Goal: Transaction & Acquisition: Purchase product/service

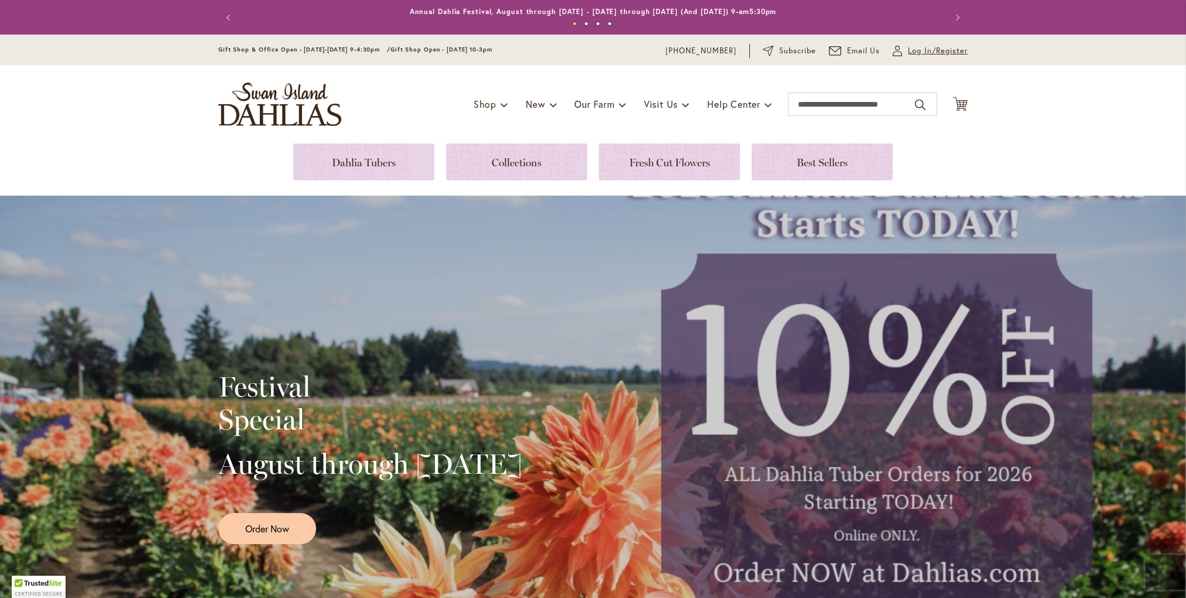
click at [911, 53] on span "Log In/Register" at bounding box center [938, 51] width 60 height 12
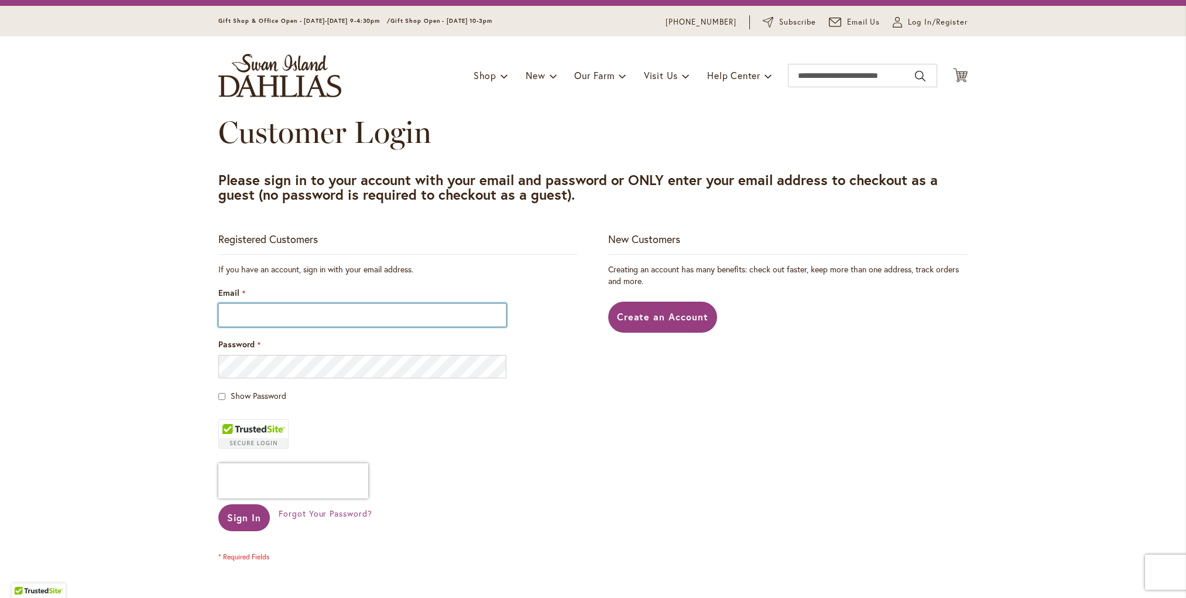
scroll to position [30, 0]
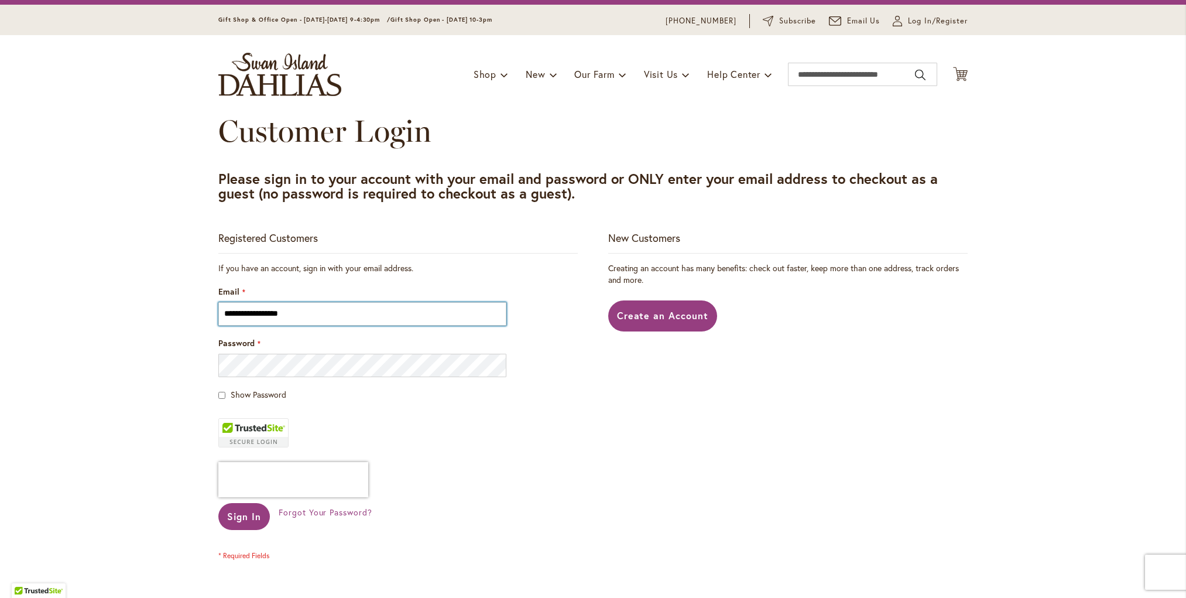
type input "**********"
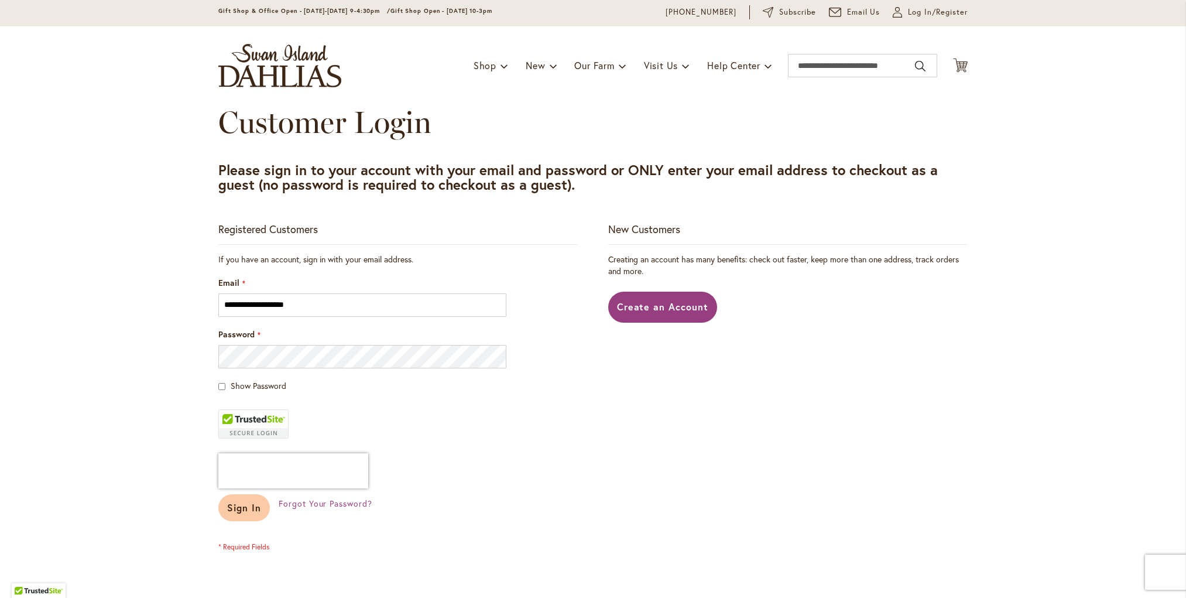
scroll to position [39, 0]
click at [246, 509] on span "Sign In" at bounding box center [244, 506] width 34 height 12
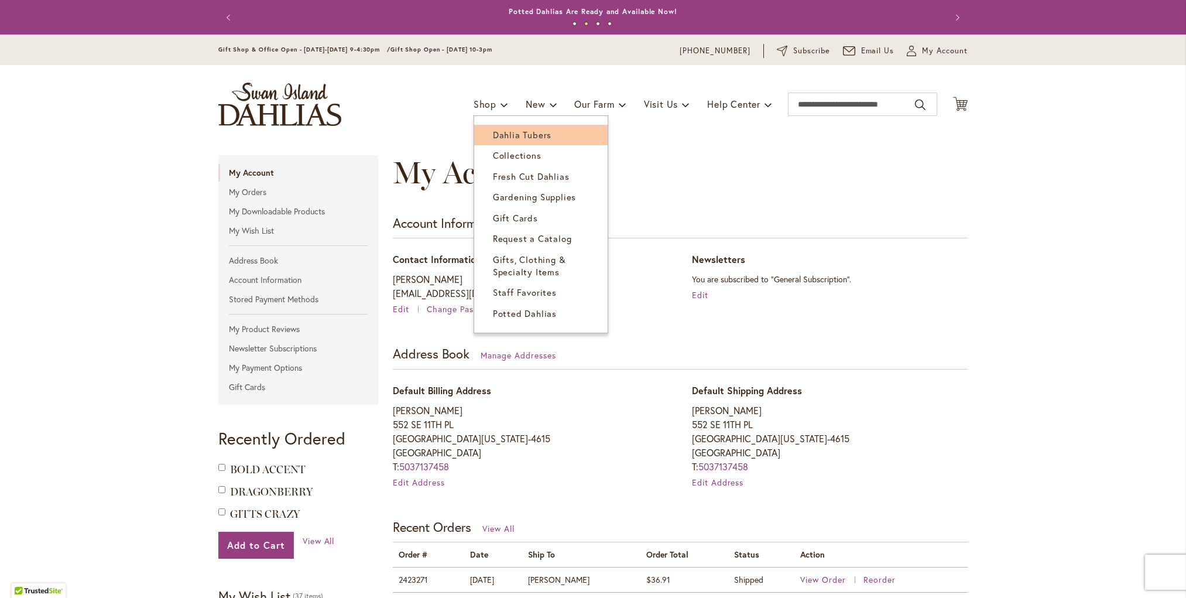
click at [498, 133] on span "Dahlia Tubers" at bounding box center [522, 135] width 59 height 12
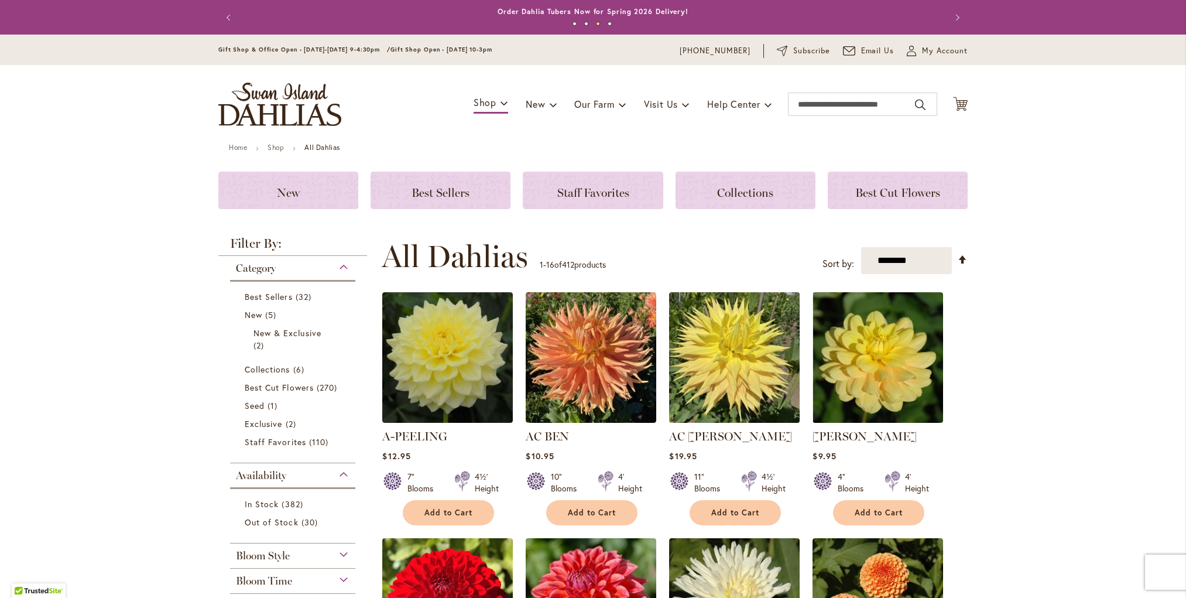
scroll to position [-1, 0]
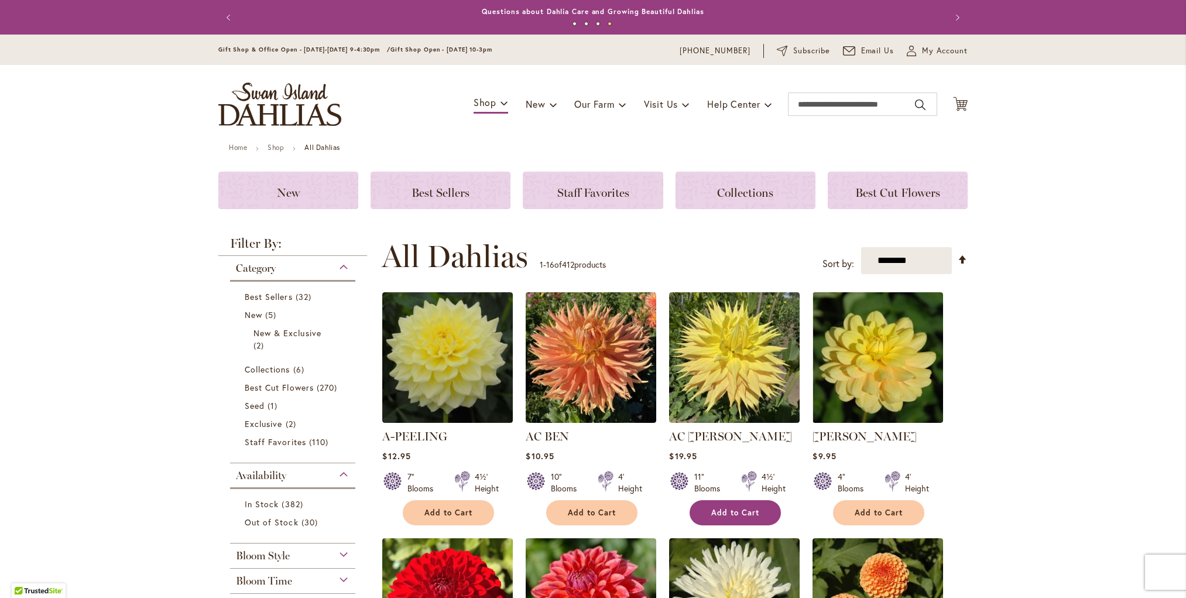
click at [742, 508] on span "Add to Cart" at bounding box center [735, 512] width 48 height 10
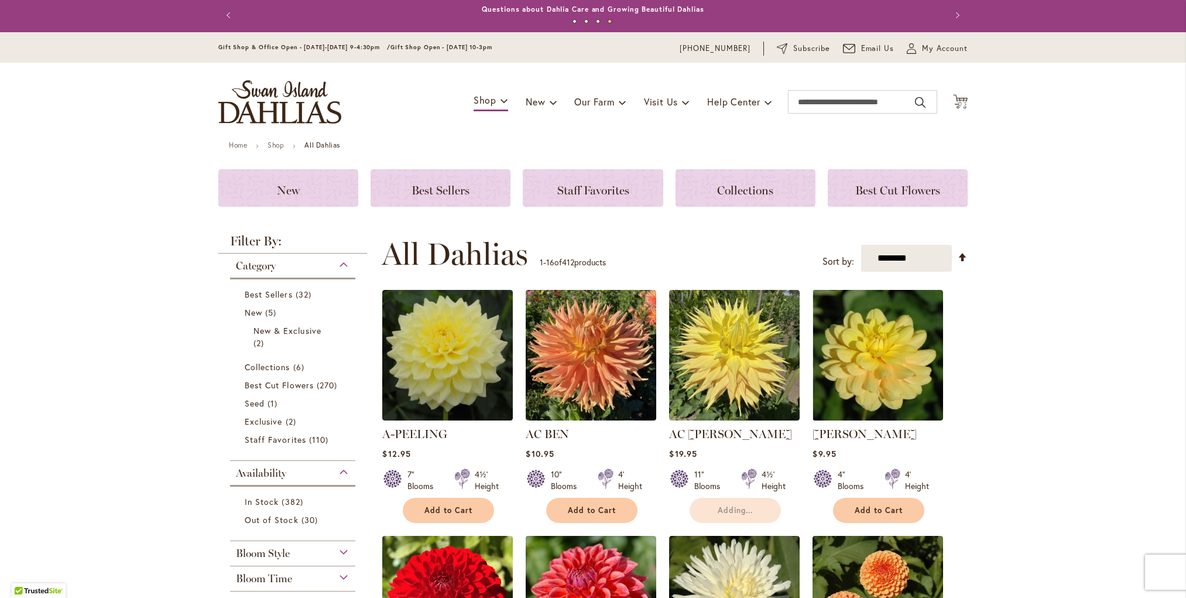
scroll to position [0, 0]
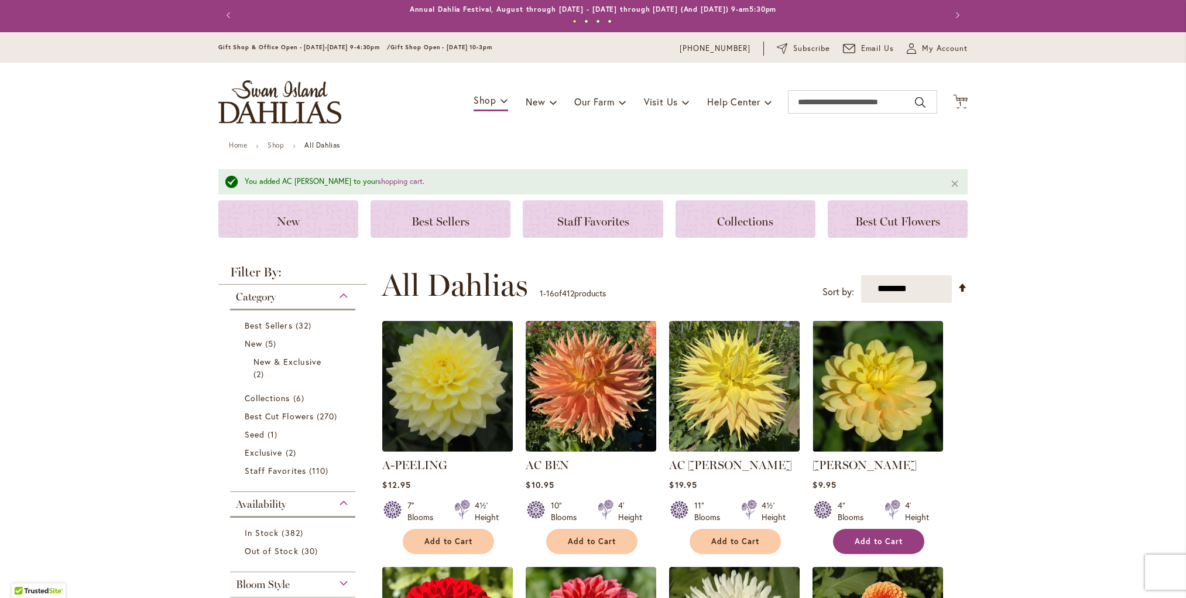
click at [884, 536] on span "Add to Cart" at bounding box center [879, 541] width 48 height 10
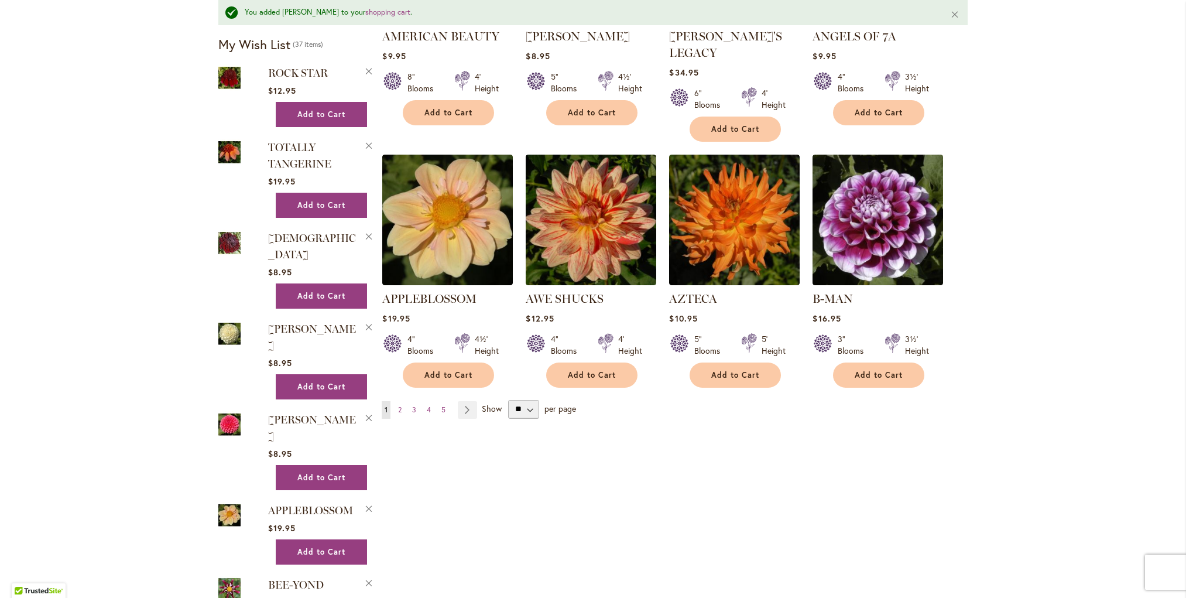
scroll to position [939, 0]
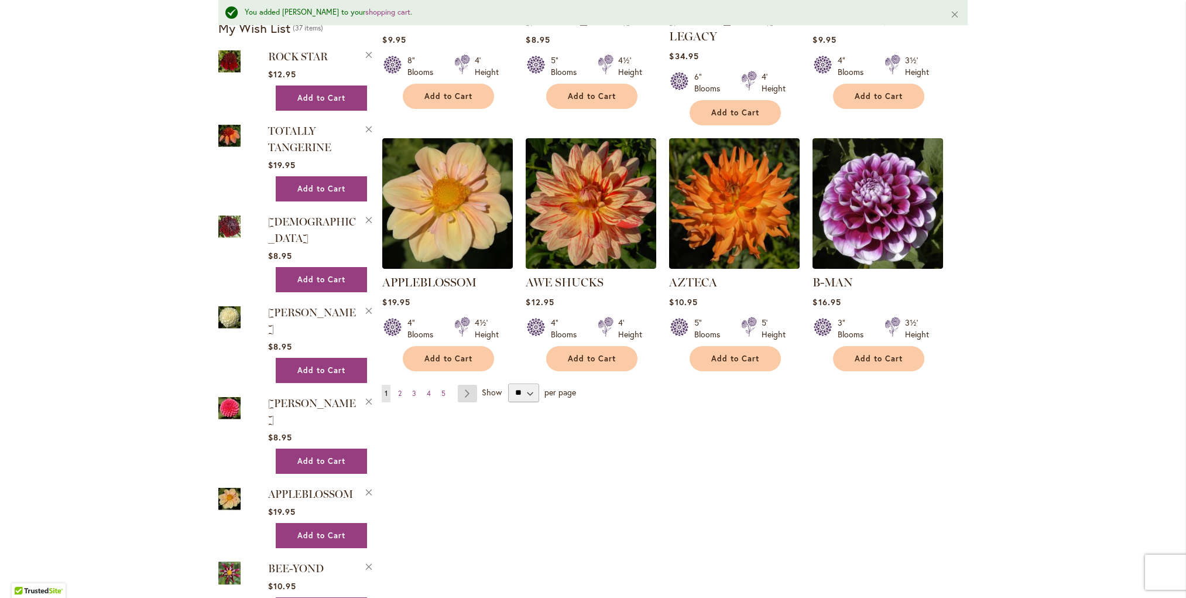
click at [468, 385] on link "Page Next" at bounding box center [467, 394] width 19 height 18
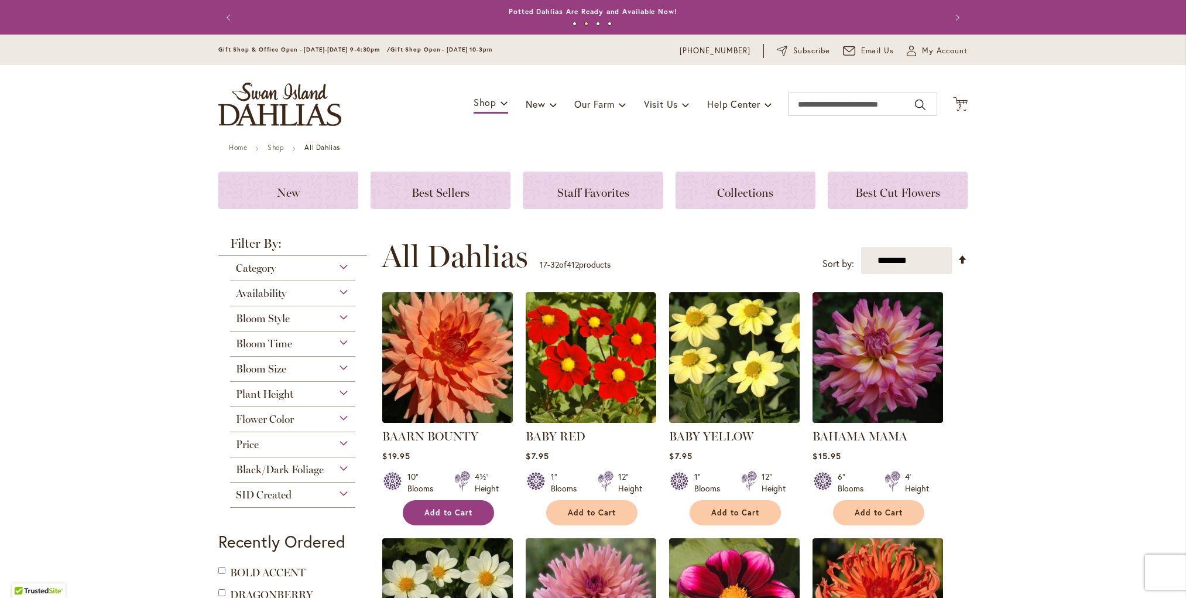
click at [447, 507] on span "Add to Cart" at bounding box center [448, 512] width 48 height 10
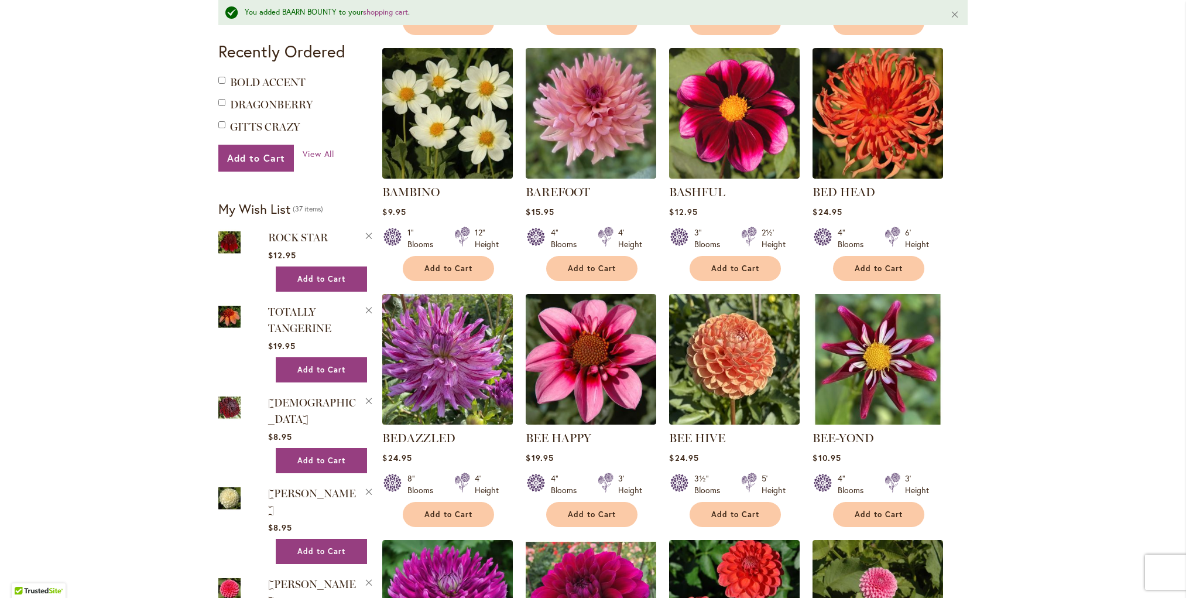
scroll to position [546, 0]
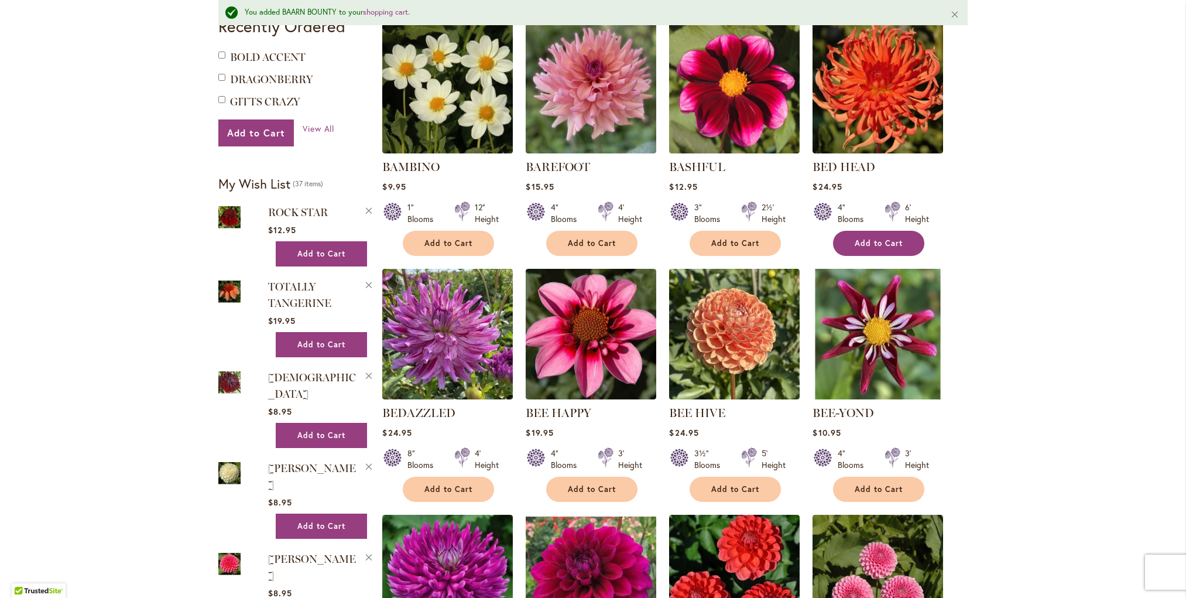
click at [873, 238] on span "Add to Cart" at bounding box center [879, 243] width 48 height 10
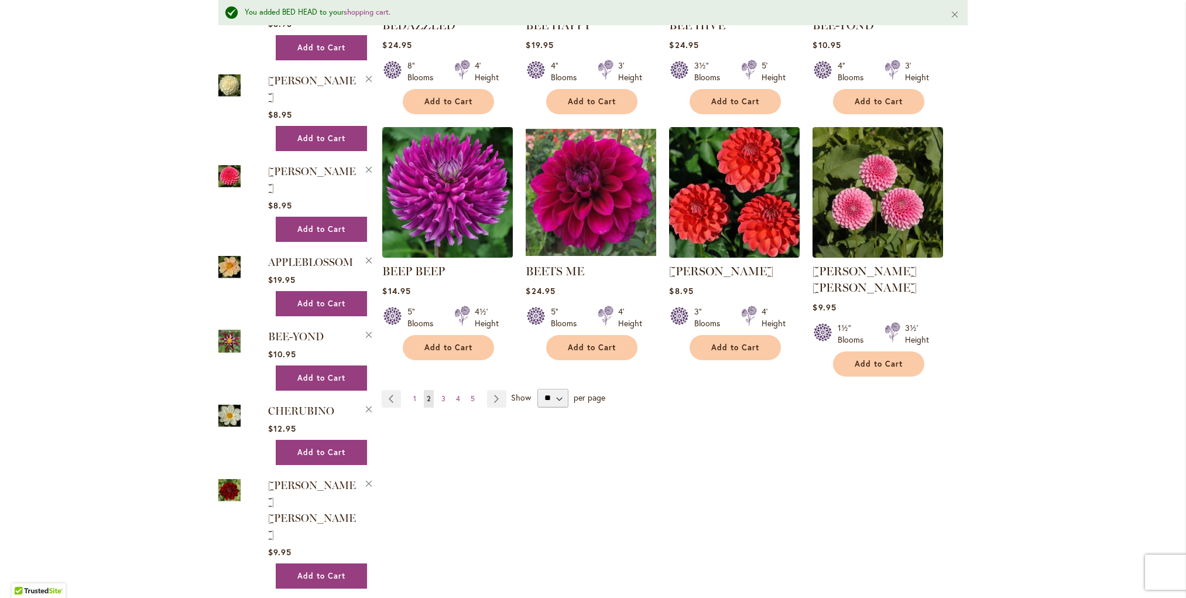
scroll to position [0, 0]
click at [494, 390] on link "Page Next" at bounding box center [496, 399] width 19 height 18
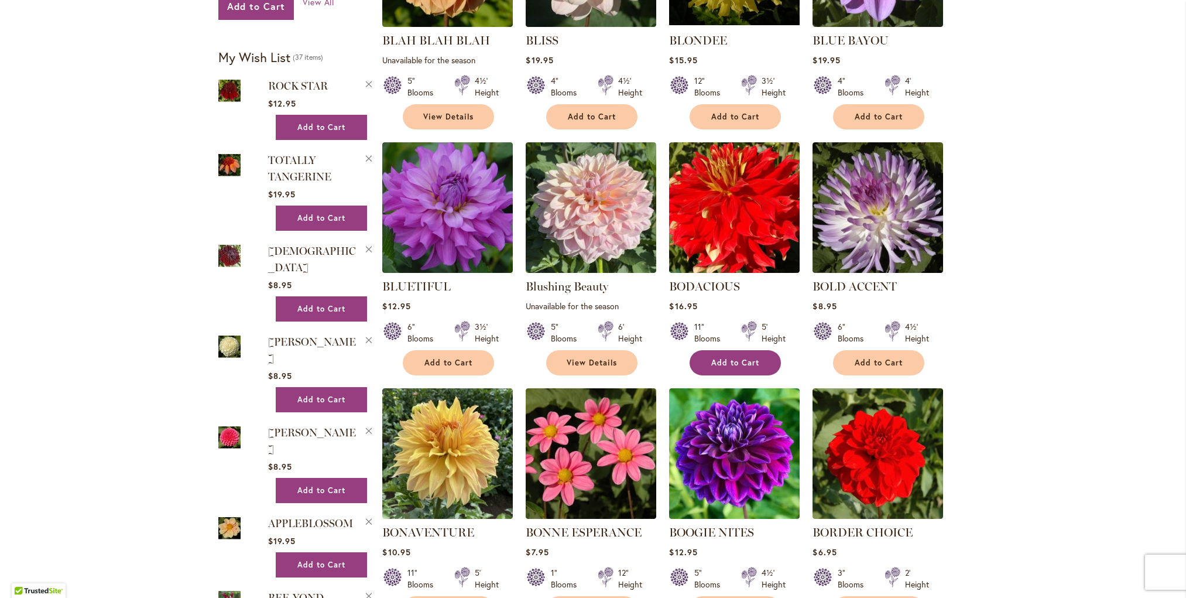
scroll to position [643, 0]
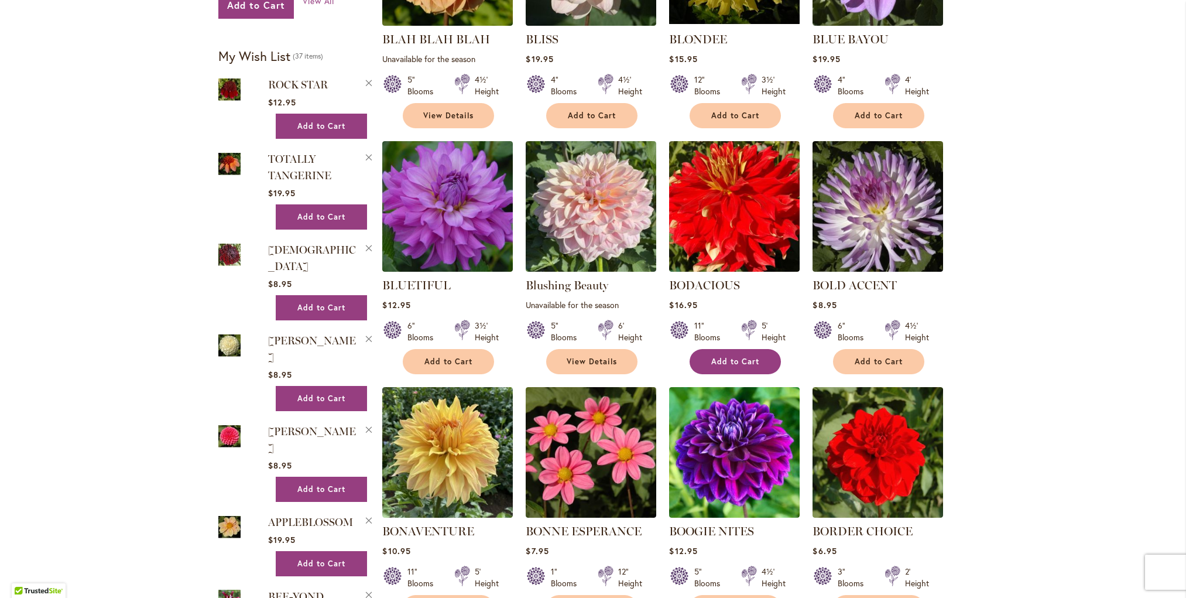
click at [721, 362] on span "Add to Cart" at bounding box center [735, 361] width 48 height 10
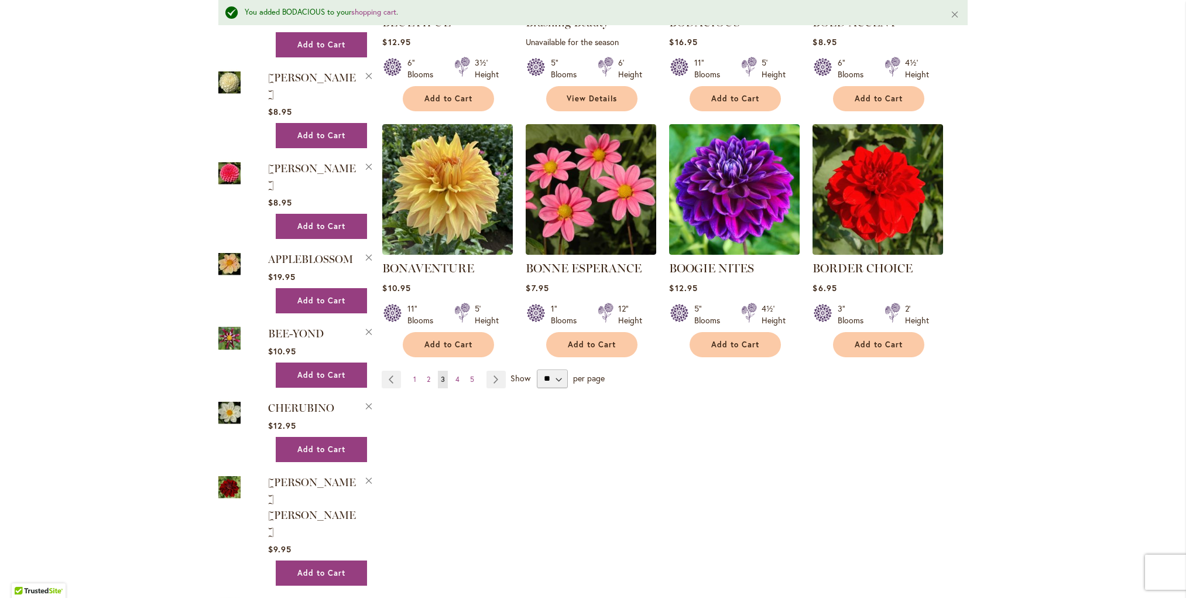
scroll to position [941, 0]
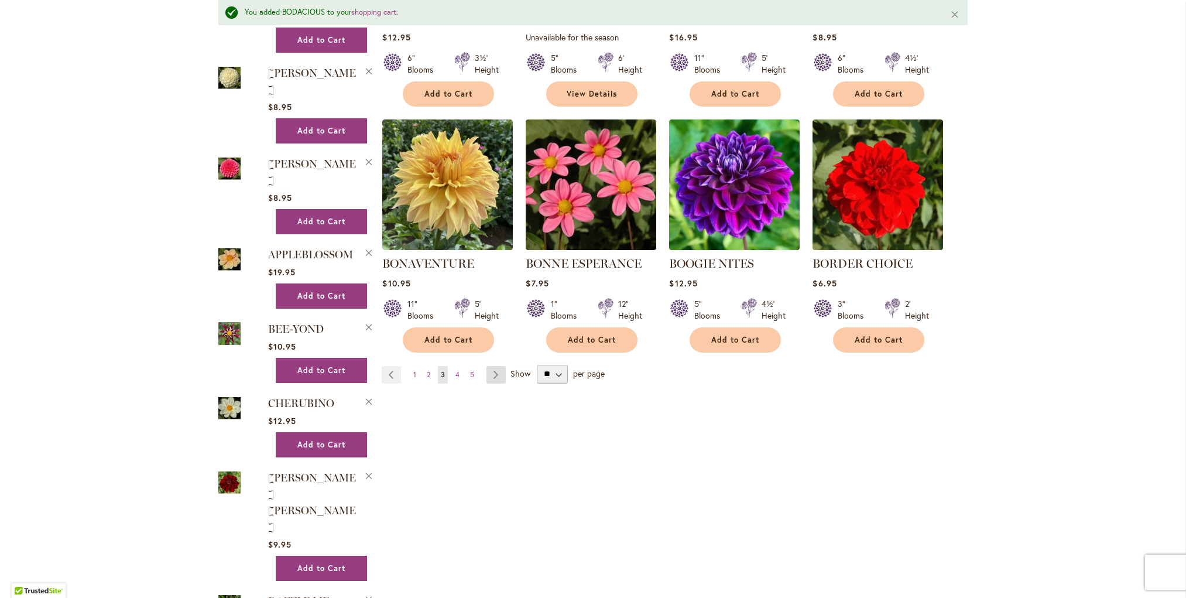
click at [498, 367] on link "Page Next" at bounding box center [495, 375] width 19 height 18
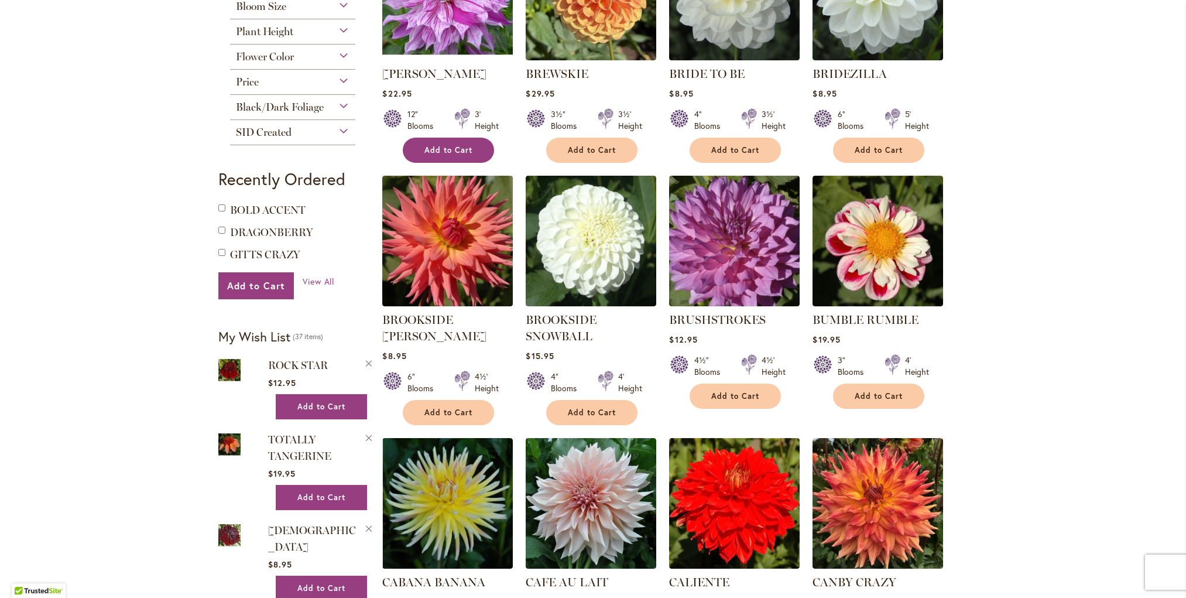
scroll to position [361, 0]
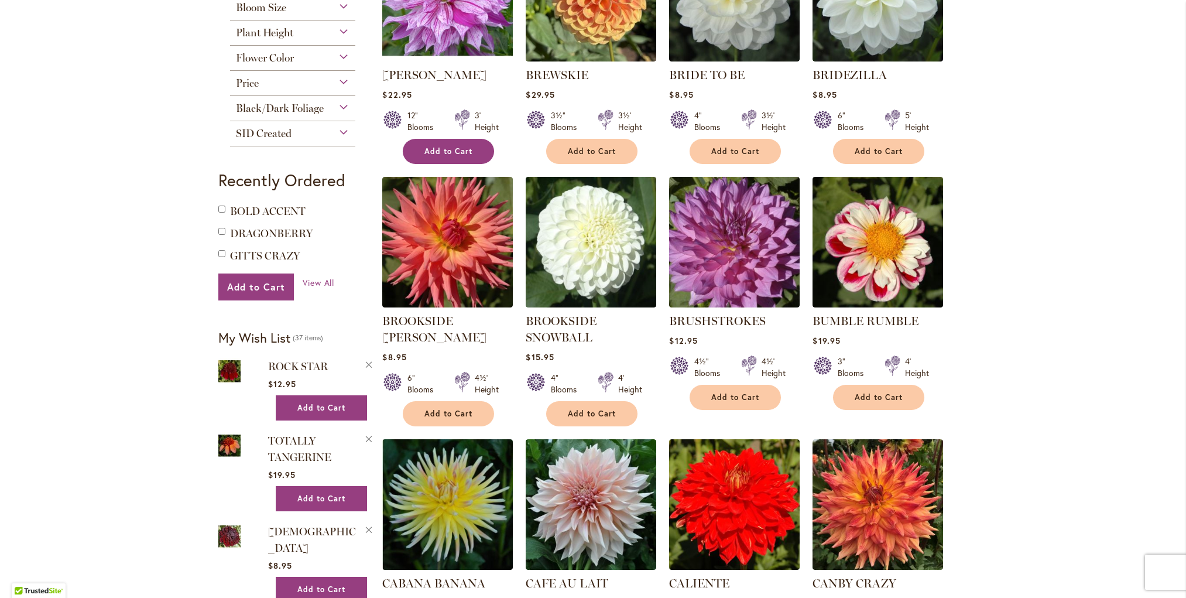
click at [450, 152] on span "Add to Cart" at bounding box center [448, 151] width 48 height 10
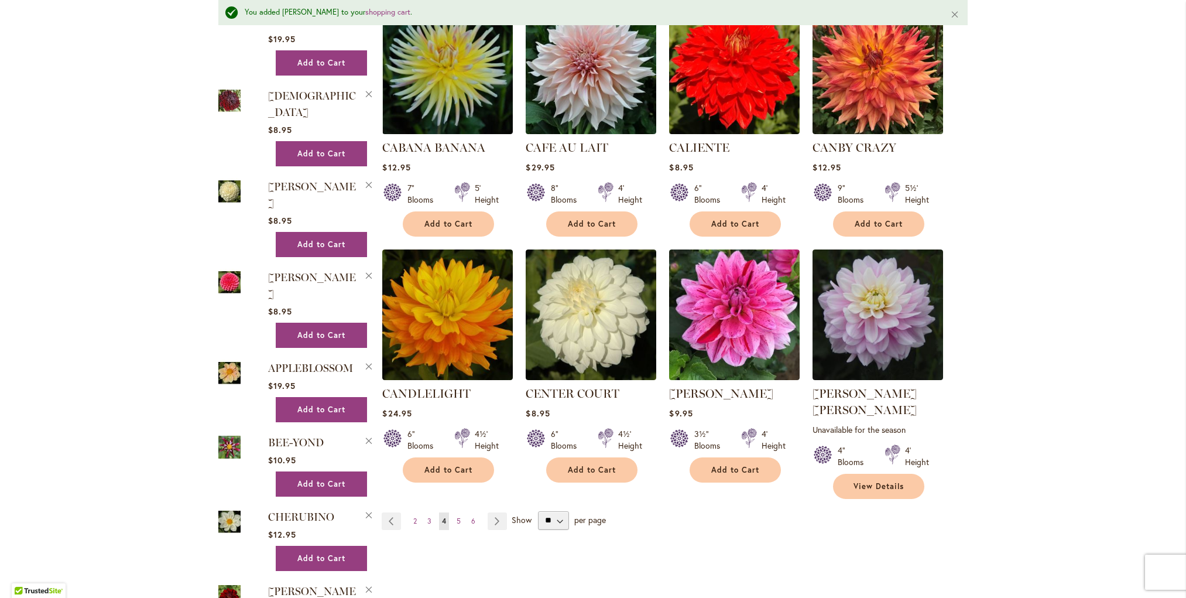
scroll to position [855, 0]
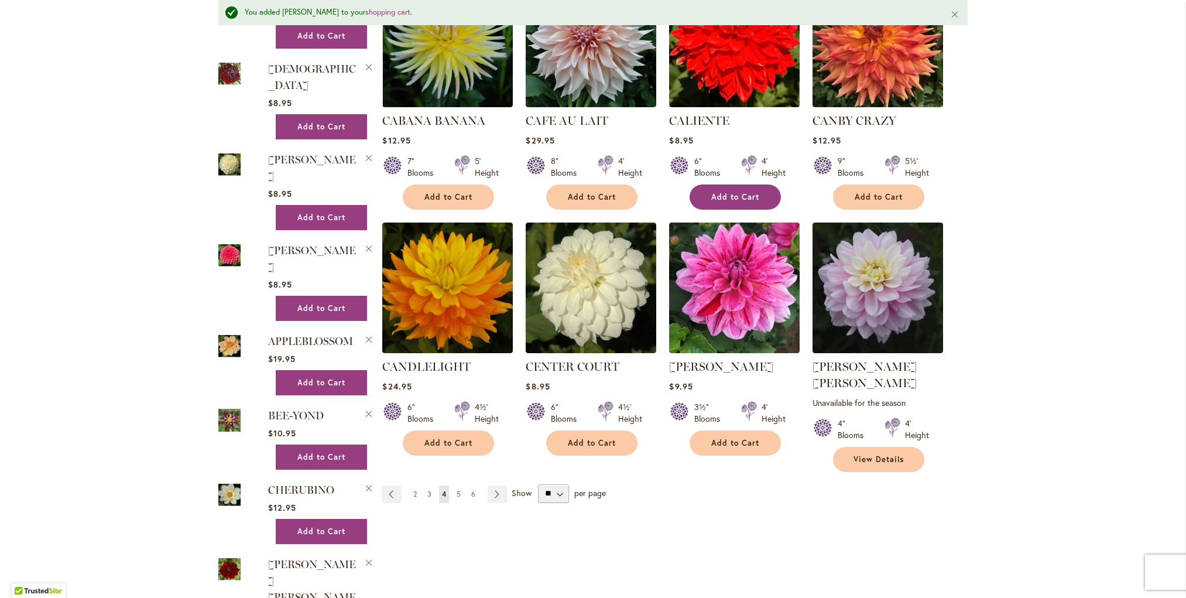
click at [756, 192] on span "Add to Cart" at bounding box center [735, 197] width 48 height 10
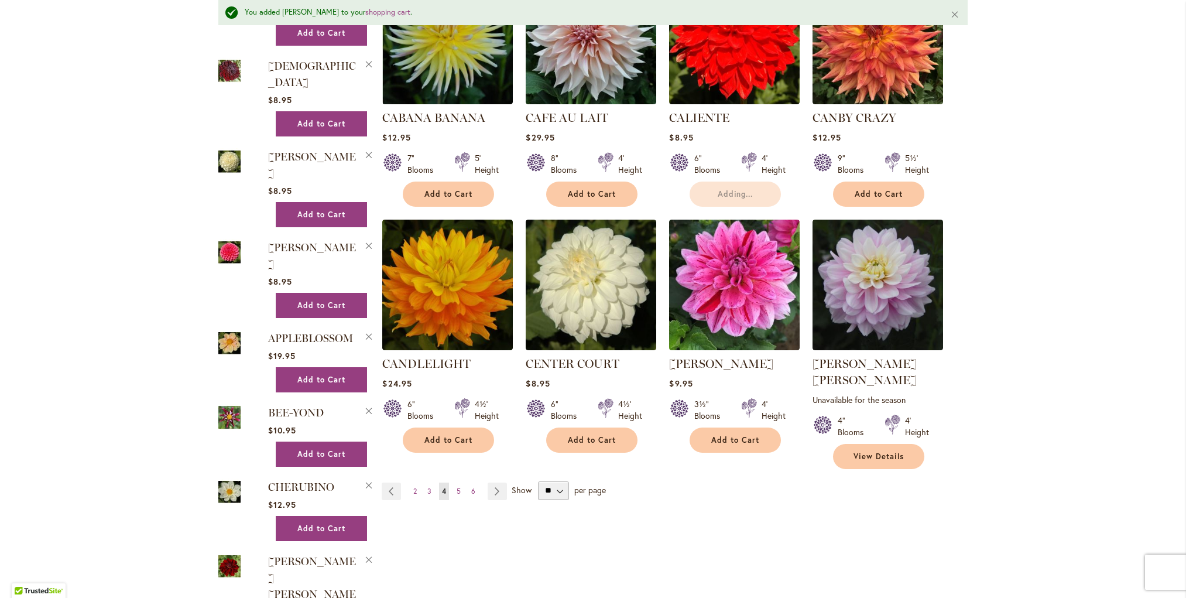
scroll to position [859, 0]
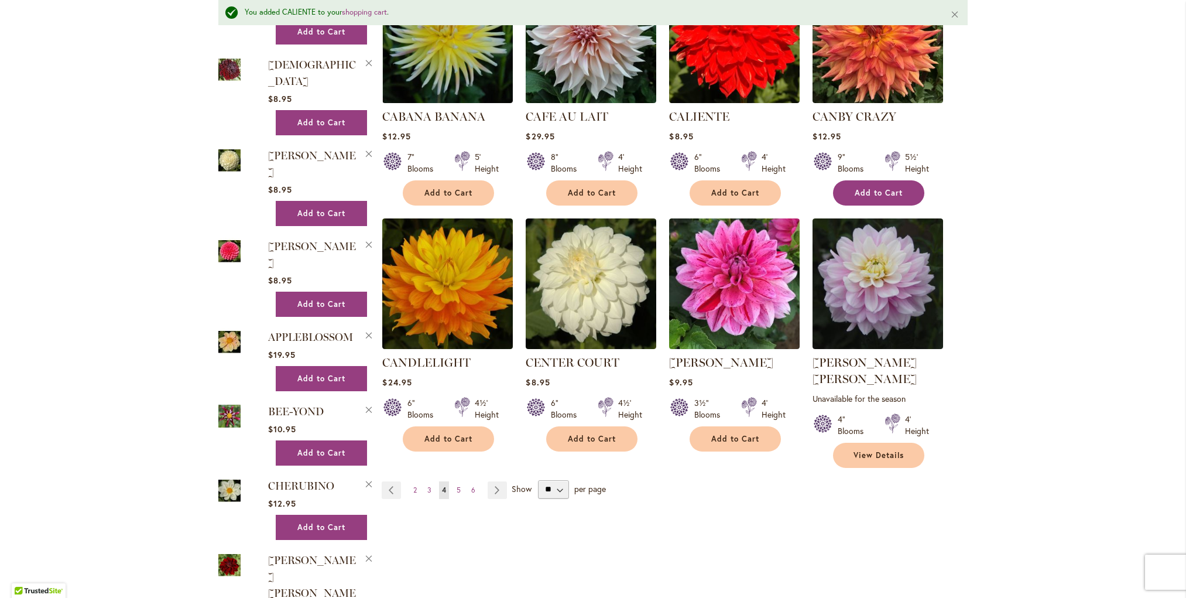
click at [884, 188] on span "Add to Cart" at bounding box center [879, 193] width 48 height 10
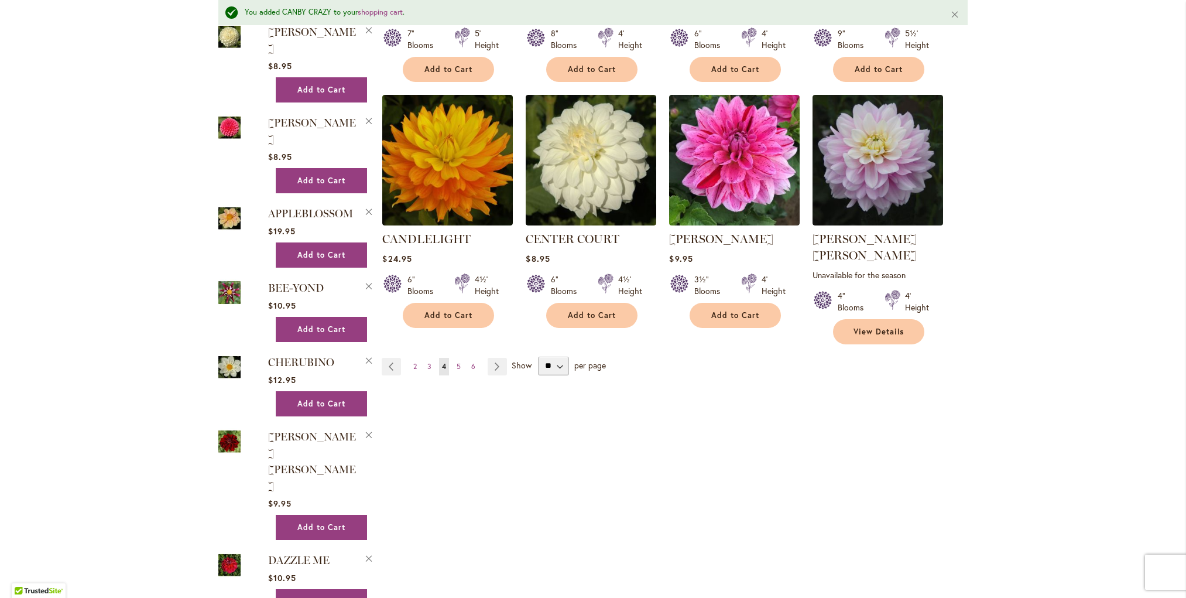
scroll to position [983, 0]
click at [493, 357] on link "Page Next" at bounding box center [497, 366] width 19 height 18
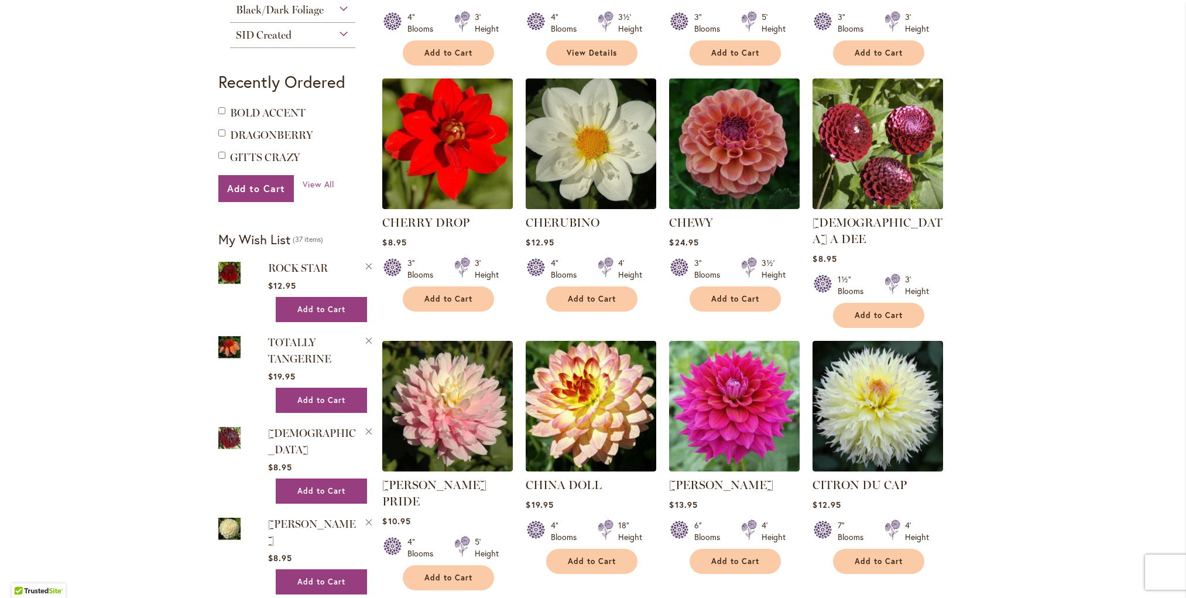
scroll to position [465, 0]
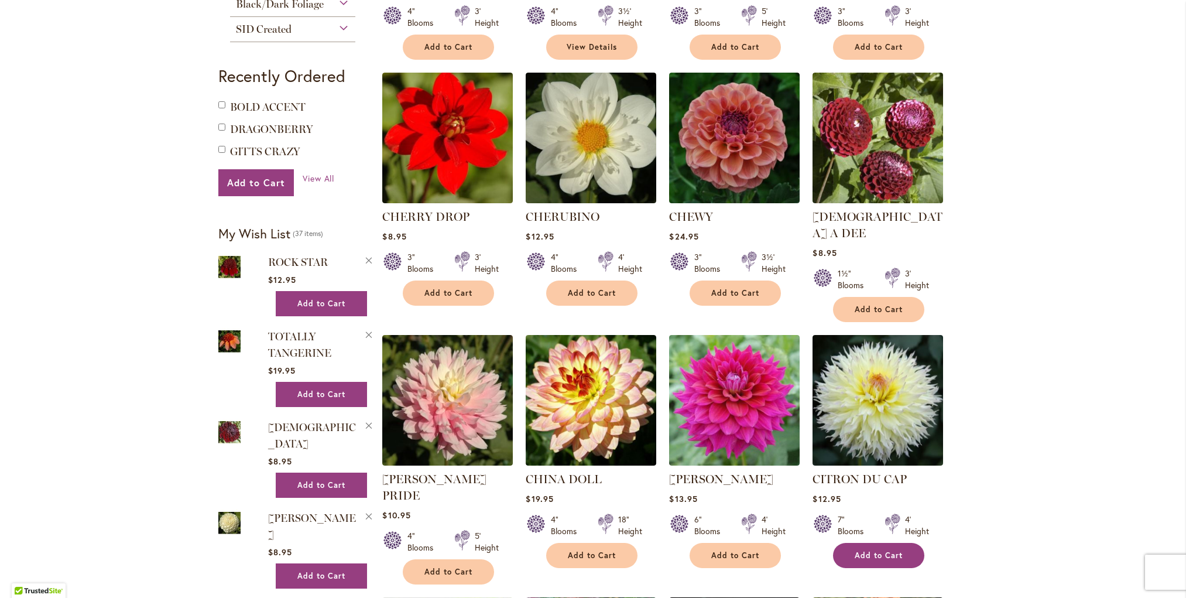
click at [883, 550] on span "Add to Cart" at bounding box center [879, 555] width 48 height 10
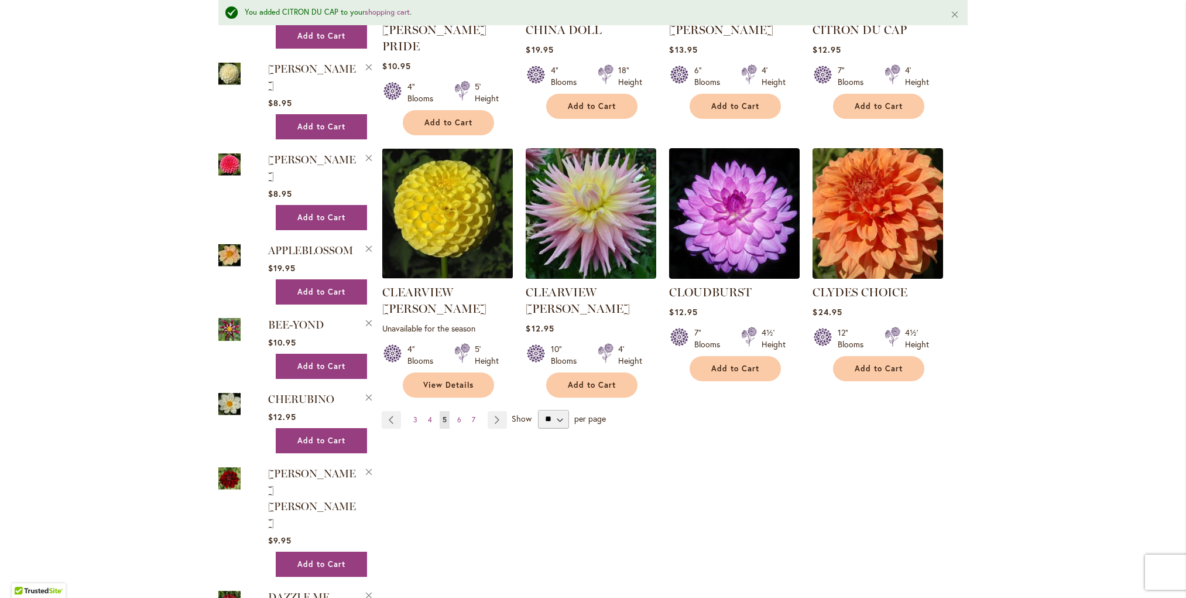
scroll to position [966, 0]
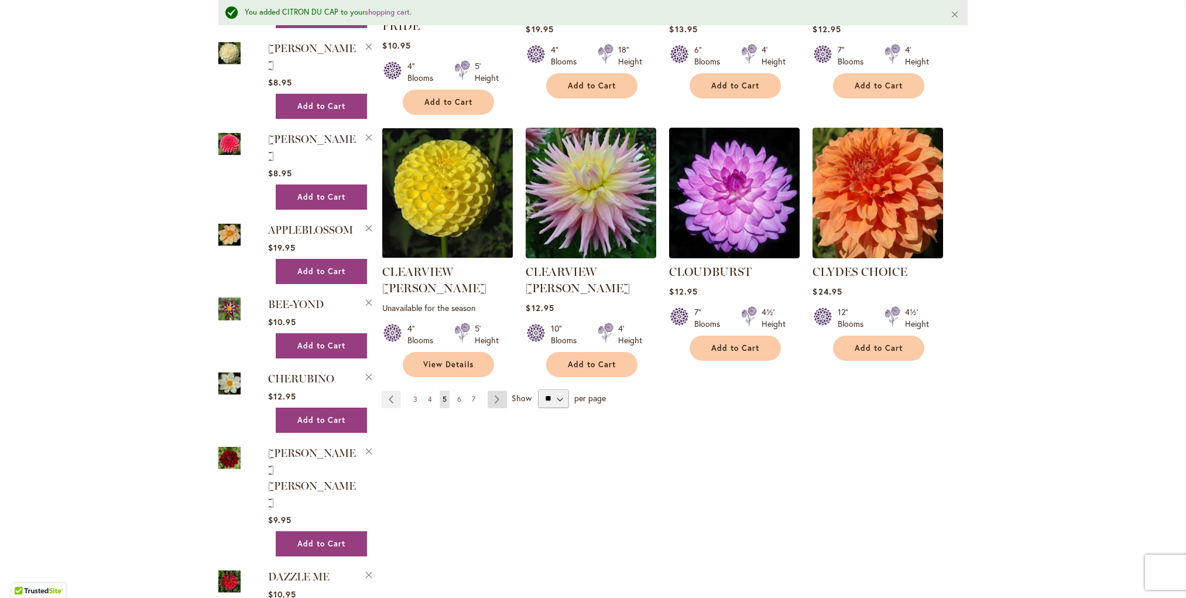
click at [493, 390] on link "Page Next" at bounding box center [497, 399] width 19 height 18
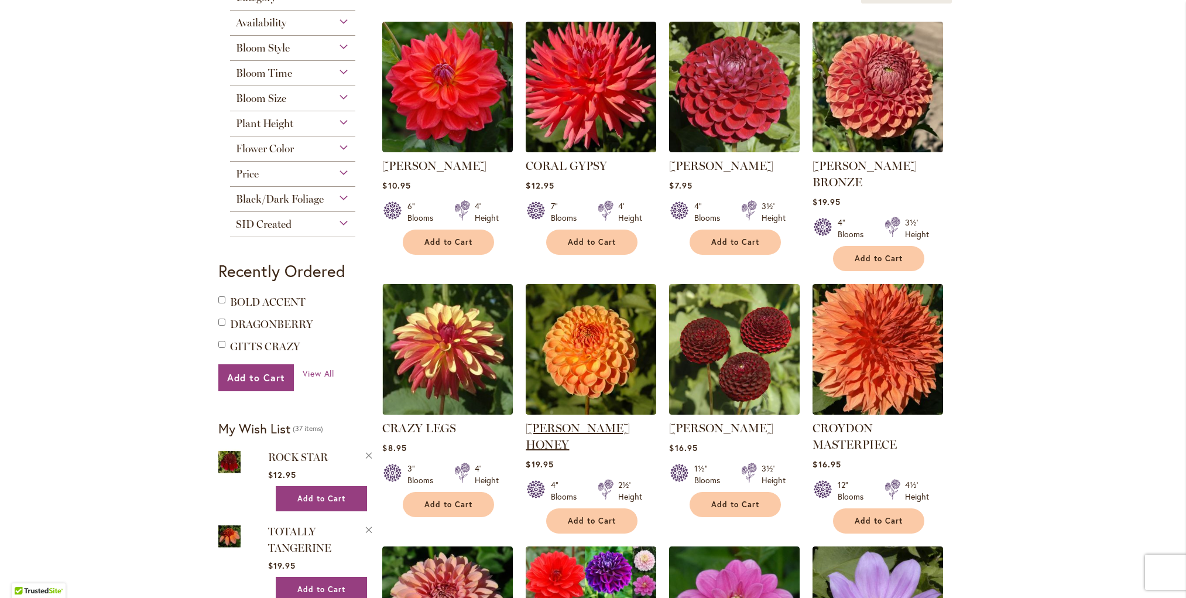
scroll to position [272, 0]
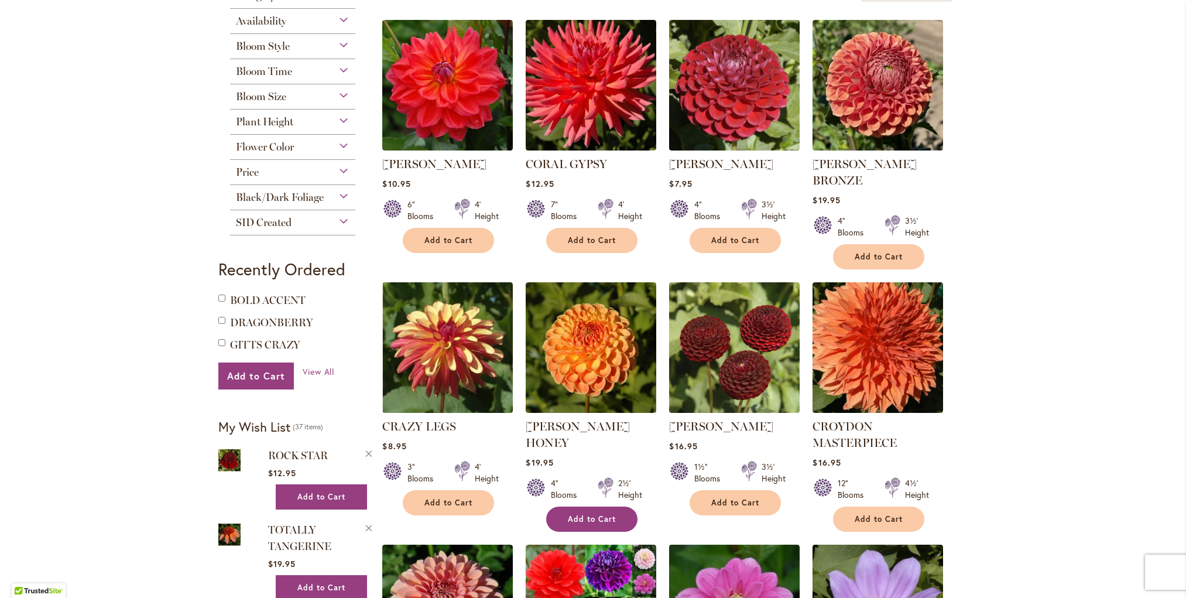
click at [599, 514] on span "Add to Cart" at bounding box center [592, 519] width 48 height 10
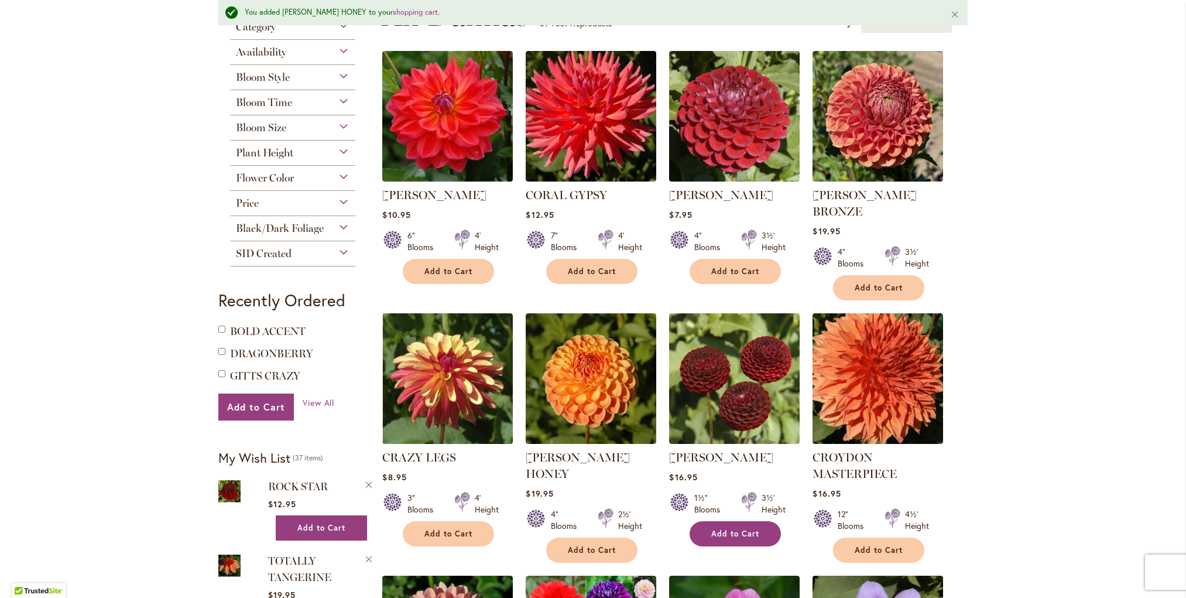
click at [737, 529] on span "Add to Cart" at bounding box center [735, 534] width 48 height 10
click at [578, 545] on span "Add to Cart" at bounding box center [592, 550] width 48 height 10
click at [900, 545] on span "Add to Cart" at bounding box center [879, 550] width 48 height 10
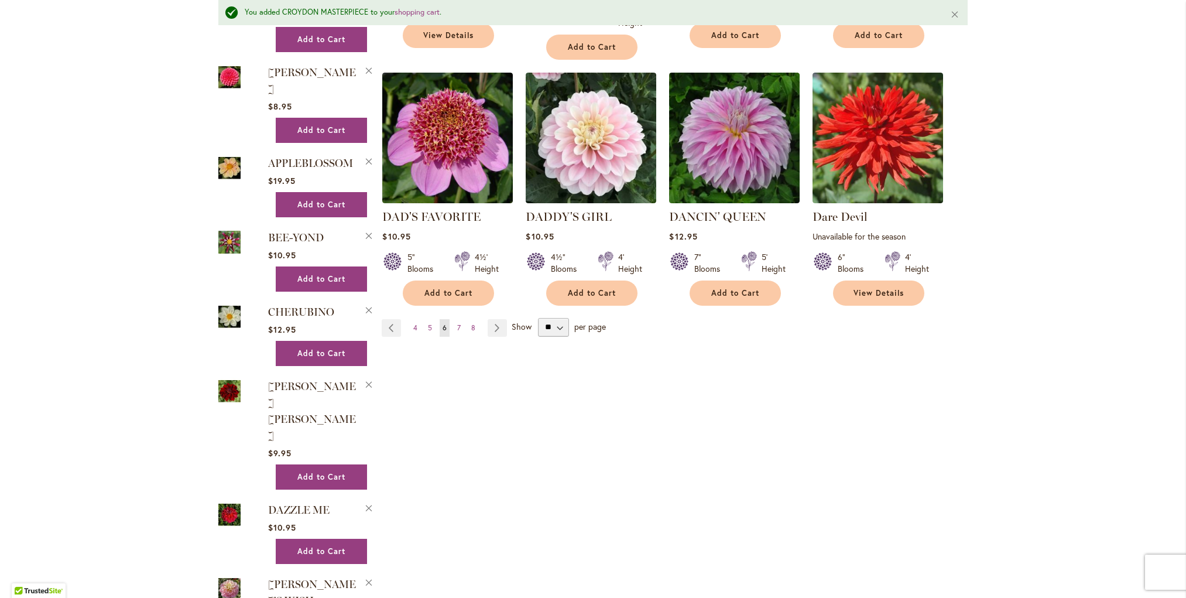
scroll to position [1034, 0]
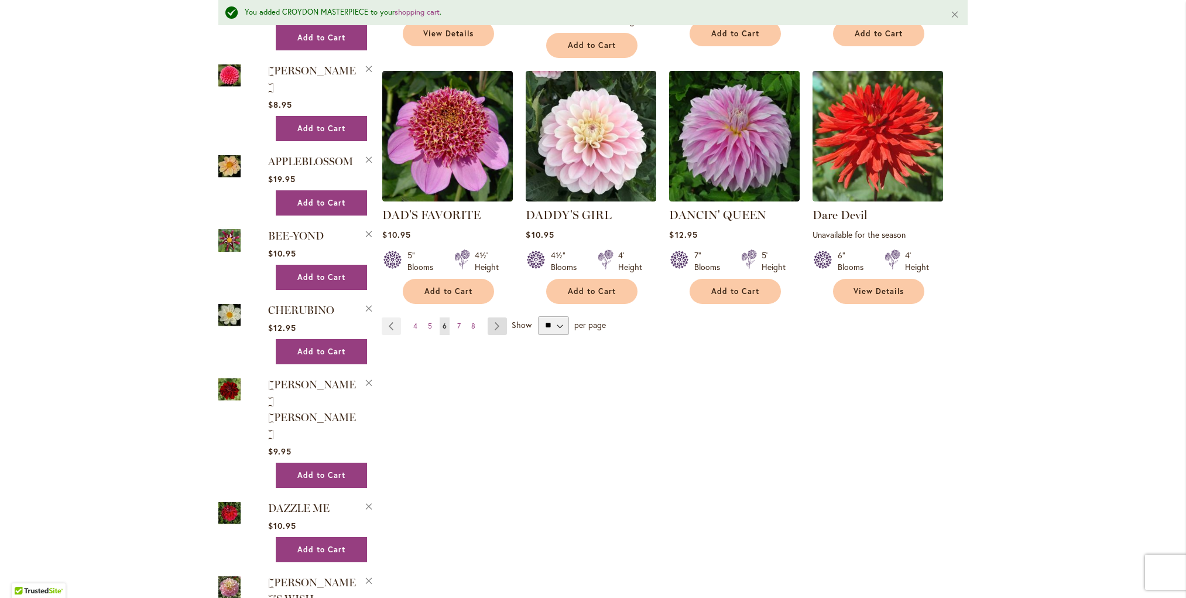
click at [494, 317] on link "Page Next" at bounding box center [497, 326] width 19 height 18
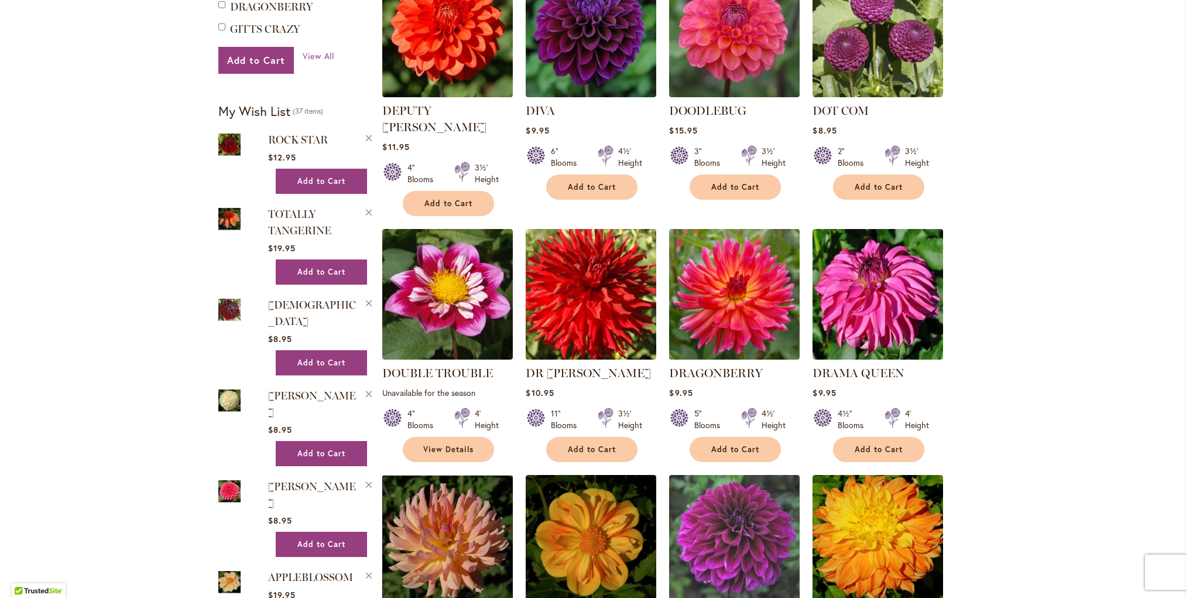
scroll to position [588, 0]
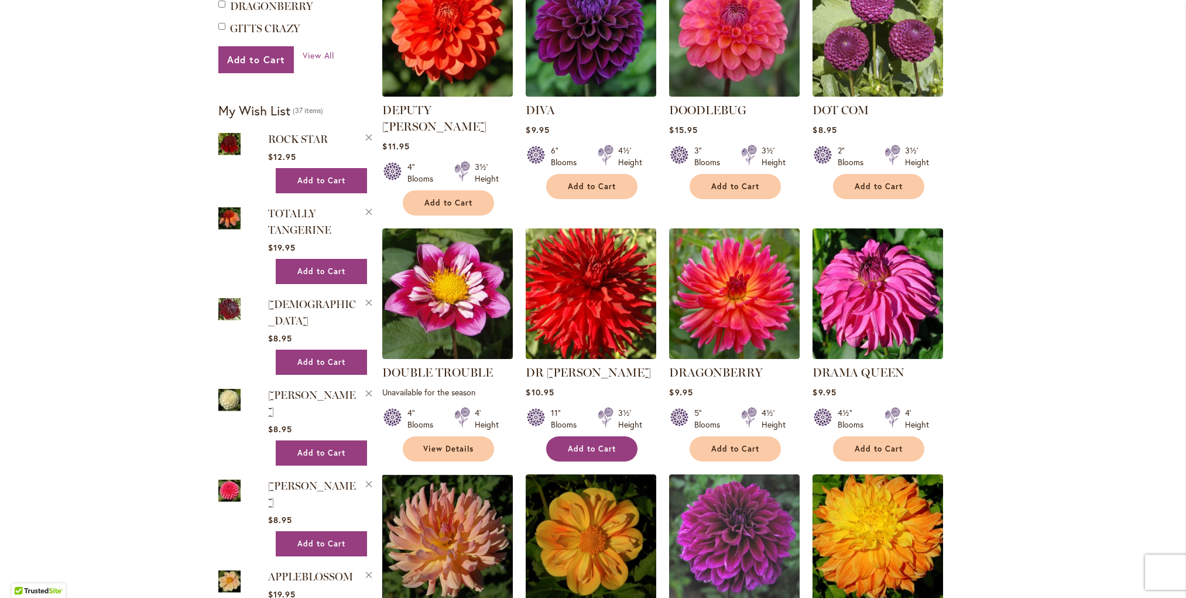
click at [594, 444] on span "Add to Cart" at bounding box center [592, 449] width 48 height 10
click at [742, 444] on span "Add to Cart" at bounding box center [735, 449] width 48 height 10
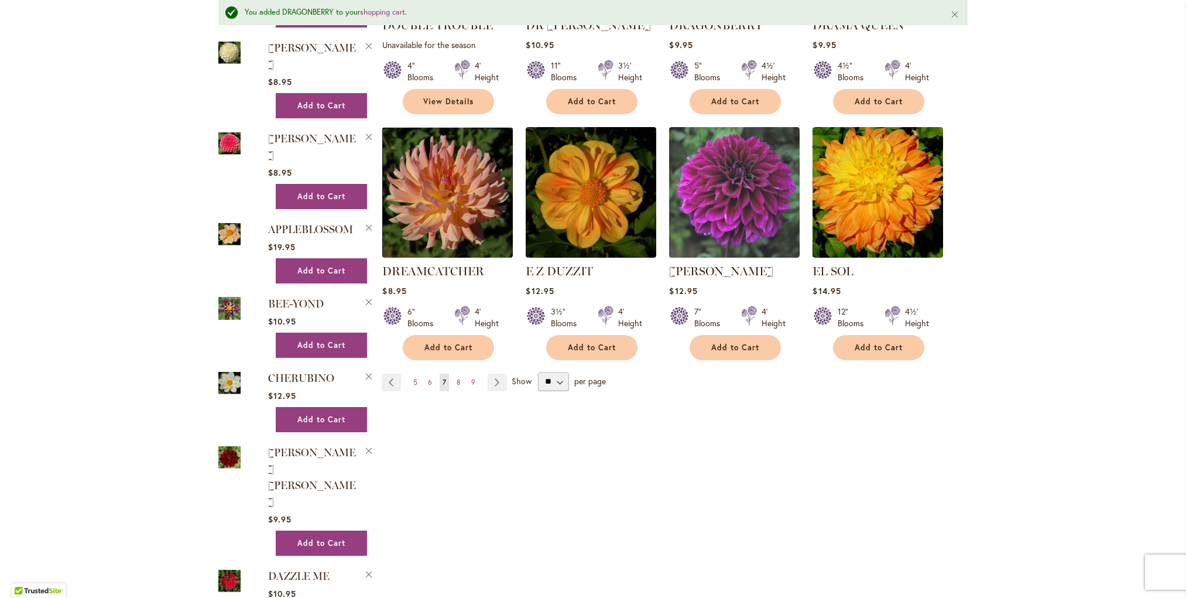
scroll to position [968, 0]
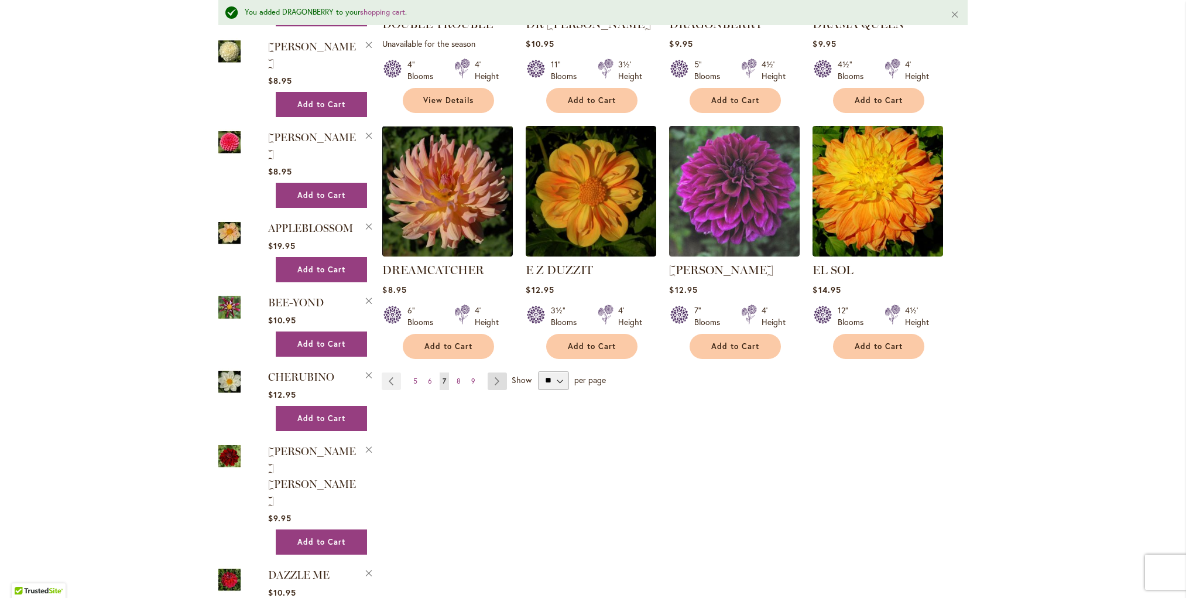
click at [499, 372] on link "Page Next" at bounding box center [497, 381] width 19 height 18
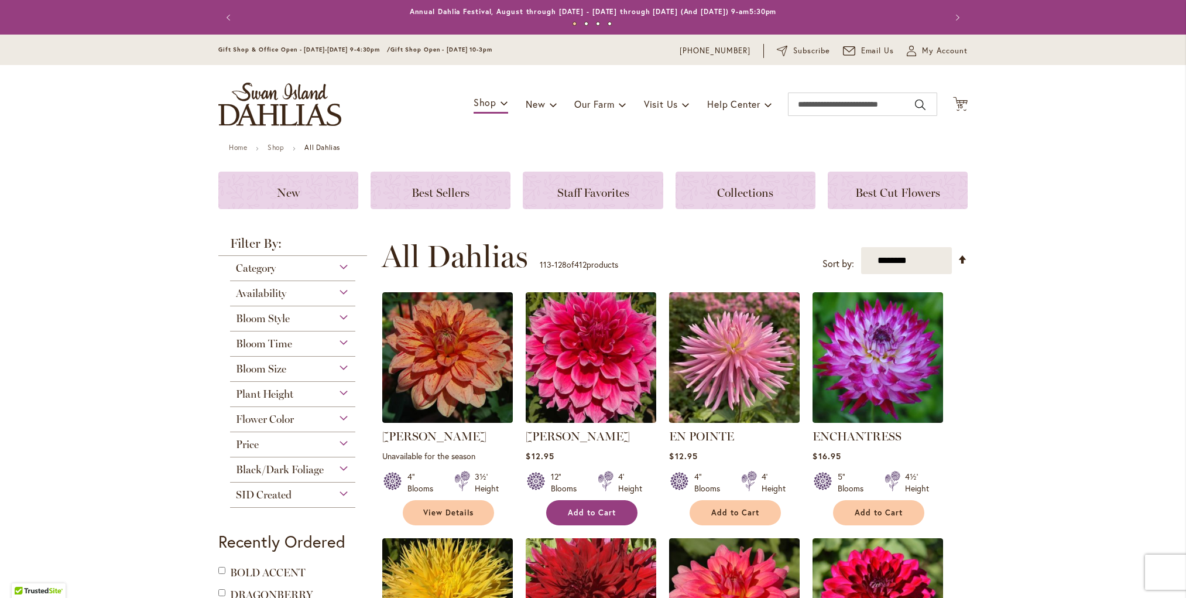
click at [588, 510] on span "Add to Cart" at bounding box center [592, 512] width 48 height 10
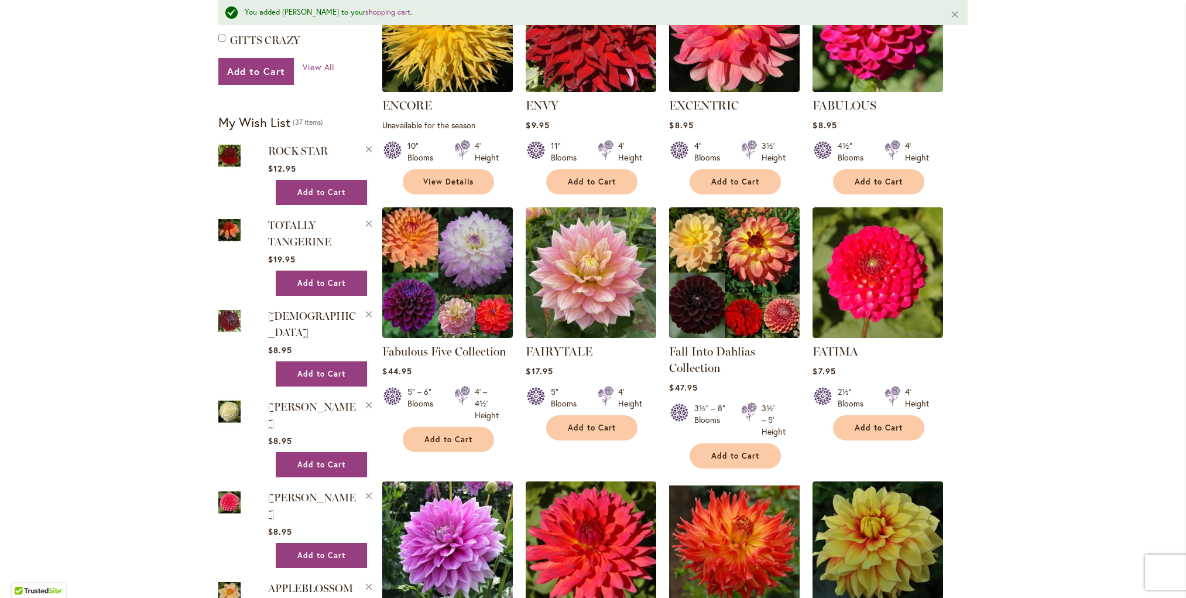
scroll to position [609, 0]
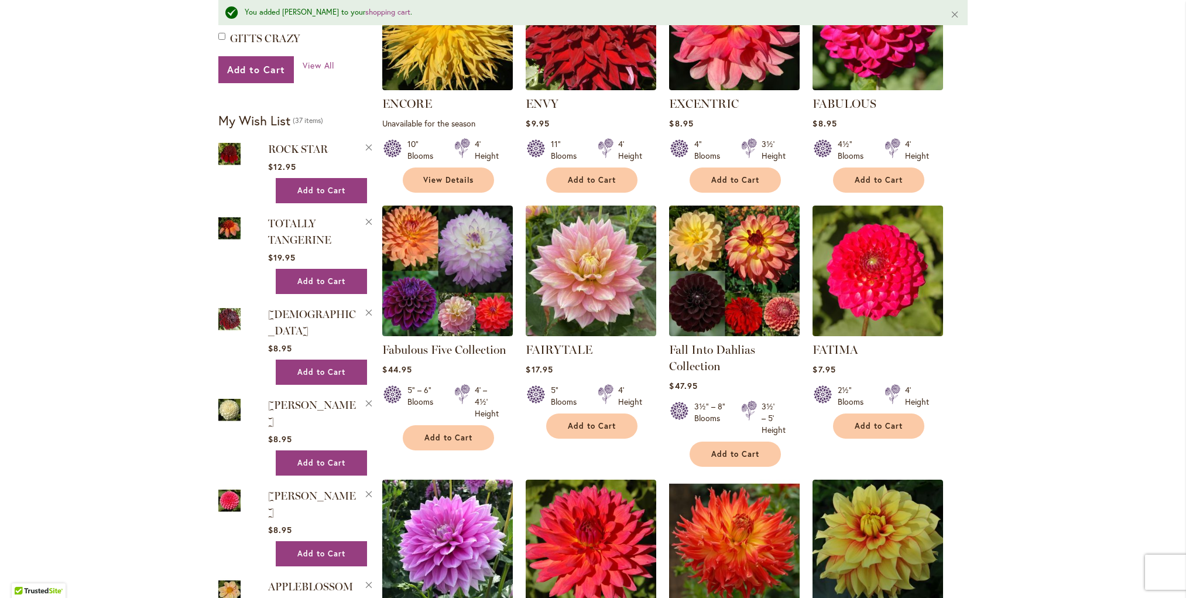
click at [579, 421] on span "Add to Cart" at bounding box center [592, 426] width 48 height 10
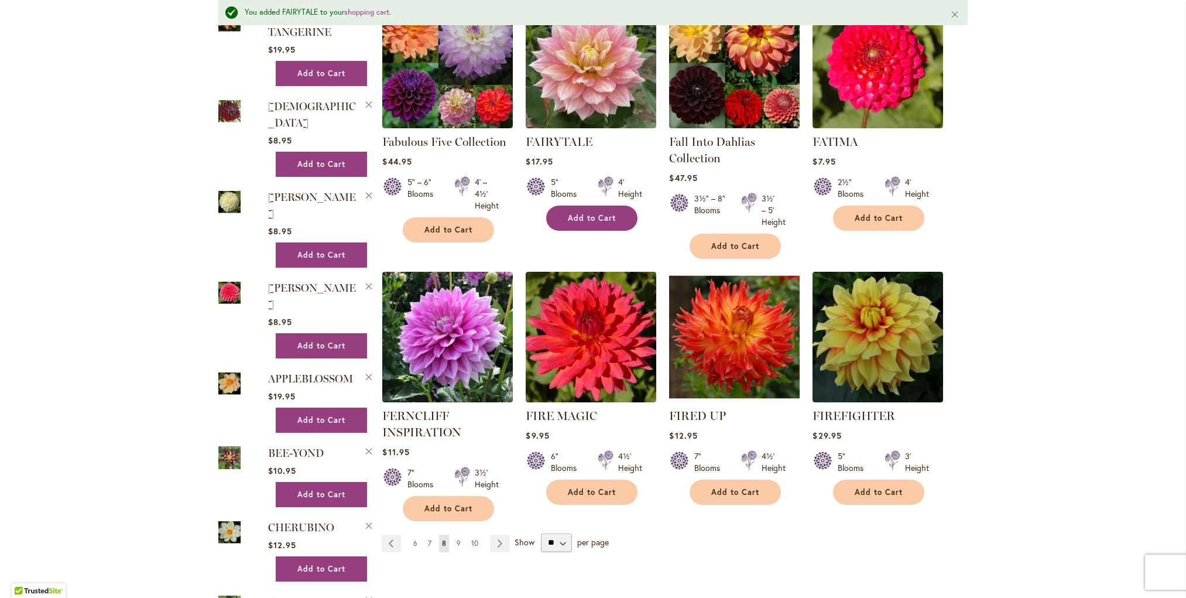
scroll to position [819, 0]
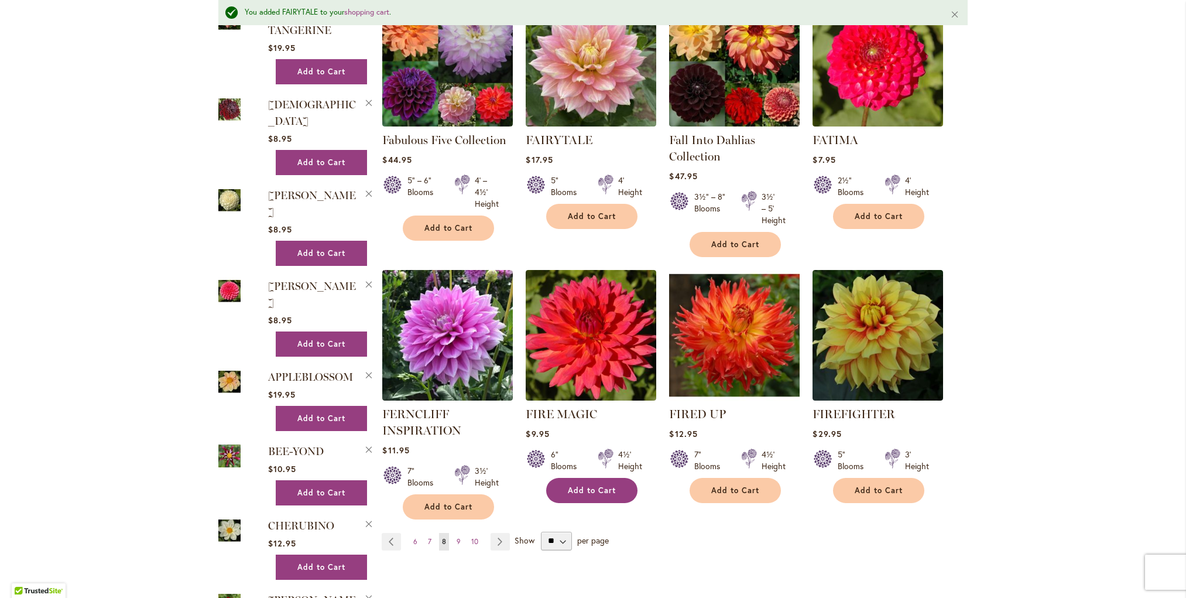
click at [600, 485] on span "Add to Cart" at bounding box center [592, 490] width 48 height 10
click at [890, 489] on span "Add to Cart" at bounding box center [879, 490] width 48 height 10
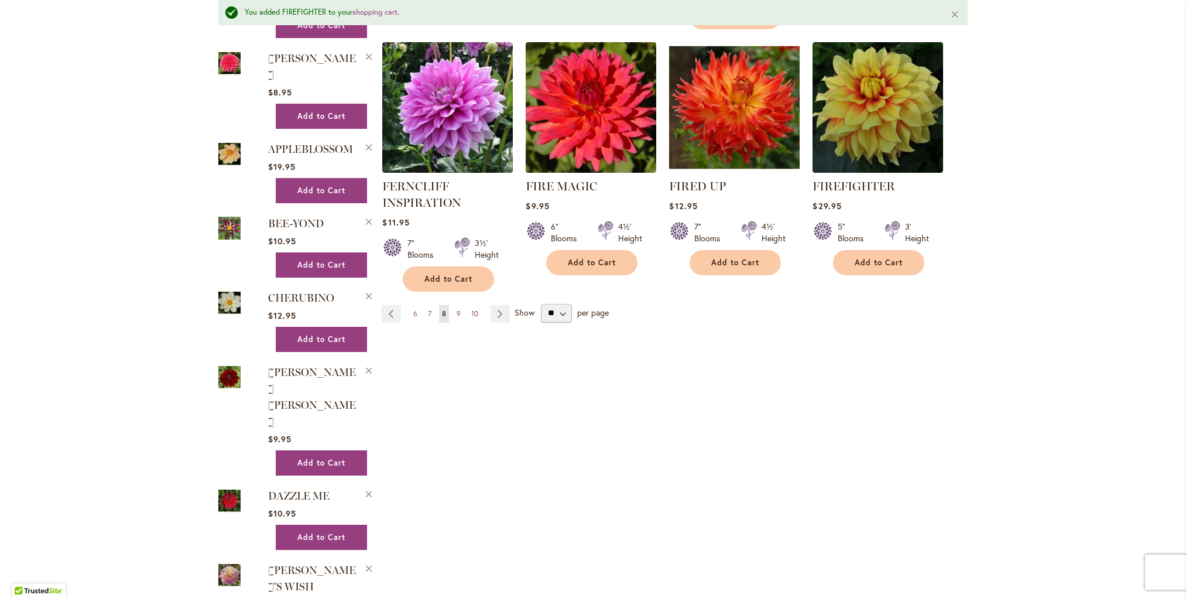
scroll to position [1050, 0]
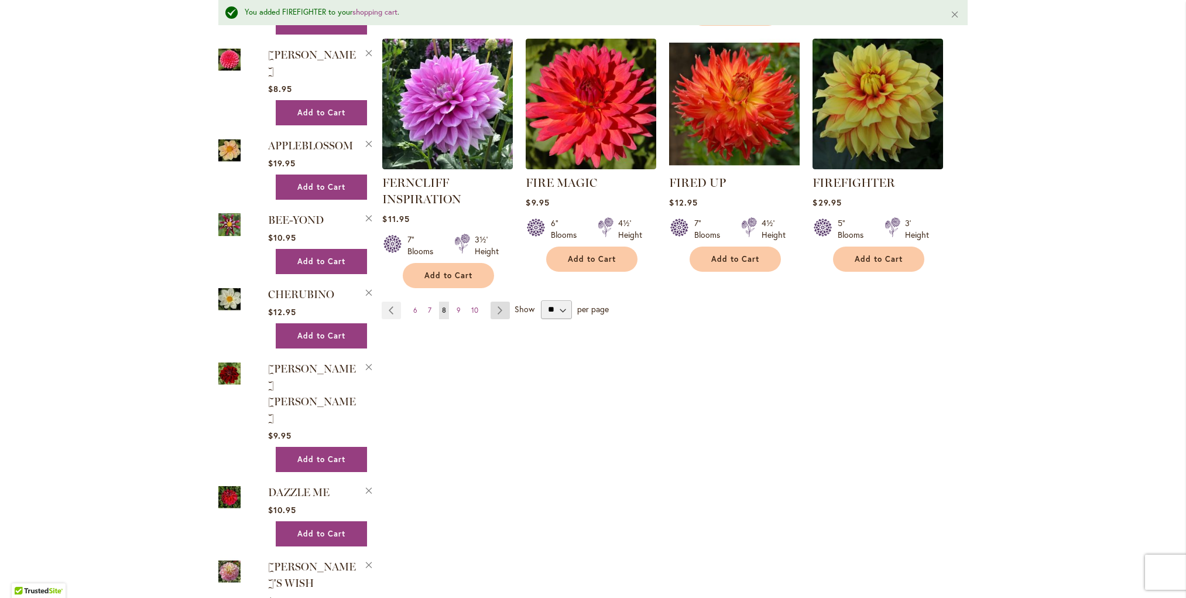
click at [496, 306] on link "Page Next" at bounding box center [499, 310] width 19 height 18
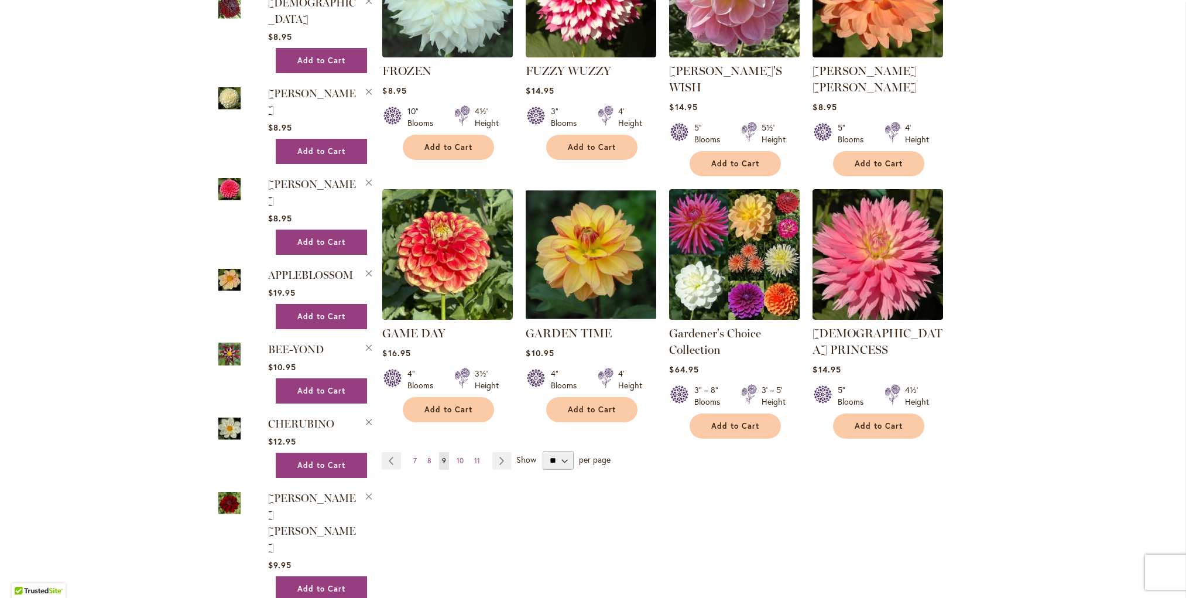
scroll to position [892, 0]
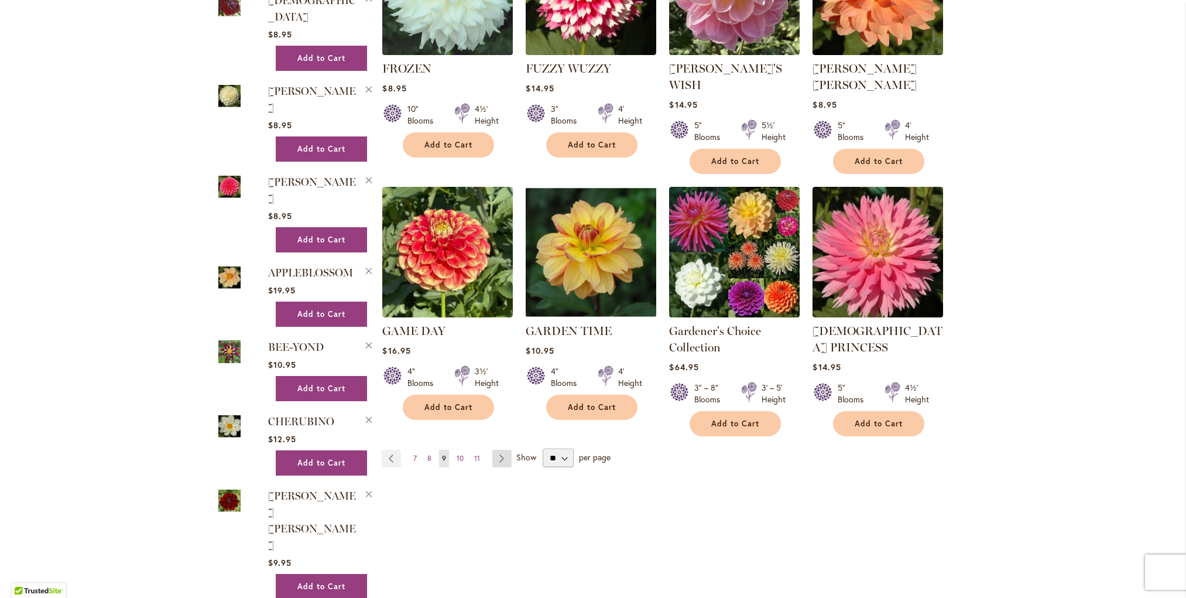
click at [502, 450] on link "Page Next" at bounding box center [501, 459] width 19 height 18
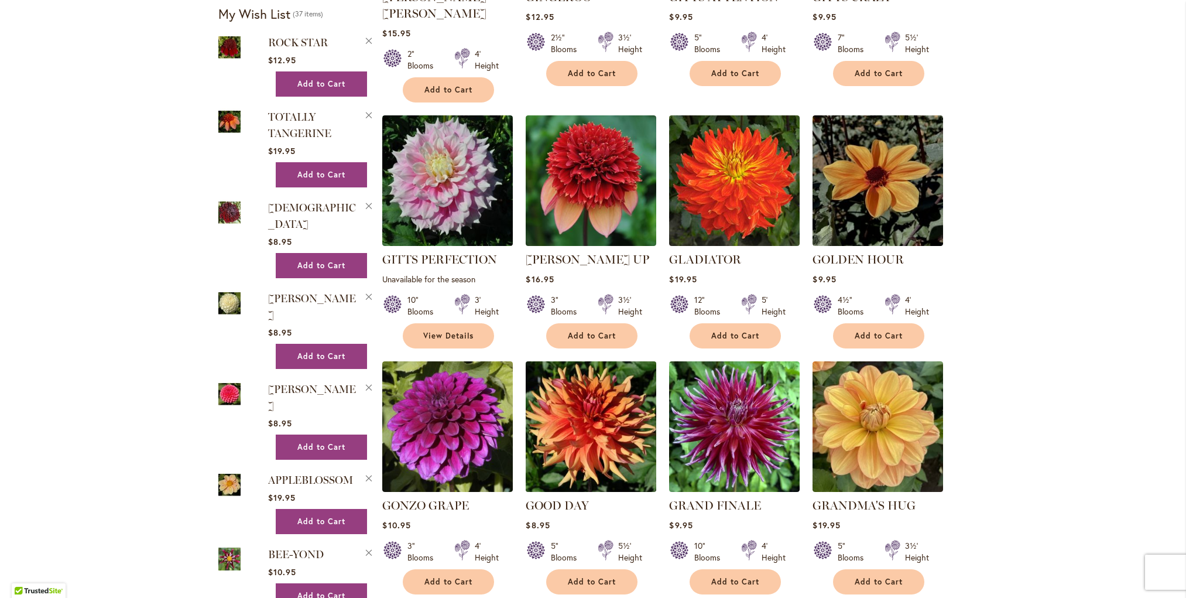
scroll to position [693, 0]
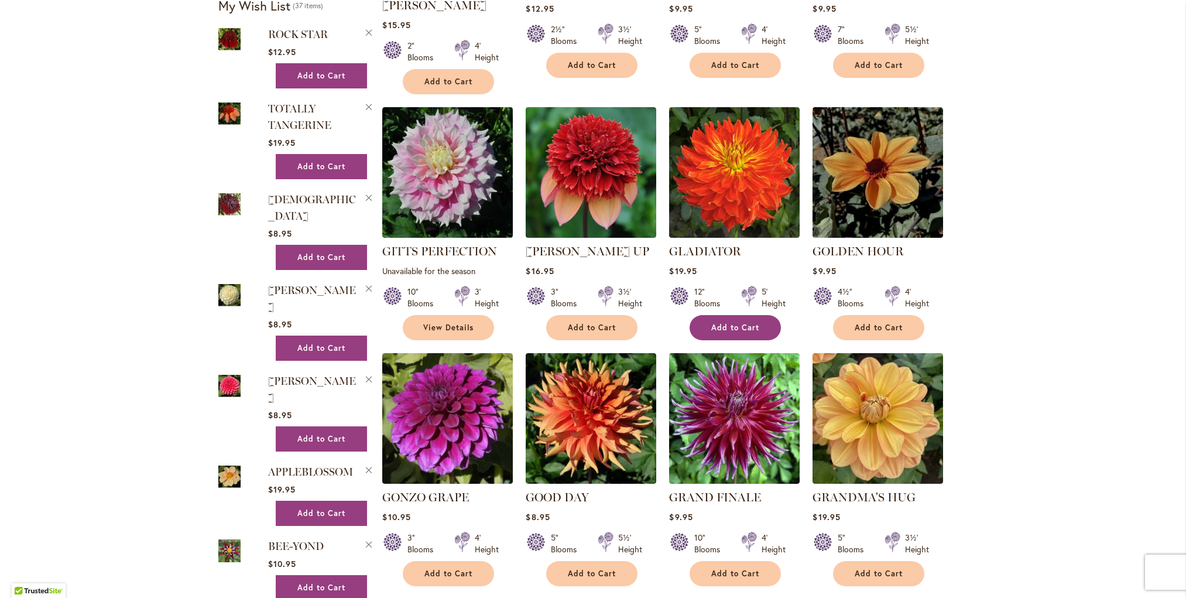
click at [742, 323] on span "Add to Cart" at bounding box center [735, 328] width 48 height 10
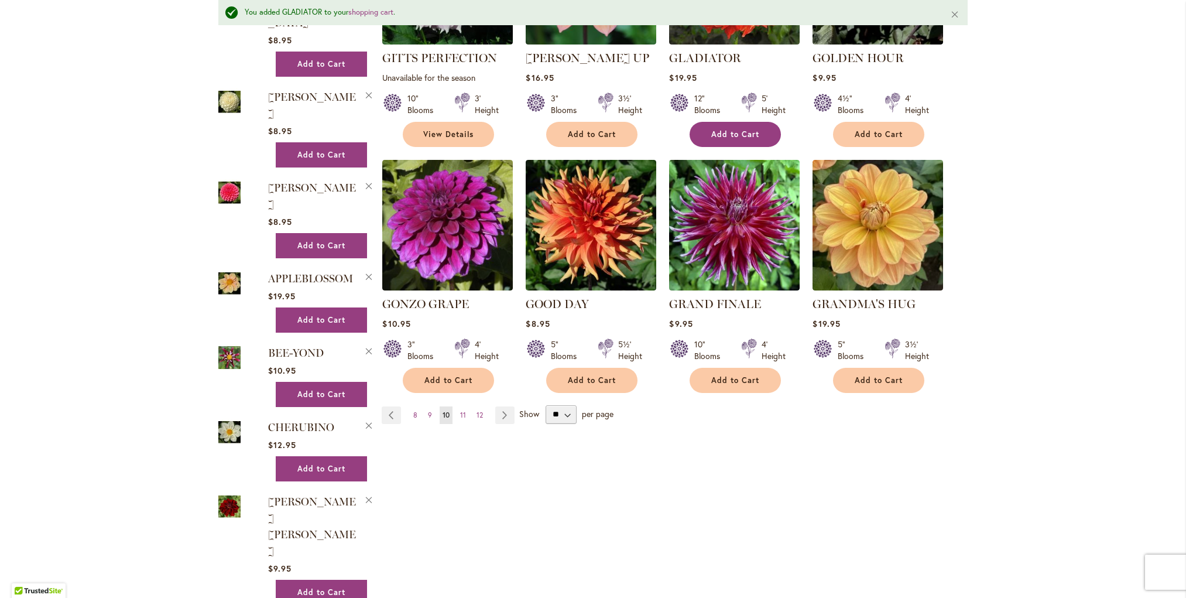
scroll to position [919, 0]
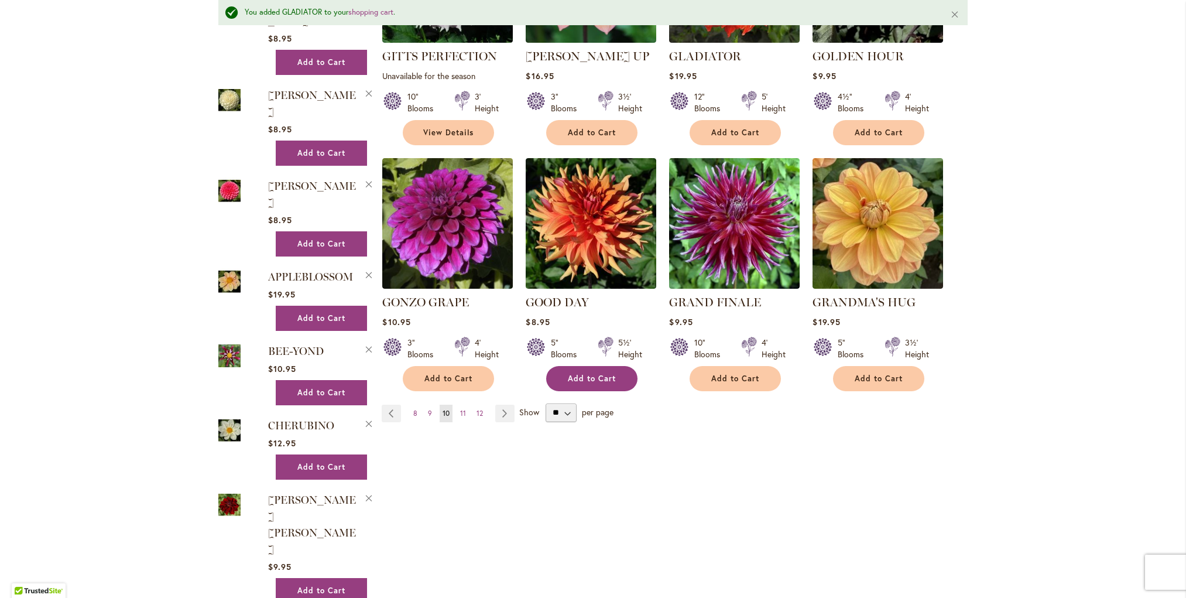
click at [581, 373] on span "Add to Cart" at bounding box center [592, 378] width 48 height 10
click at [506, 404] on link "Page Next" at bounding box center [504, 413] width 19 height 18
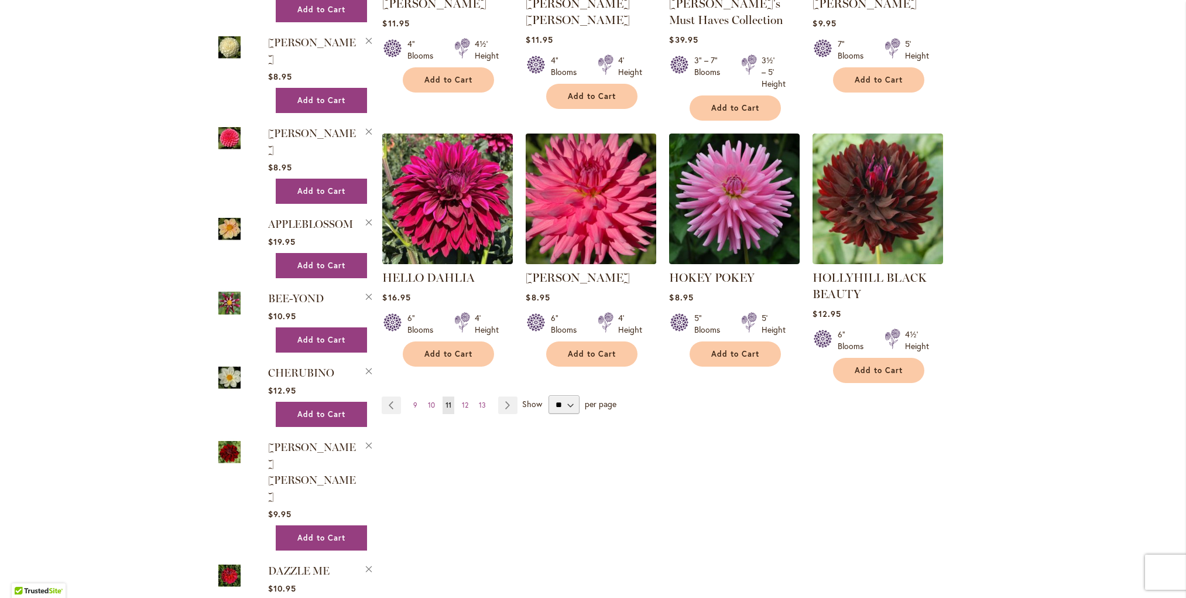
scroll to position [946, 0]
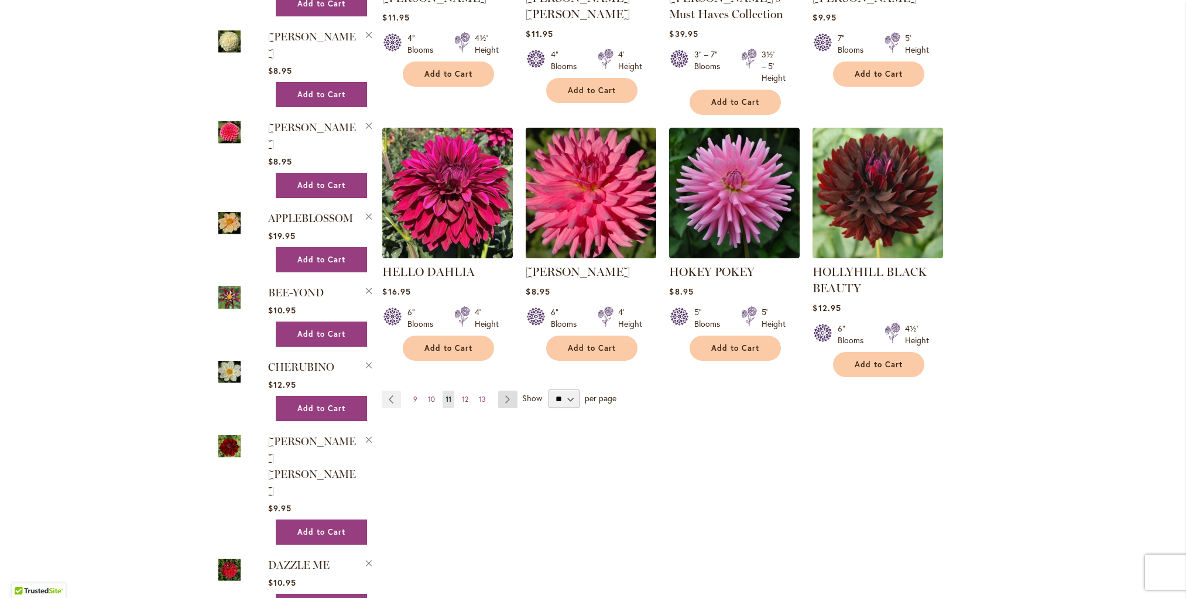
click at [506, 396] on link "Page Next" at bounding box center [507, 399] width 19 height 18
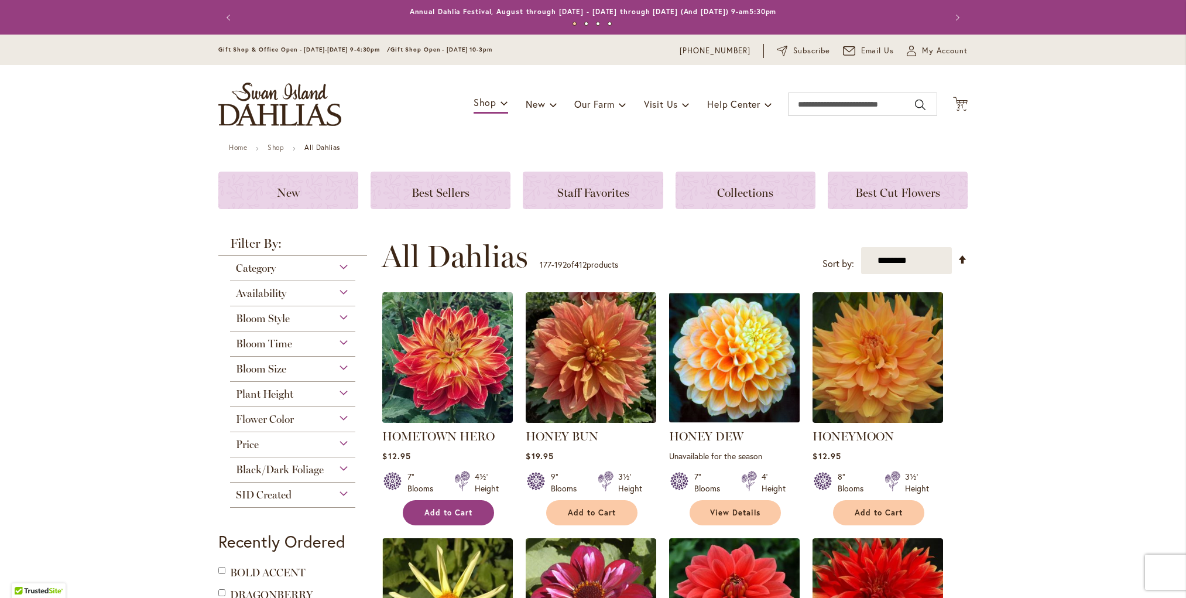
click at [458, 510] on span "Add to Cart" at bounding box center [448, 512] width 48 height 10
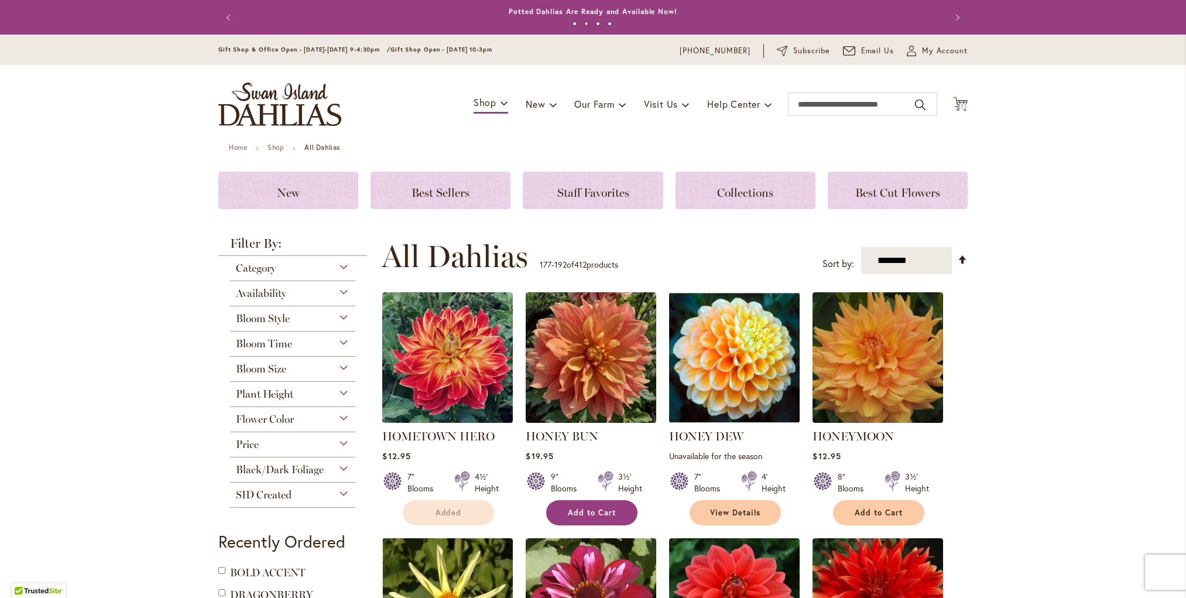
click at [601, 512] on span "Add to Cart" at bounding box center [592, 512] width 48 height 10
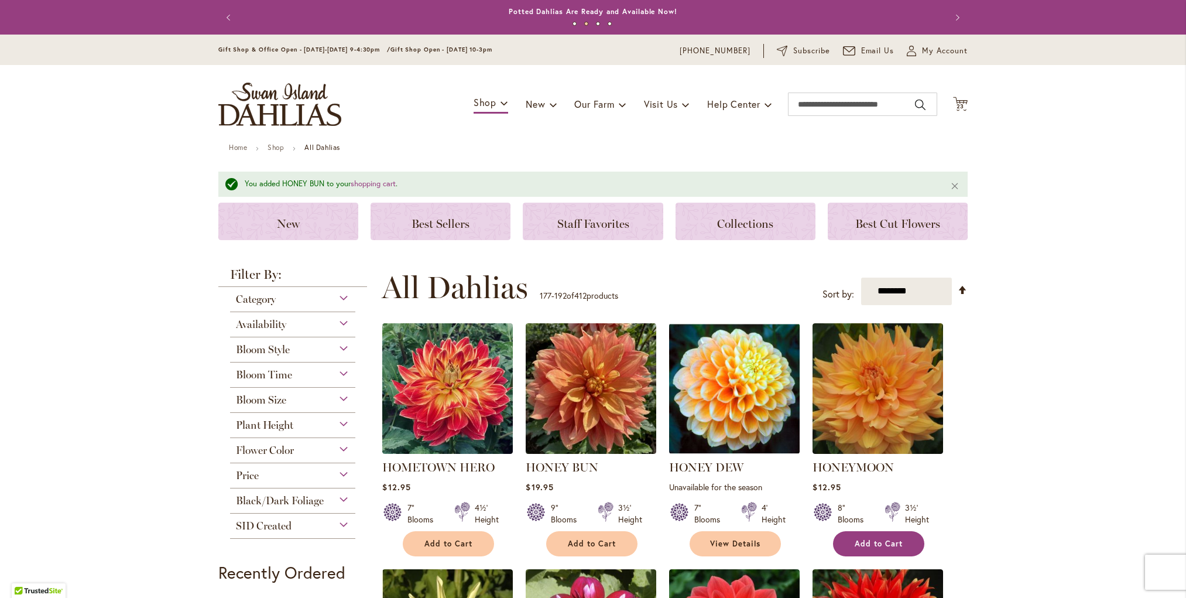
click at [888, 536] on button "Add to Cart" at bounding box center [878, 543] width 91 height 25
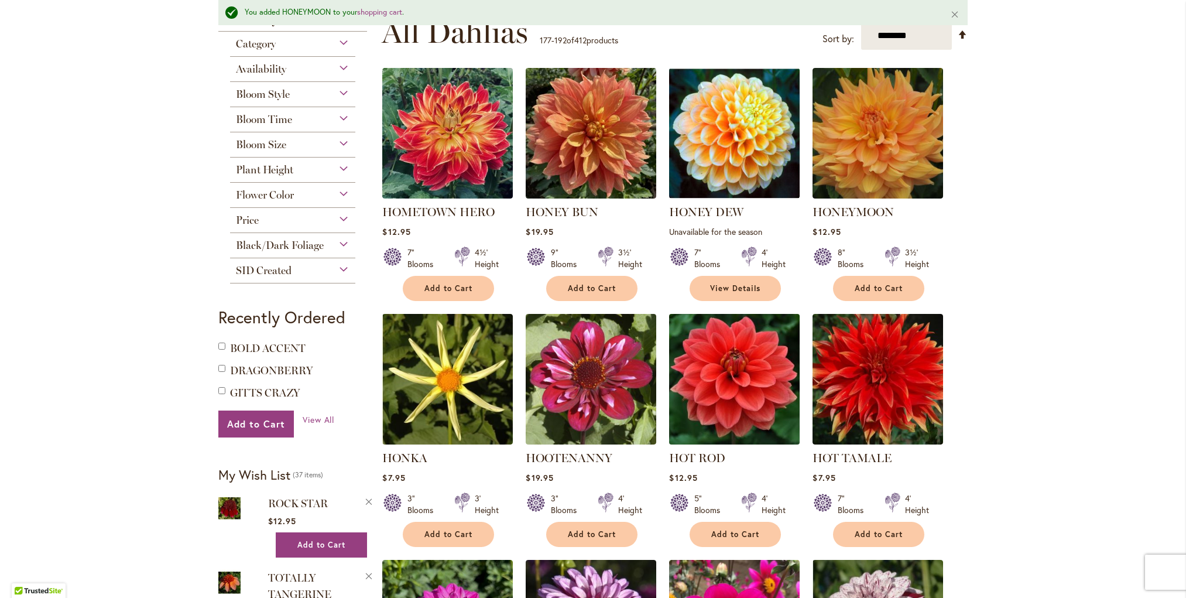
scroll to position [258, 0]
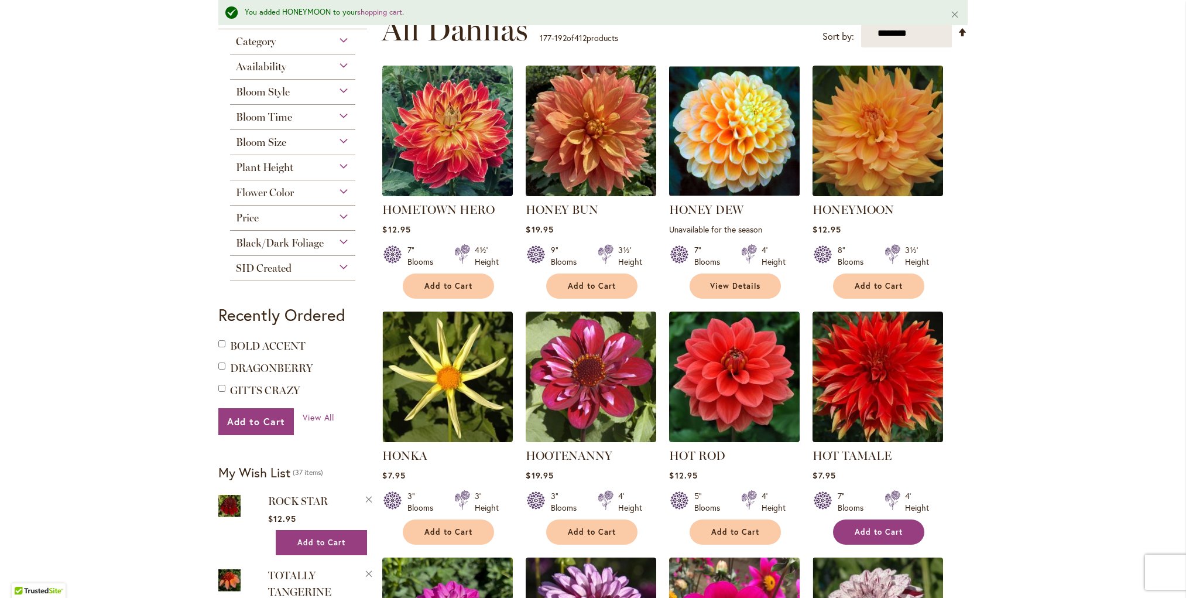
click at [881, 527] on span "Add to Cart" at bounding box center [879, 532] width 48 height 10
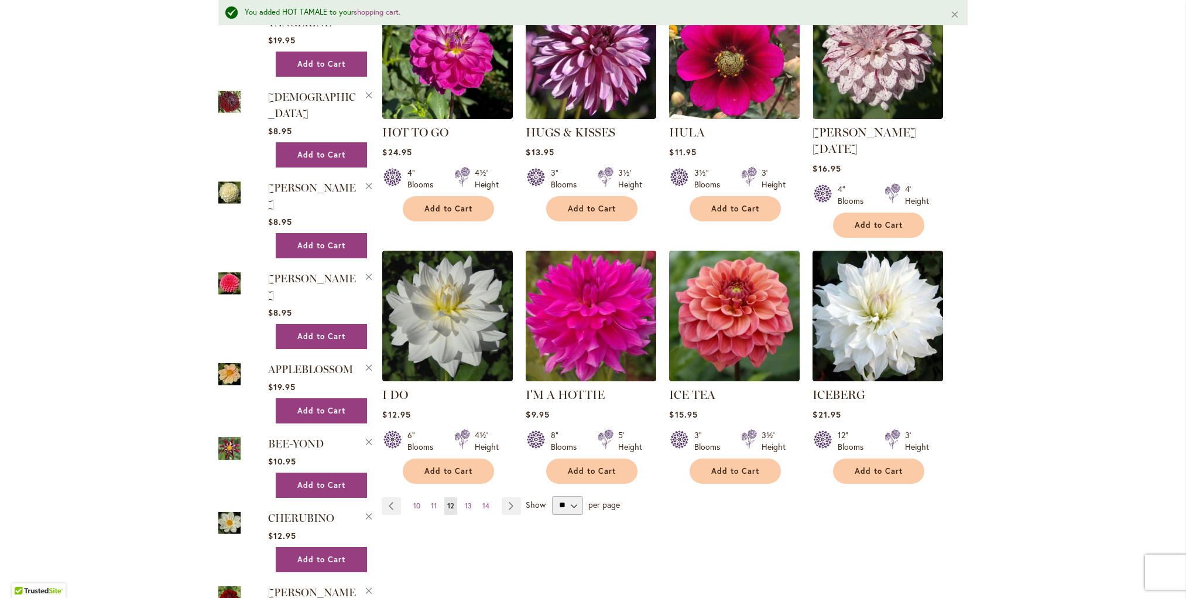
scroll to position [836, 0]
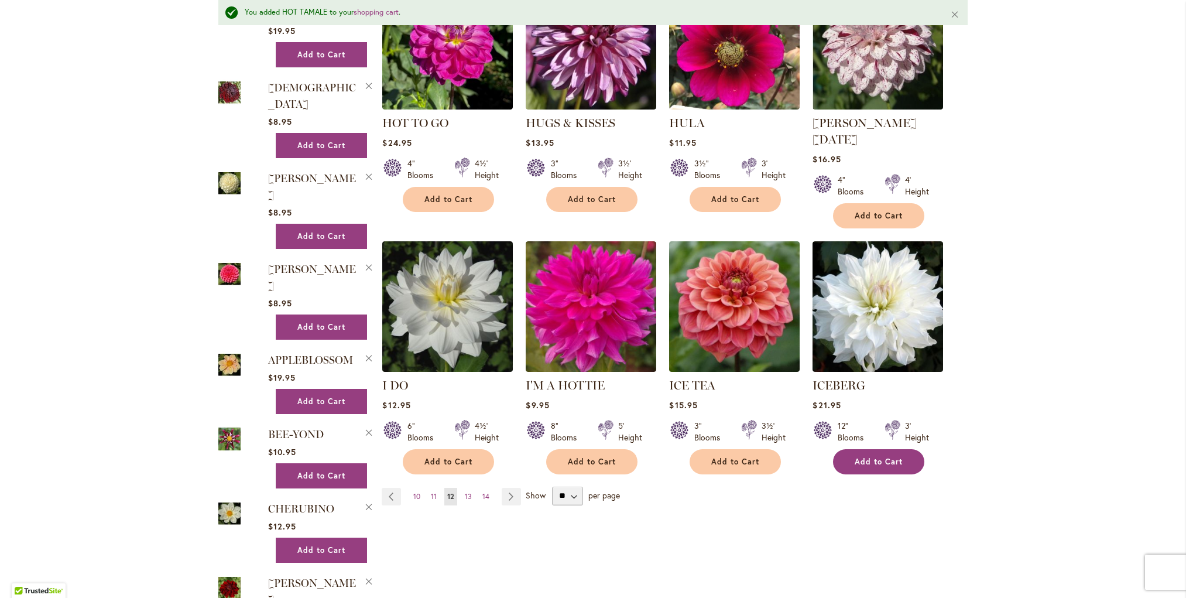
click at [886, 457] on span "Add to Cart" at bounding box center [879, 462] width 48 height 10
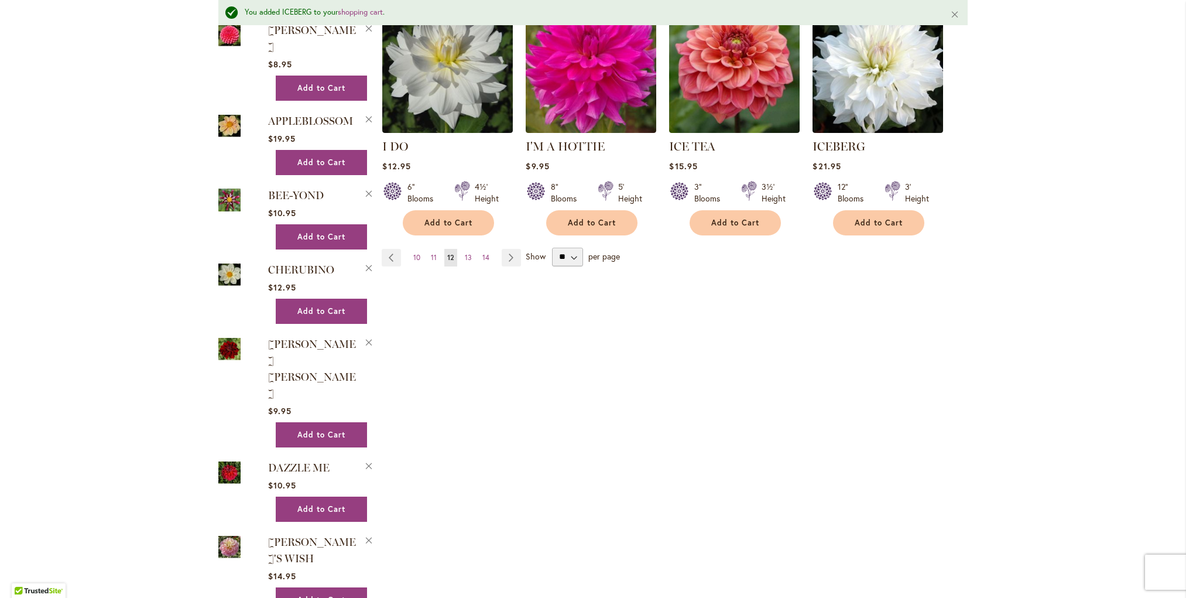
scroll to position [1128, 0]
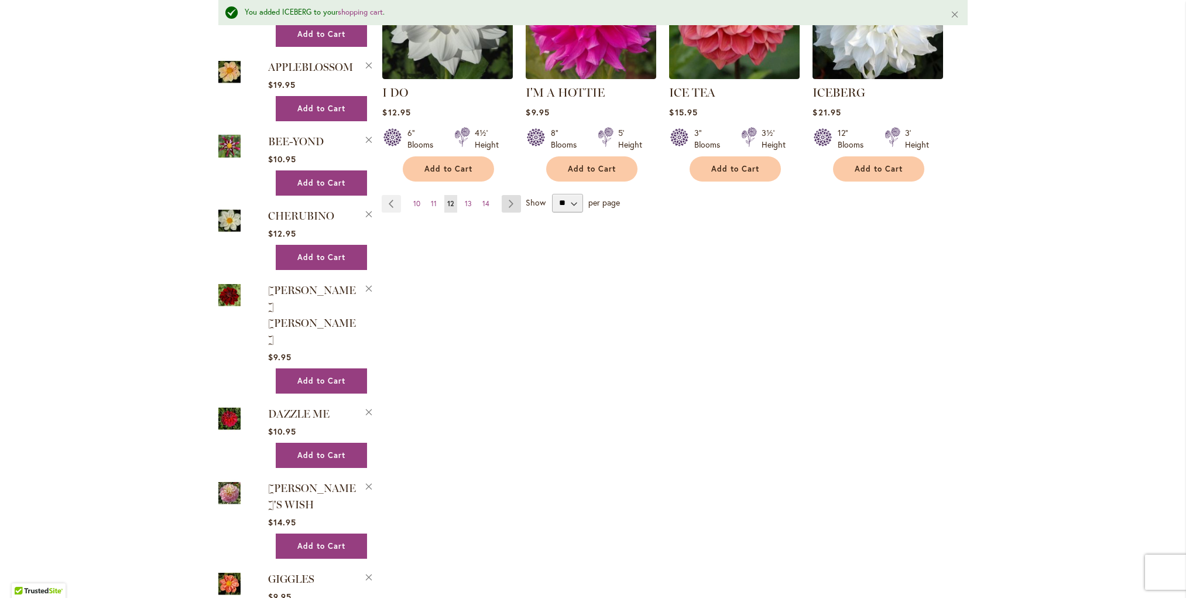
click at [509, 195] on link "Page Next" at bounding box center [511, 204] width 19 height 18
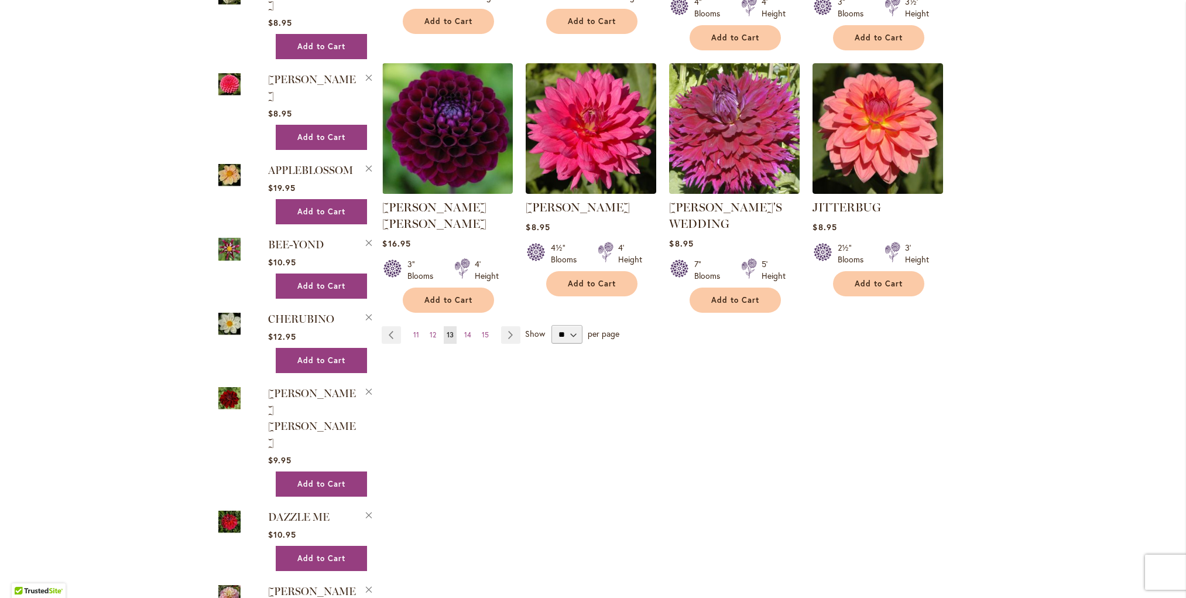
scroll to position [995, 0]
click at [509, 325] on link "Page Next" at bounding box center [510, 334] width 19 height 18
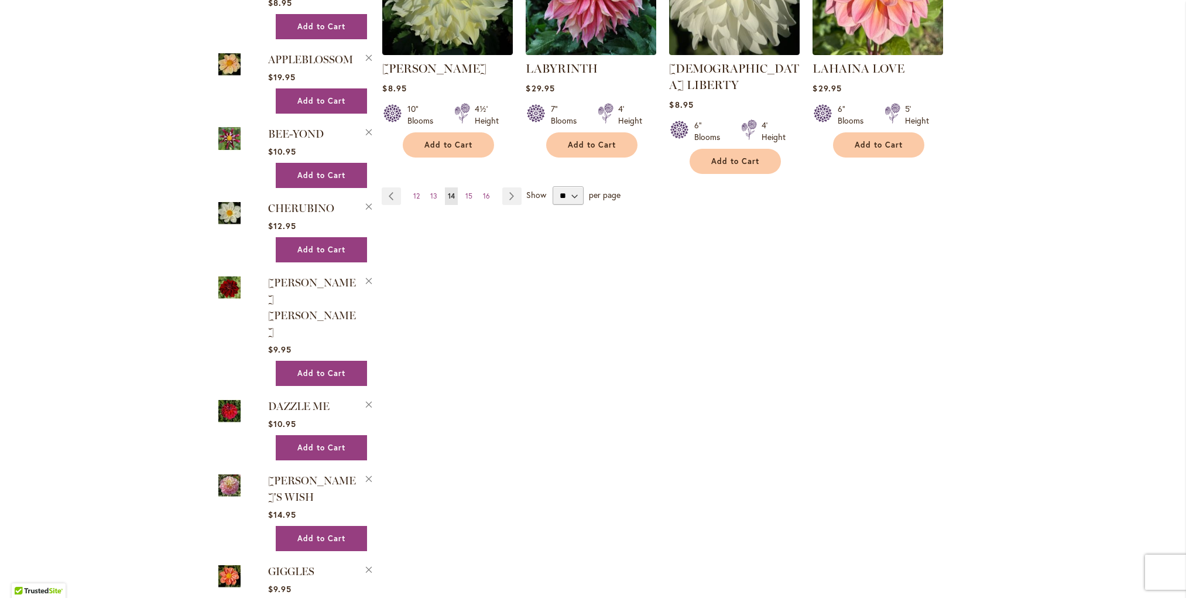
scroll to position [1107, 0]
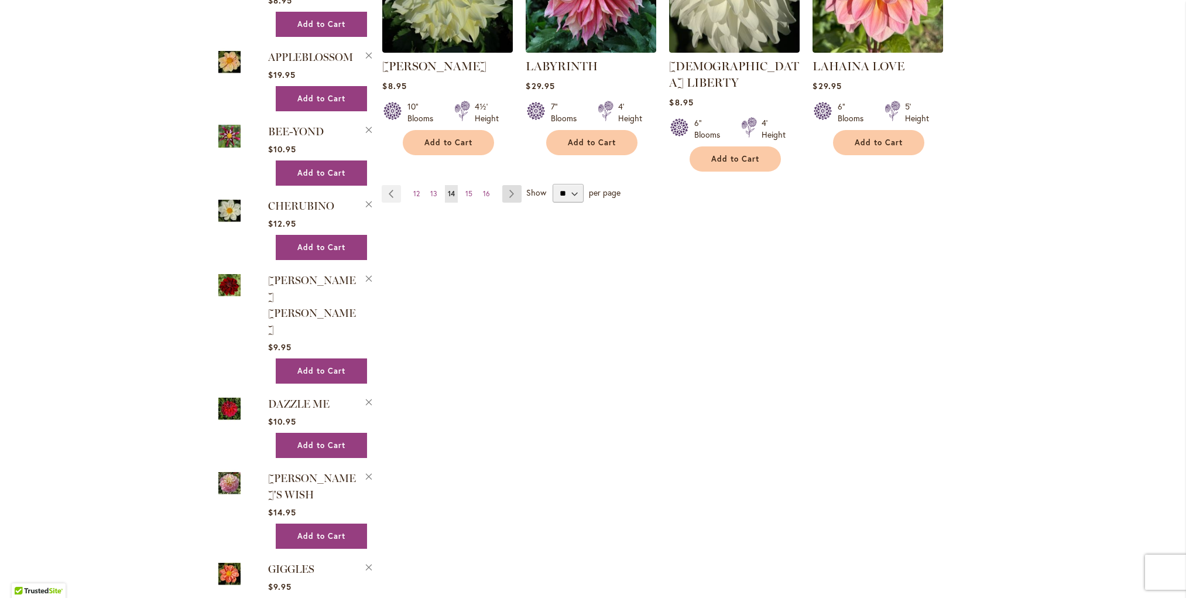
click at [516, 185] on link "Page Next" at bounding box center [511, 194] width 19 height 18
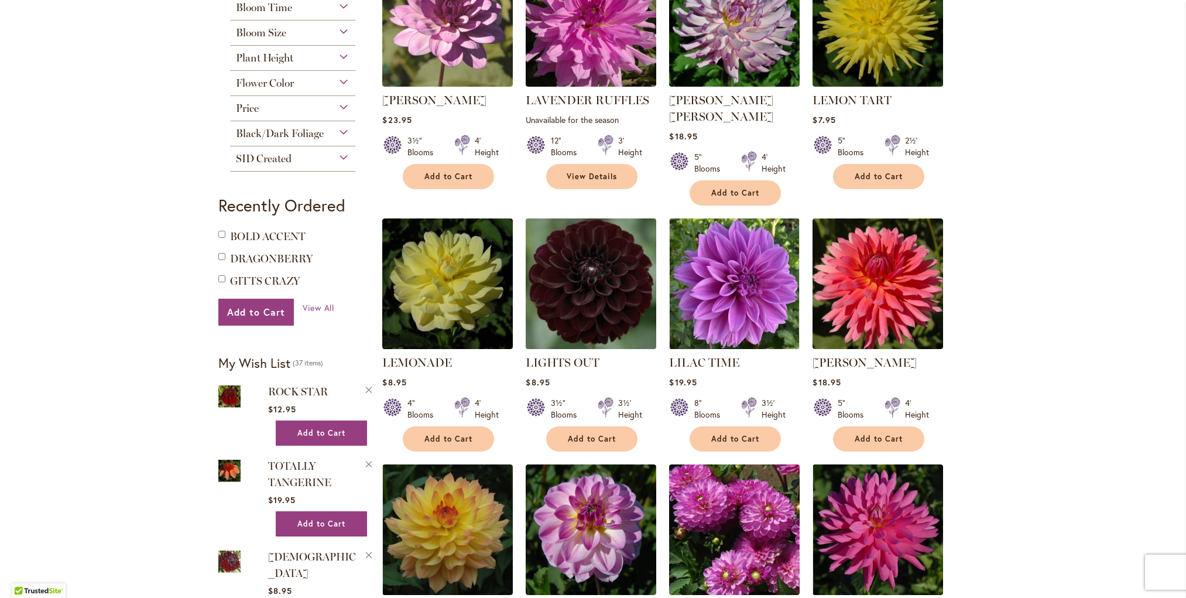
scroll to position [345, 0]
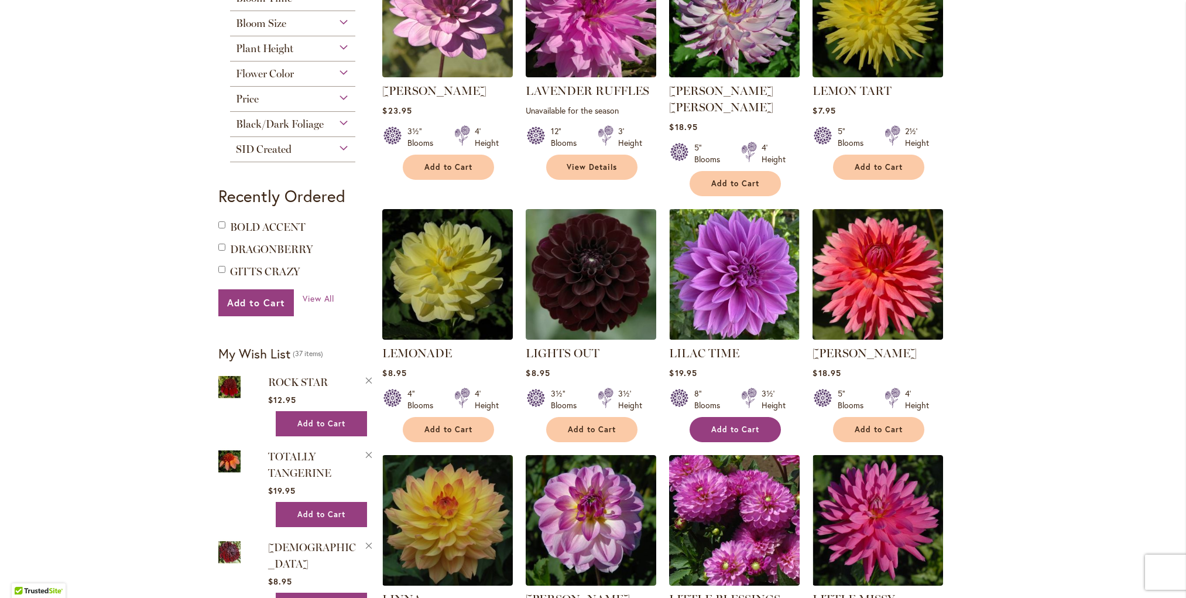
click at [721, 424] on span "Add to Cart" at bounding box center [735, 429] width 48 height 10
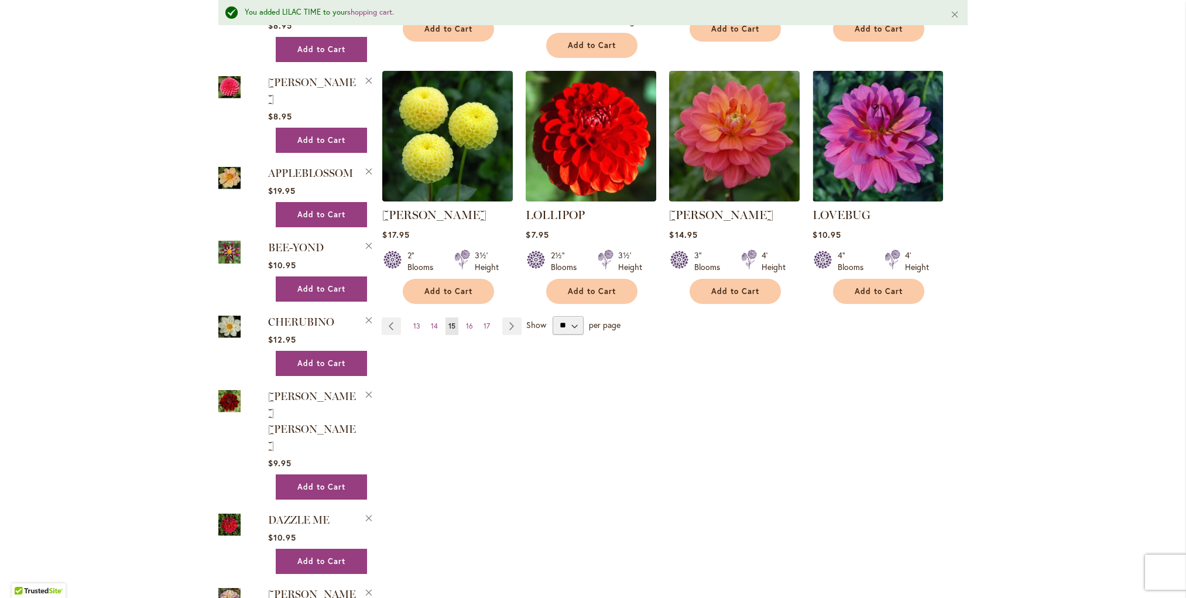
scroll to position [1023, 0]
click at [515, 317] on link "Page Next" at bounding box center [511, 326] width 19 height 18
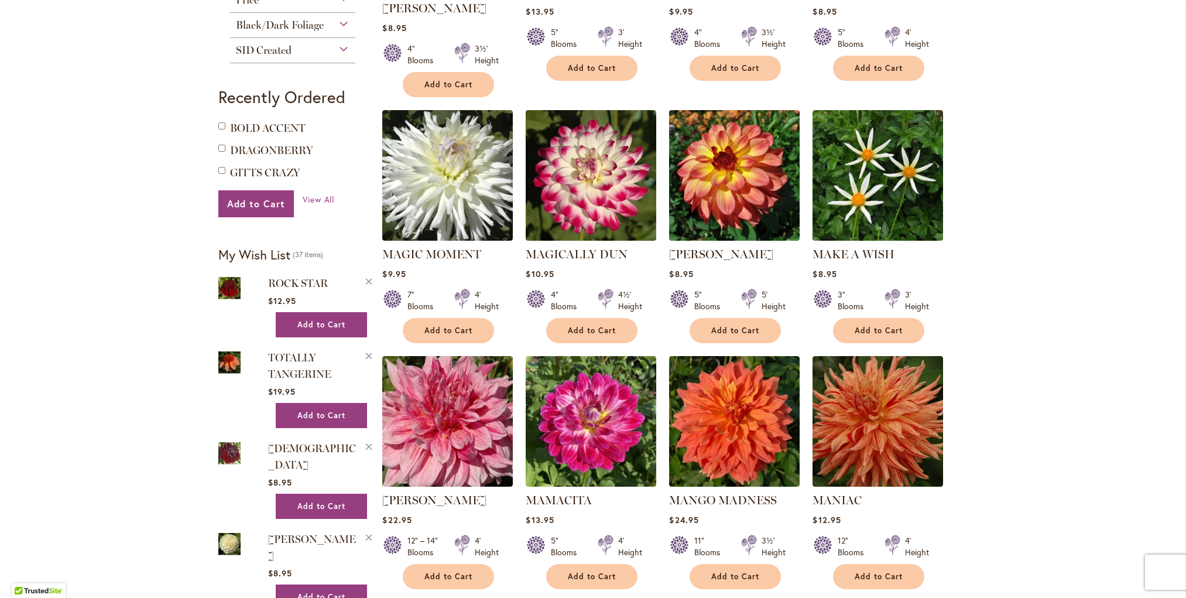
scroll to position [445, 0]
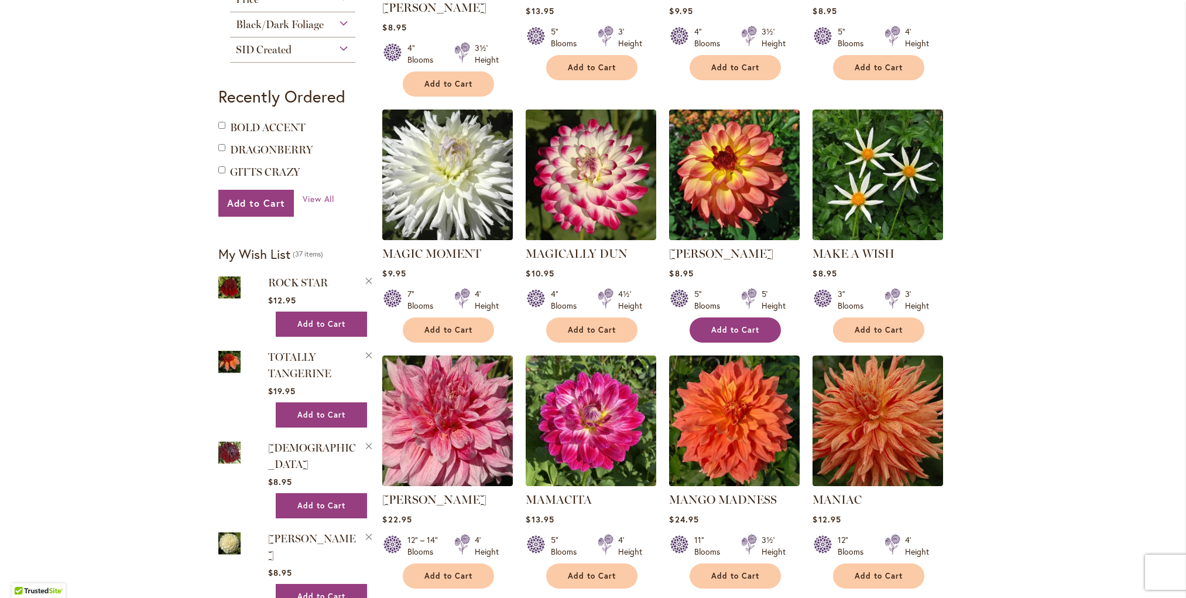
click at [740, 325] on span "Add to Cart" at bounding box center [735, 330] width 48 height 10
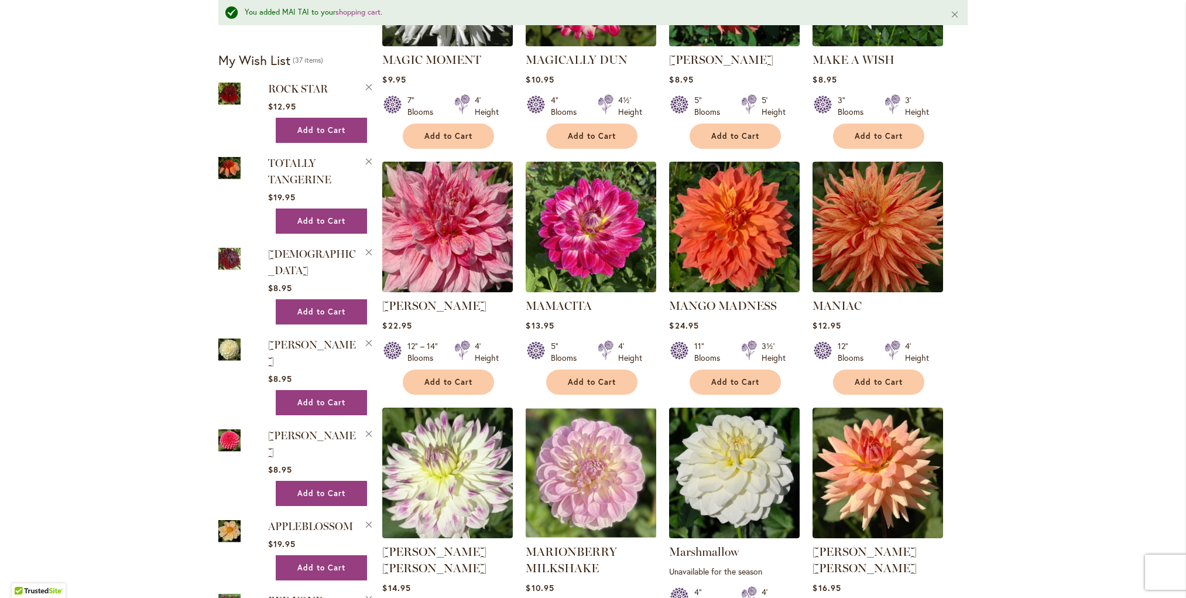
scroll to position [673, 0]
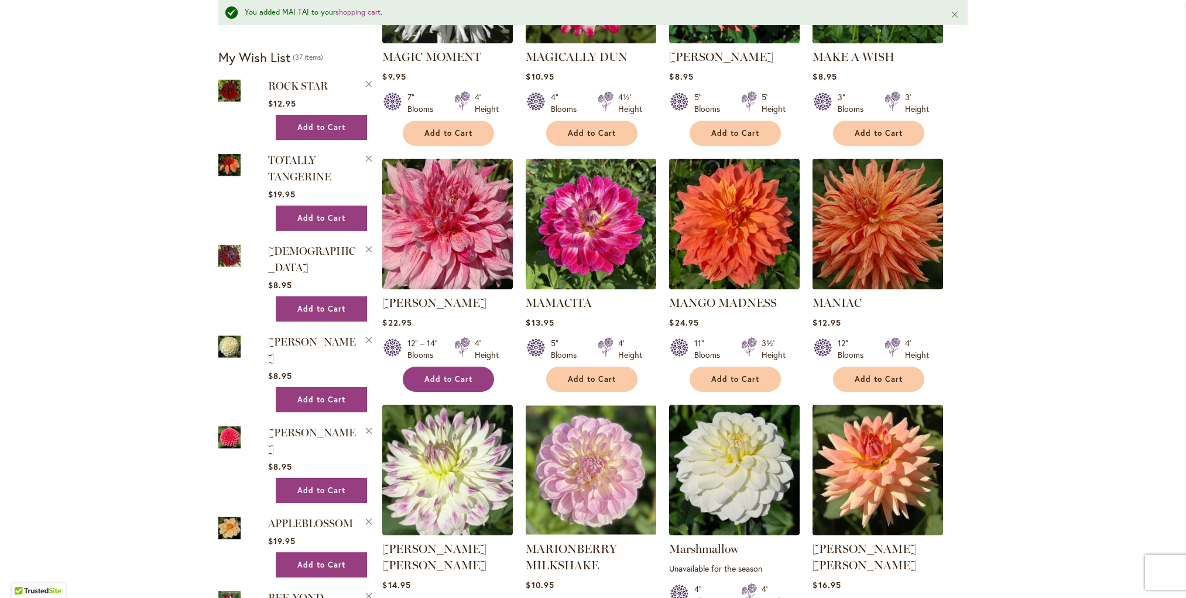
click at [436, 374] on span "Add to Cart" at bounding box center [448, 379] width 48 height 10
click at [877, 366] on button "Add to Cart" at bounding box center [878, 378] width 91 height 25
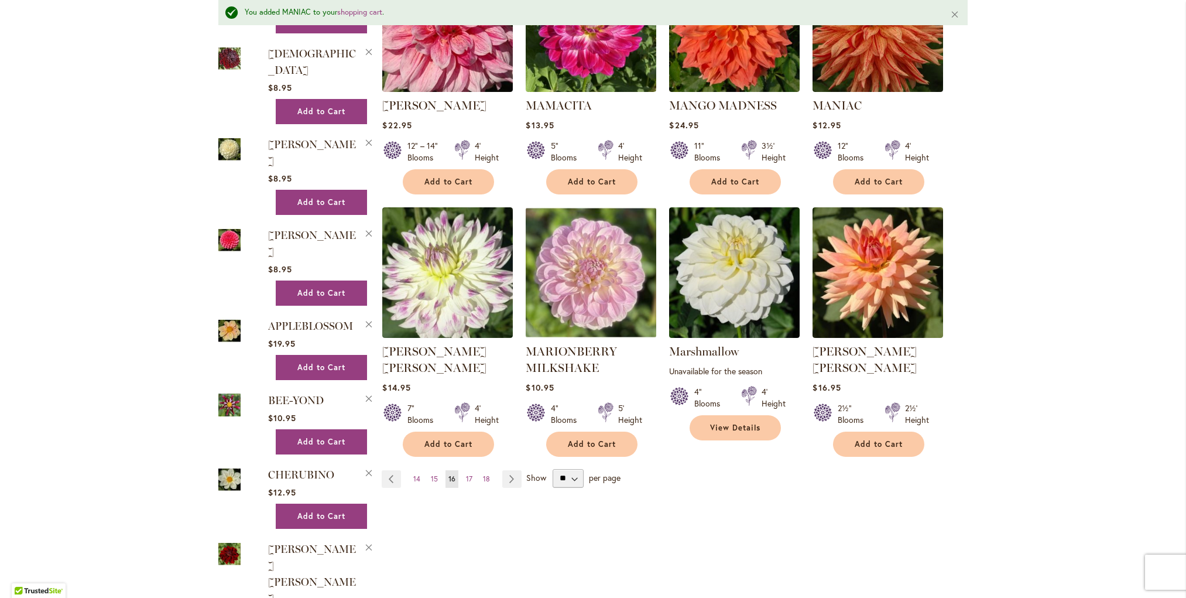
scroll to position [872, 0]
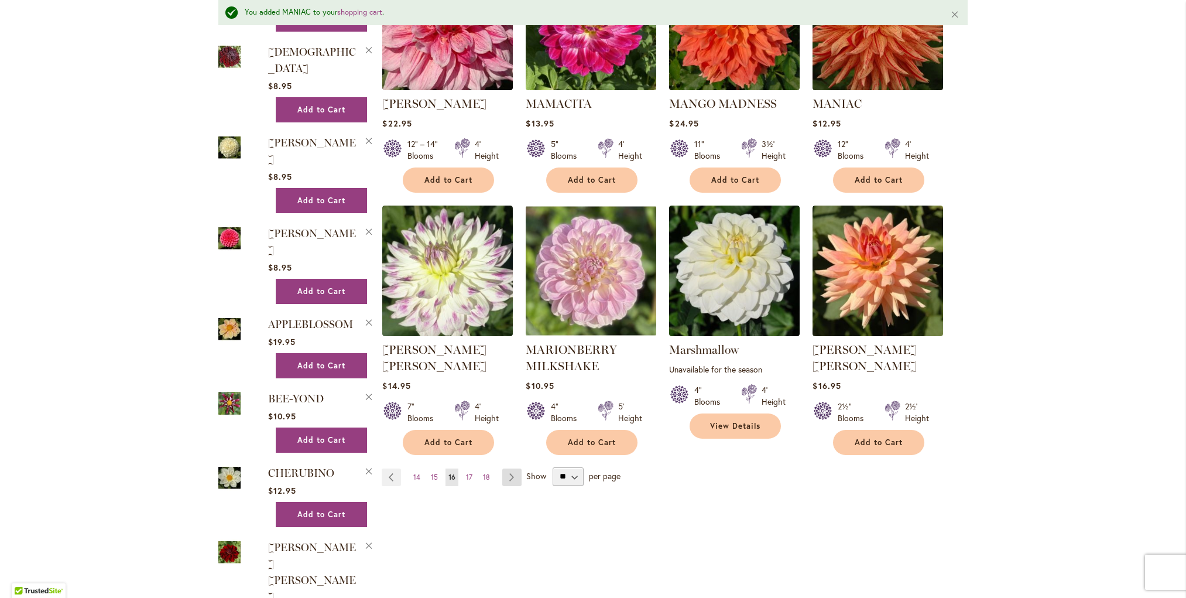
click at [510, 468] on link "Page Next" at bounding box center [511, 477] width 19 height 18
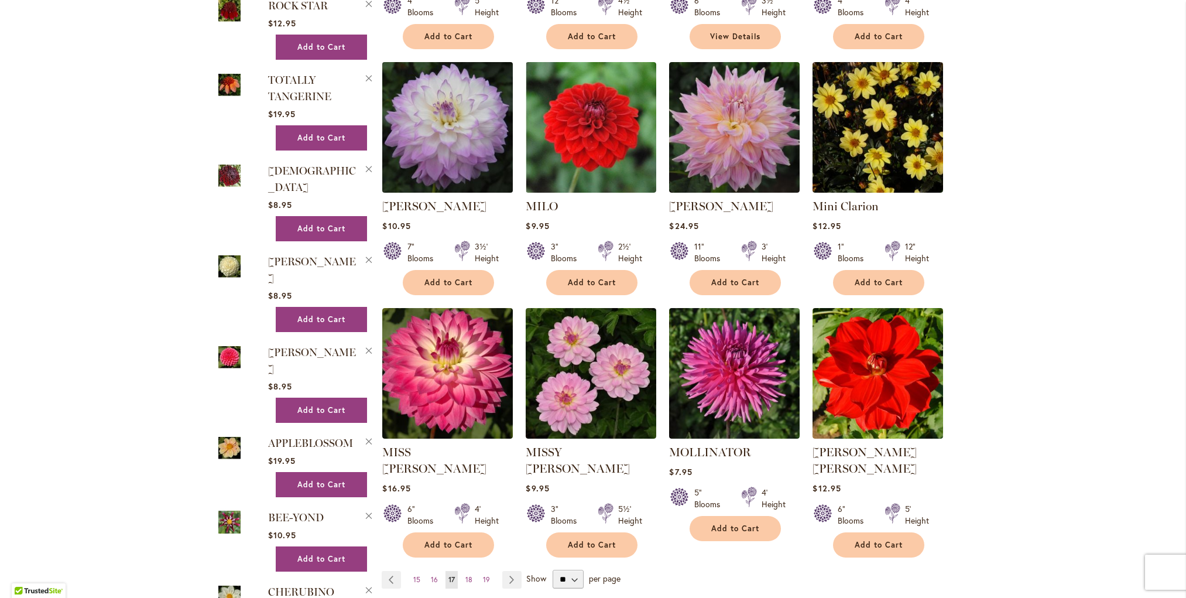
scroll to position [723, 0]
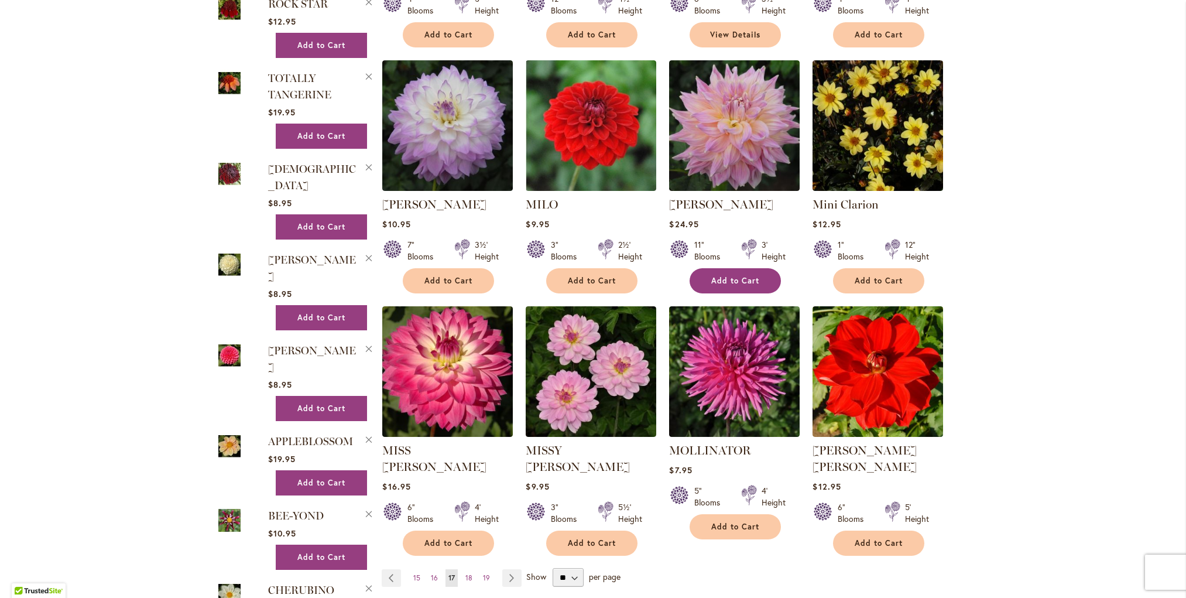
click at [738, 279] on span "Add to Cart" at bounding box center [735, 281] width 48 height 10
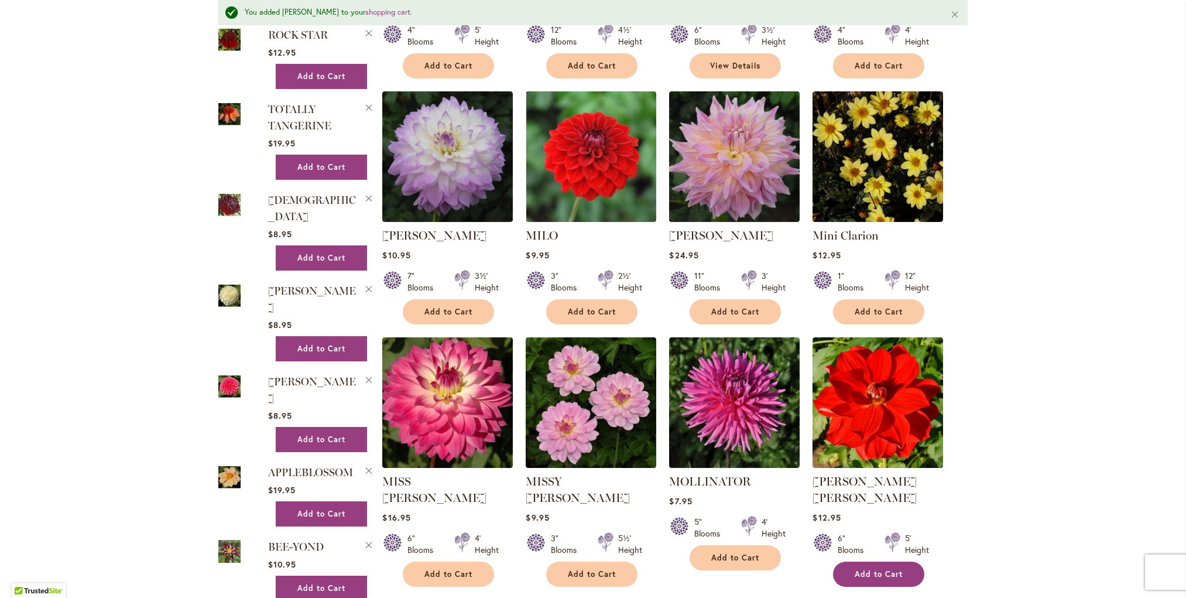
click at [887, 569] on span "Add to Cart" at bounding box center [879, 574] width 48 height 10
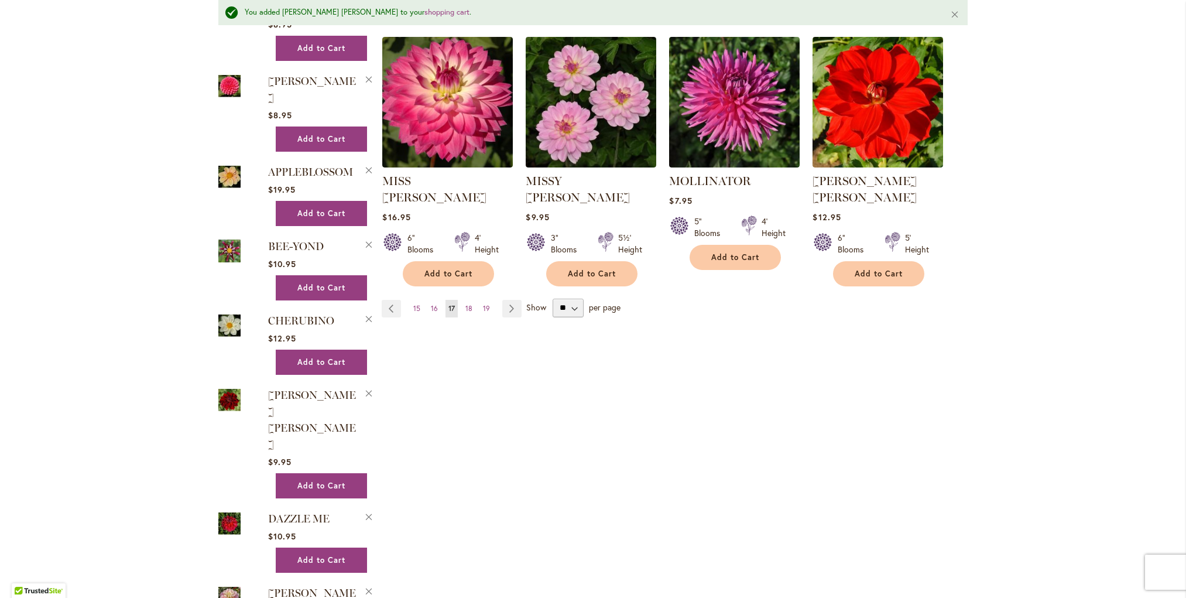
scroll to position [1025, 0]
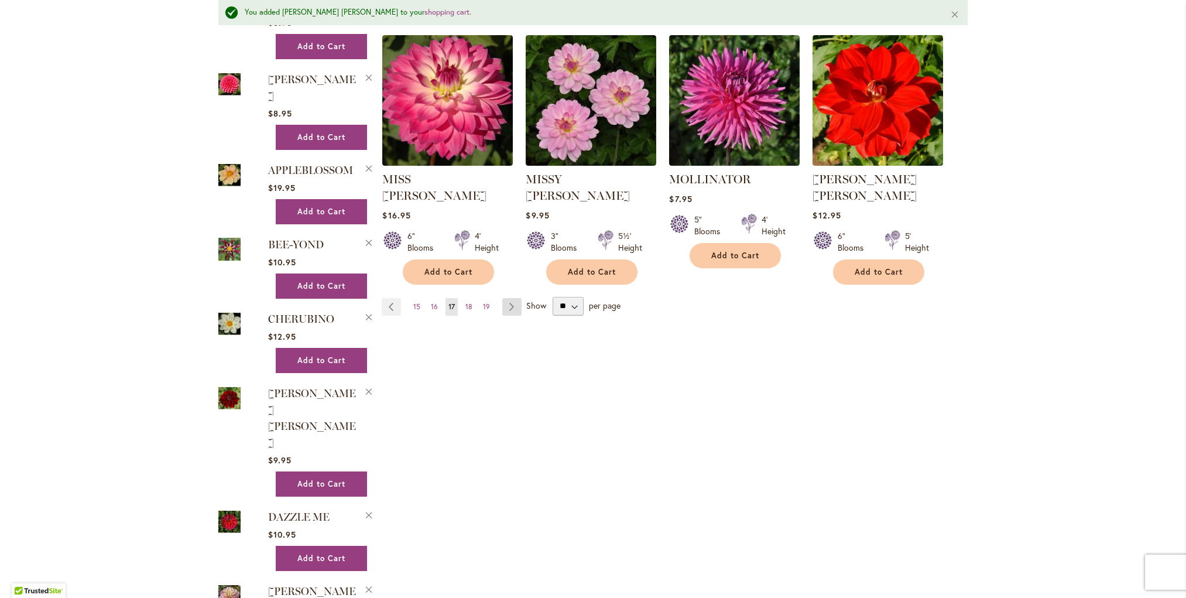
click at [514, 298] on link "Page Next" at bounding box center [511, 307] width 19 height 18
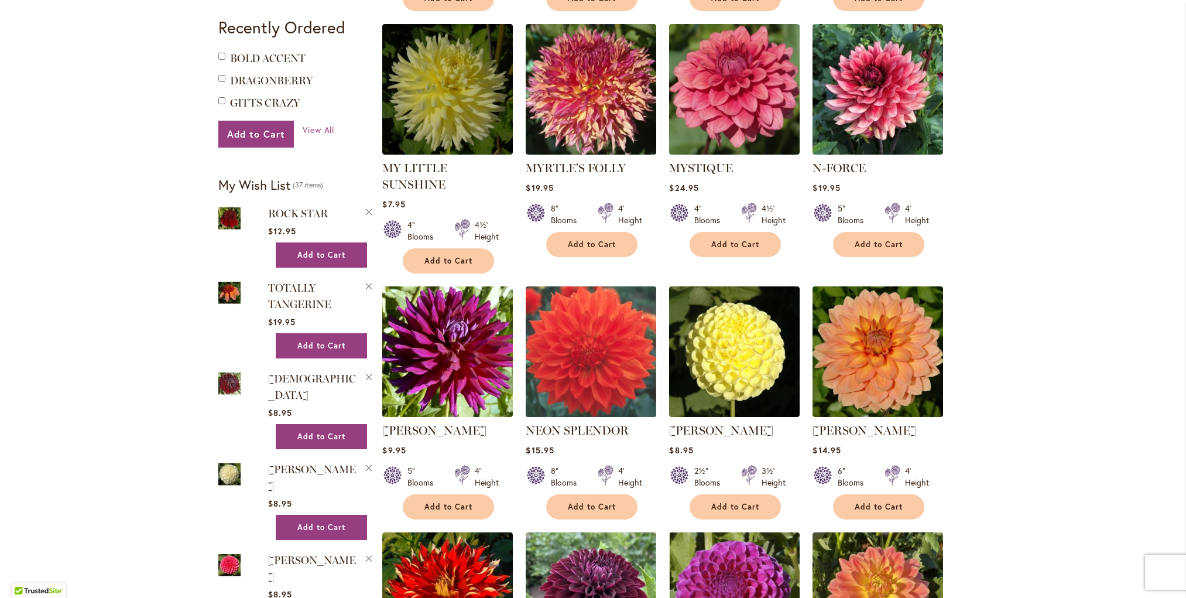
scroll to position [514, 0]
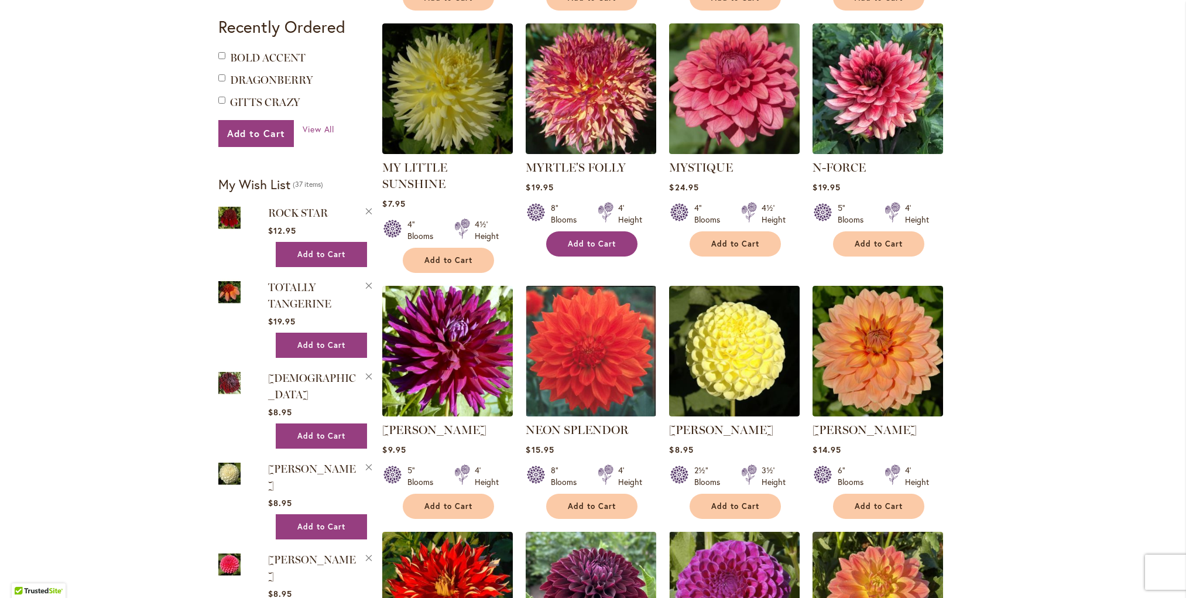
click at [585, 239] on span "Add to Cart" at bounding box center [592, 244] width 48 height 10
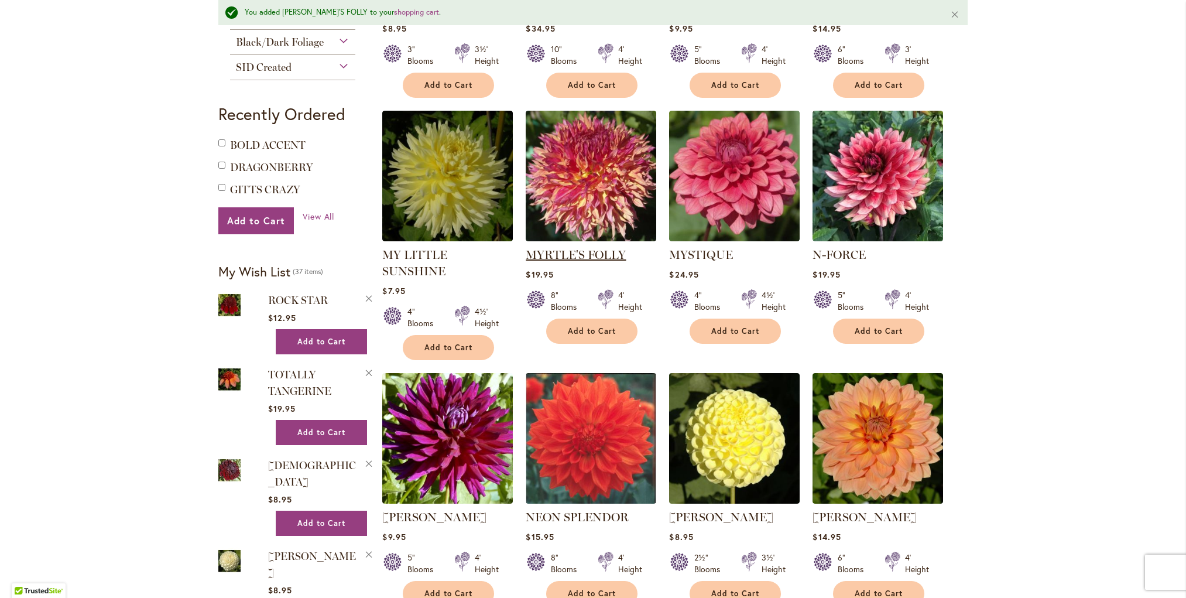
scroll to position [459, 0]
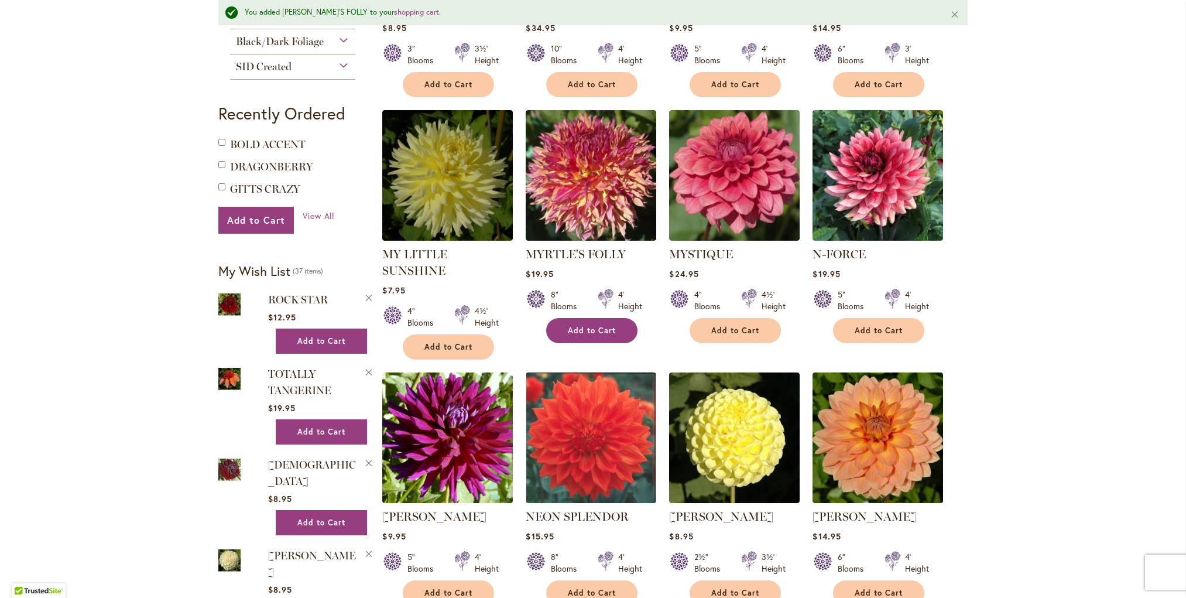
click at [596, 327] on span "Add to Cart" at bounding box center [592, 330] width 48 height 10
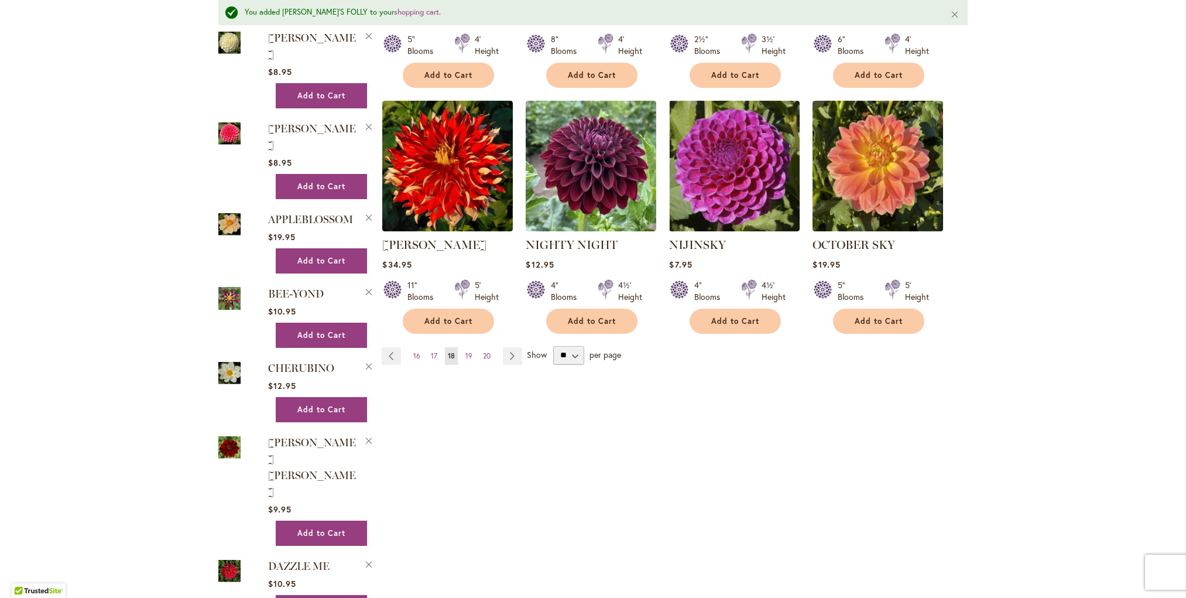
scroll to position [987, 0]
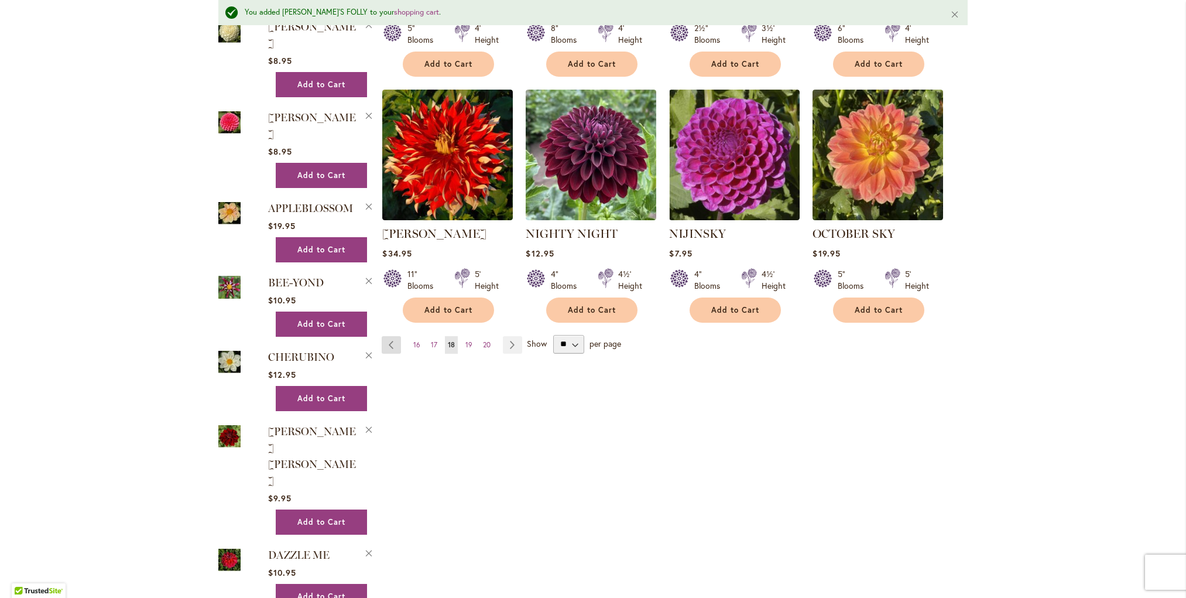
click at [393, 336] on link "Page Previous" at bounding box center [391, 345] width 19 height 18
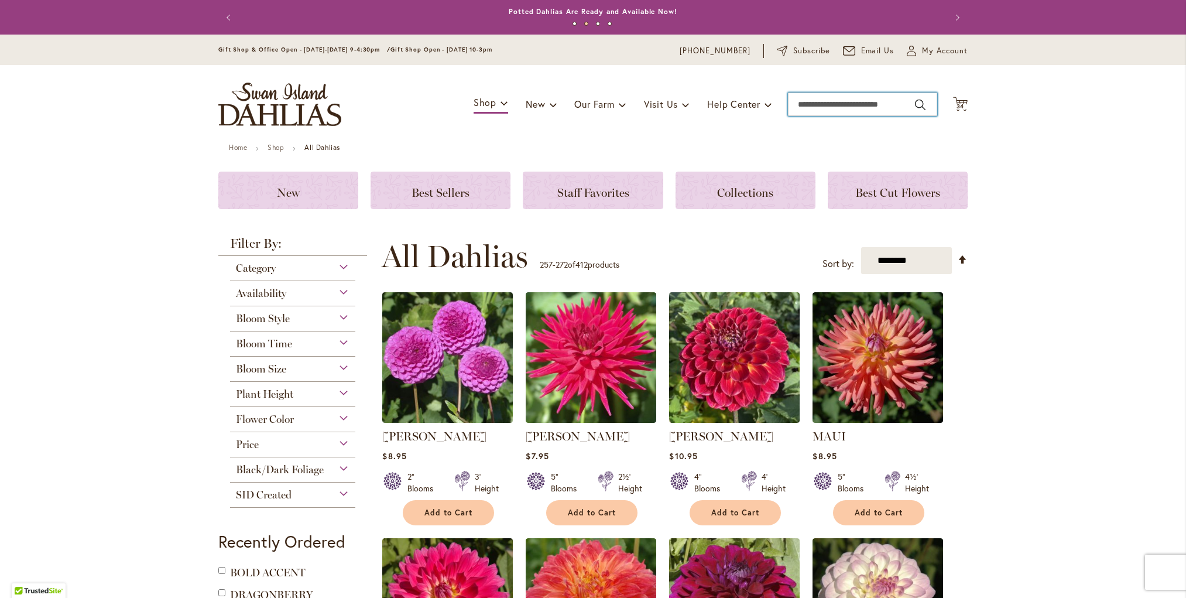
click at [808, 102] on input "Search" at bounding box center [862, 103] width 149 height 23
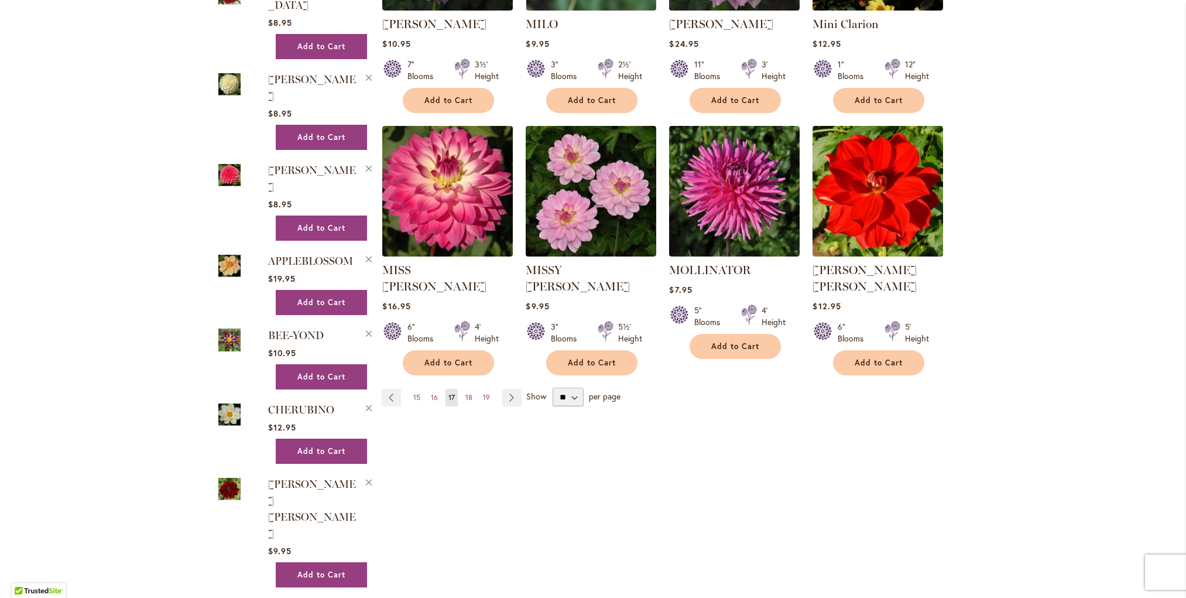
scroll to position [908, 0]
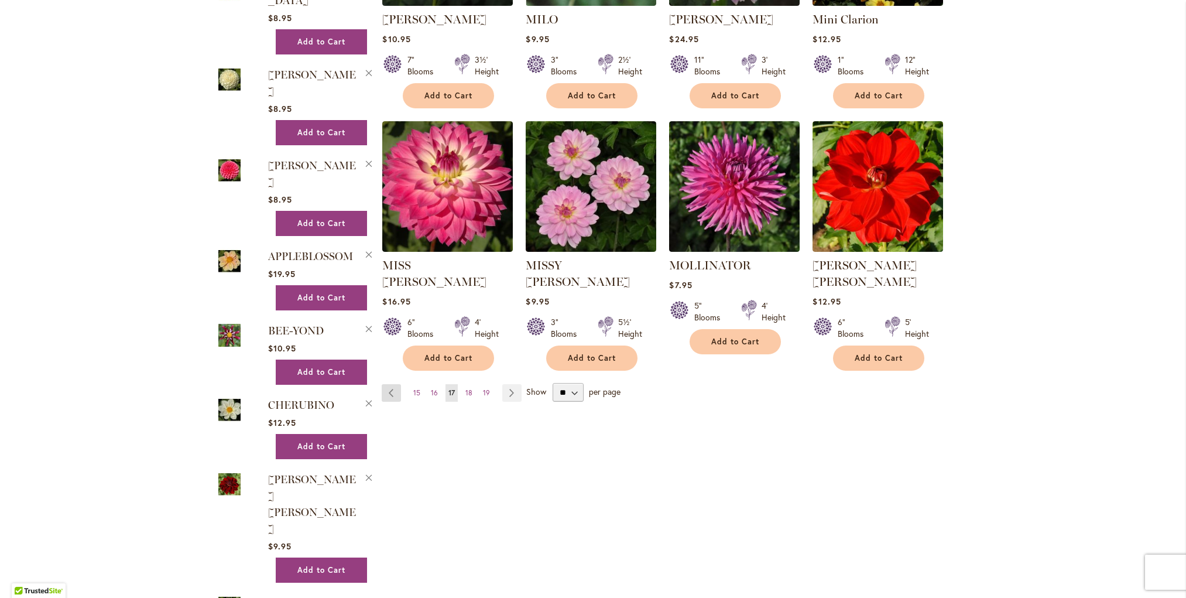
click at [390, 384] on link "Page Previous" at bounding box center [391, 393] width 19 height 18
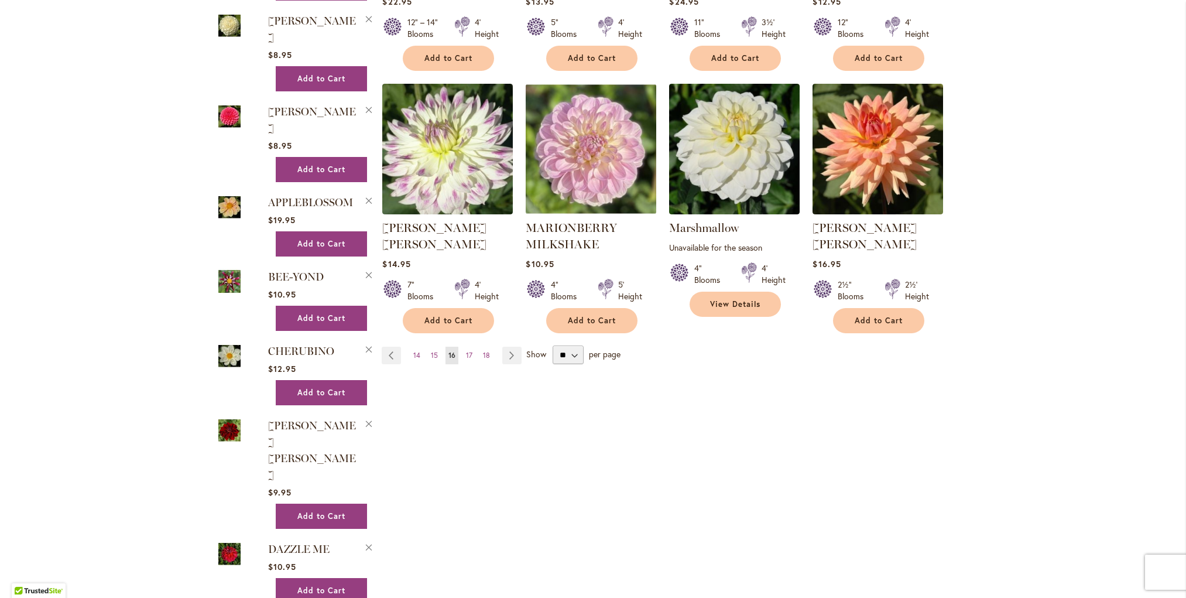
scroll to position [970, 0]
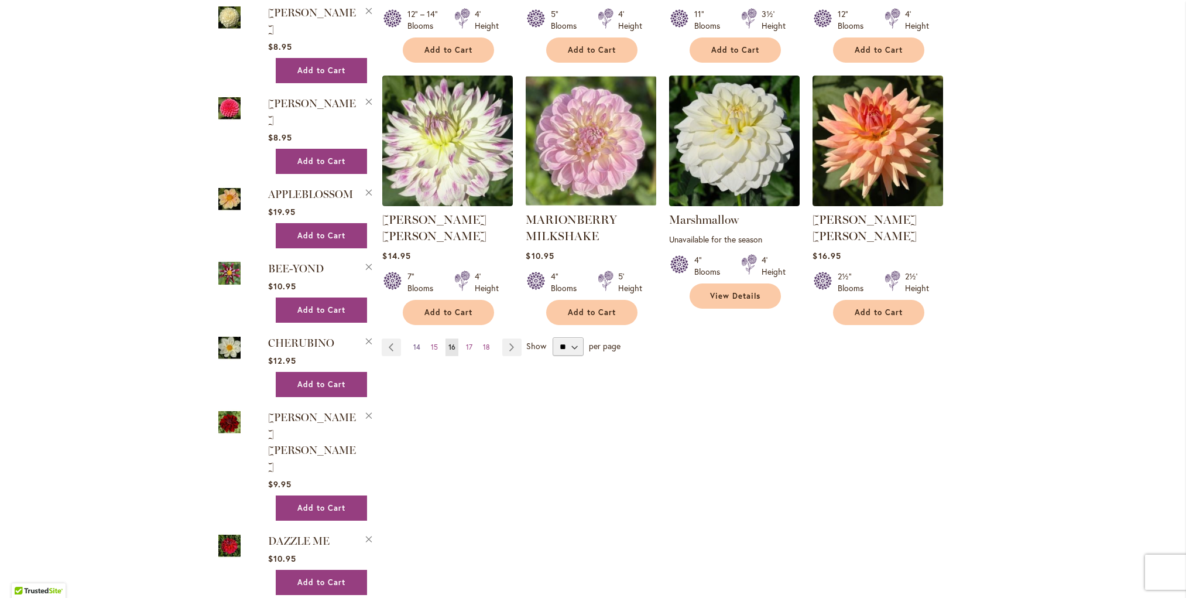
click at [417, 342] on span "14" at bounding box center [416, 346] width 7 height 9
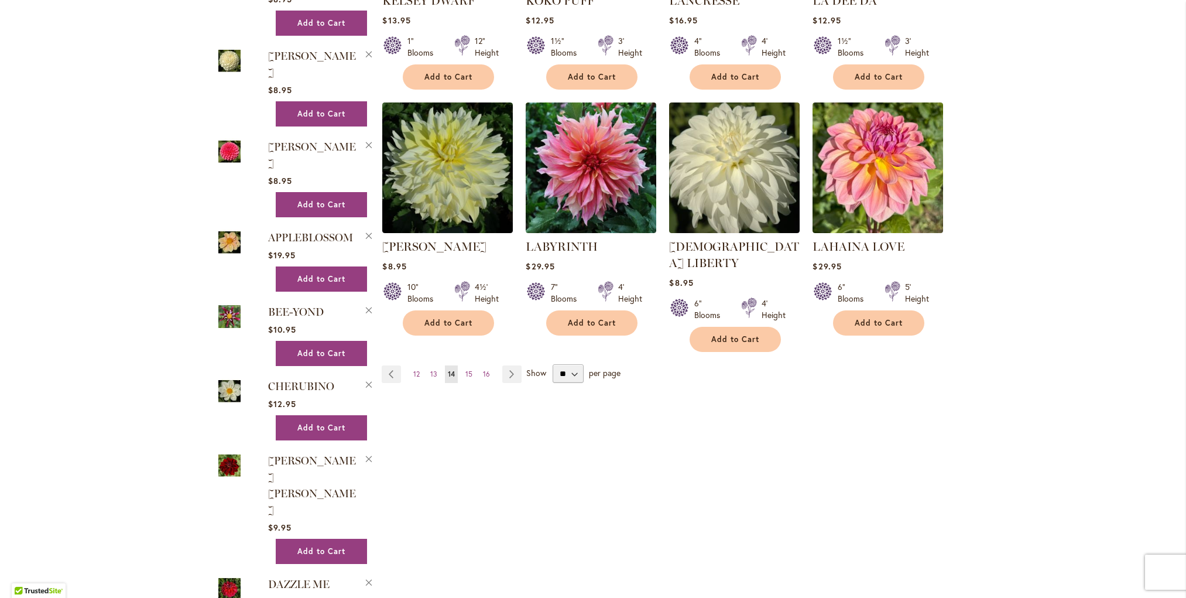
scroll to position [932, 0]
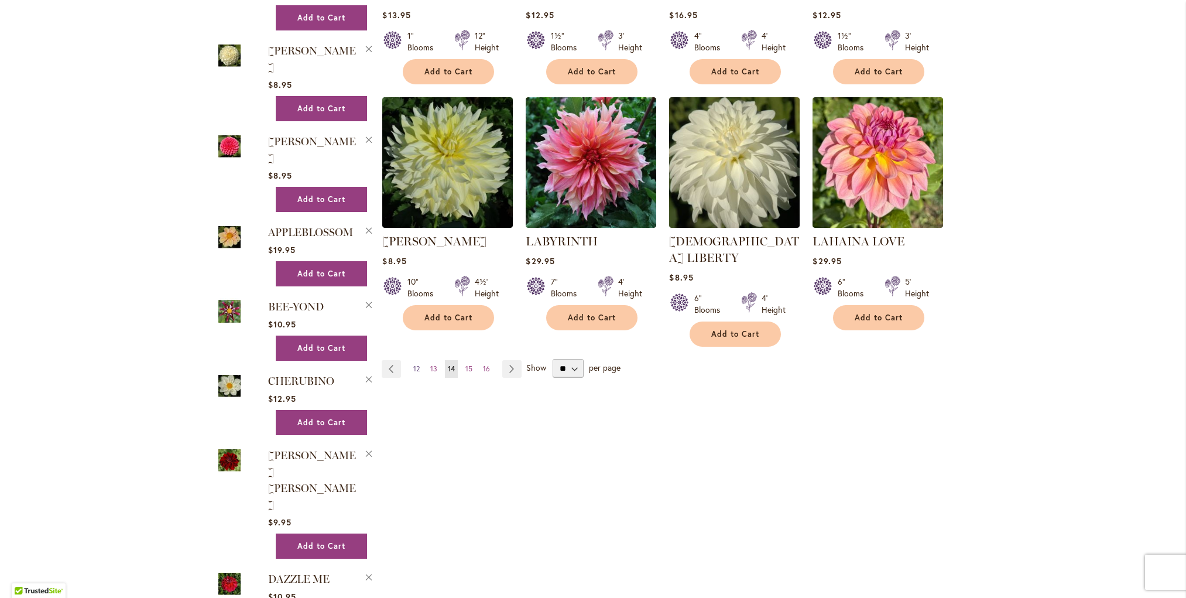
click at [420, 364] on span "12" at bounding box center [416, 368] width 6 height 9
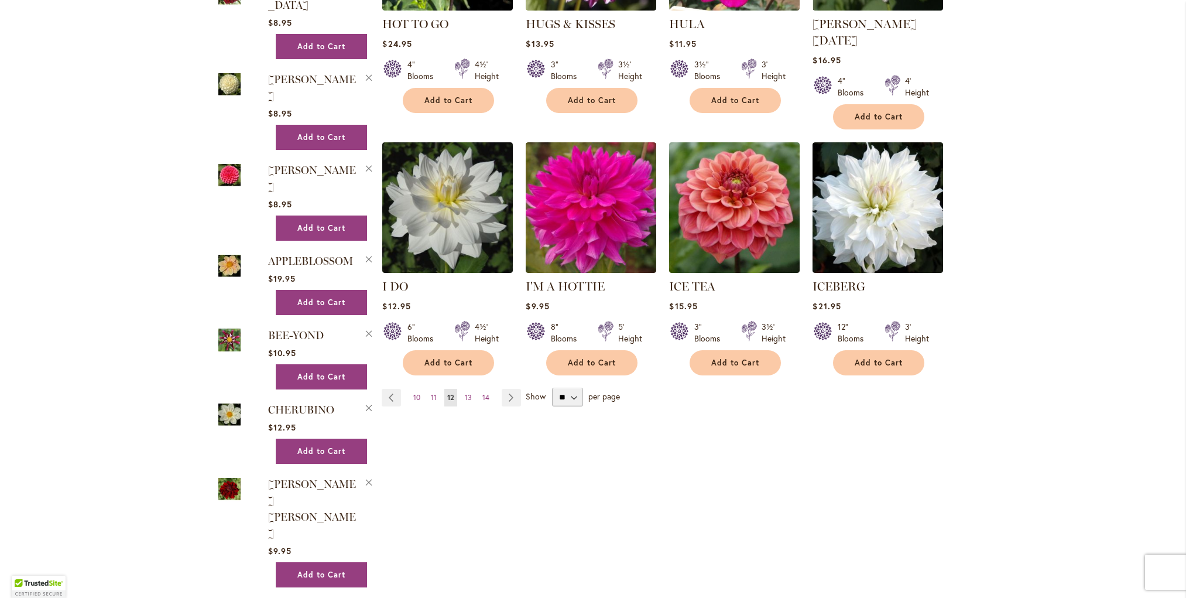
scroll to position [946, 0]
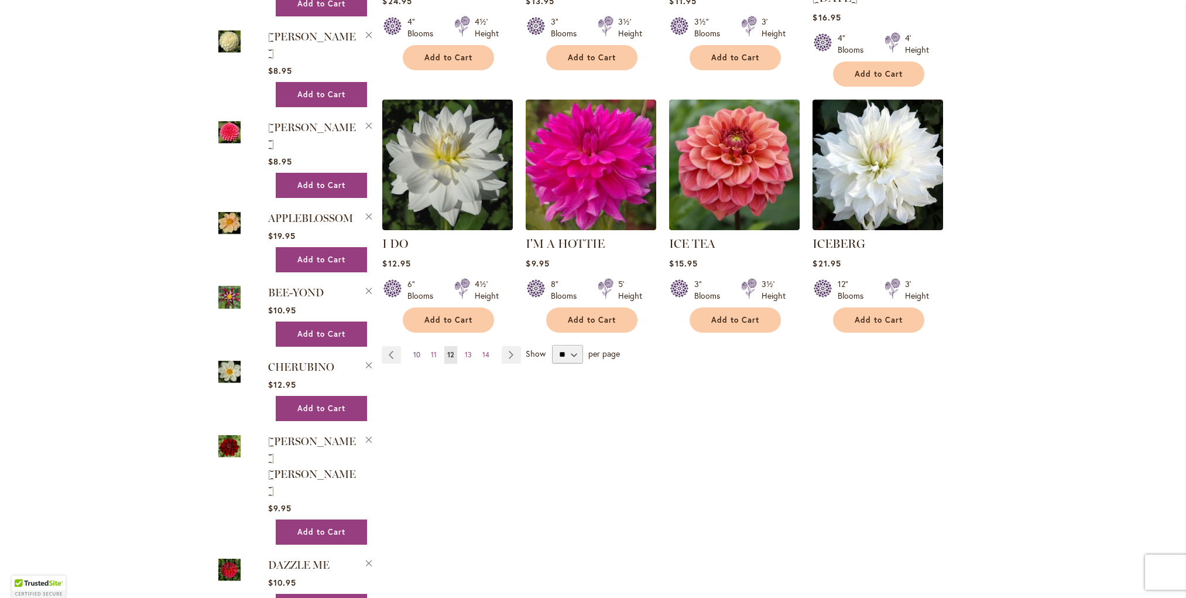
click at [417, 350] on span "10" at bounding box center [416, 354] width 7 height 9
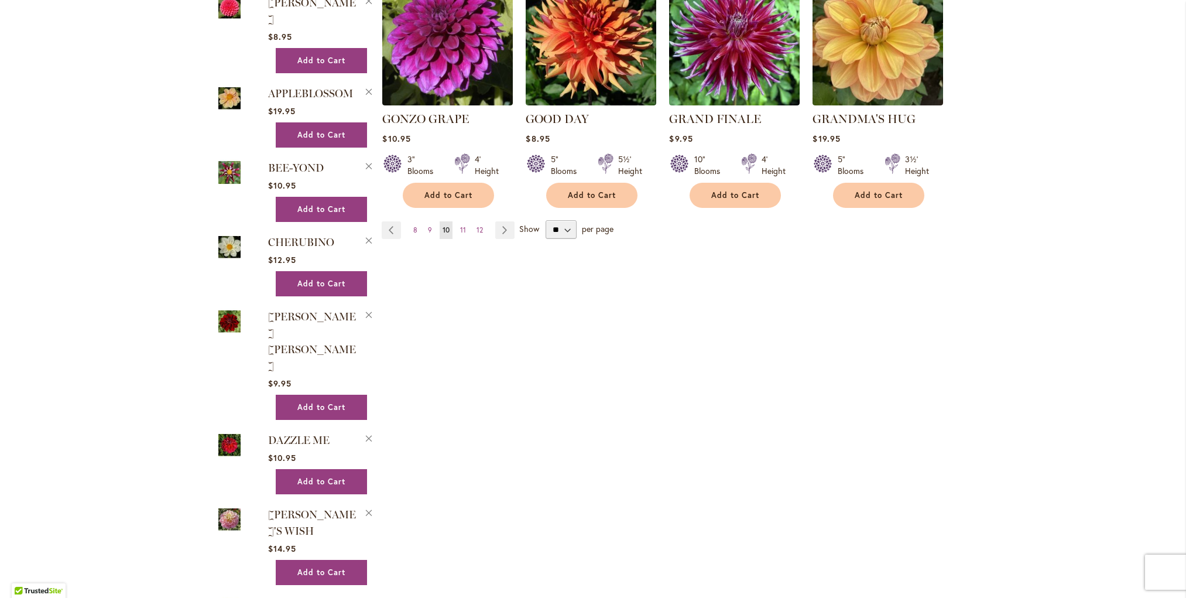
scroll to position [1072, 0]
click at [417, 225] on span "8" at bounding box center [415, 229] width 4 height 9
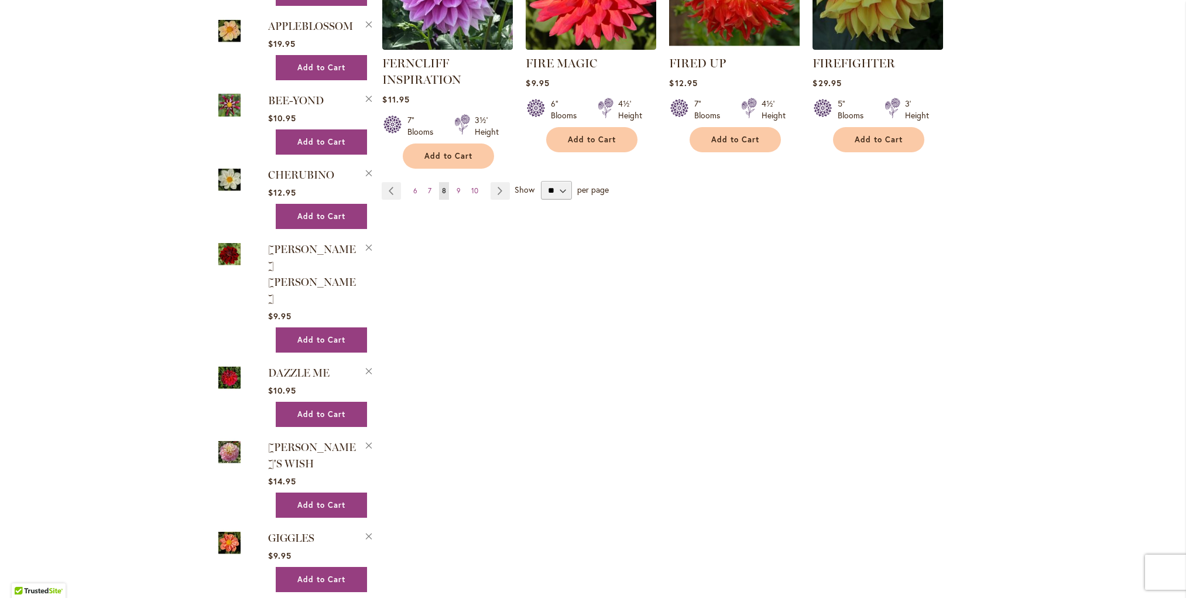
scroll to position [1152, 0]
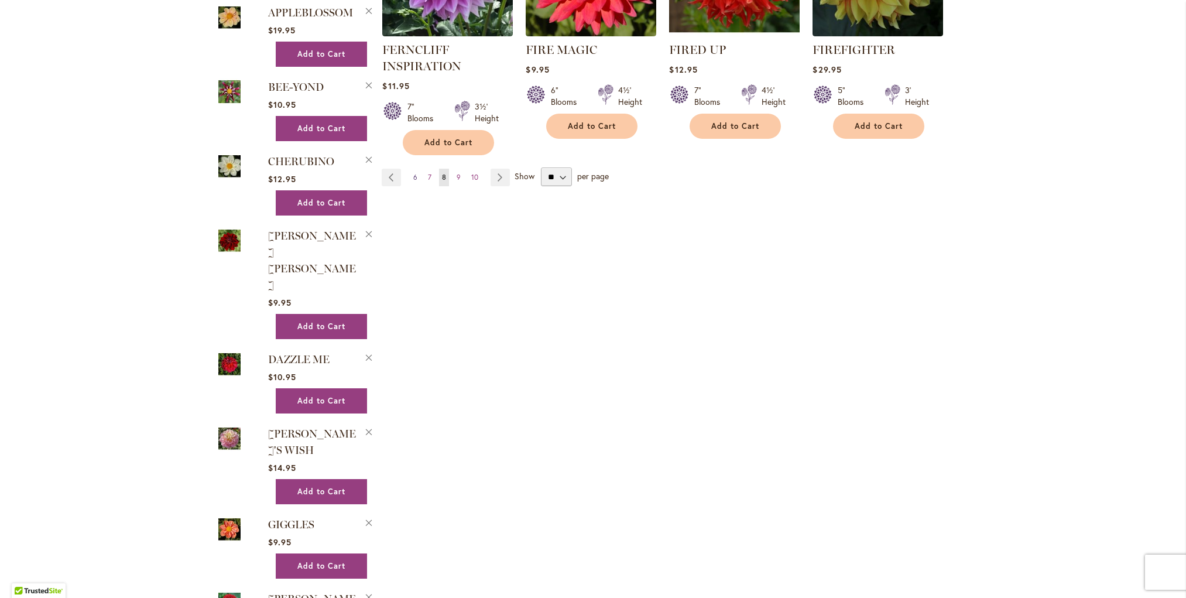
click at [416, 173] on span "6" at bounding box center [415, 177] width 4 height 9
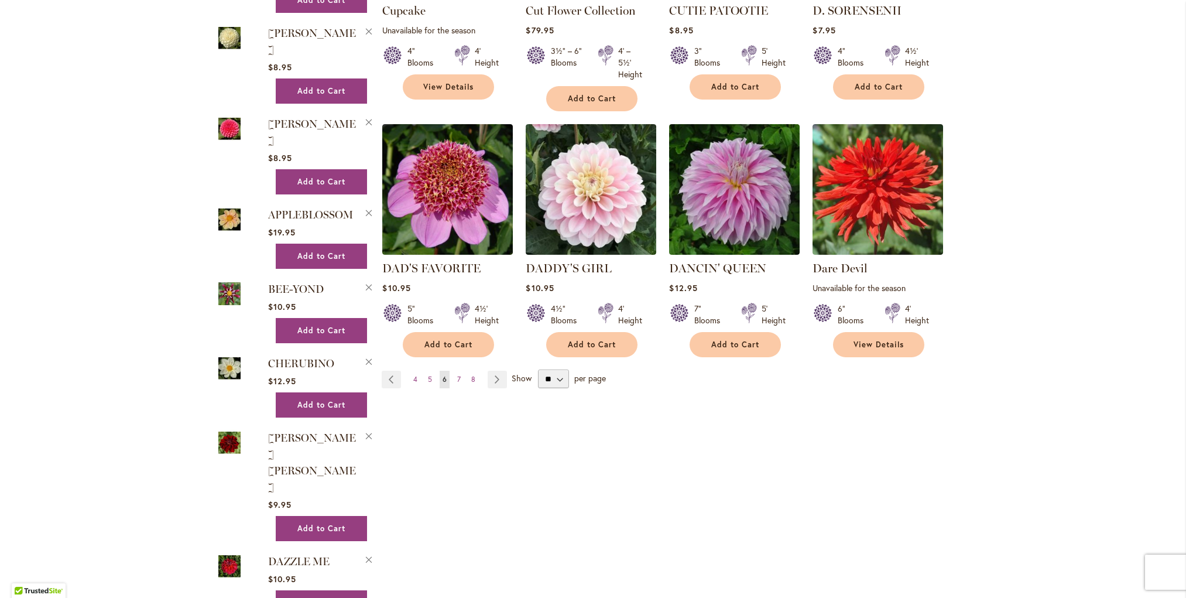
scroll to position [951, 0]
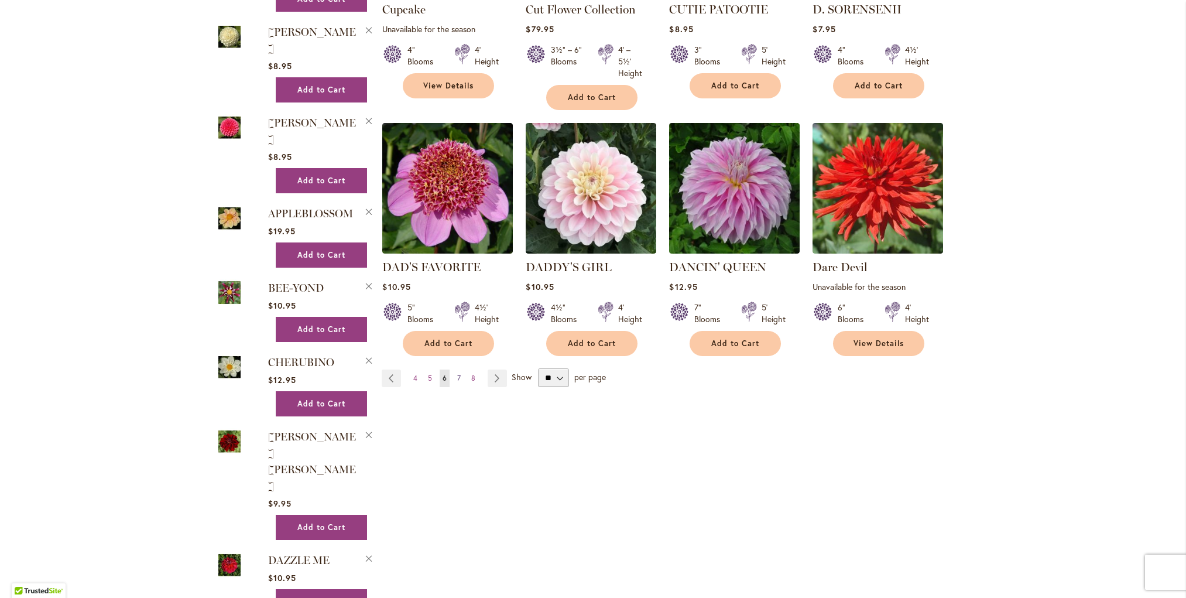
click at [460, 373] on span "7" at bounding box center [459, 377] width 4 height 9
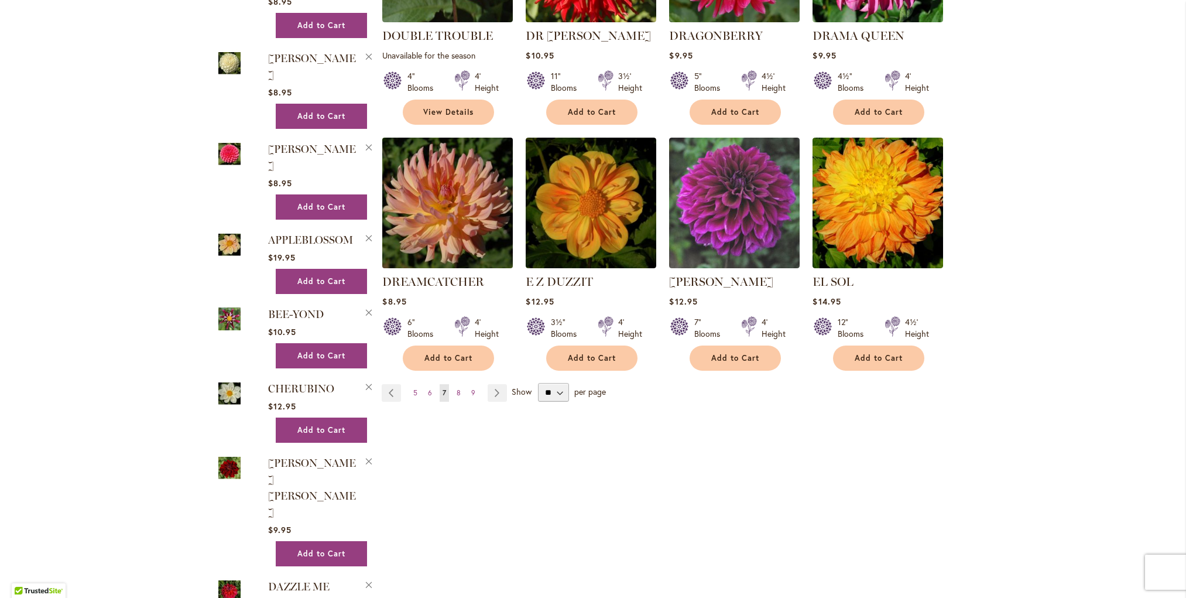
scroll to position [925, 0]
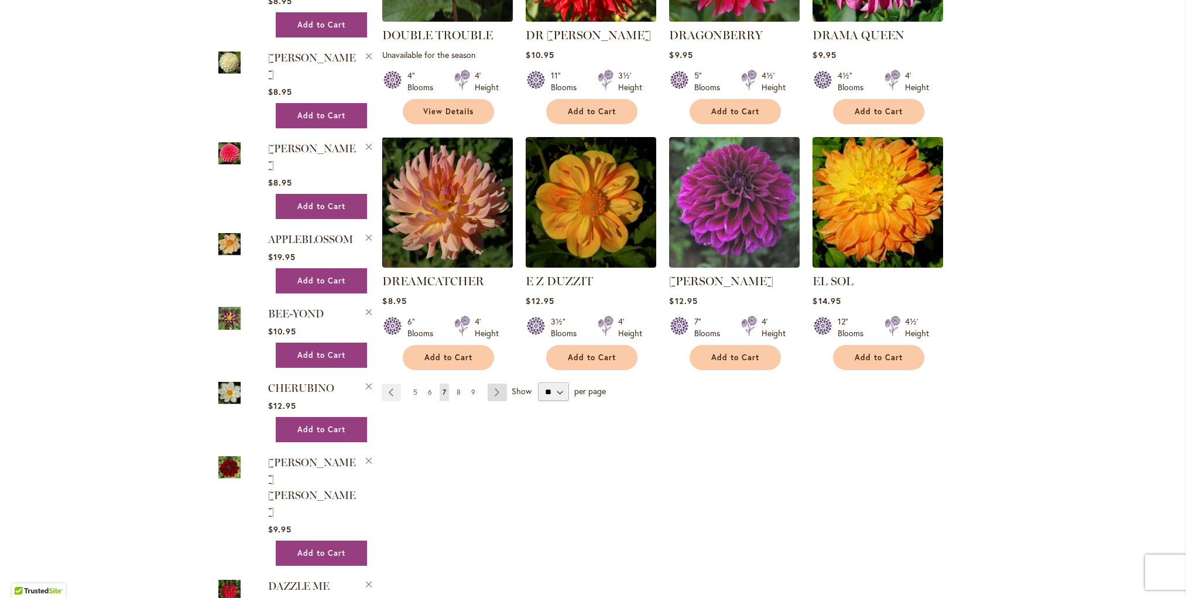
click at [496, 383] on link "Page Next" at bounding box center [497, 392] width 19 height 18
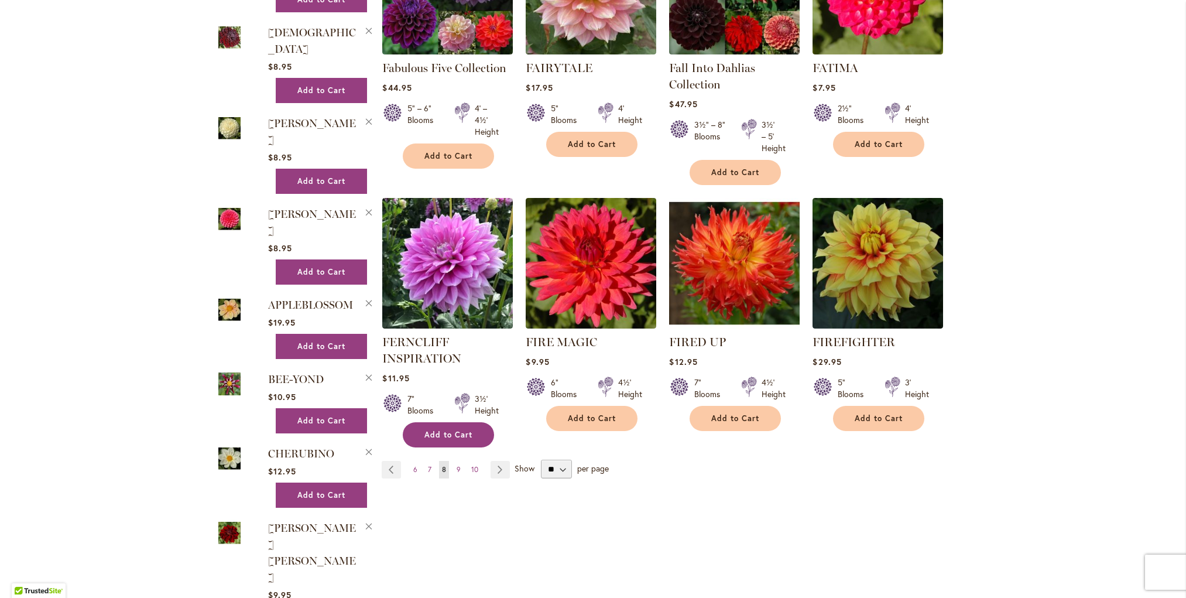
scroll to position [863, 0]
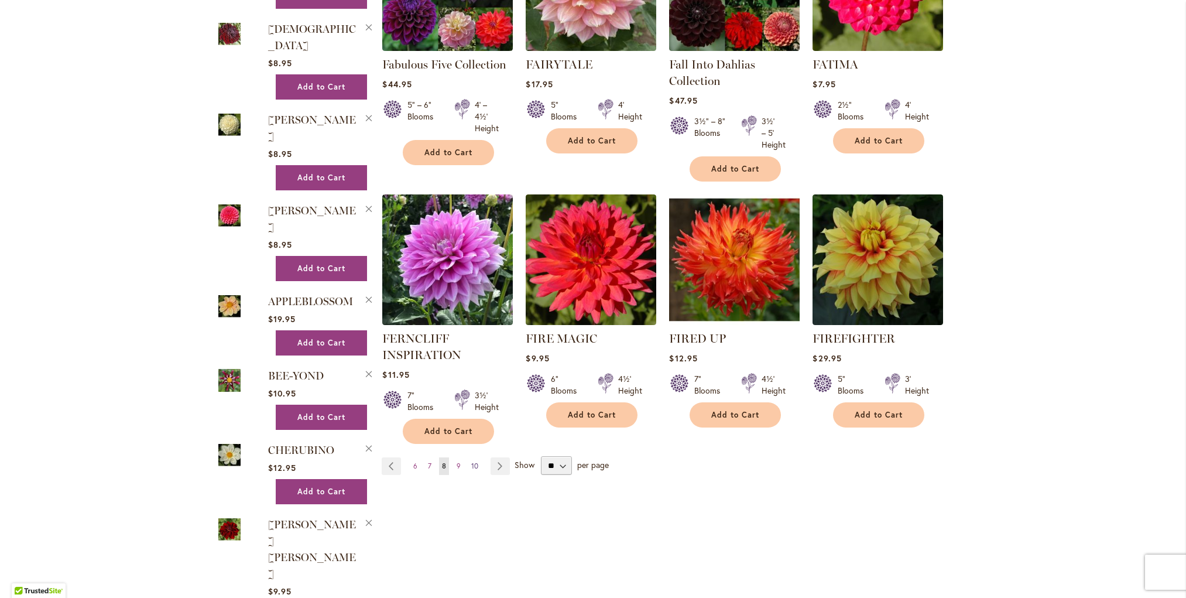
click at [475, 464] on span "10" at bounding box center [474, 465] width 7 height 9
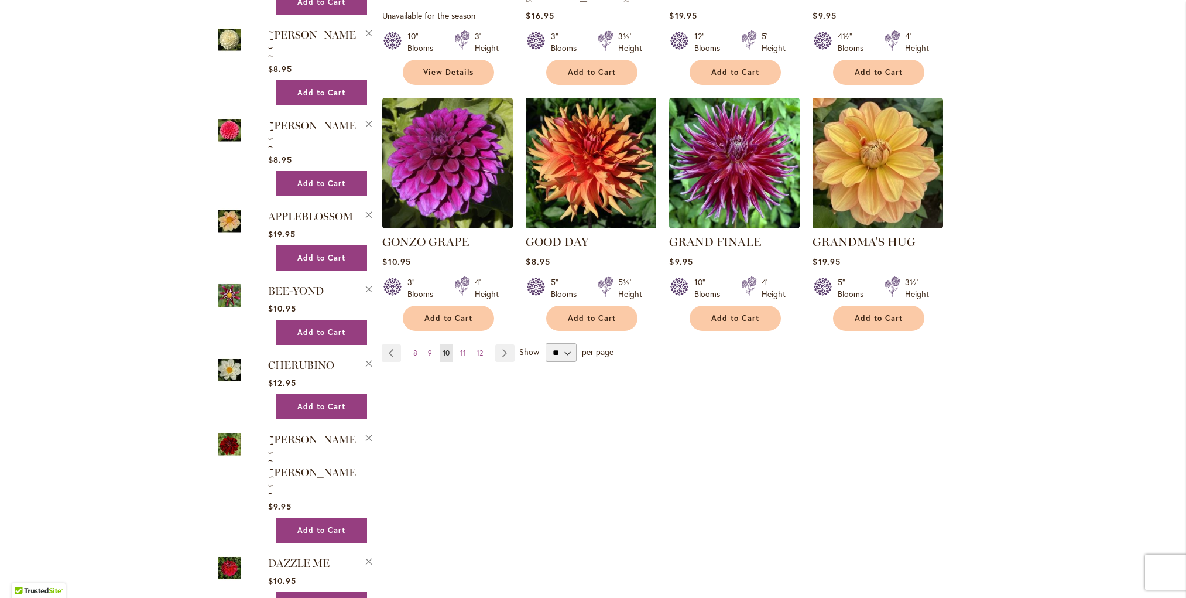
scroll to position [963, 0]
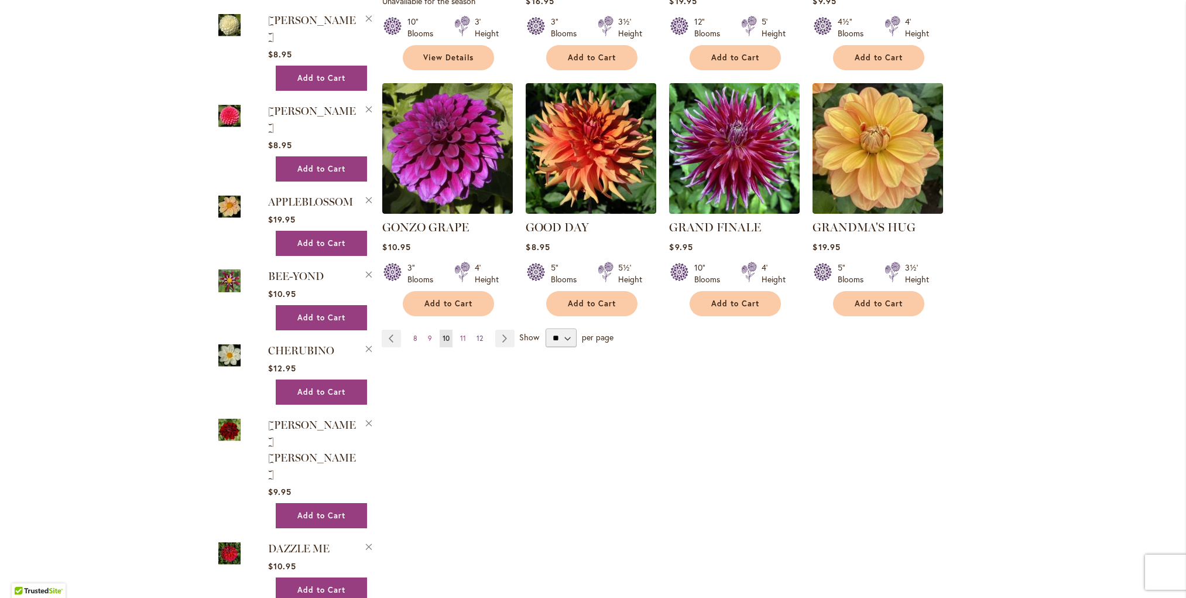
click at [476, 334] on span "12" at bounding box center [479, 338] width 6 height 9
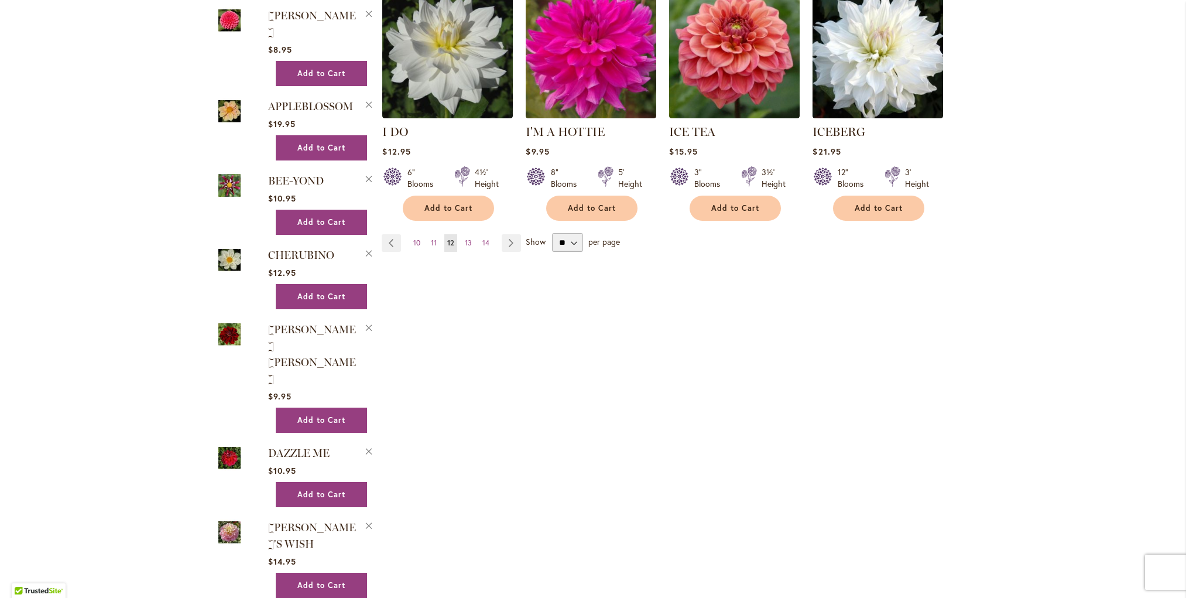
scroll to position [1059, 0]
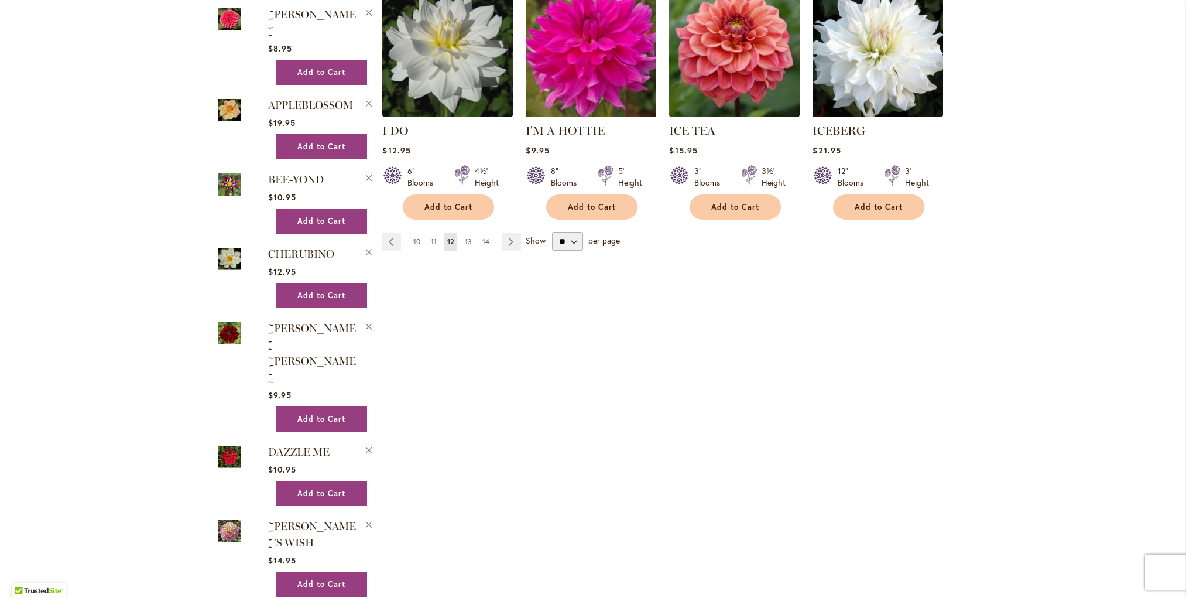
click at [488, 237] on span "14" at bounding box center [485, 241] width 7 height 9
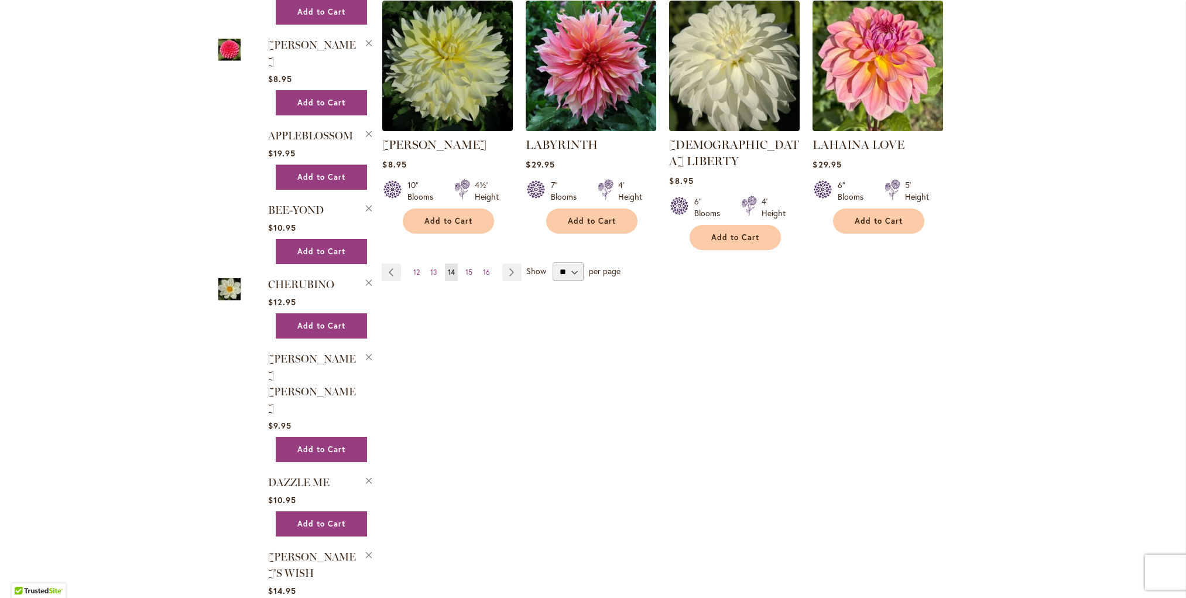
scroll to position [1055, 0]
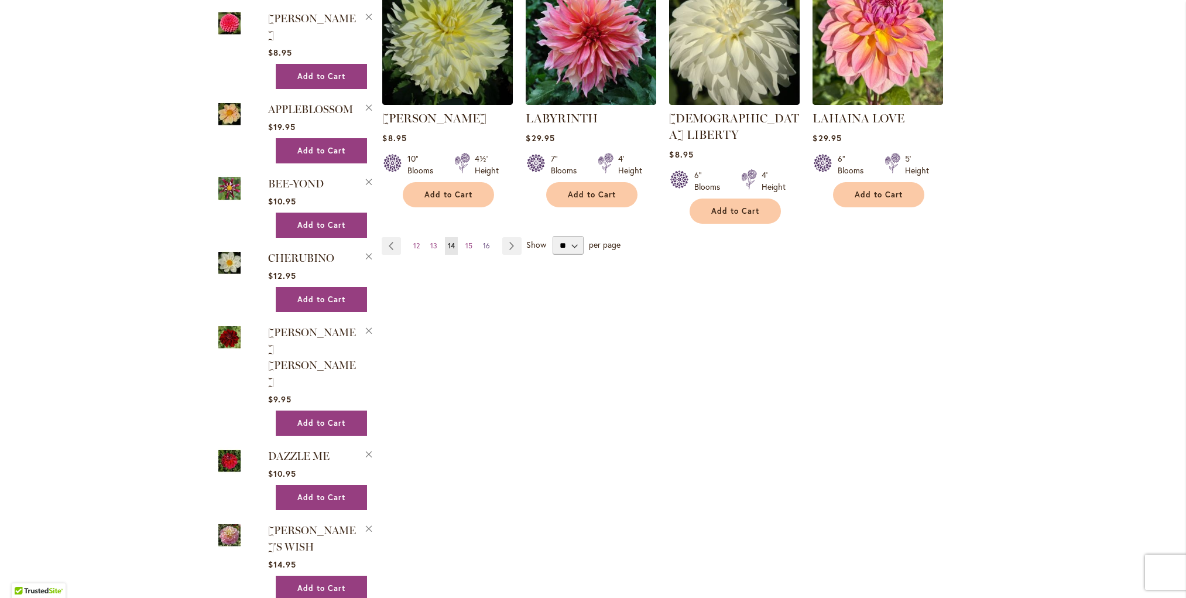
click at [489, 241] on span "16" at bounding box center [486, 245] width 7 height 9
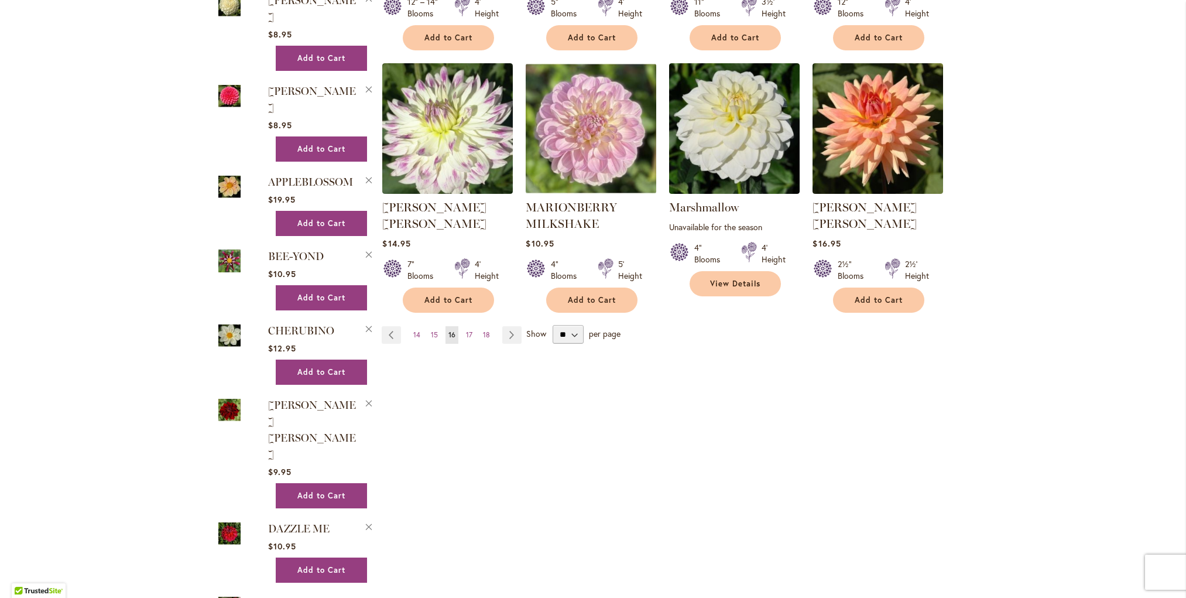
scroll to position [983, 0]
click at [470, 330] on span "17" at bounding box center [469, 334] width 6 height 9
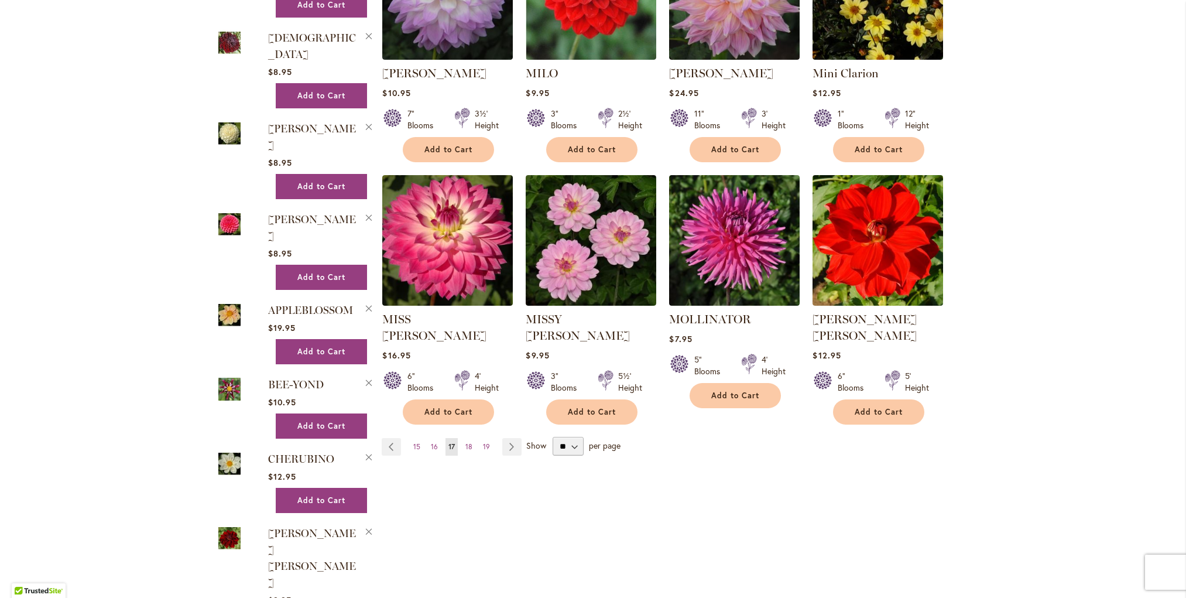
scroll to position [867, 0]
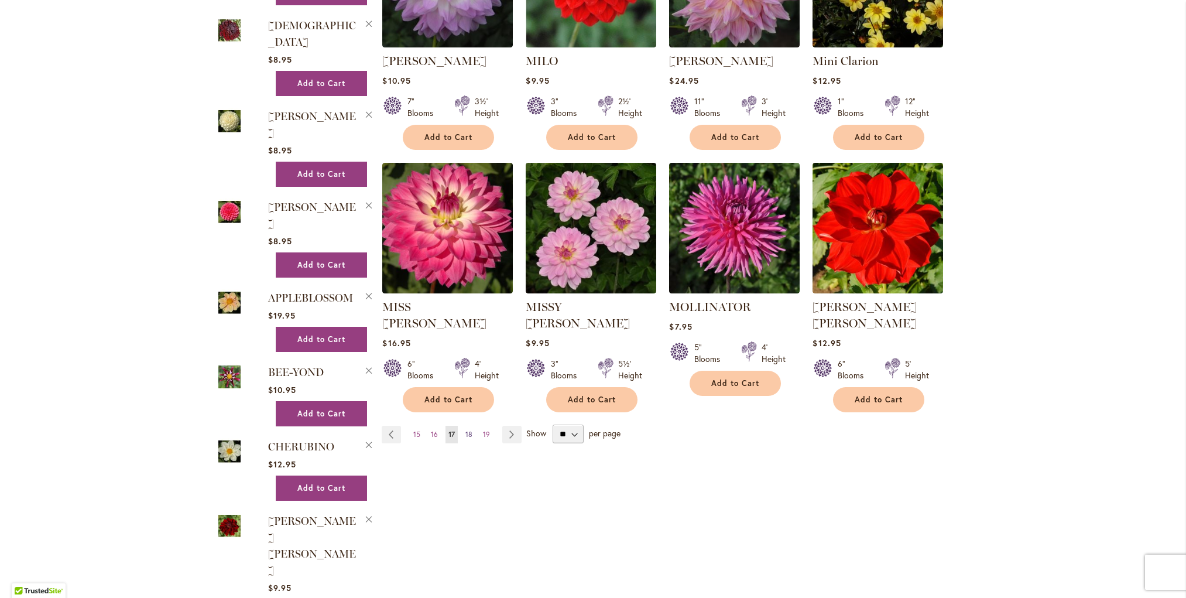
click at [469, 430] on span "18" at bounding box center [468, 434] width 7 height 9
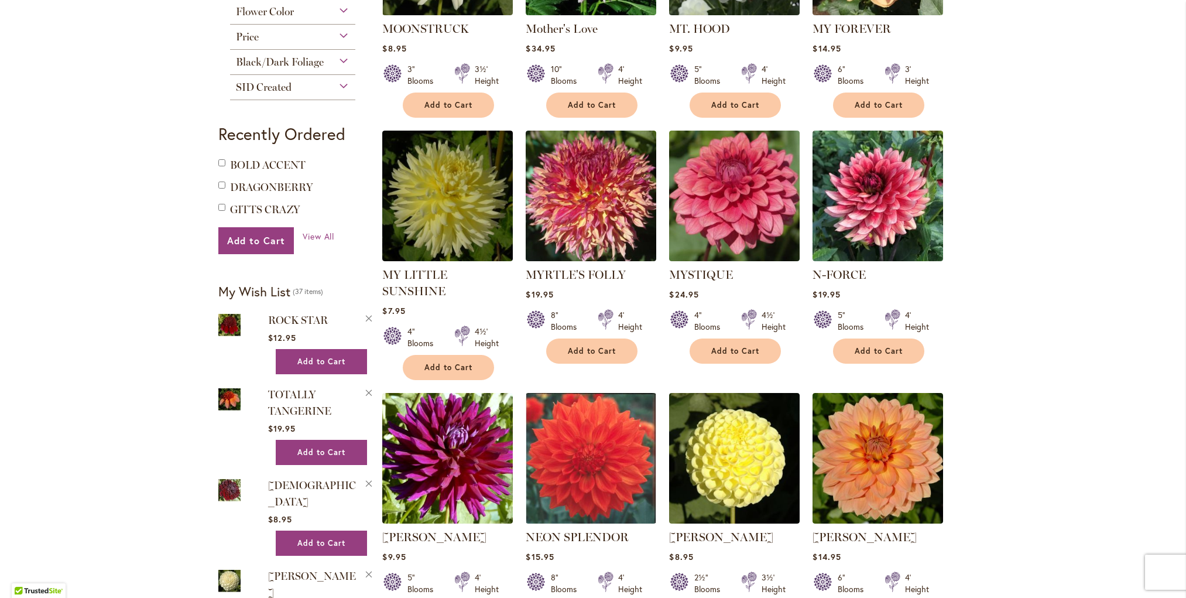
scroll to position [408, 0]
click at [872, 346] on span "Add to Cart" at bounding box center [879, 350] width 48 height 10
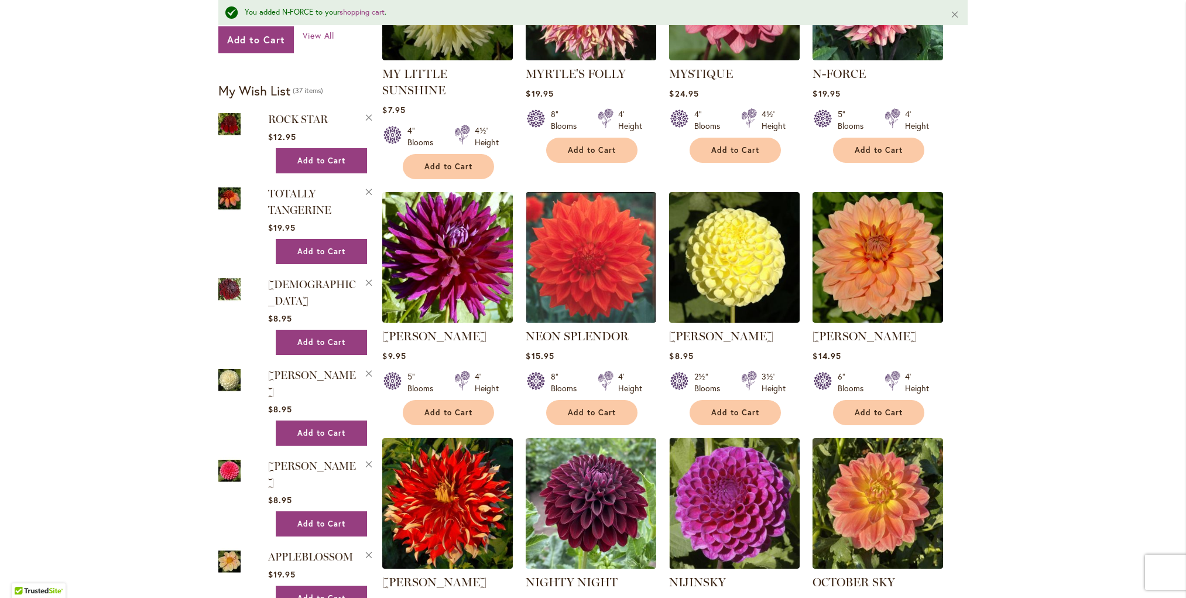
scroll to position [640, 0]
click at [890, 407] on span "Add to Cart" at bounding box center [879, 412] width 48 height 10
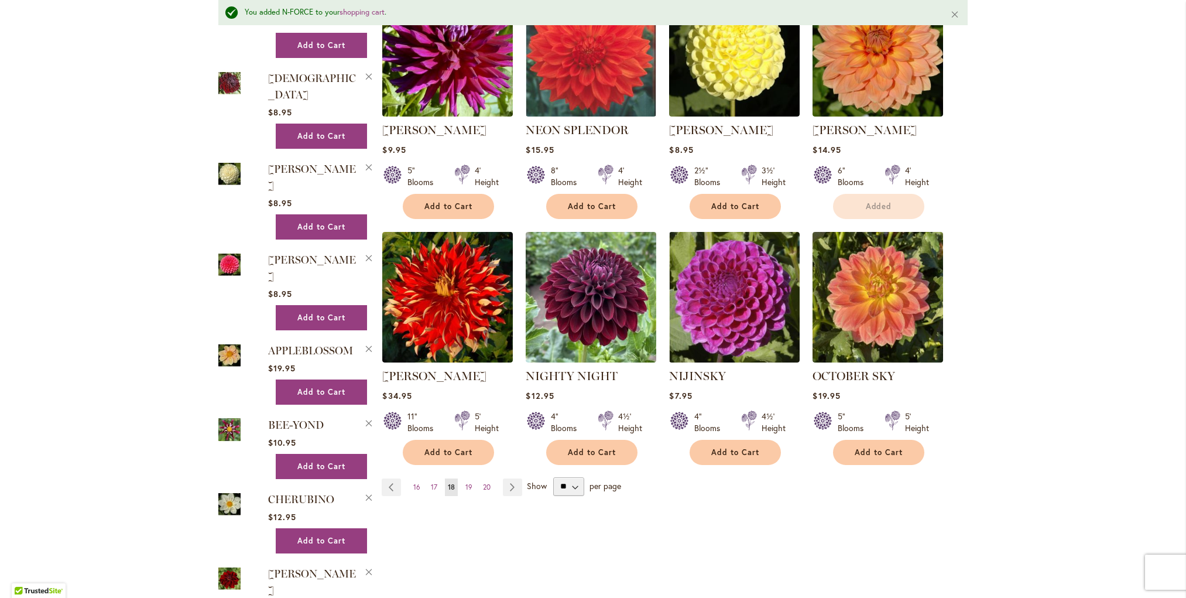
scroll to position [865, 0]
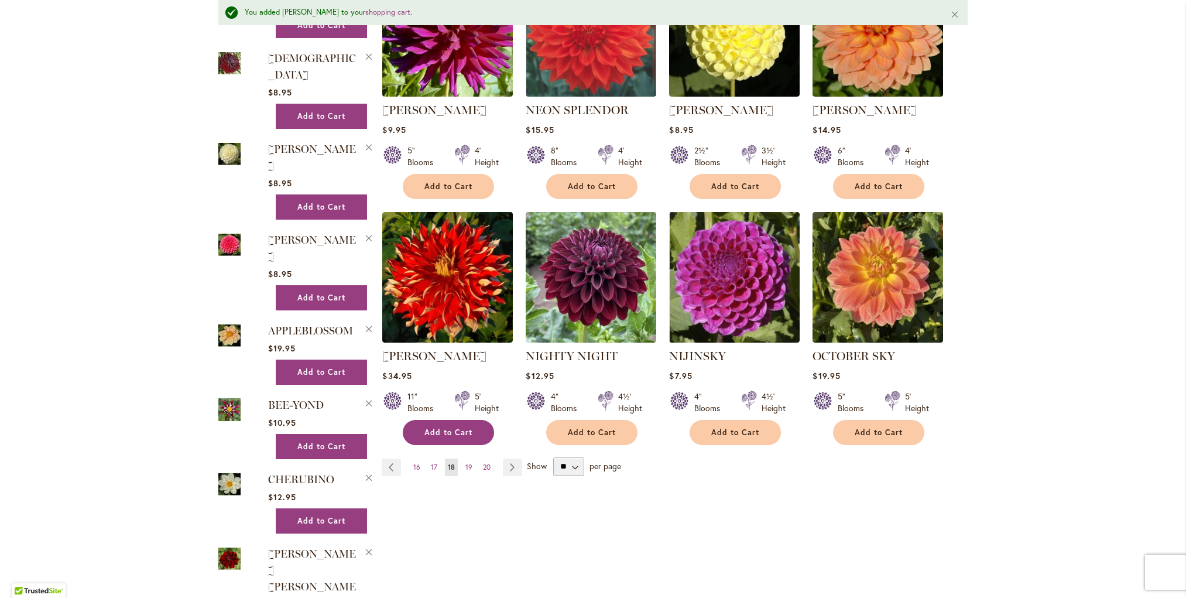
click at [423, 420] on button "Add to Cart" at bounding box center [448, 432] width 91 height 25
click at [578, 427] on span "Add to Cart" at bounding box center [592, 432] width 48 height 10
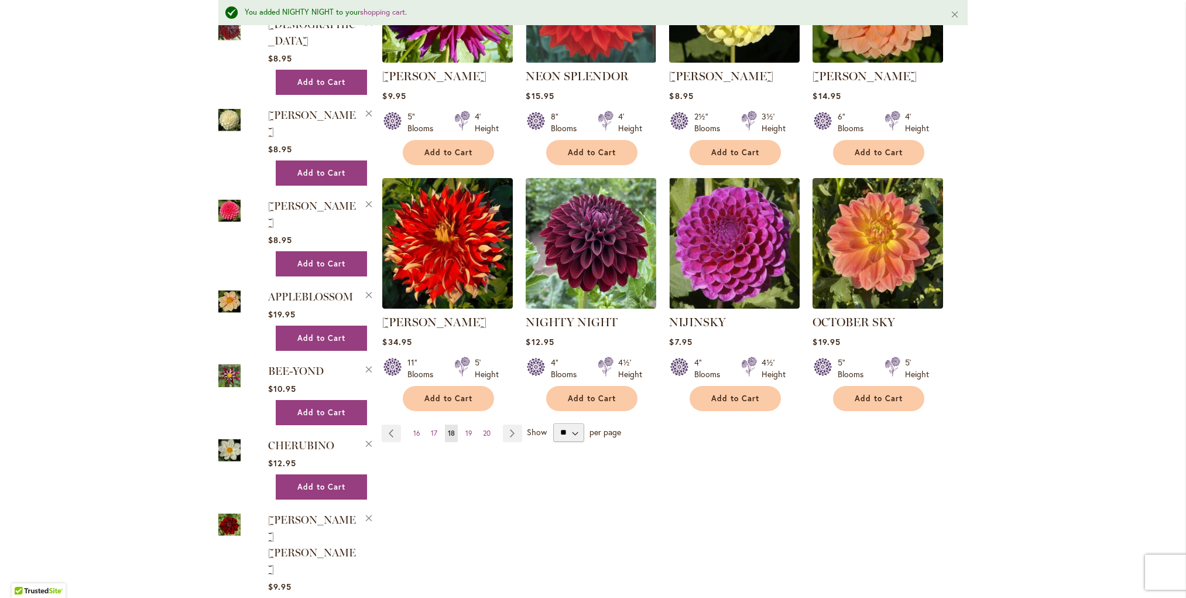
scroll to position [924, 0]
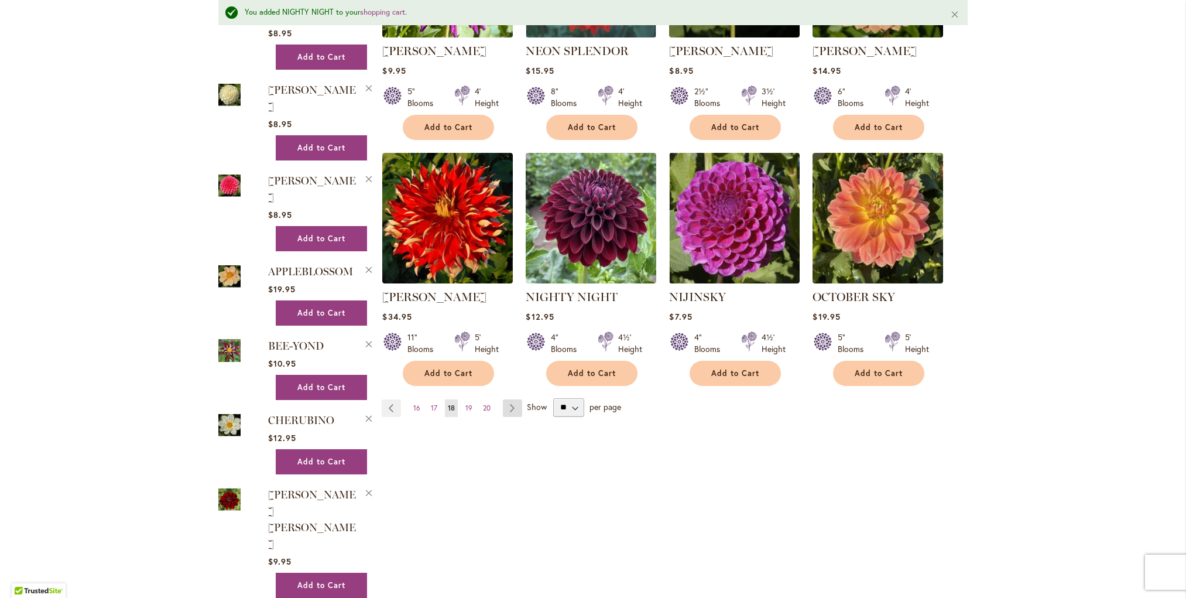
click at [511, 399] on link "Page Next" at bounding box center [512, 408] width 19 height 18
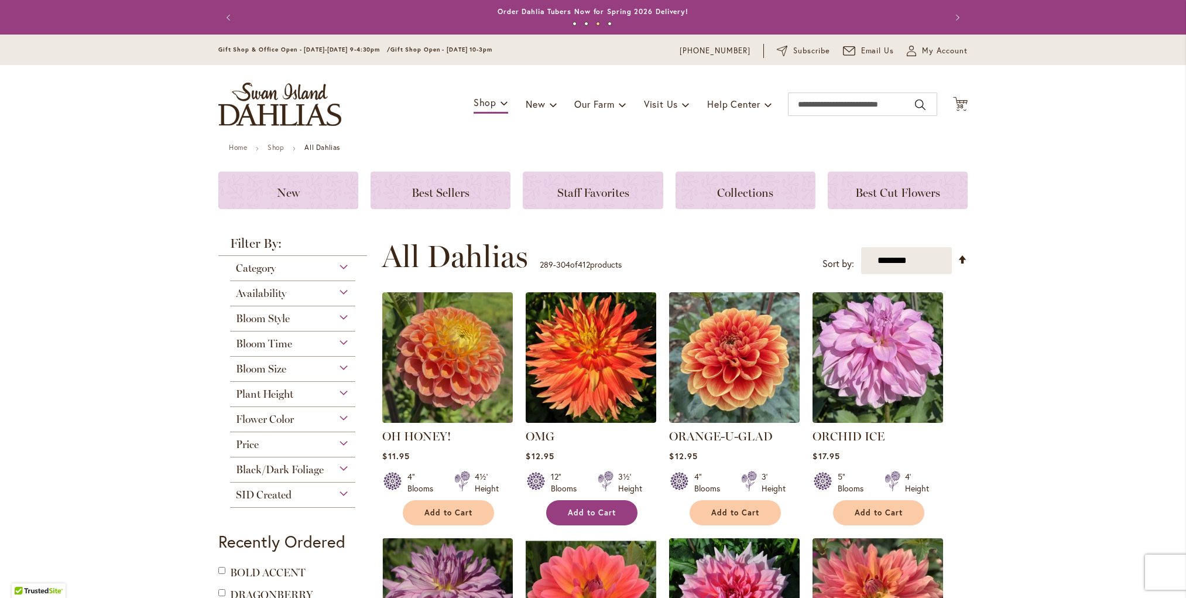
click at [586, 510] on span "Add to Cart" at bounding box center [592, 512] width 48 height 10
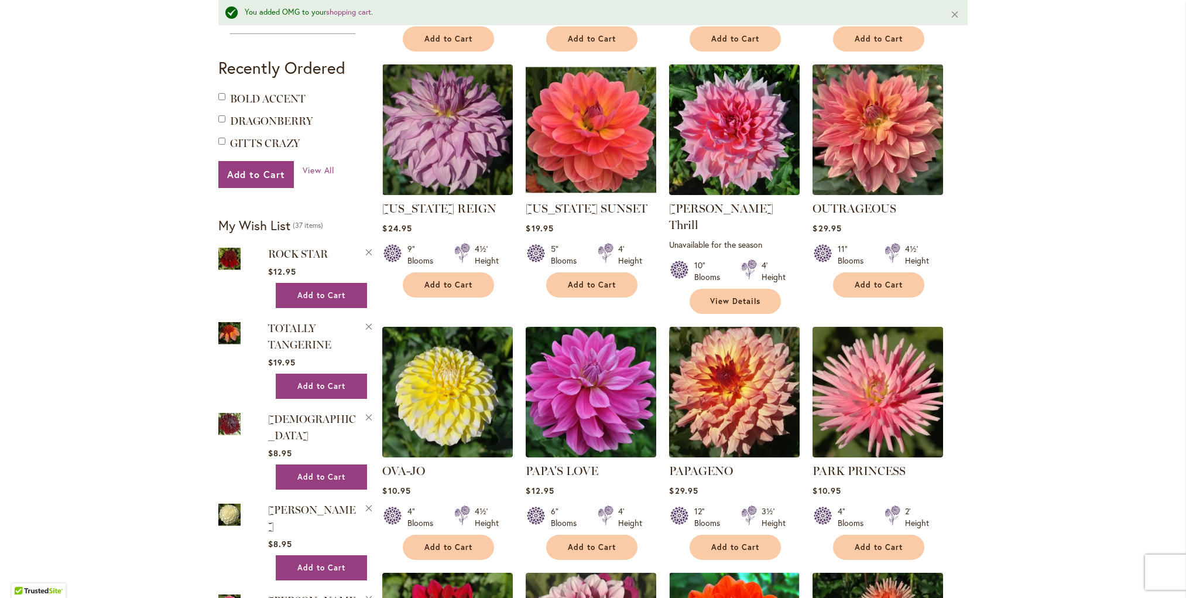
scroll to position [513, 0]
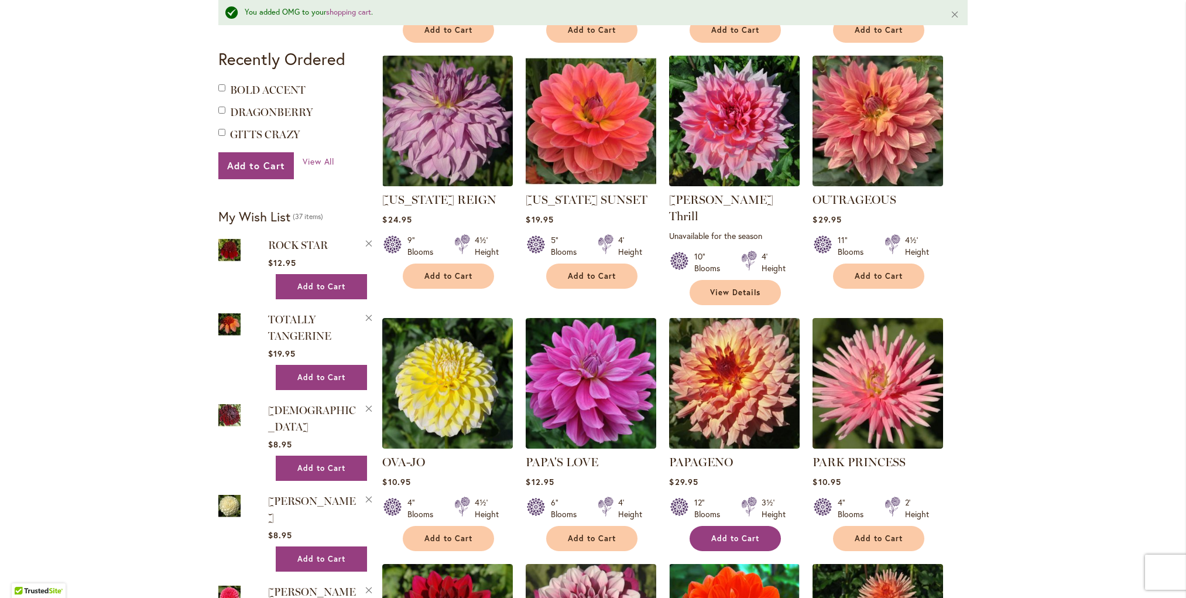
click at [736, 526] on button "Add to Cart" at bounding box center [734, 538] width 91 height 25
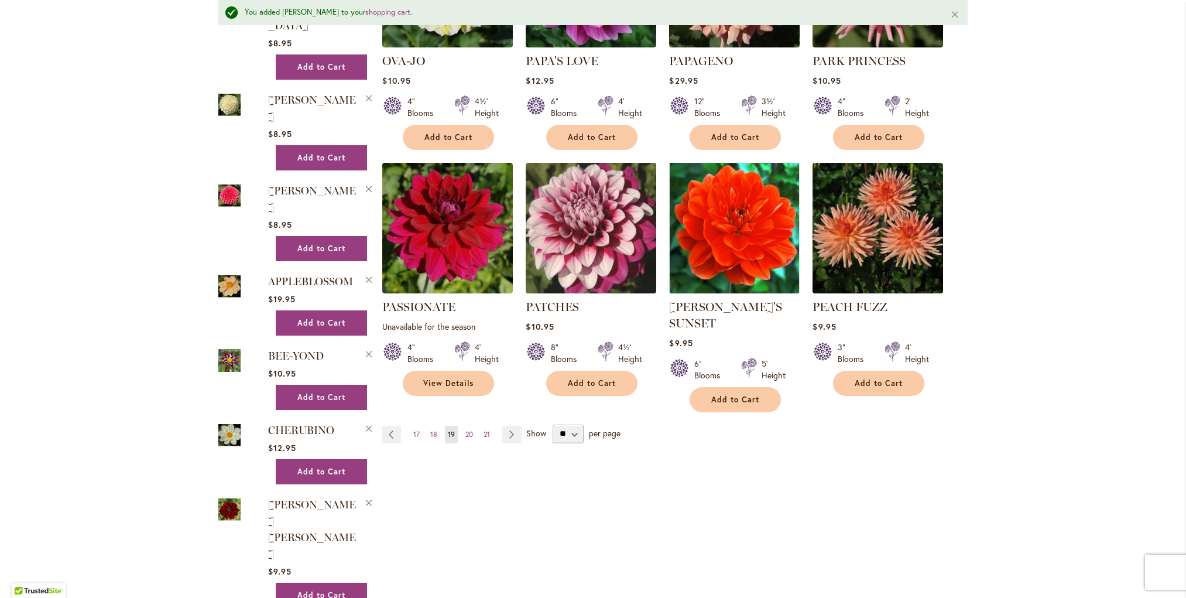
scroll to position [917, 0]
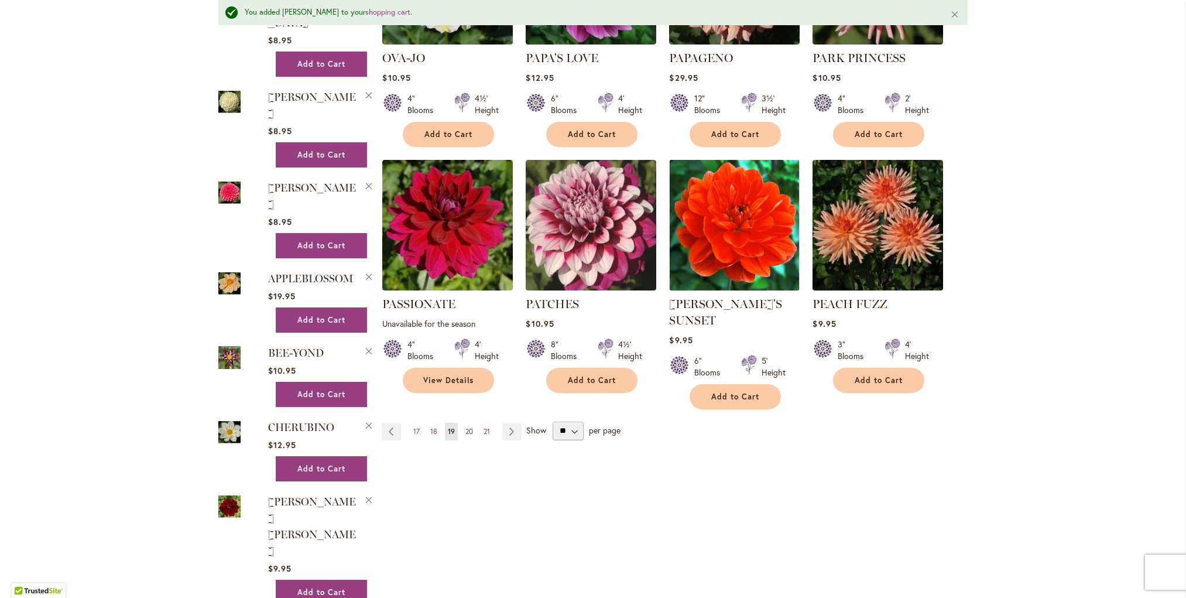
click at [470, 427] on span "20" at bounding box center [469, 431] width 8 height 9
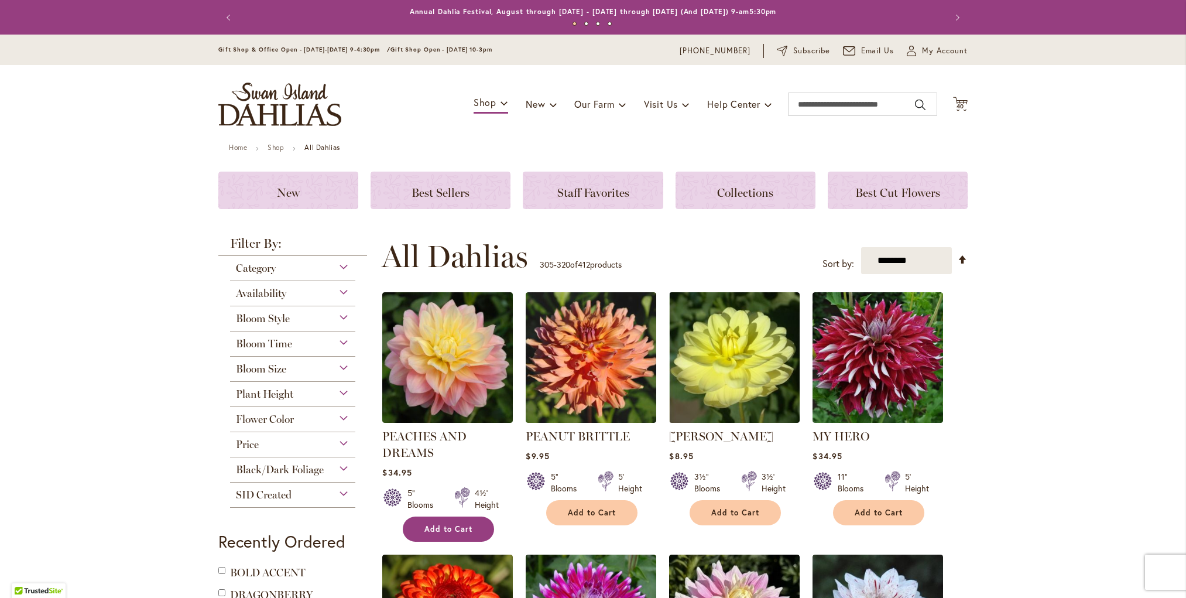
click at [447, 524] on span "Add to Cart" at bounding box center [448, 529] width 48 height 10
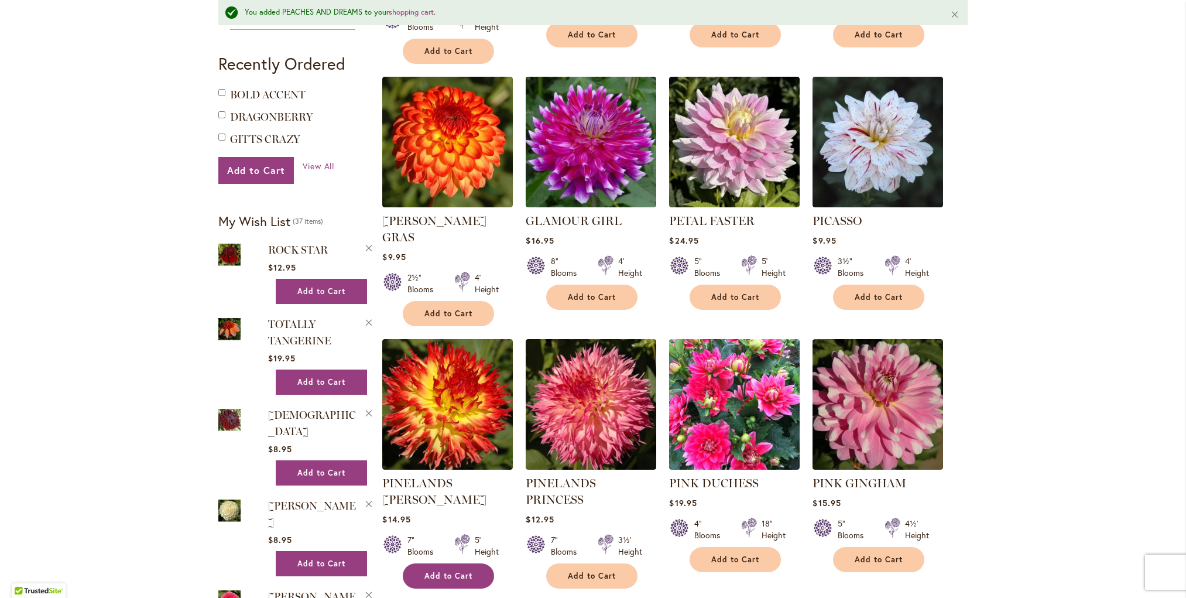
scroll to position [517, 0]
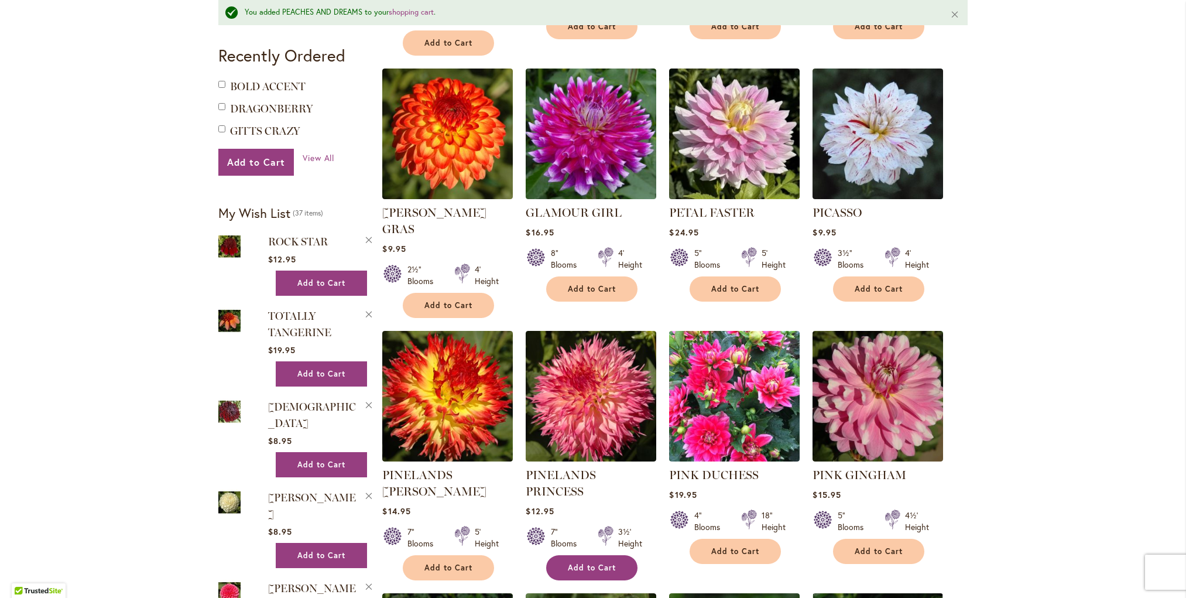
click at [609, 562] on span "Add to Cart" at bounding box center [592, 567] width 48 height 10
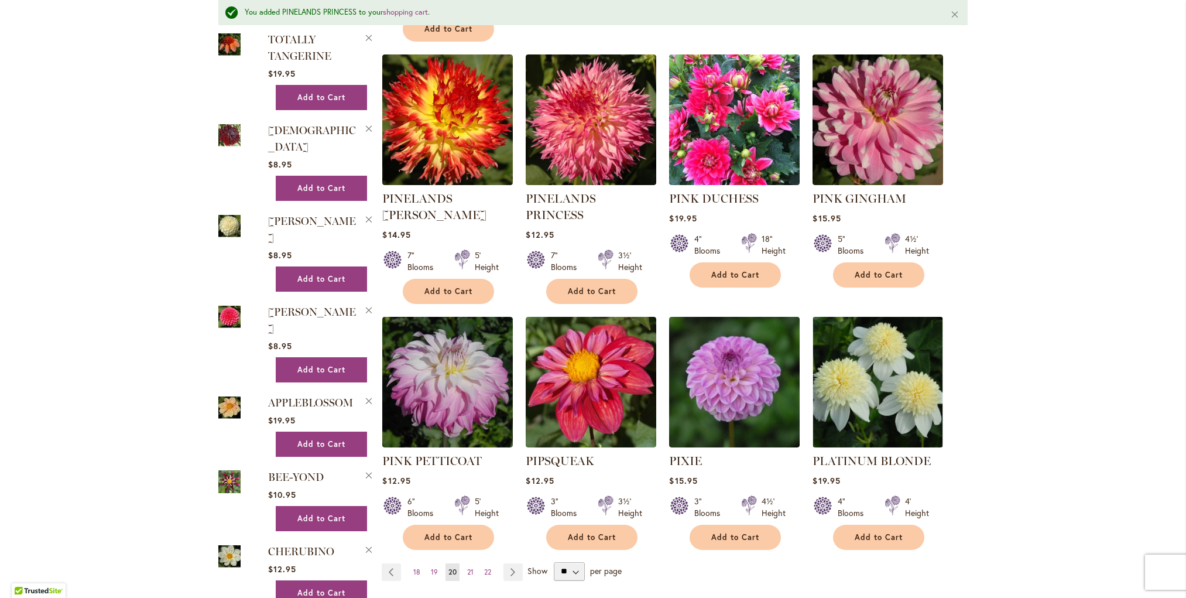
scroll to position [794, 0]
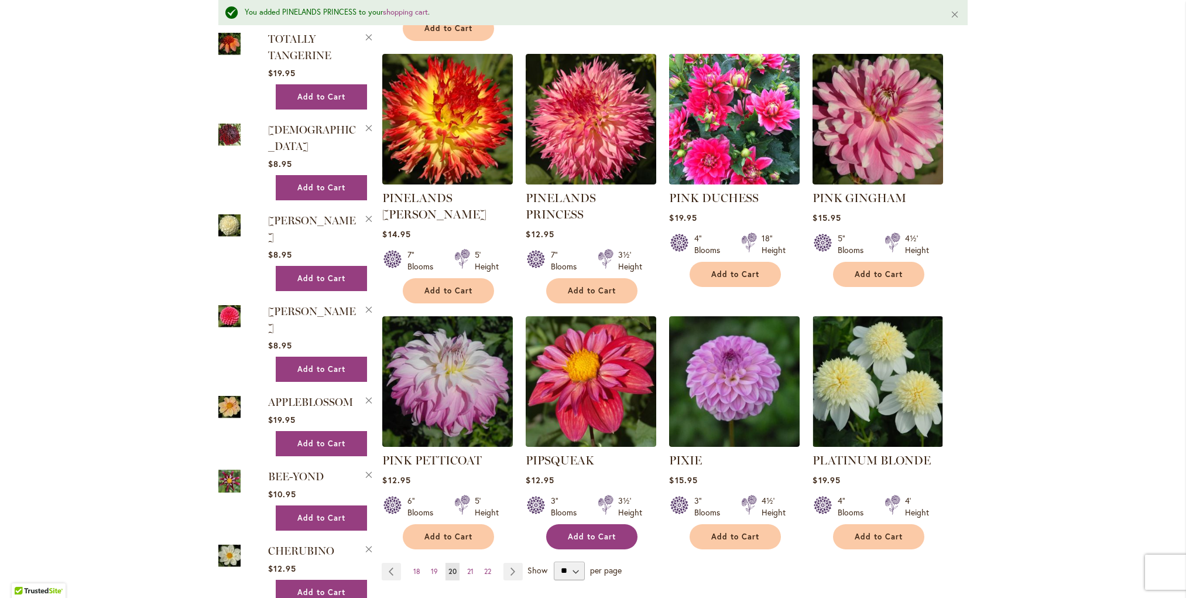
click at [579, 531] on span "Add to Cart" at bounding box center [592, 536] width 48 height 10
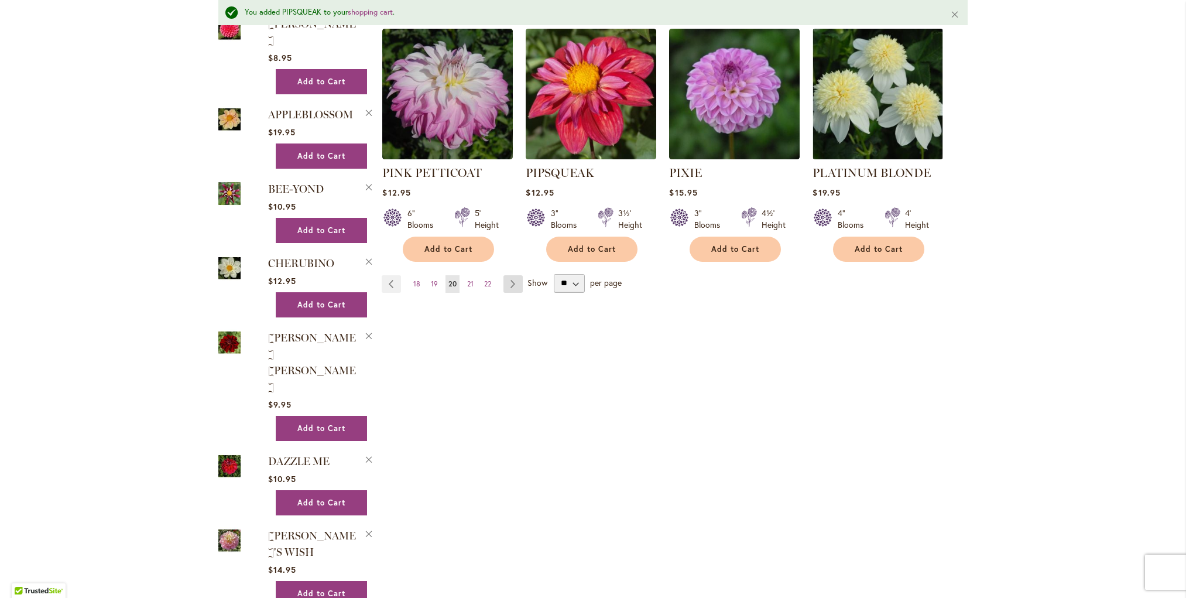
scroll to position [1083, 0]
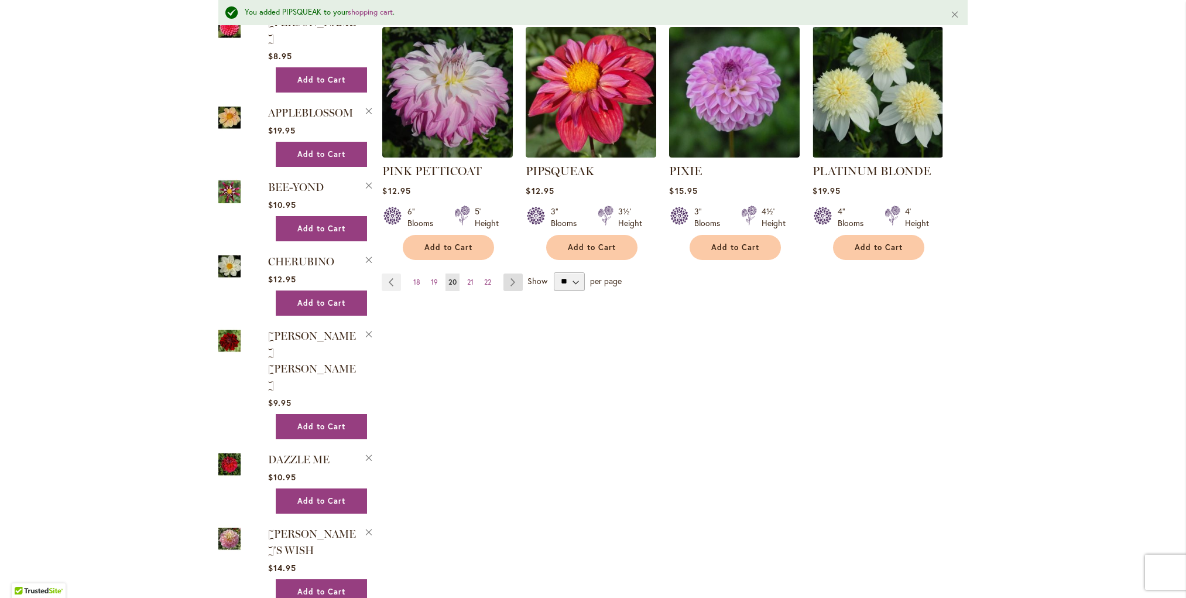
click at [514, 273] on link "Page Next" at bounding box center [512, 282] width 19 height 18
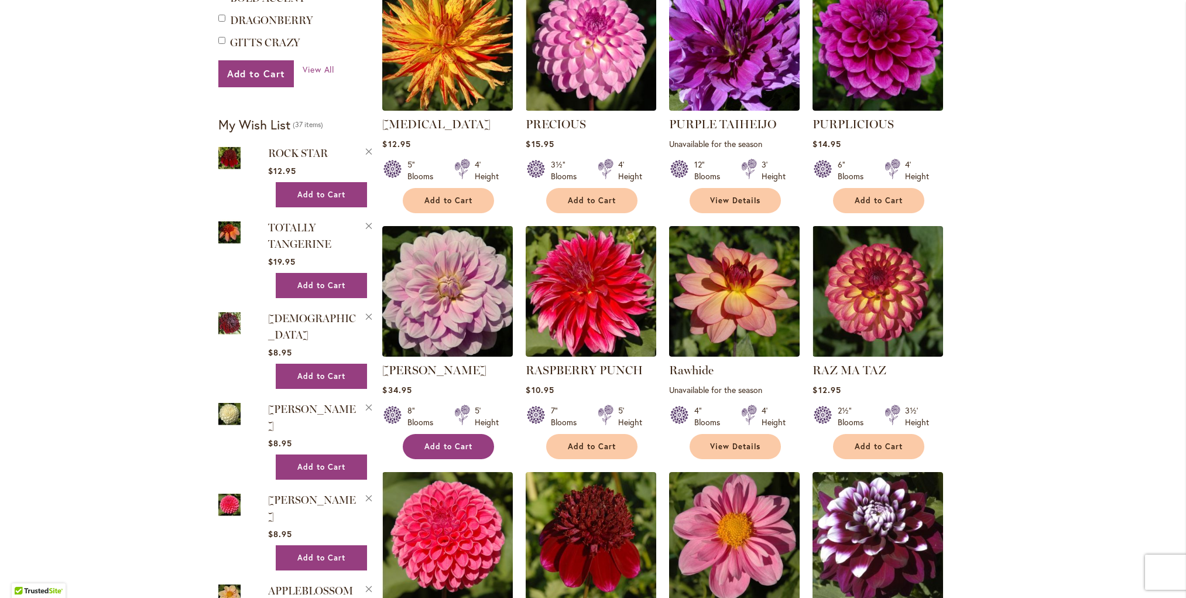
scroll to position [575, 0]
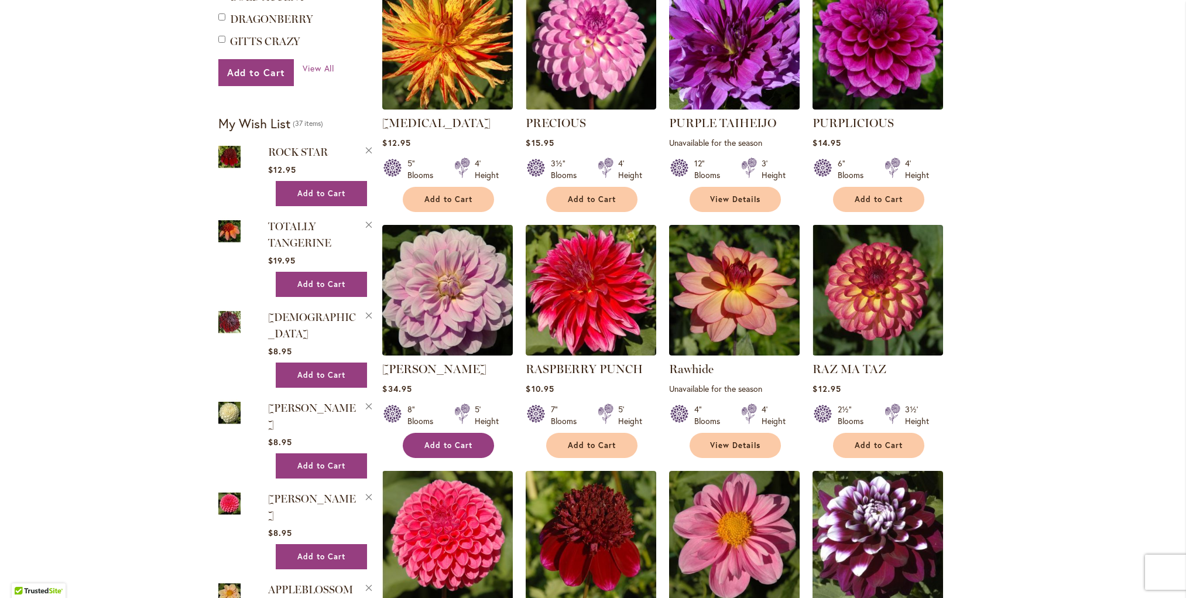
click at [434, 440] on span "Add to Cart" at bounding box center [448, 445] width 48 height 10
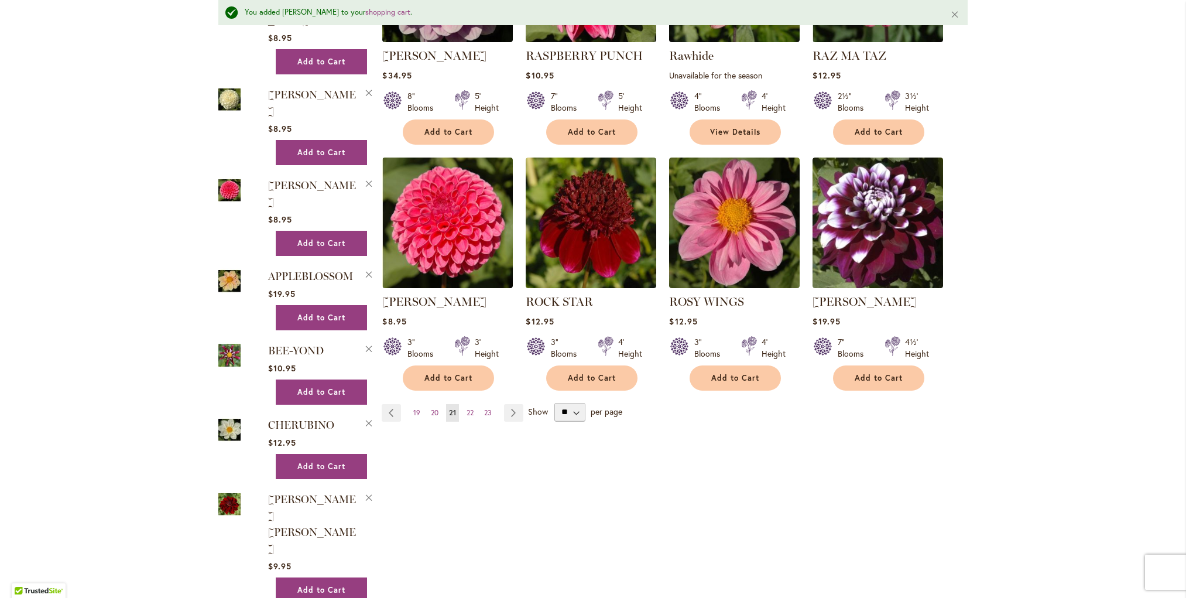
scroll to position [925, 0]
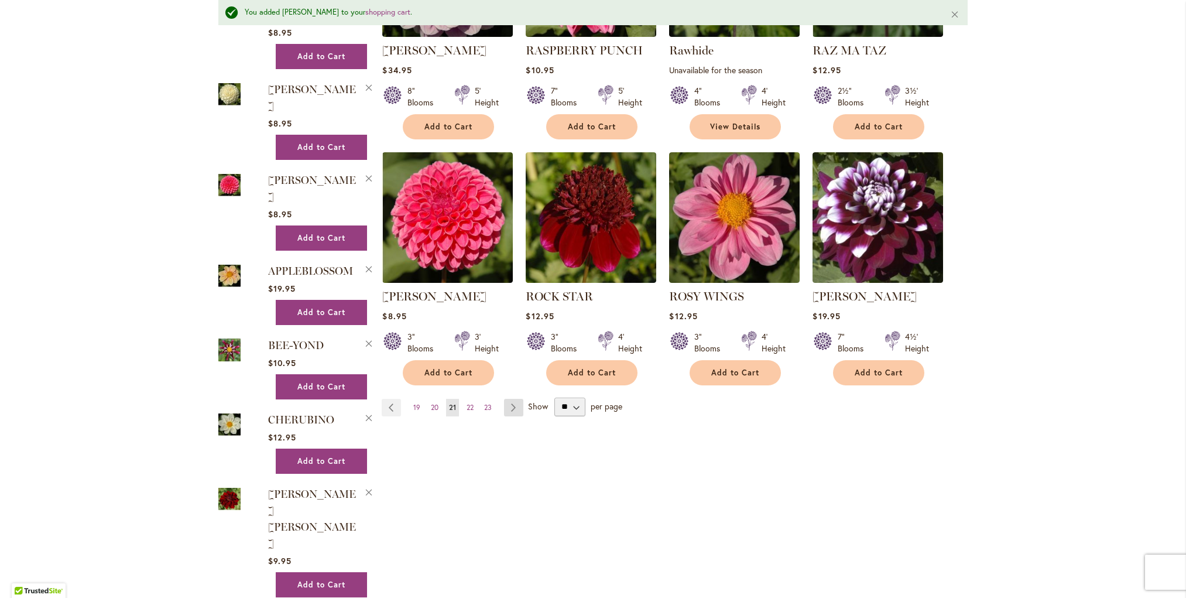
click at [510, 403] on link "Page Next" at bounding box center [513, 408] width 19 height 18
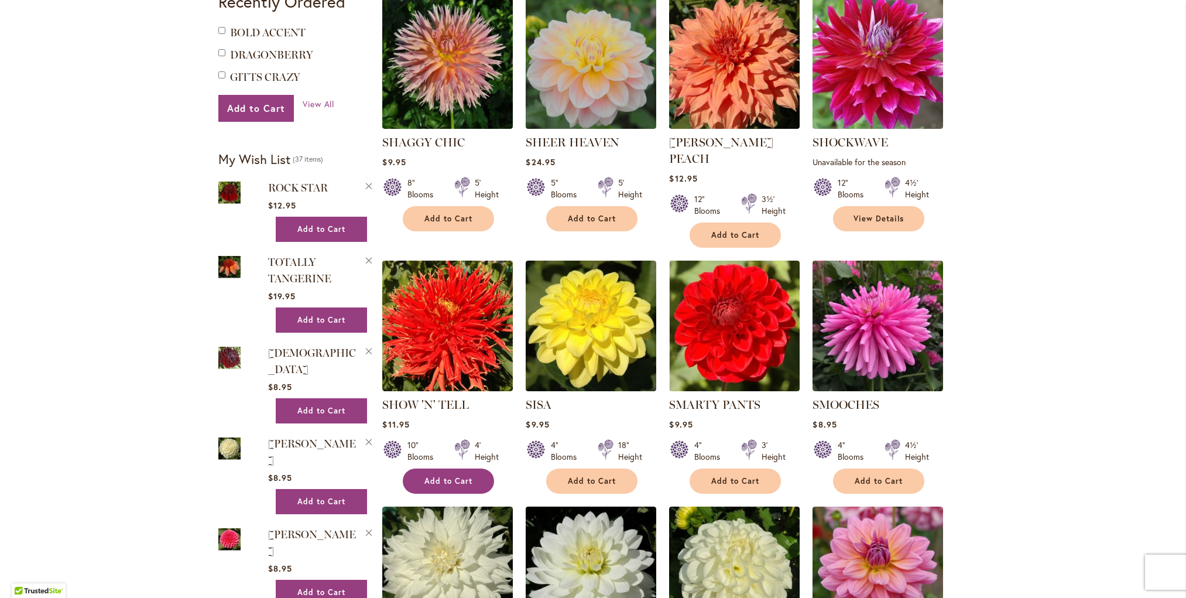
click at [447, 476] on span "Add to Cart" at bounding box center [448, 481] width 48 height 10
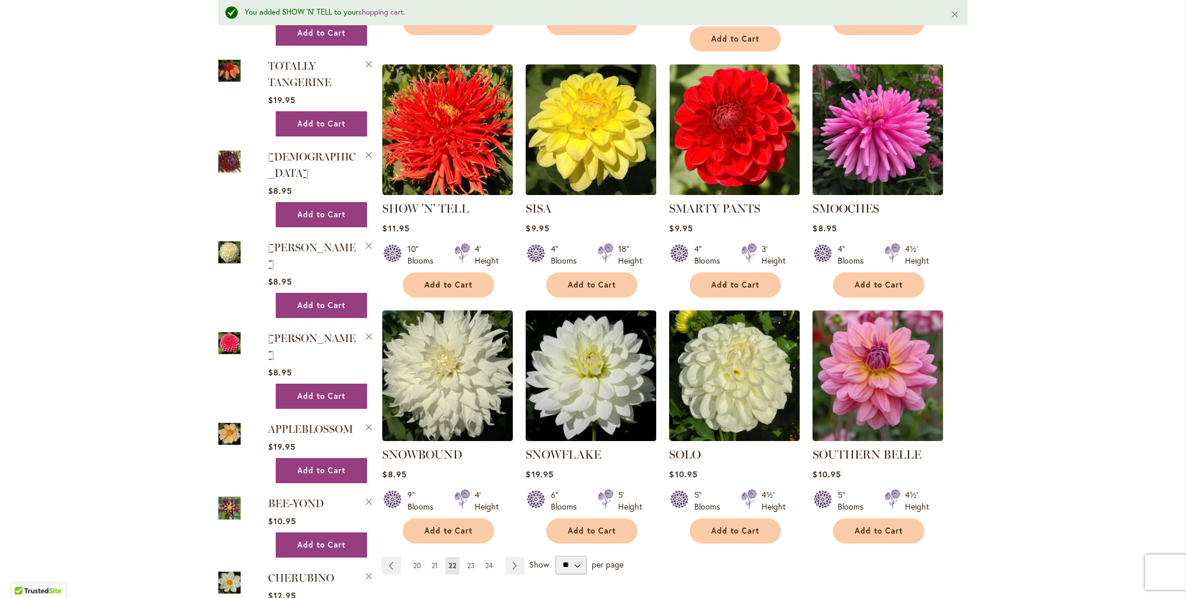
scroll to position [769, 0]
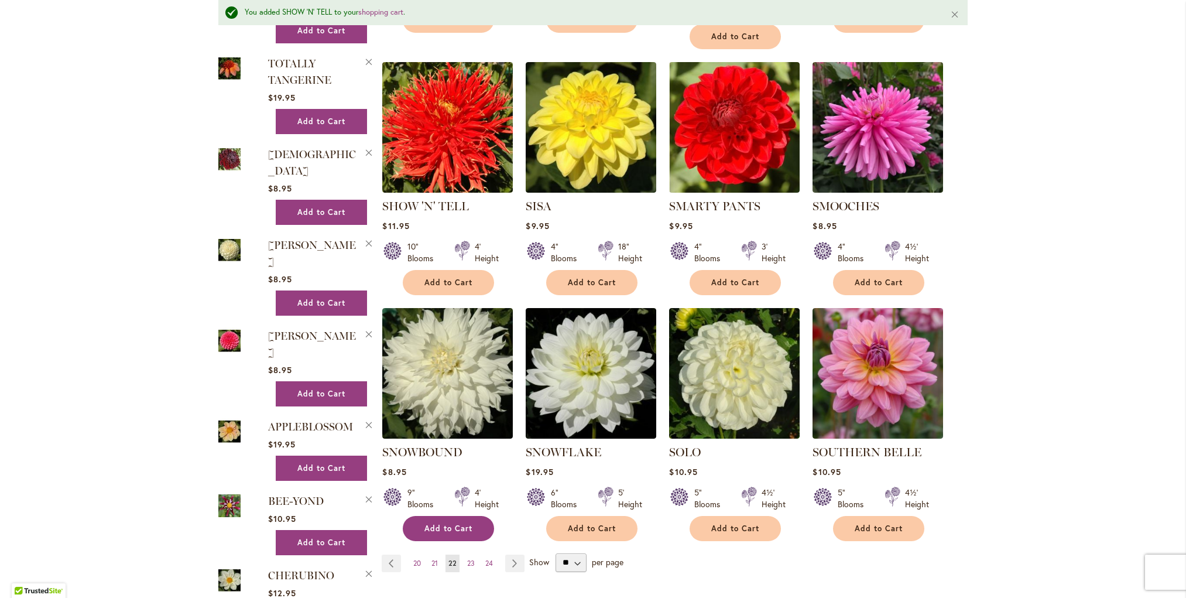
click at [449, 516] on button "Add to Cart" at bounding box center [448, 528] width 91 height 25
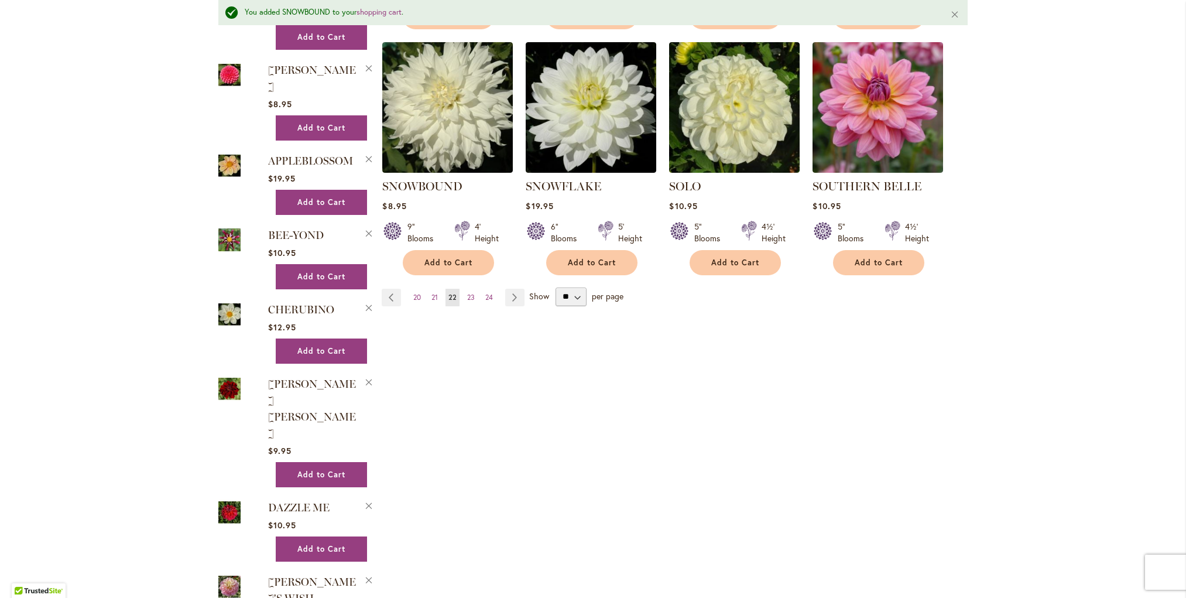
scroll to position [1041, 0]
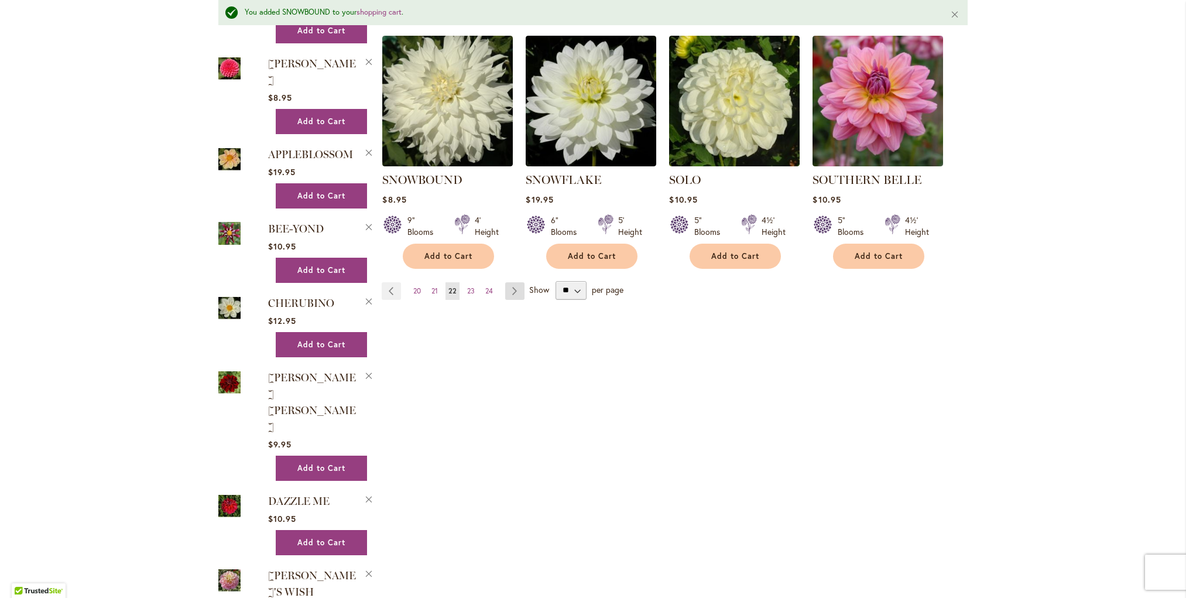
click at [516, 282] on link "Page Next" at bounding box center [514, 291] width 19 height 18
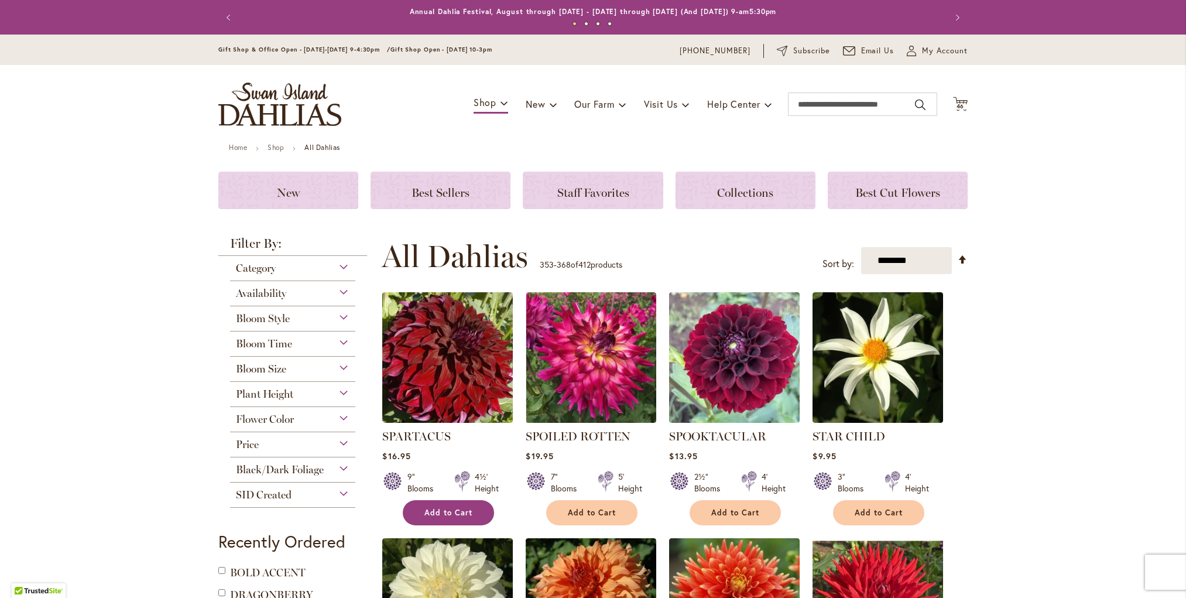
click at [444, 515] on span "Add to Cart" at bounding box center [448, 512] width 48 height 10
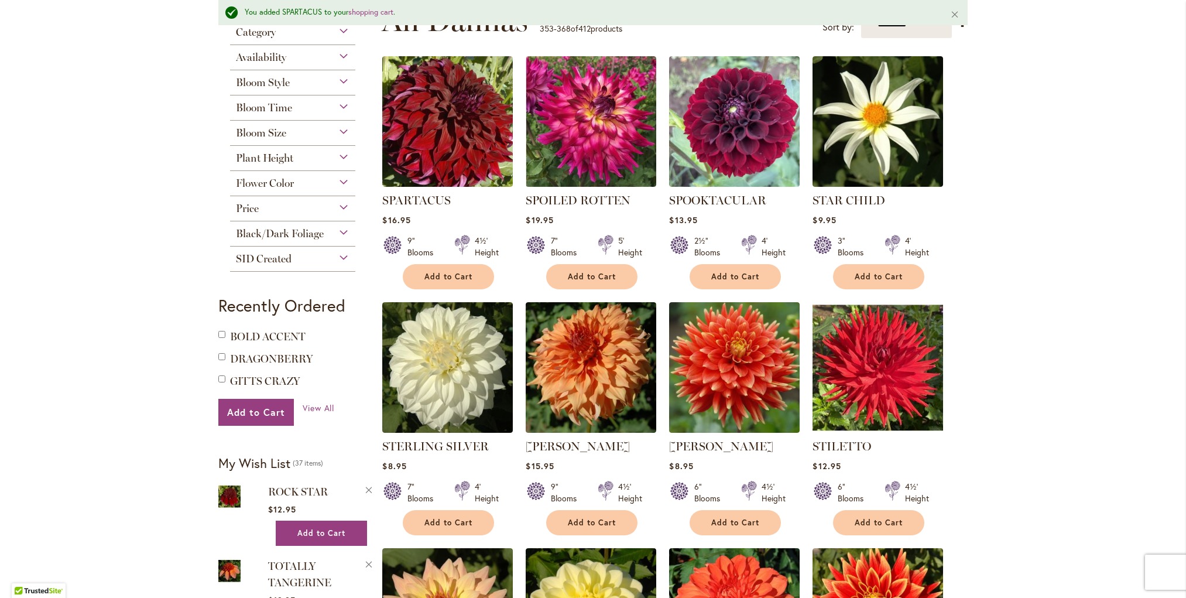
scroll to position [270, 0]
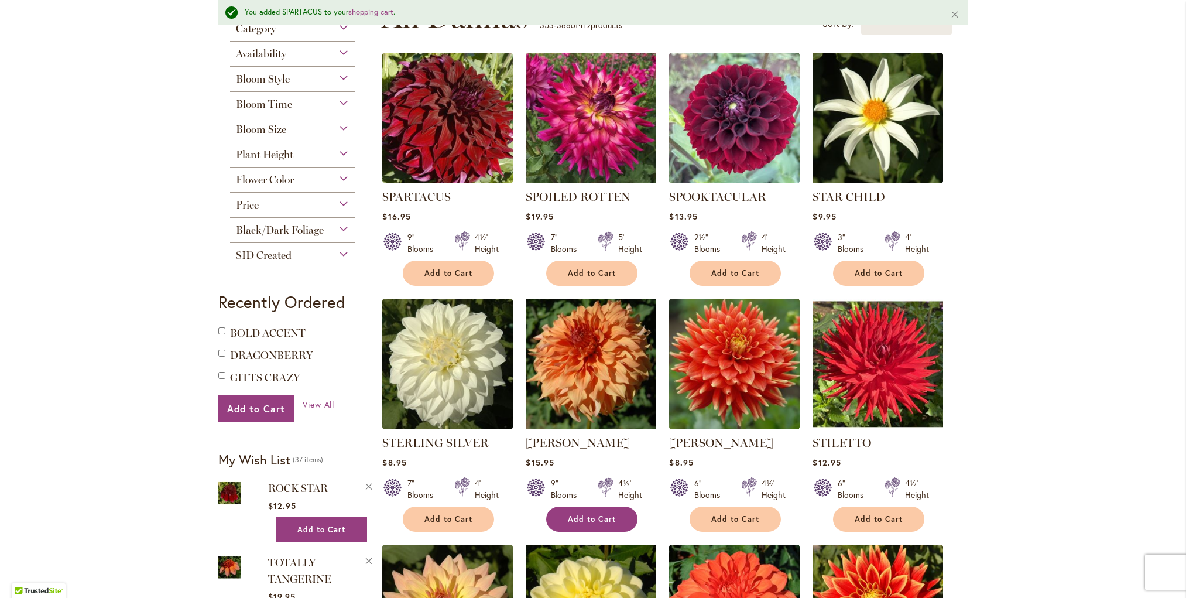
click at [603, 515] on span "Add to Cart" at bounding box center [592, 519] width 48 height 10
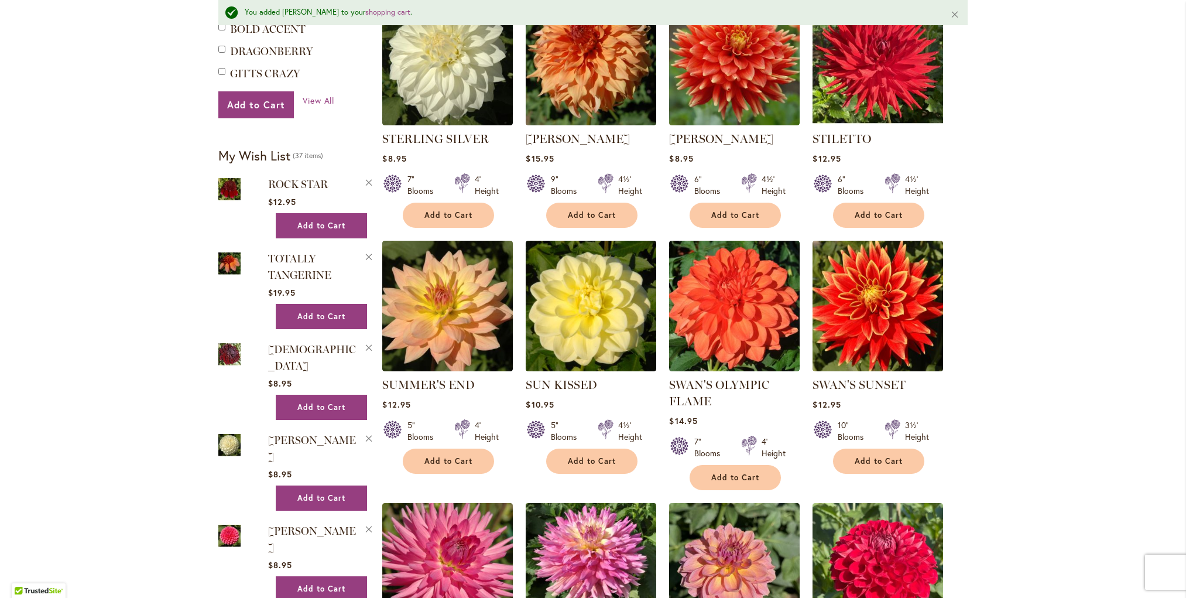
scroll to position [576, 0]
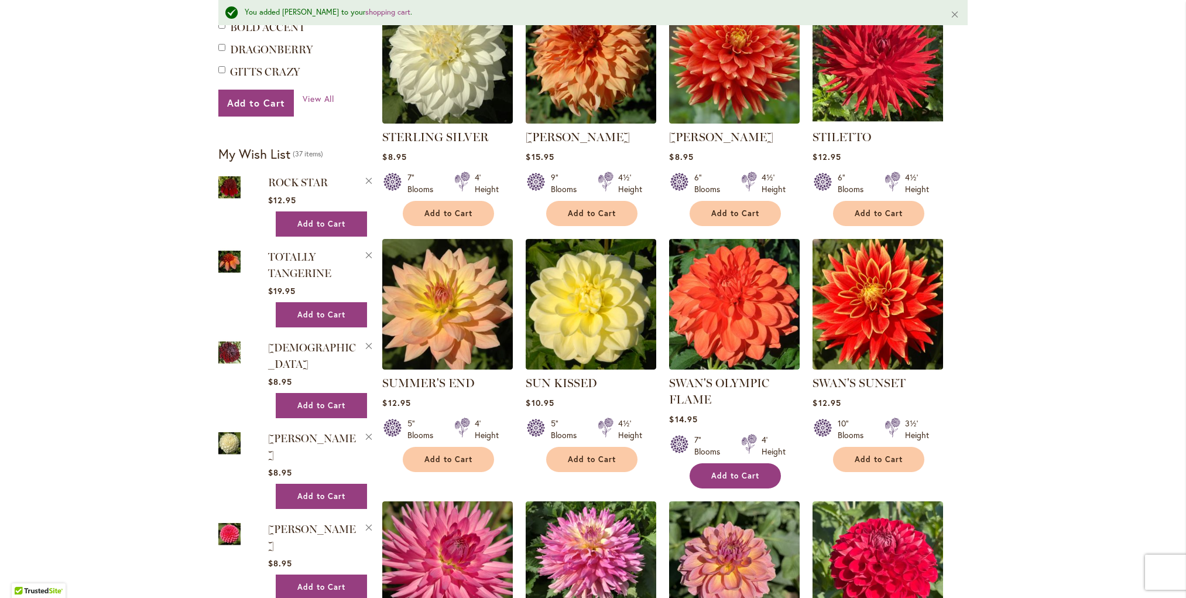
click at [731, 466] on button "Add to Cart" at bounding box center [734, 475] width 91 height 25
click at [882, 454] on span "Add to Cart" at bounding box center [879, 459] width 48 height 10
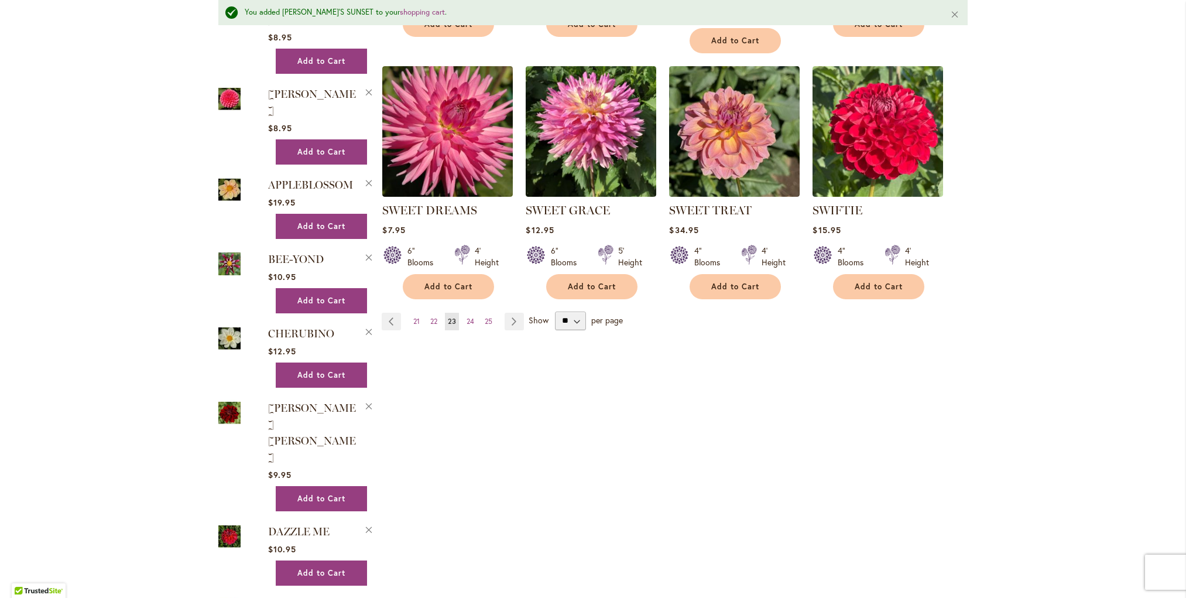
scroll to position [1011, 0]
click at [514, 312] on link "Page Next" at bounding box center [514, 321] width 19 height 18
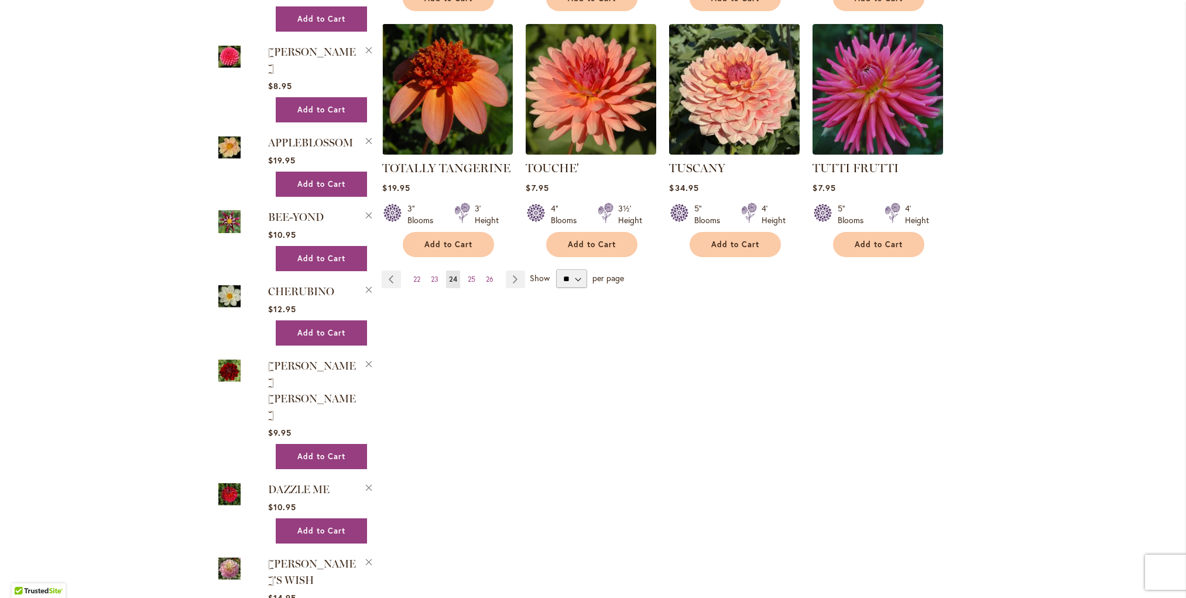
scroll to position [1024, 0]
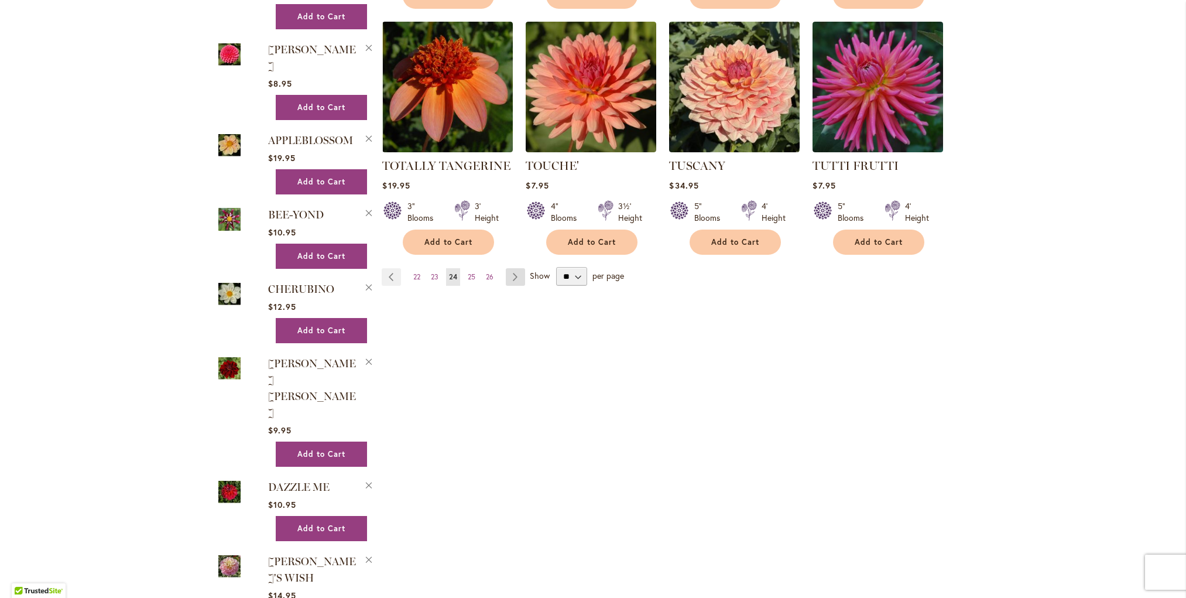
click at [513, 268] on link "Page Next" at bounding box center [515, 277] width 19 height 18
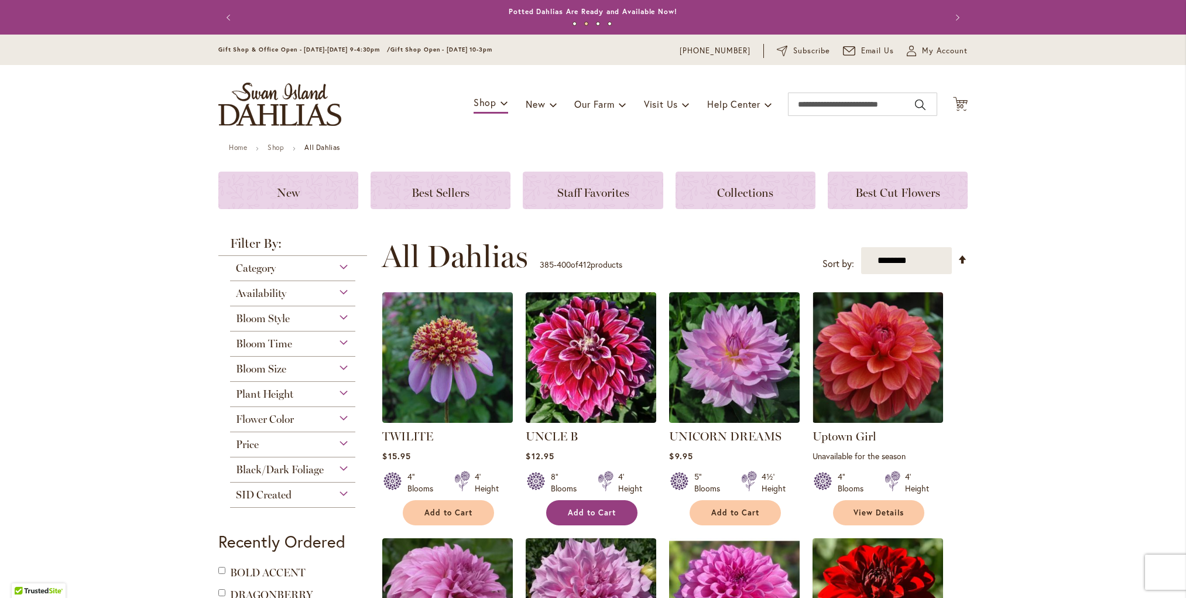
click at [592, 511] on span "Add to Cart" at bounding box center [592, 512] width 48 height 10
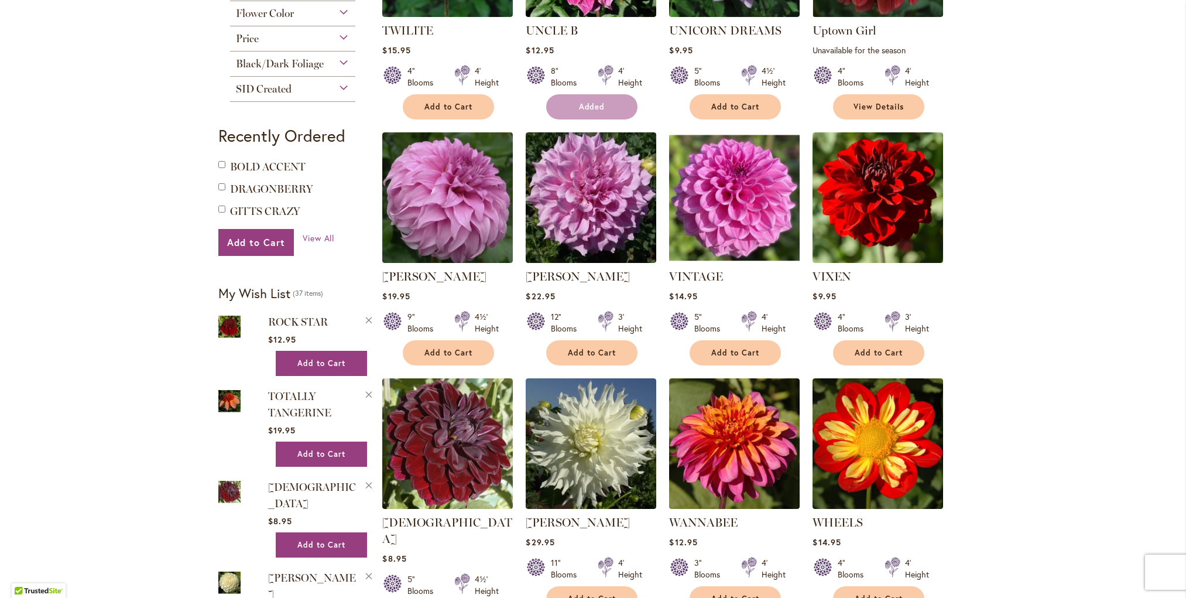
scroll to position [407, 0]
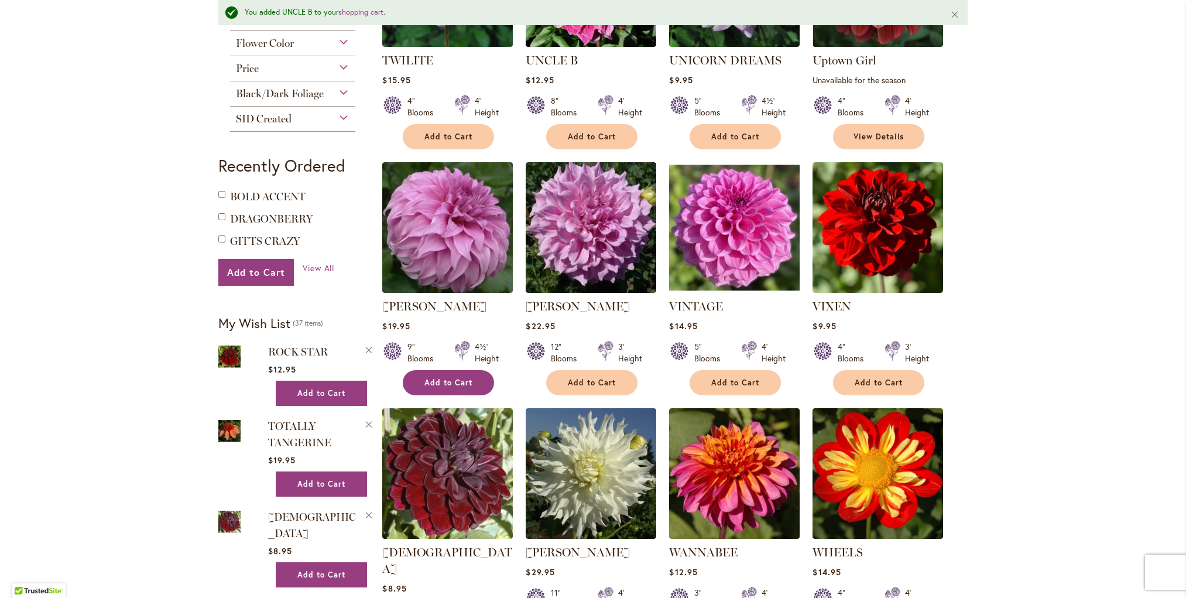
click at [451, 382] on span "Add to Cart" at bounding box center [448, 383] width 48 height 10
click at [586, 378] on span "Add to Cart" at bounding box center [592, 383] width 48 height 10
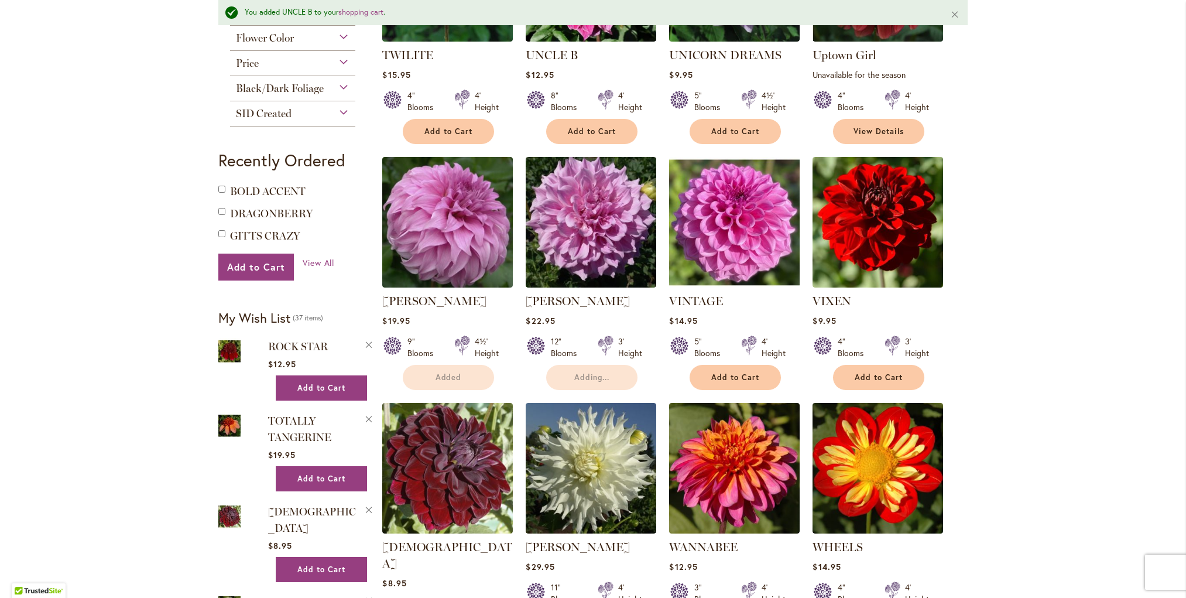
scroll to position [413, 0]
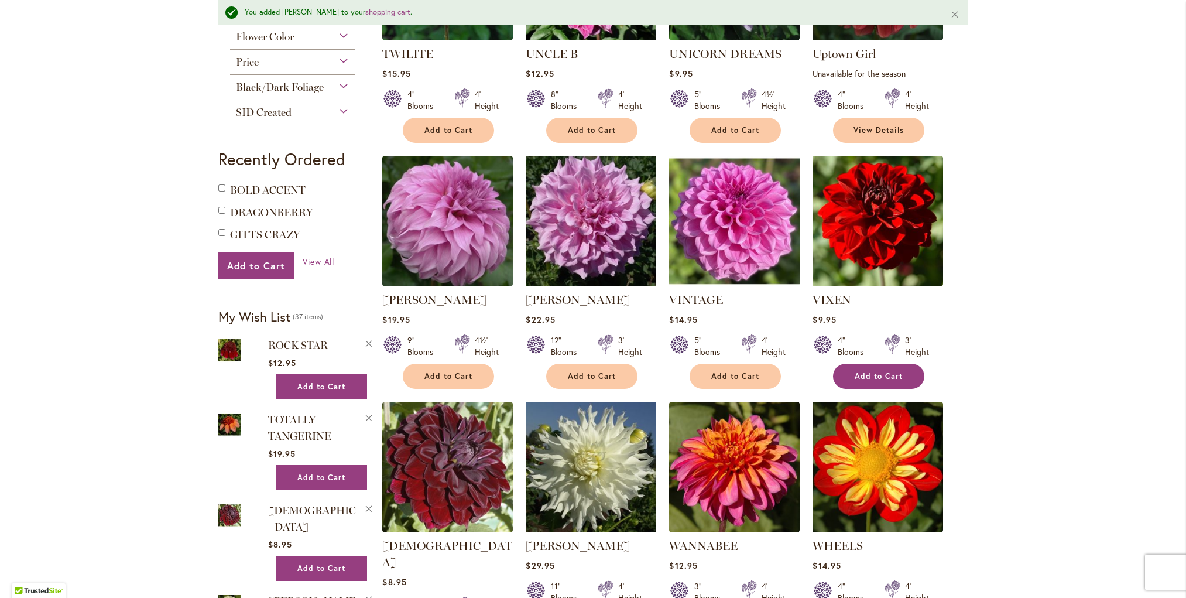
click at [873, 371] on span "Add to Cart" at bounding box center [879, 376] width 48 height 10
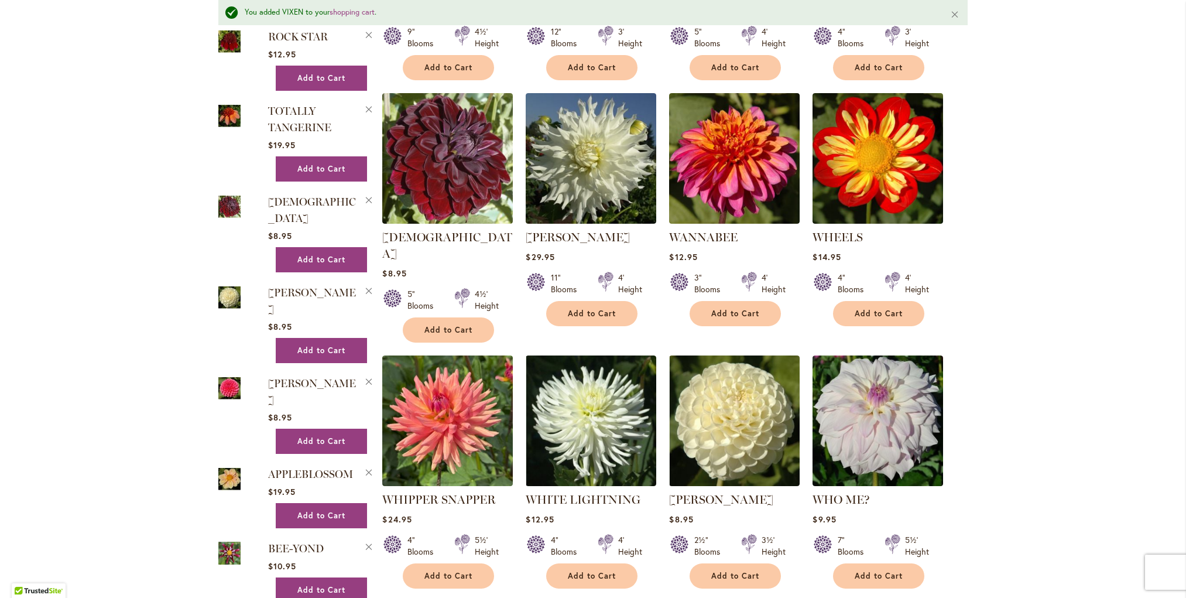
scroll to position [724, 0]
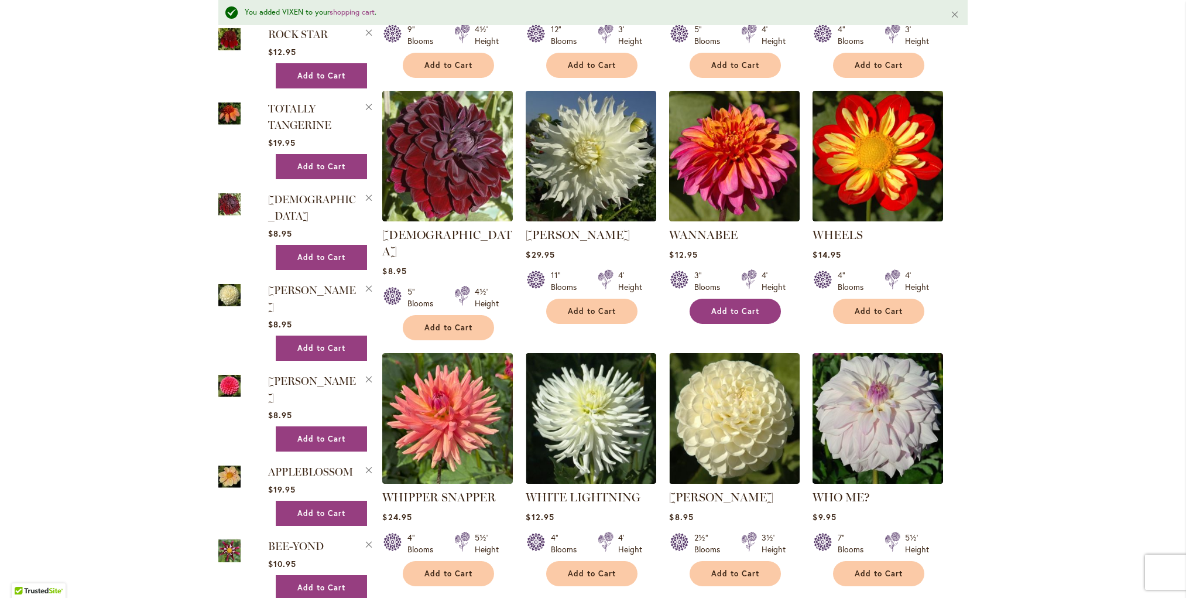
click at [743, 307] on span "Add to Cart" at bounding box center [735, 311] width 48 height 10
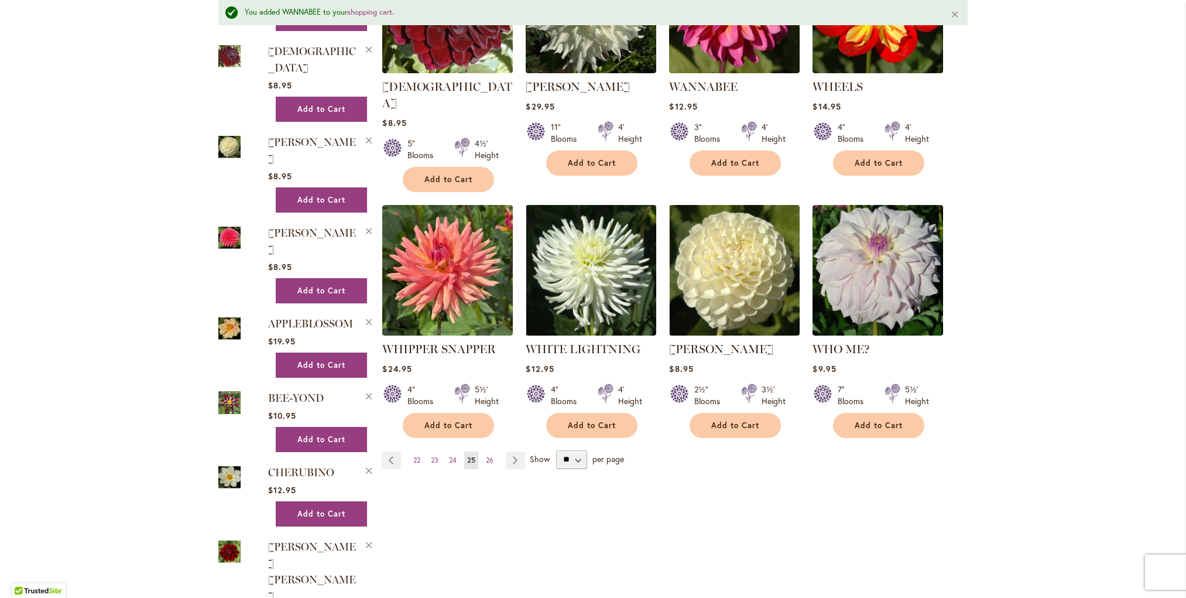
scroll to position [0, 0]
click at [514, 451] on link "Page Next" at bounding box center [515, 460] width 19 height 18
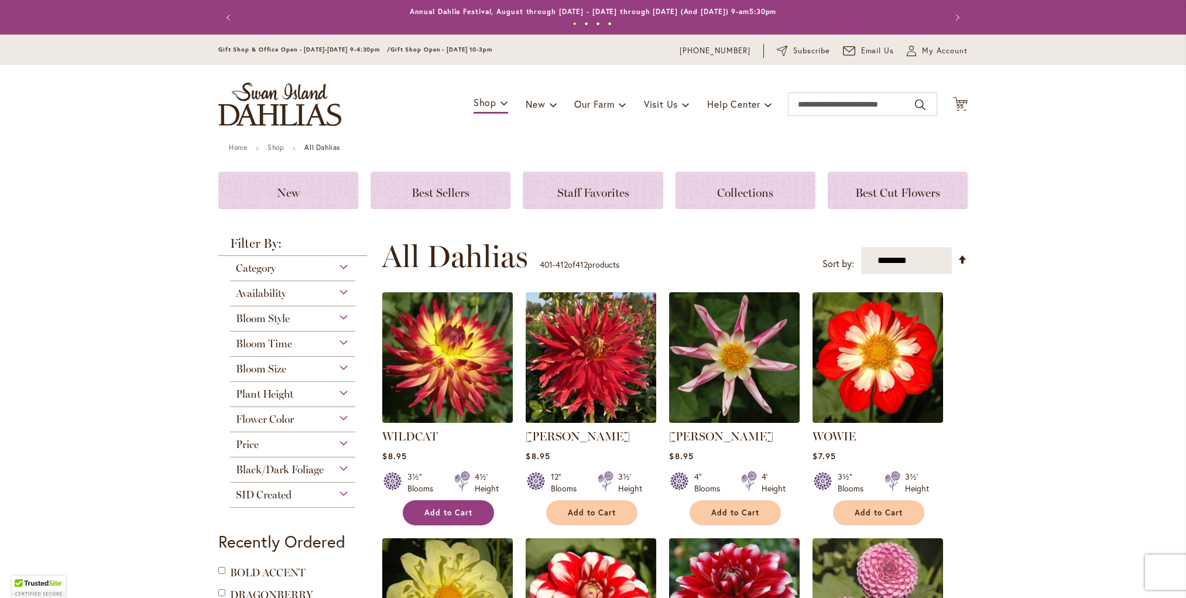
click at [441, 507] on span "Add to Cart" at bounding box center [448, 512] width 48 height 10
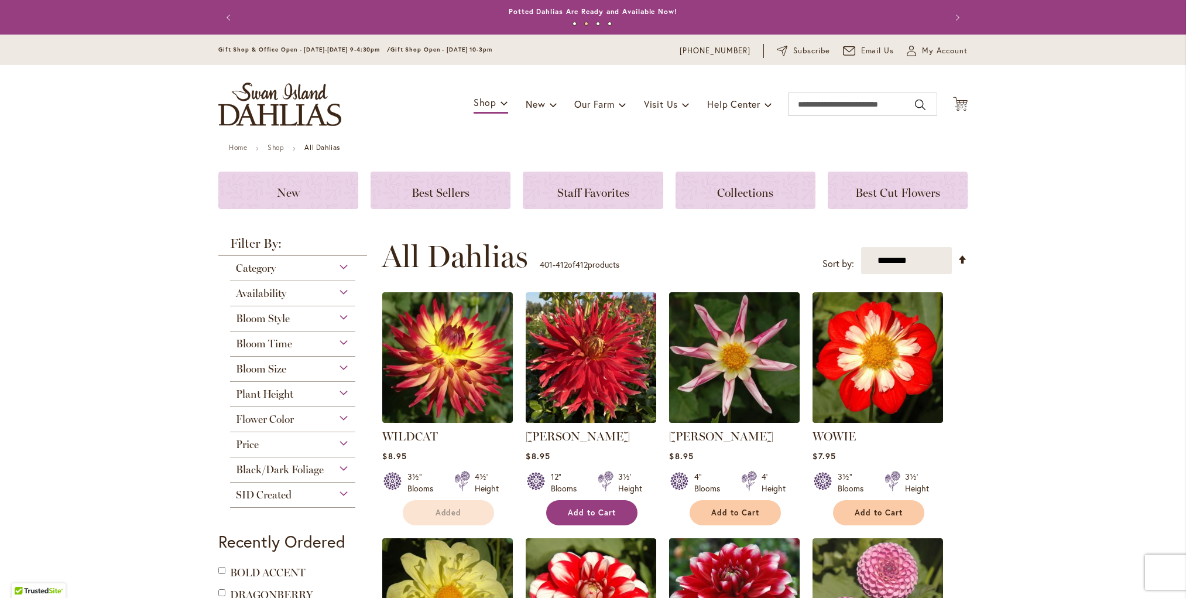
click at [610, 515] on span "Add to Cart" at bounding box center [592, 512] width 48 height 10
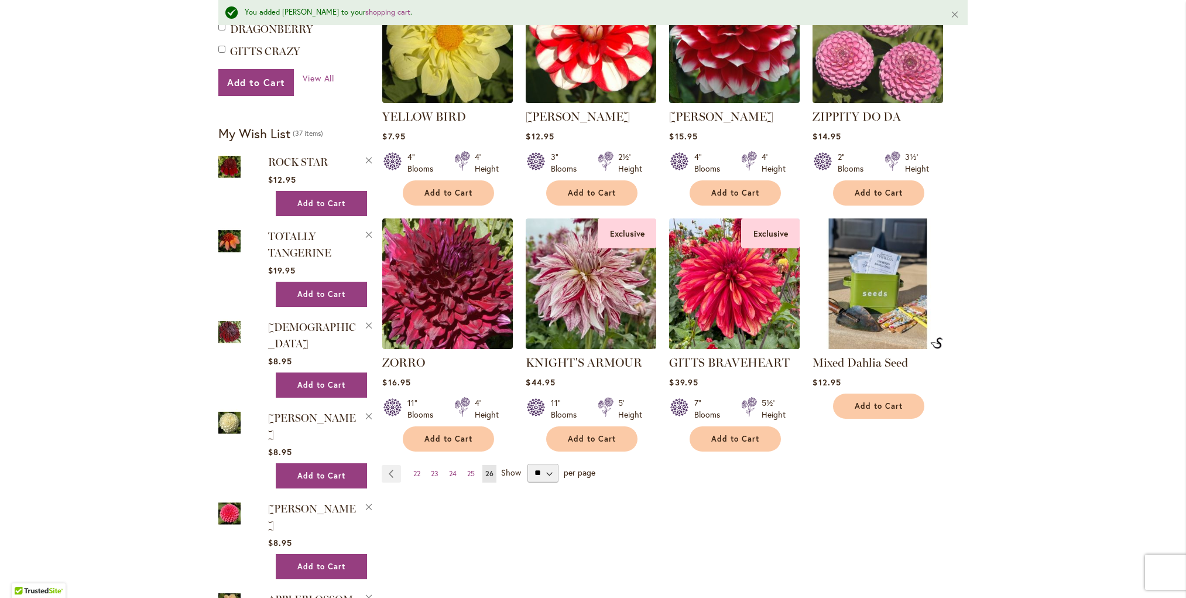
scroll to position [598, 0]
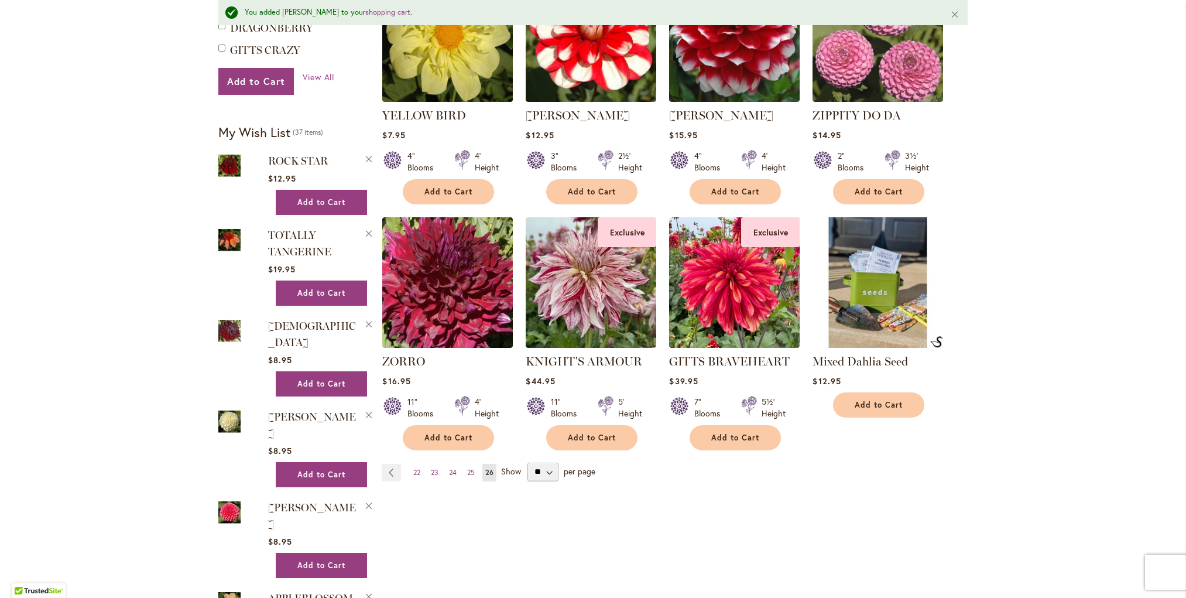
click at [442, 438] on span "Add to Cart" at bounding box center [448, 438] width 48 height 10
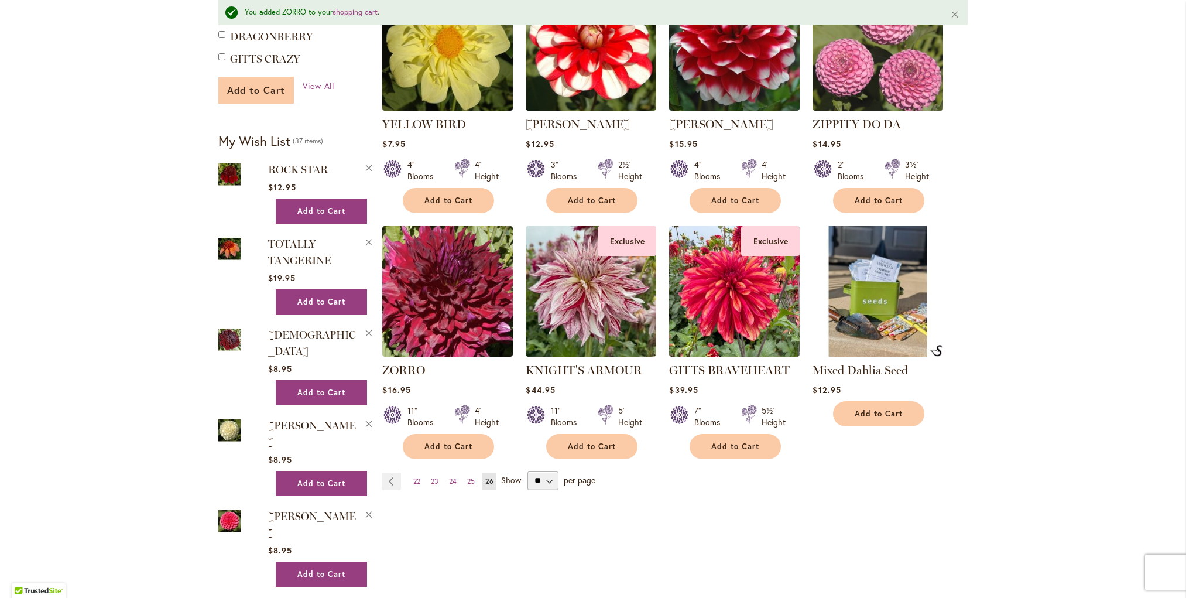
click at [257, 85] on span "Add to Cart" at bounding box center [256, 90] width 58 height 12
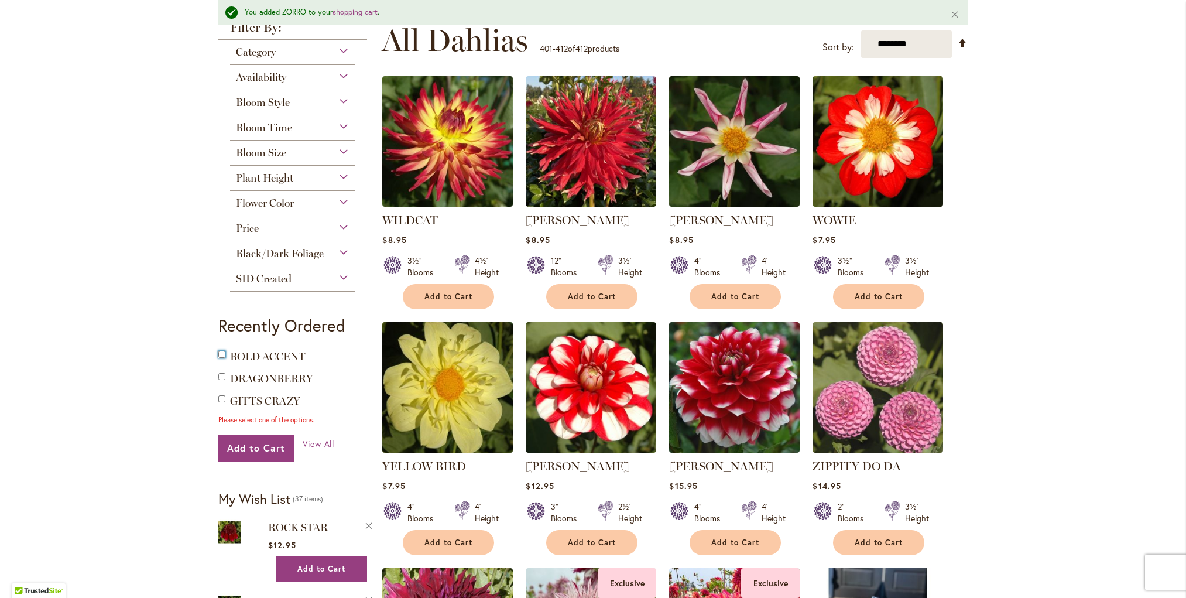
scroll to position [239, 0]
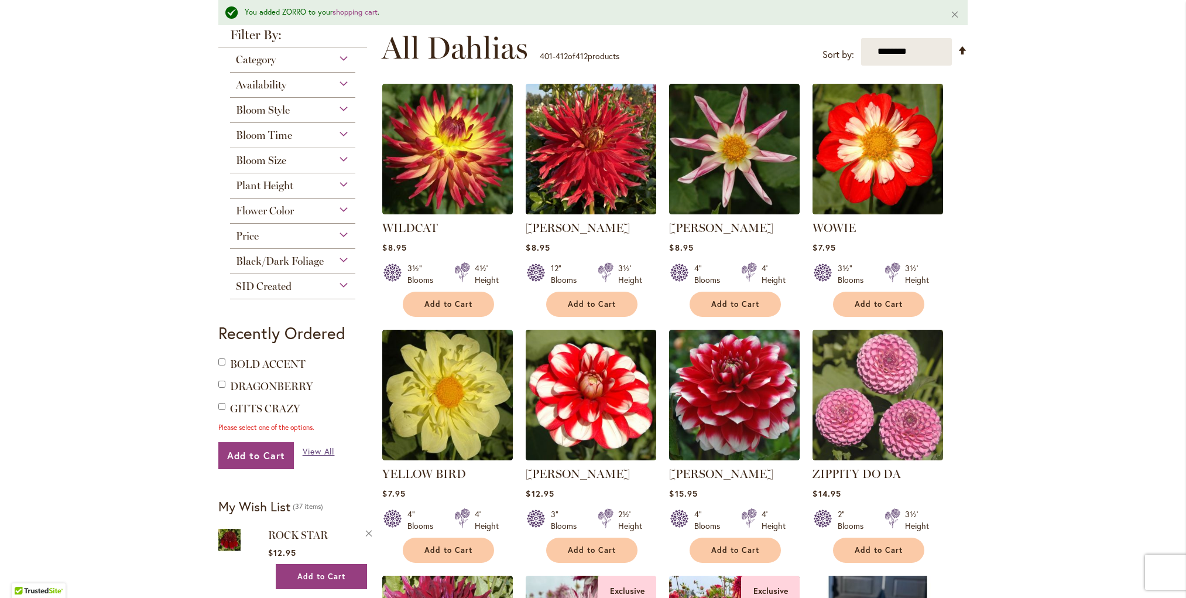
click at [313, 451] on span "View All" at bounding box center [319, 450] width 32 height 11
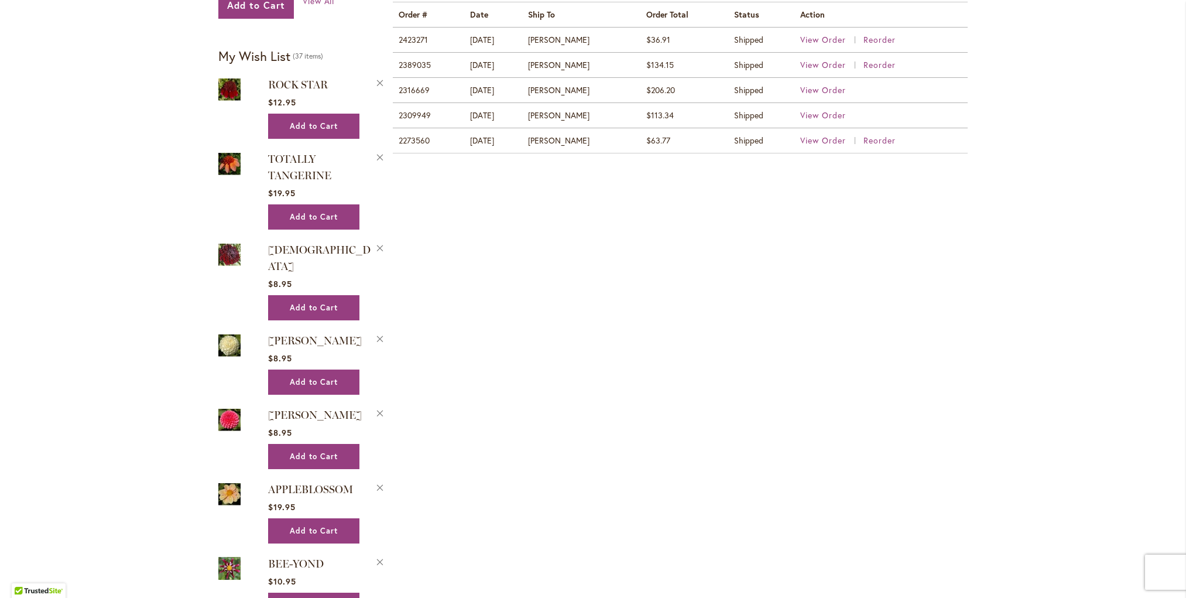
scroll to position [535, 0]
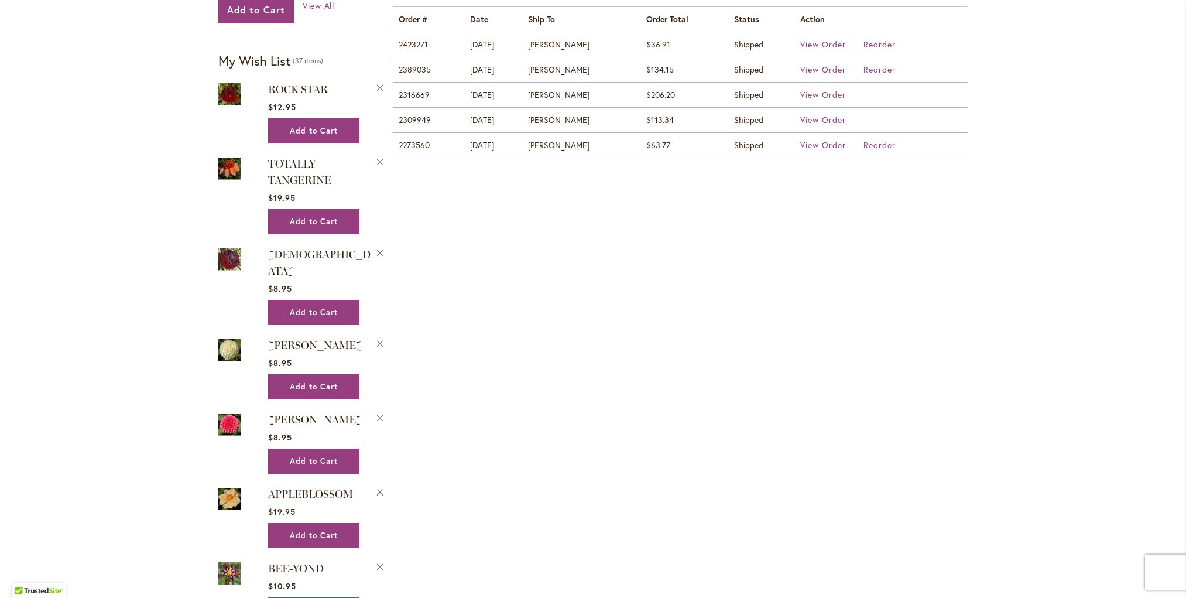
click at [379, 485] on button "Remove APPLEBLOSSOM from Wishlist" at bounding box center [380, 491] width 11 height 12
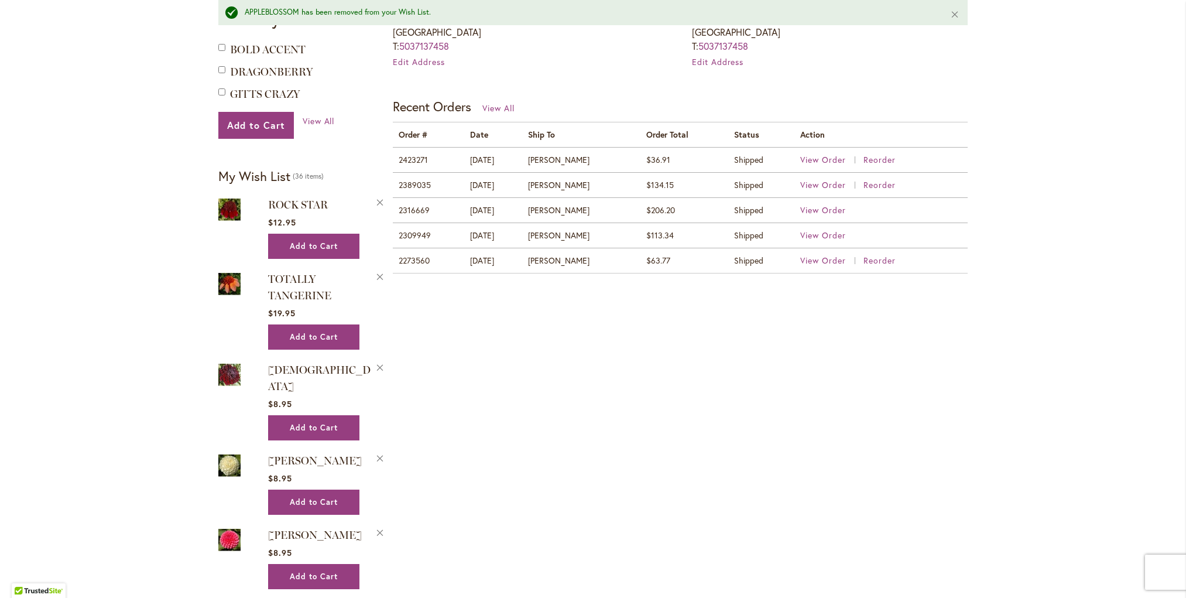
scroll to position [452, 0]
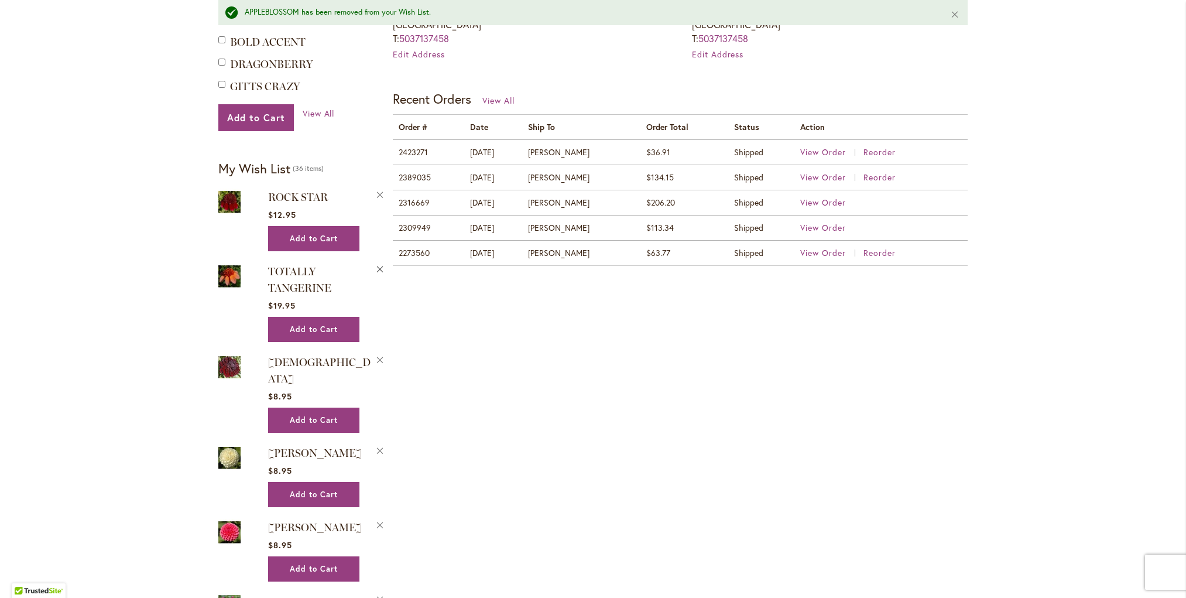
click at [379, 266] on button "Remove TOTALLY TANGERINE from Wishlist" at bounding box center [380, 268] width 11 height 12
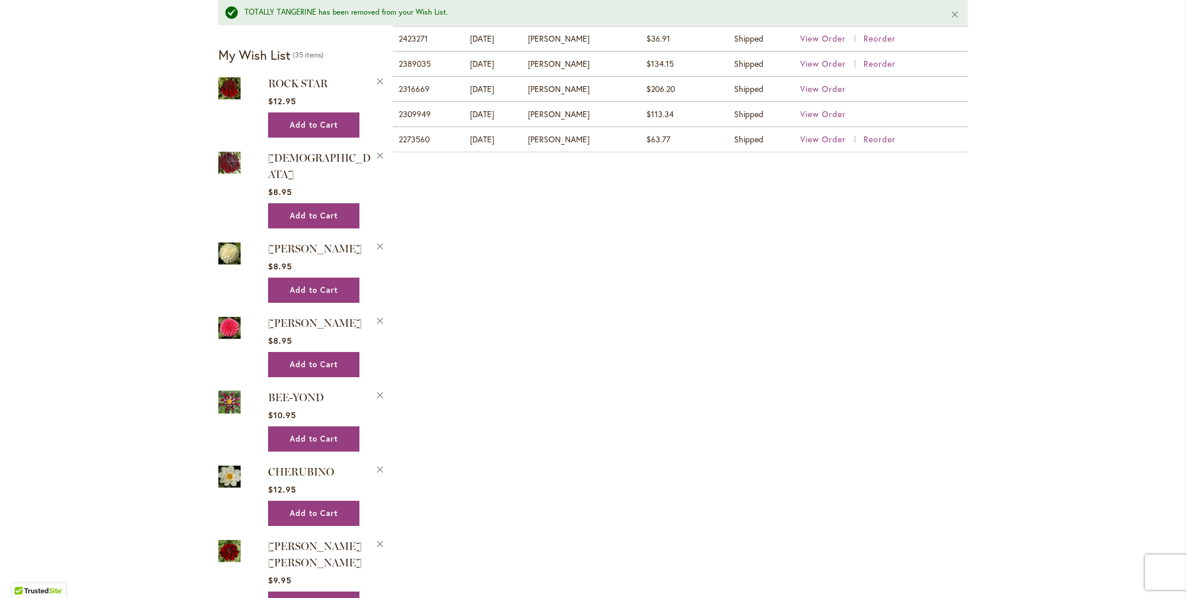
scroll to position [580, 0]
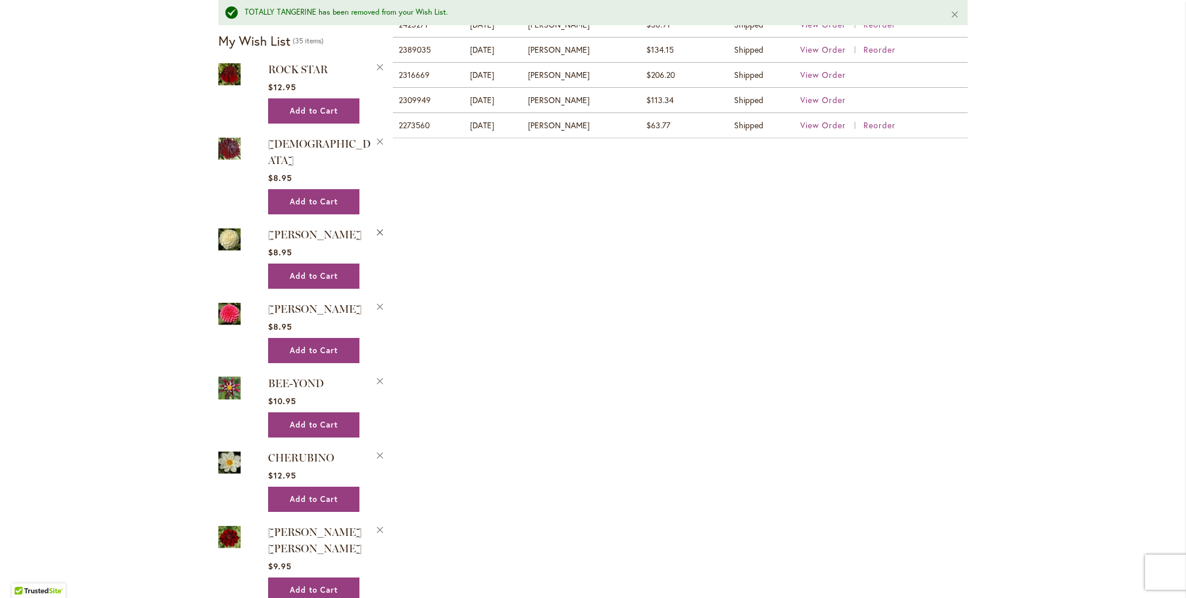
click at [378, 225] on button "Remove [PERSON_NAME] from Wishlist" at bounding box center [380, 231] width 11 height 12
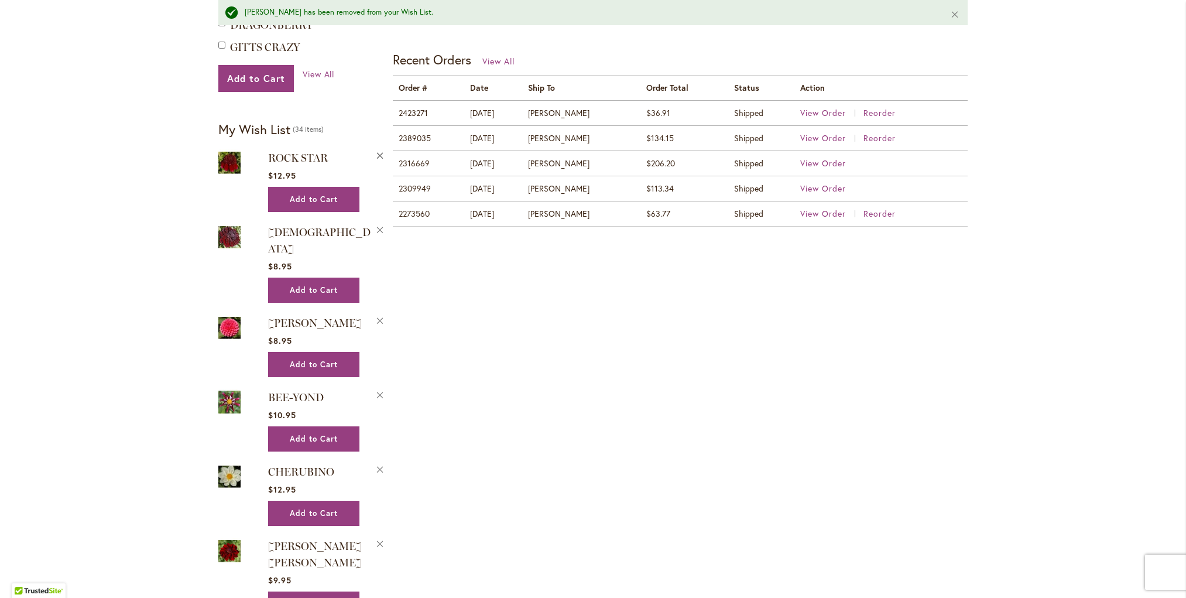
click at [380, 151] on button "Remove ROCK STAR from Wishlist" at bounding box center [380, 155] width 11 height 12
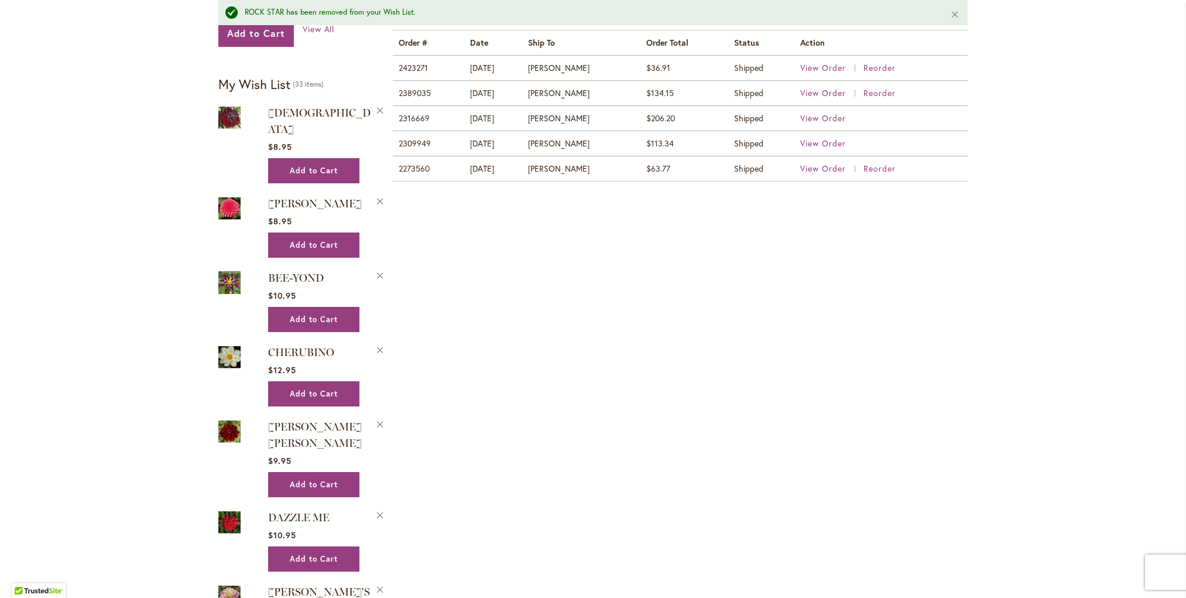
scroll to position [535, 0]
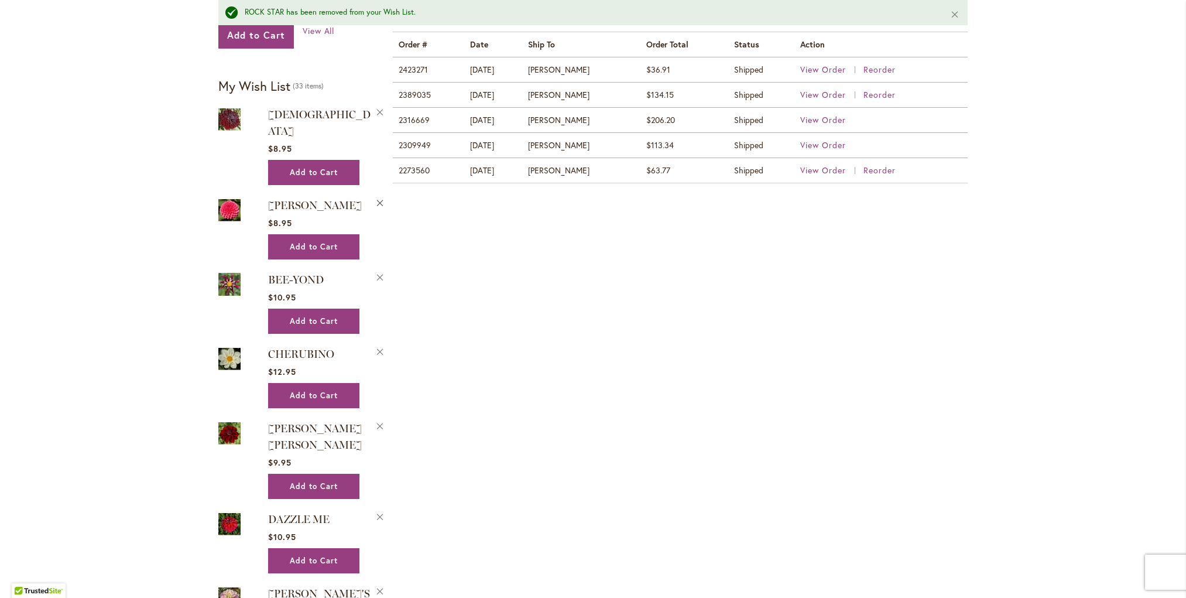
click at [380, 196] on button "Remove [PERSON_NAME] from Wishlist" at bounding box center [380, 202] width 11 height 12
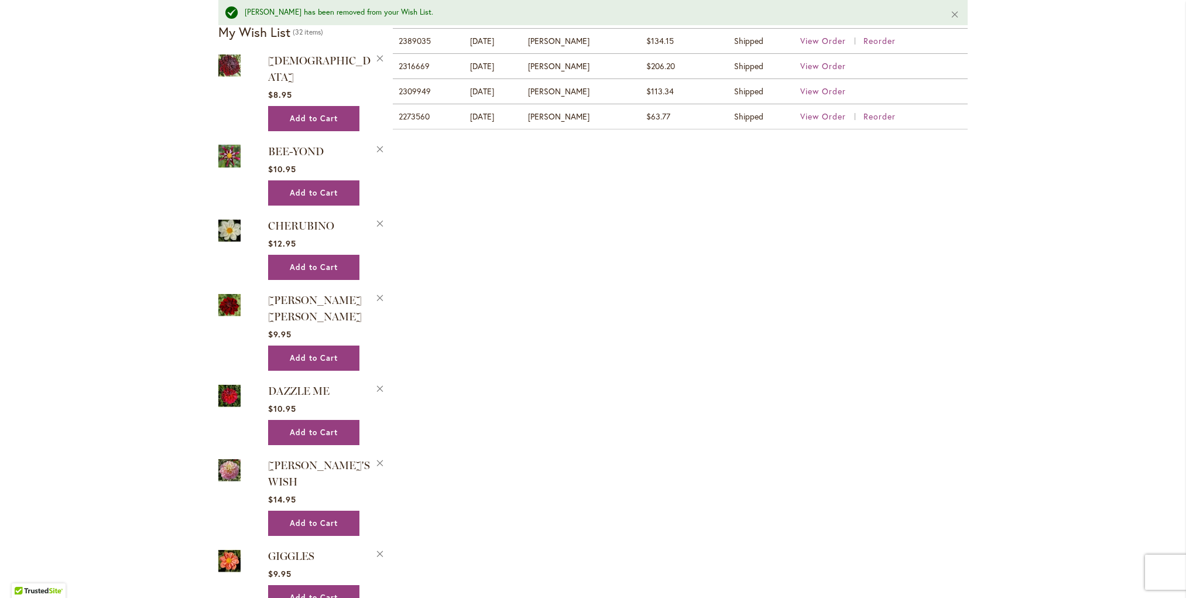
scroll to position [605, 0]
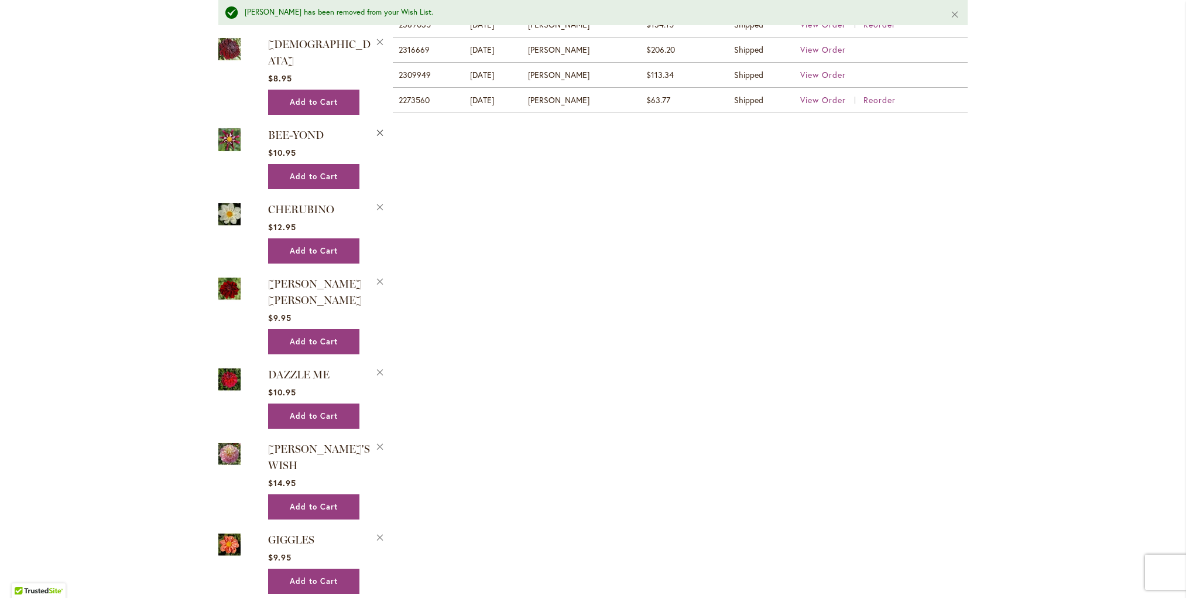
click at [380, 126] on button "Remove BEE-YOND from Wishlist" at bounding box center [380, 132] width 11 height 12
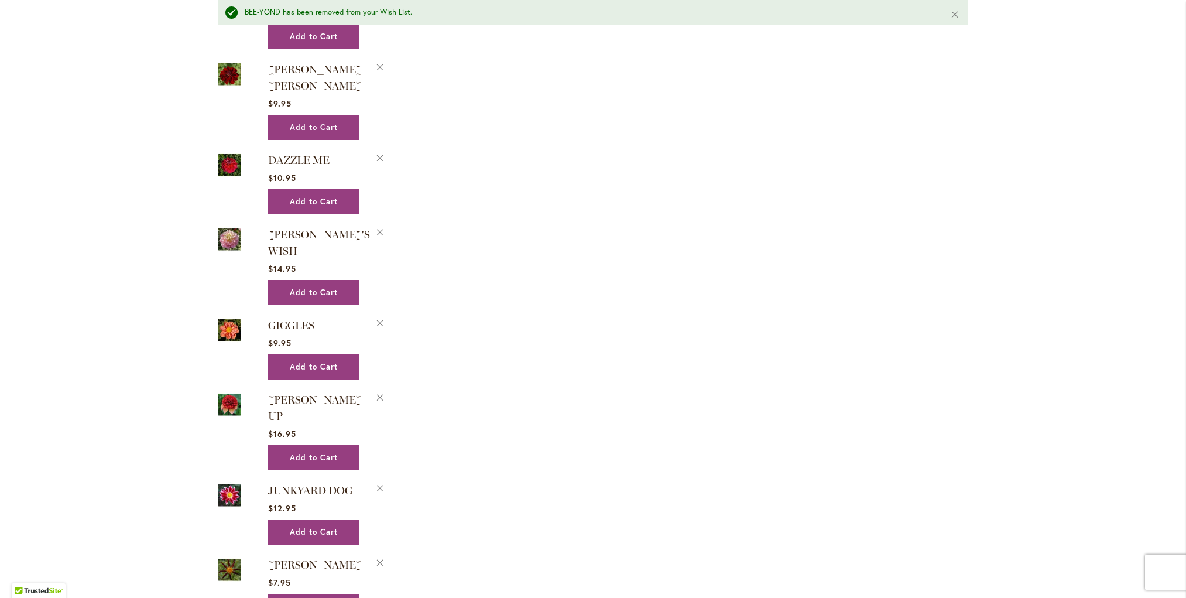
scroll to position [746, 0]
click at [379, 315] on button "Remove GIGGLES from Wishlist" at bounding box center [380, 321] width 11 height 12
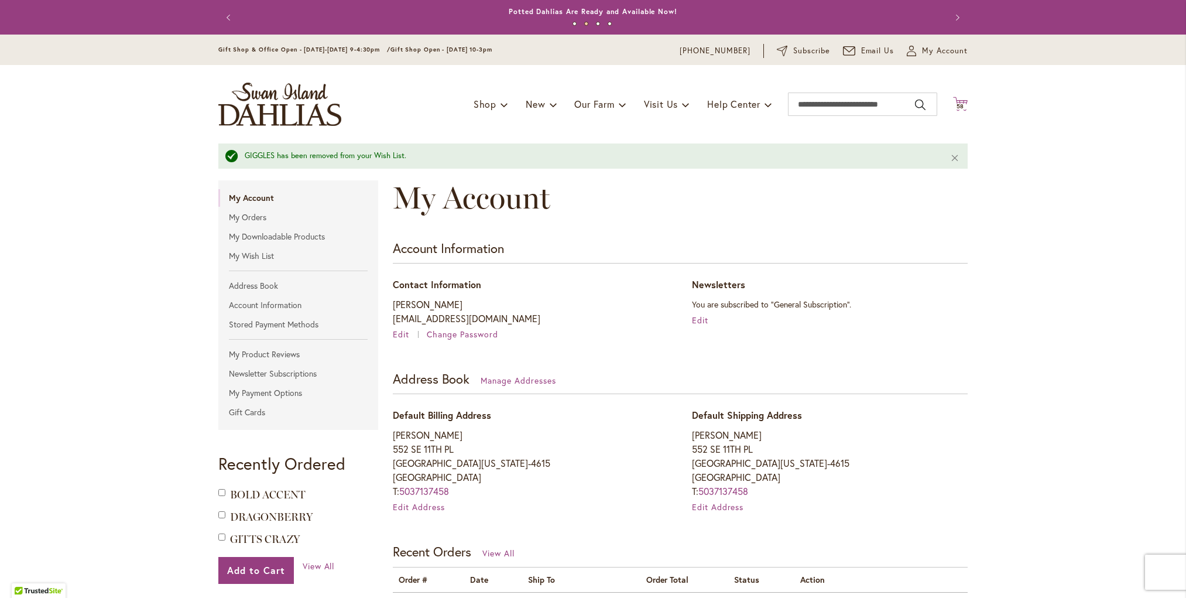
click at [962, 104] on span "58" at bounding box center [960, 106] width 8 height 8
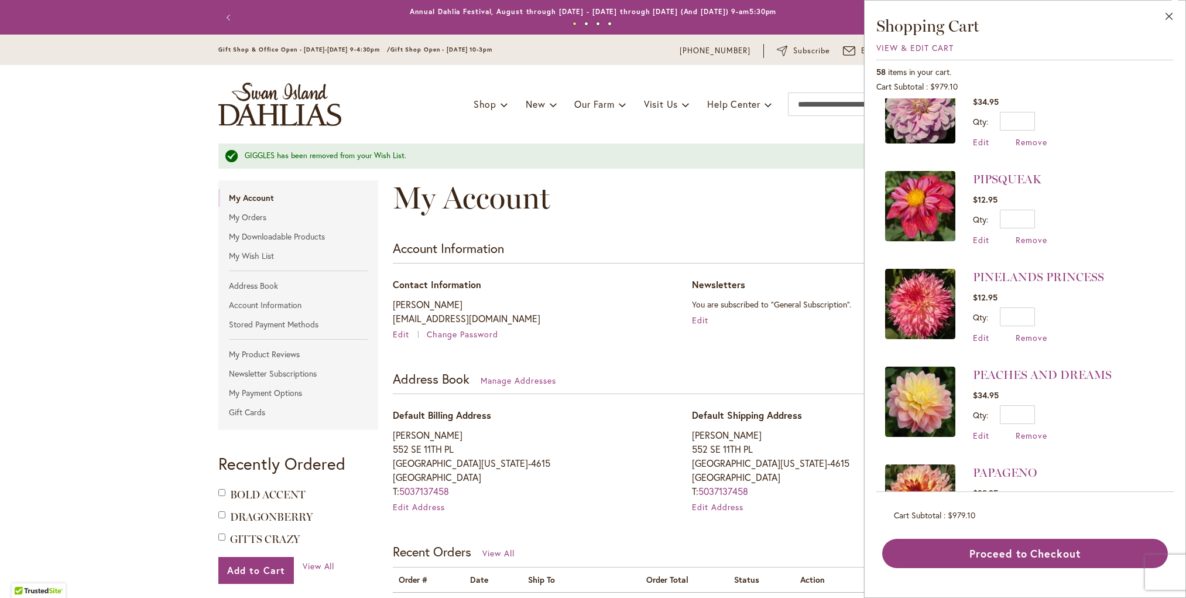
scroll to position [1403, 0]
click at [1024, 234] on span "Remove" at bounding box center [1032, 239] width 32 height 11
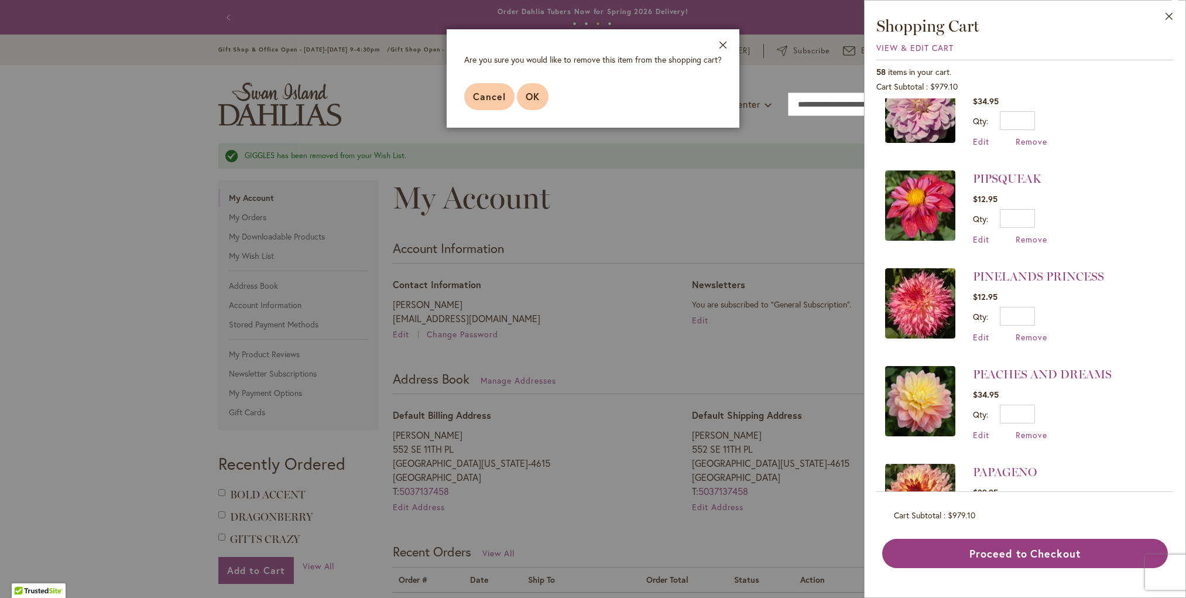
click at [540, 97] on button "OK" at bounding box center [533, 96] width 32 height 27
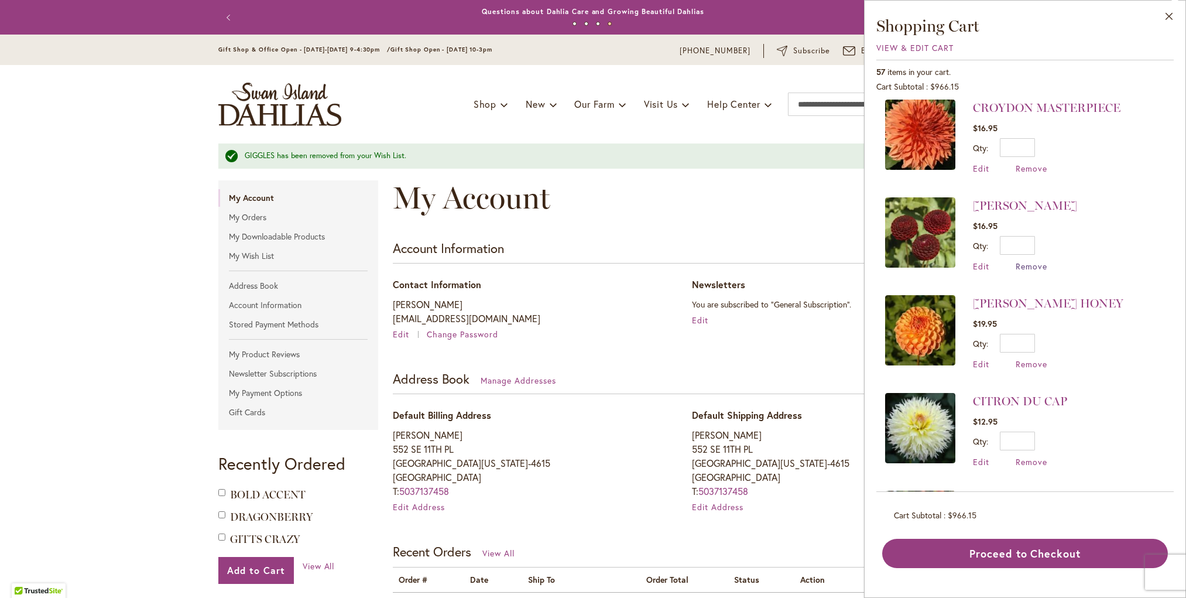
click at [1027, 260] on span "Remove" at bounding box center [1032, 265] width 32 height 11
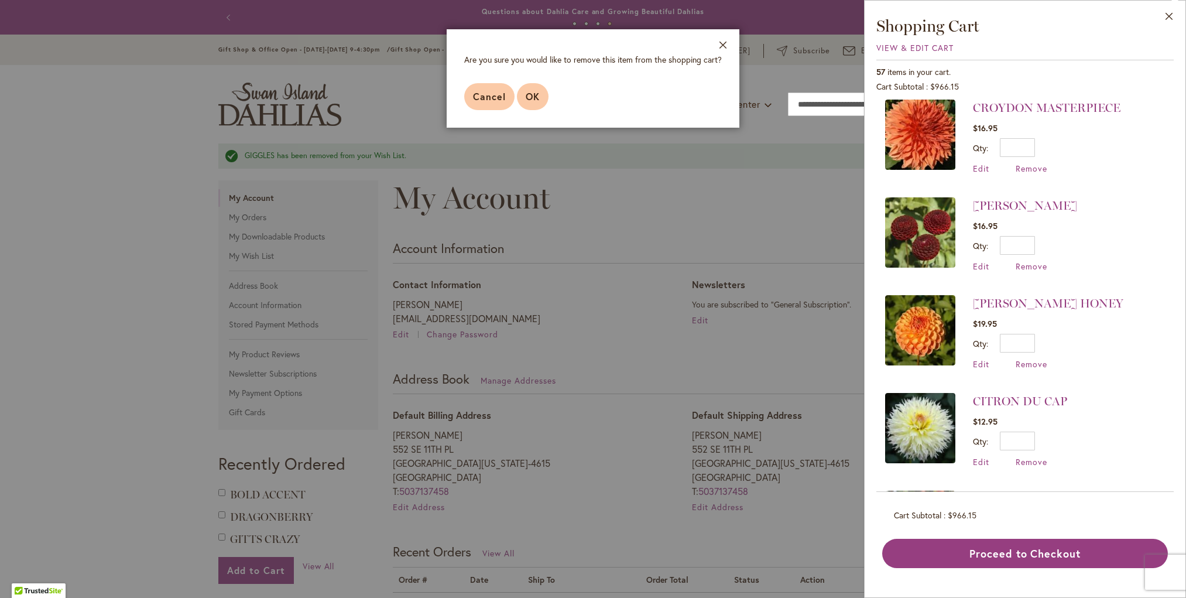
click at [532, 92] on span "OK" at bounding box center [533, 96] width 14 height 12
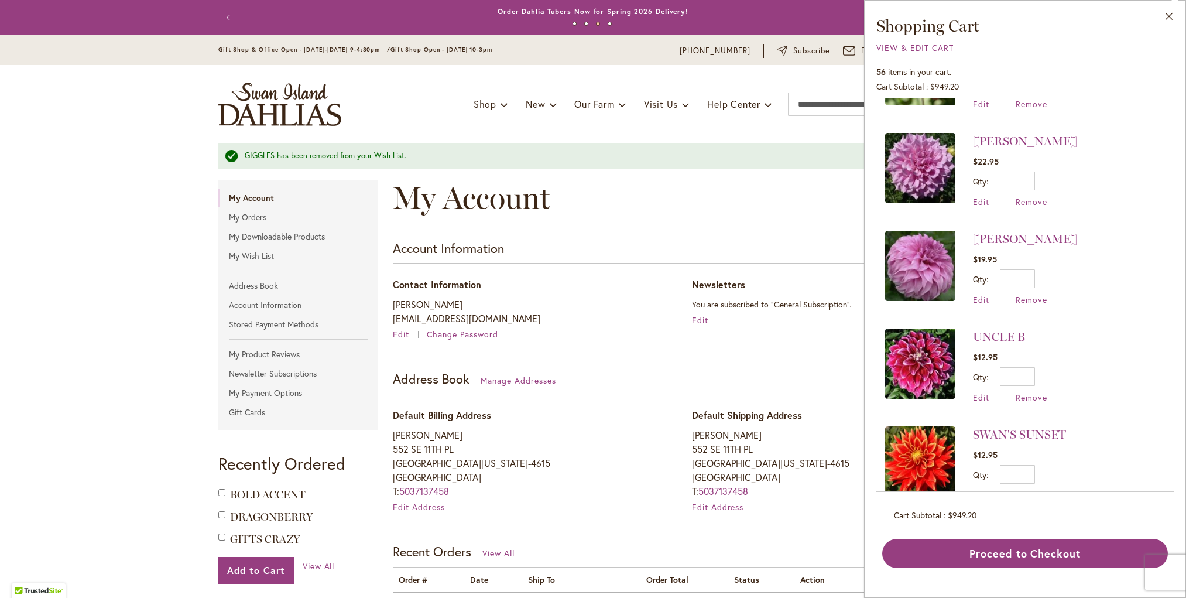
scroll to position [464, 0]
click at [1030, 200] on span "Remove" at bounding box center [1032, 200] width 32 height 11
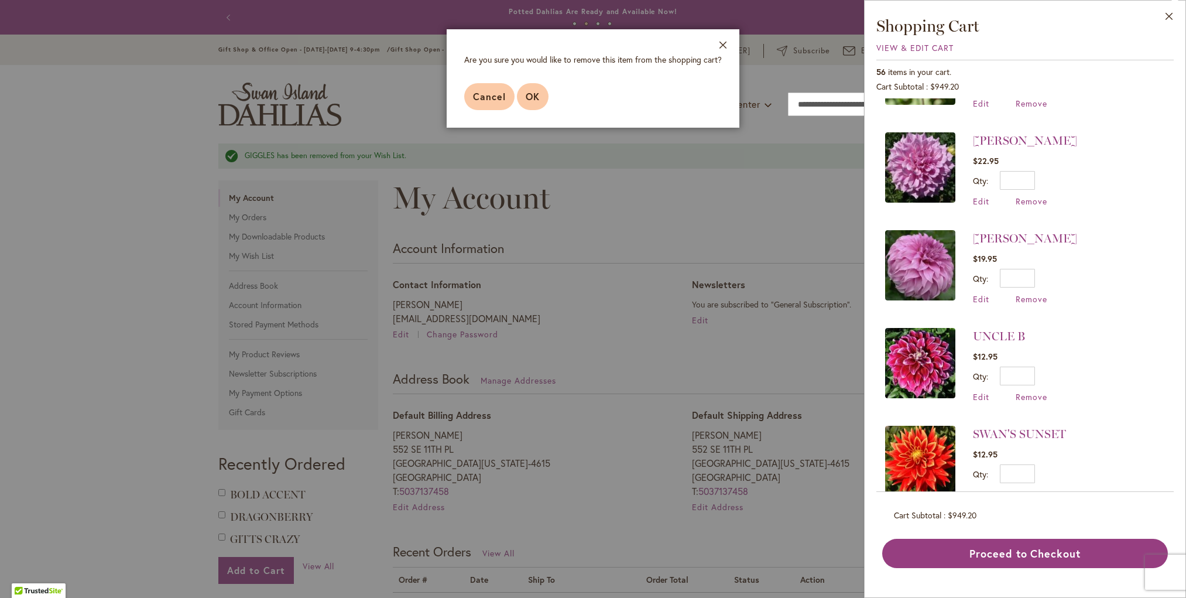
click at [536, 97] on span "OK" at bounding box center [533, 96] width 14 height 12
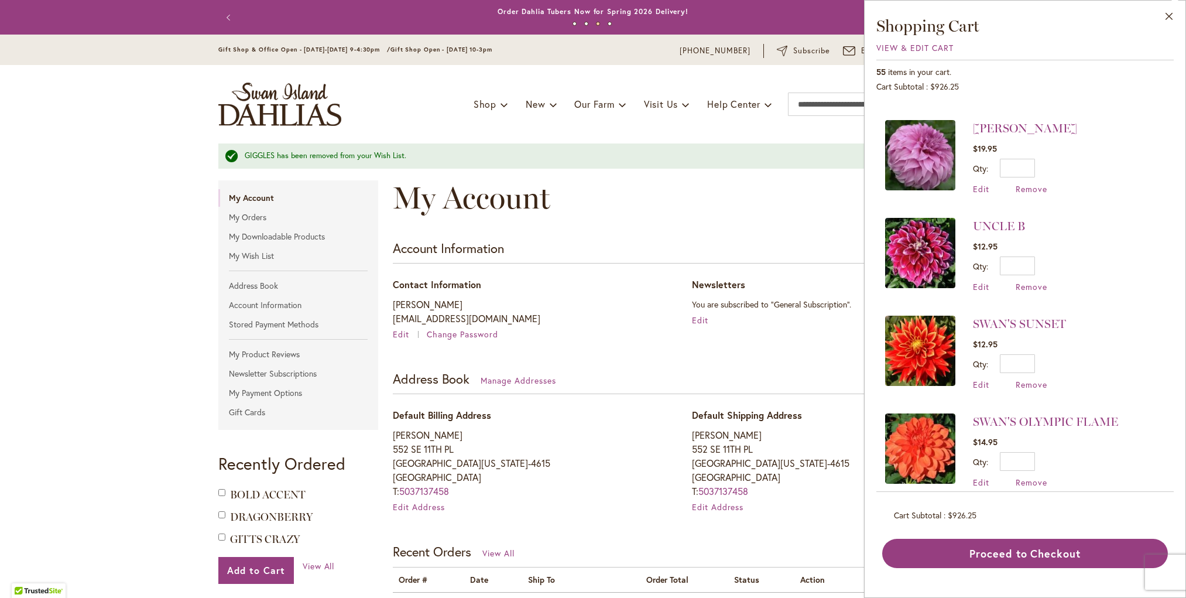
scroll to position [478, 0]
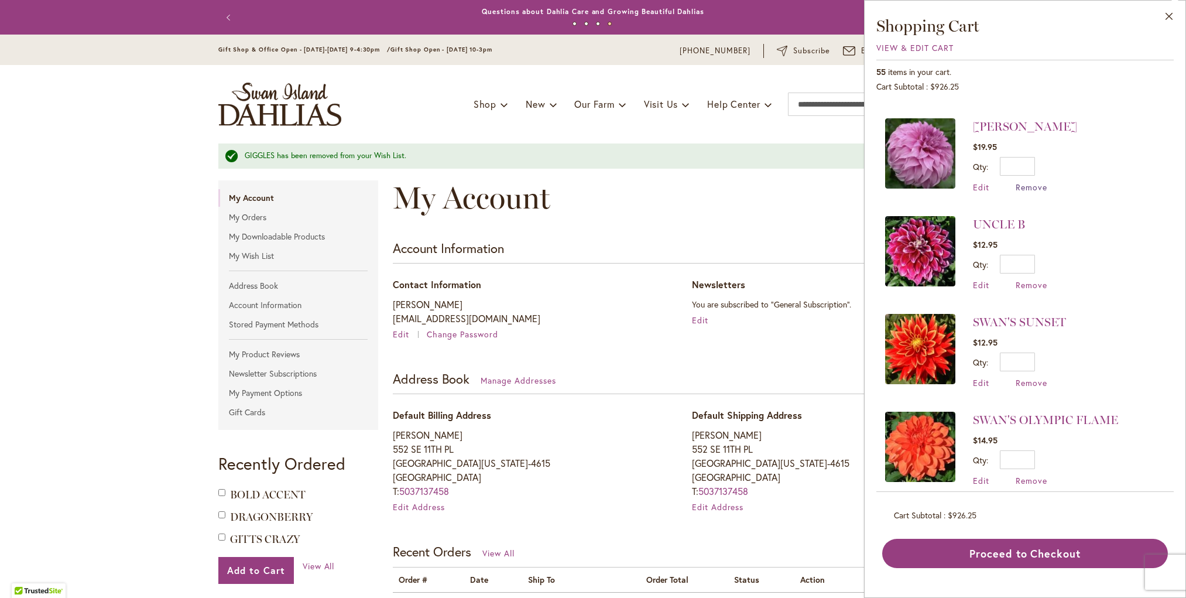
click at [1029, 183] on span "Remove" at bounding box center [1032, 186] width 32 height 11
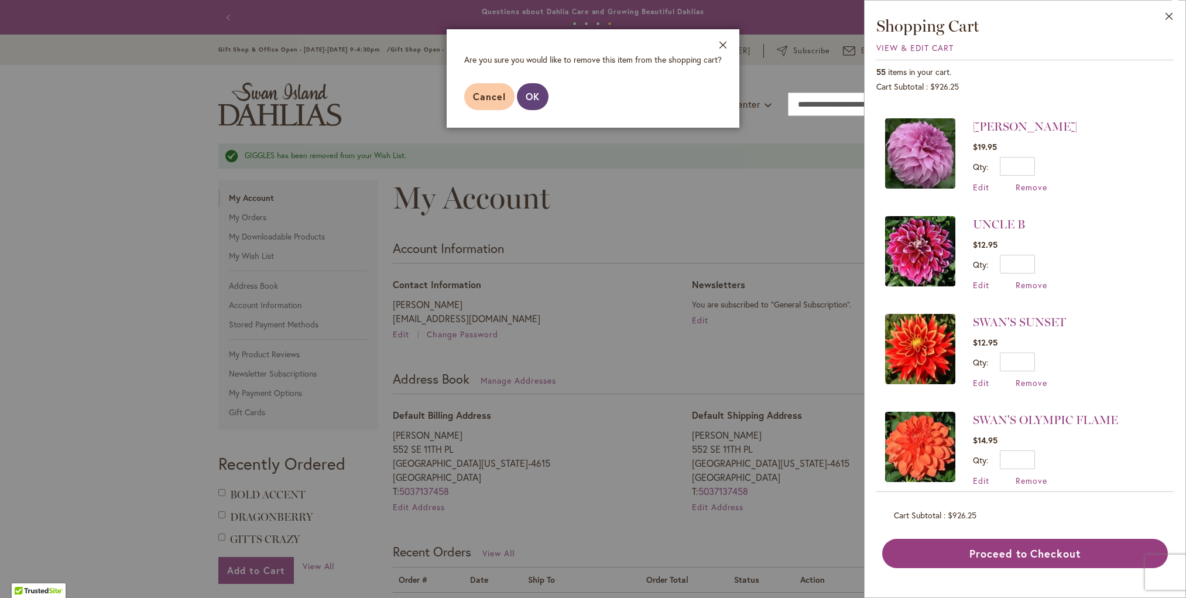
scroll to position [0, 0]
click at [524, 94] on button "OK" at bounding box center [533, 96] width 32 height 27
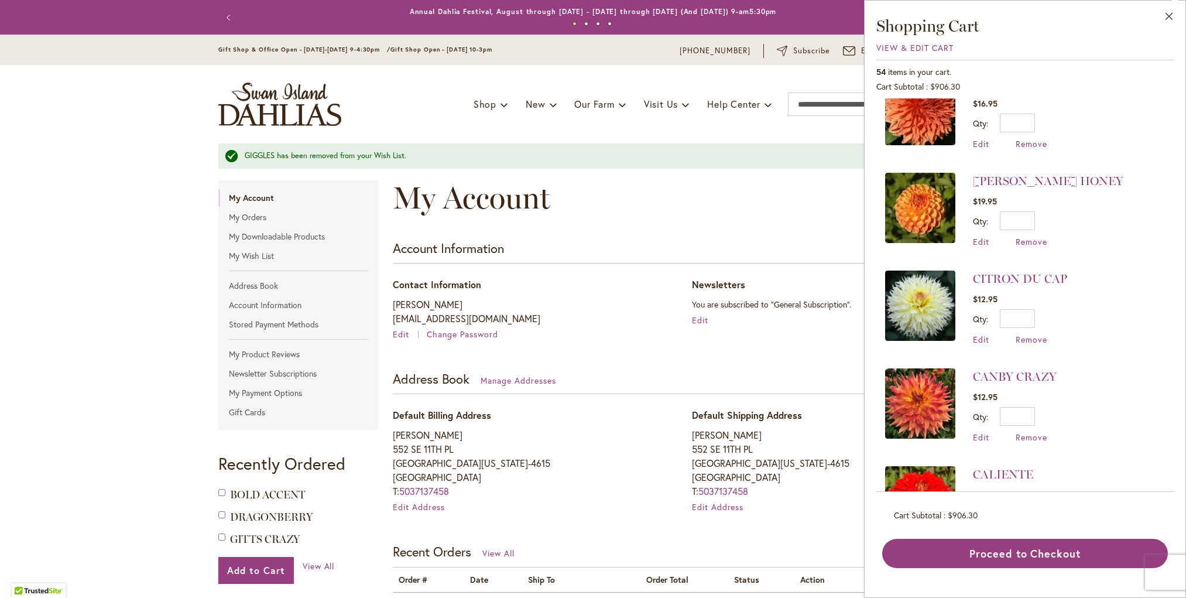
scroll to position [4034, 0]
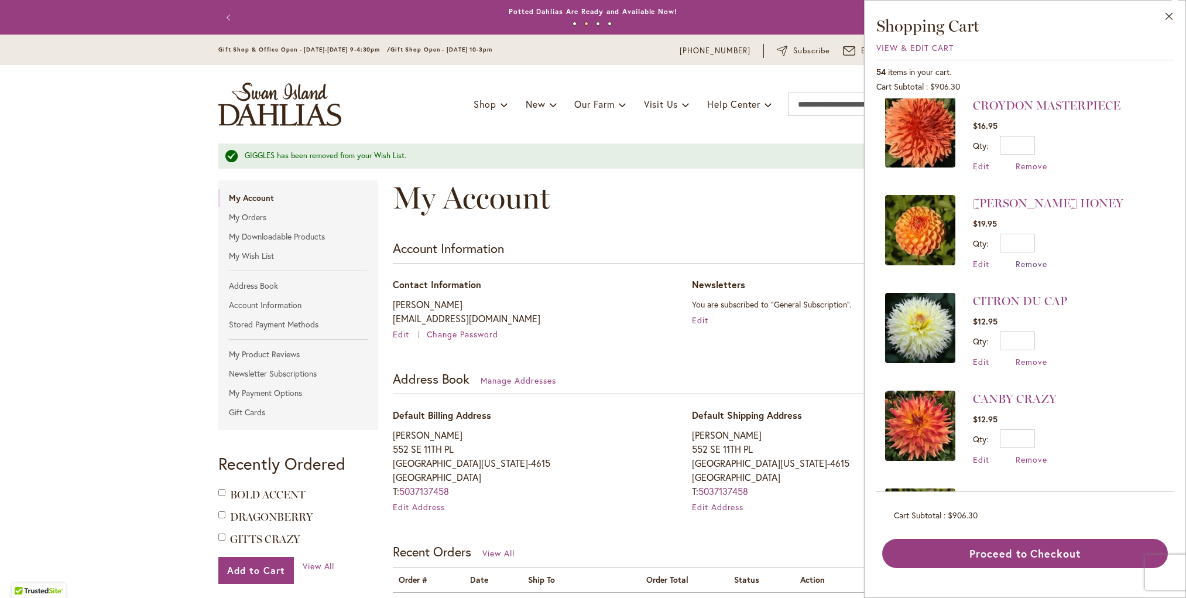
click at [1023, 258] on span "Remove" at bounding box center [1032, 263] width 32 height 11
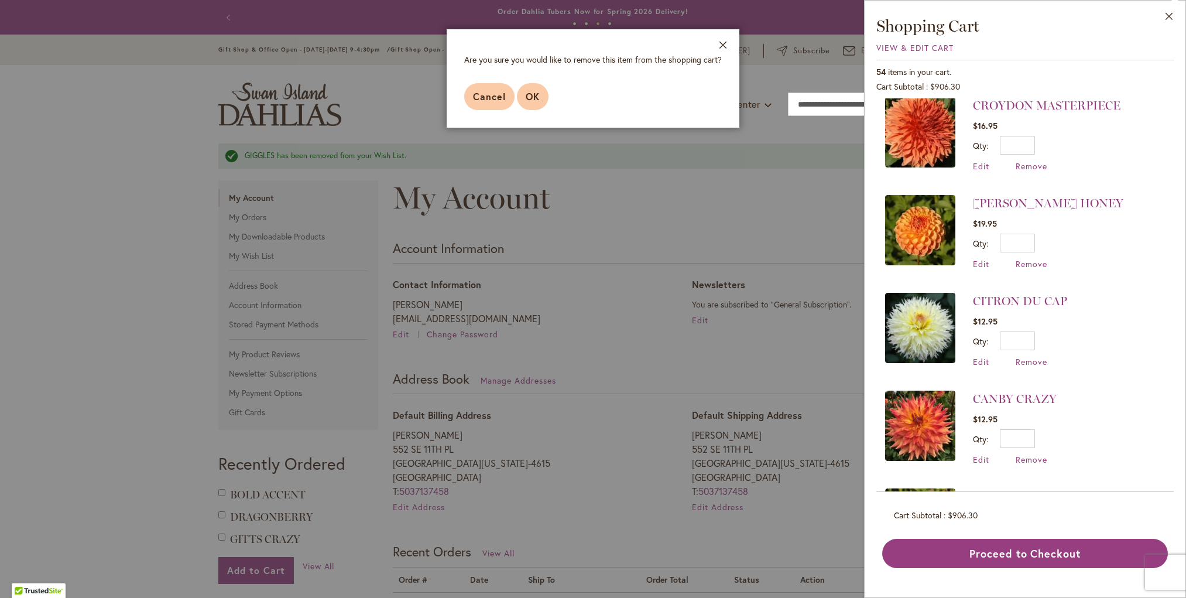
click at [531, 92] on span "OK" at bounding box center [533, 96] width 14 height 12
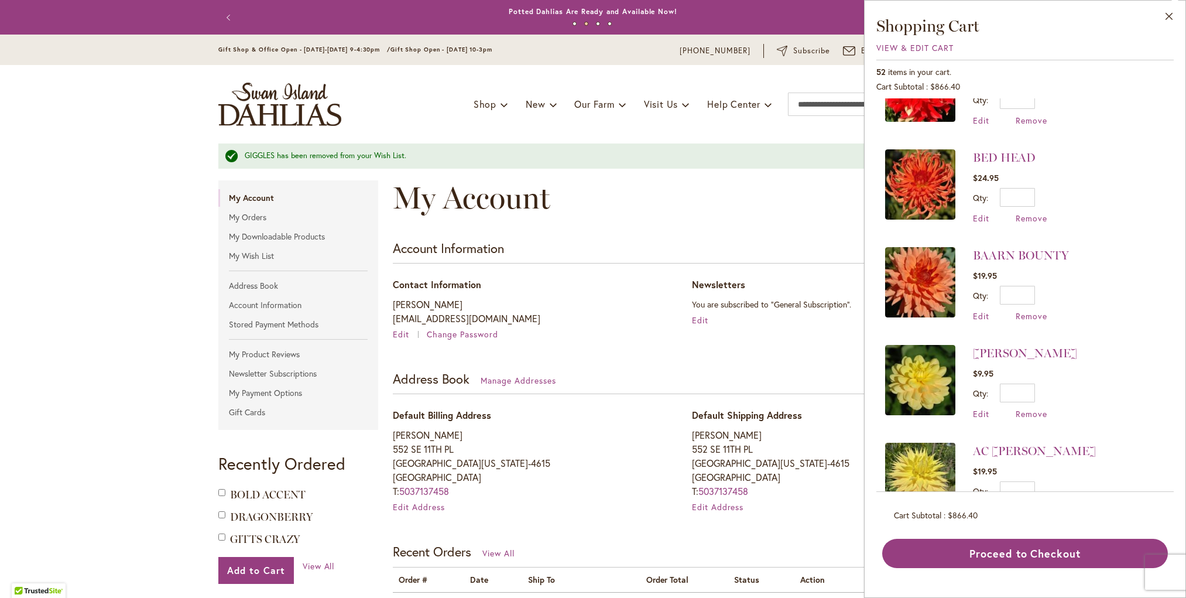
scroll to position [0, 0]
click at [800, 102] on input "Search" at bounding box center [862, 103] width 149 height 23
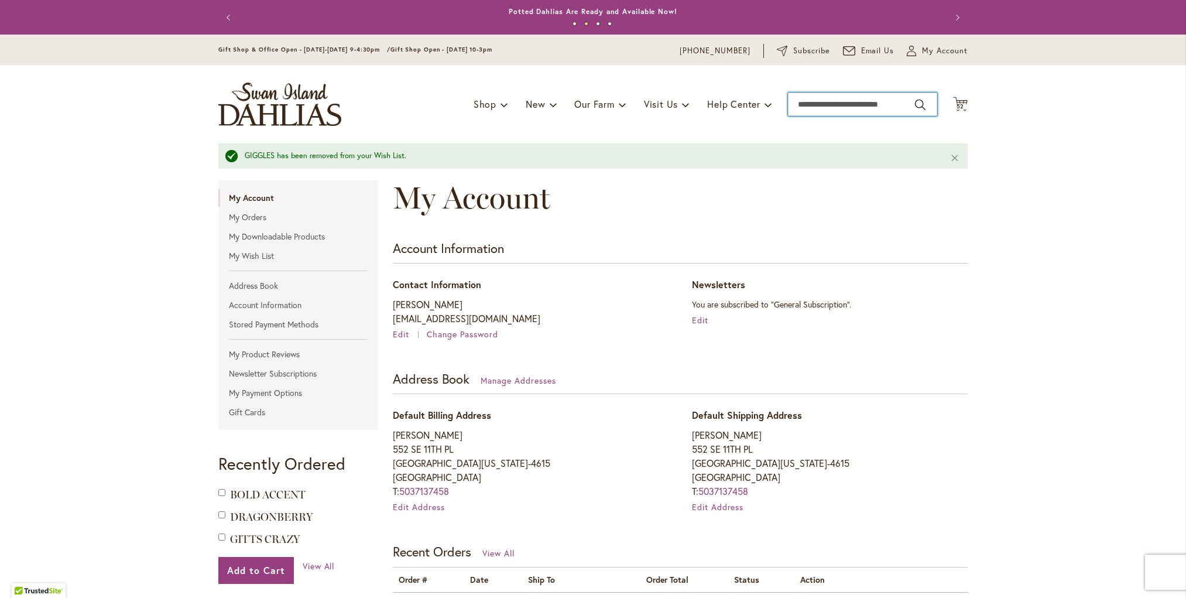
click at [800, 102] on input "Search" at bounding box center [862, 103] width 149 height 23
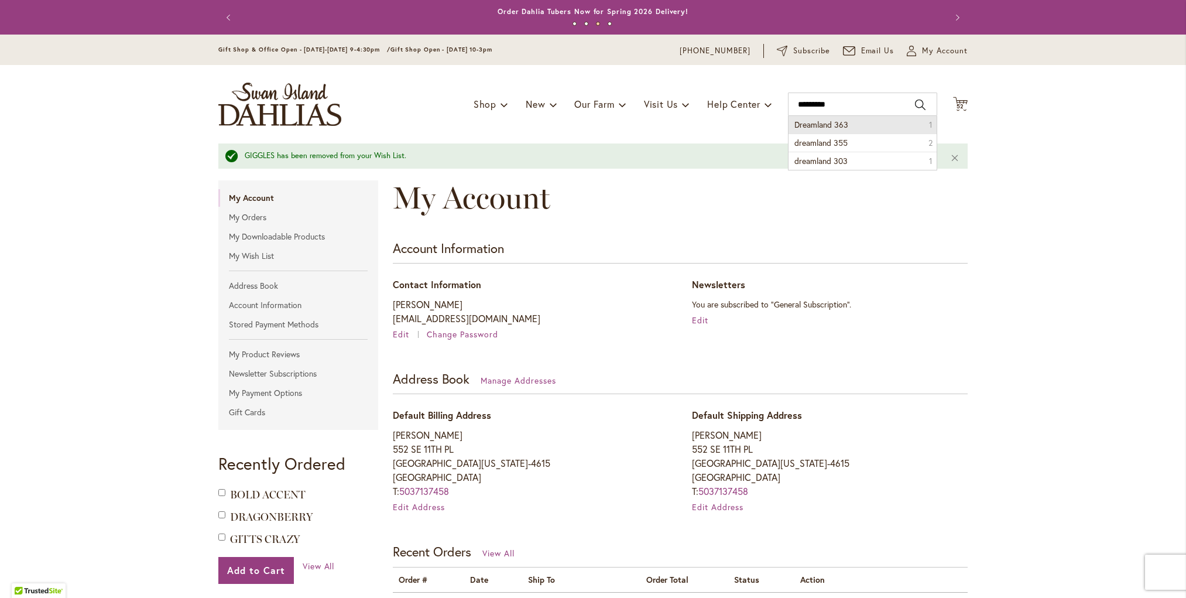
click at [802, 123] on span "Dreamland 363" at bounding box center [821, 124] width 54 height 11
type input "**********"
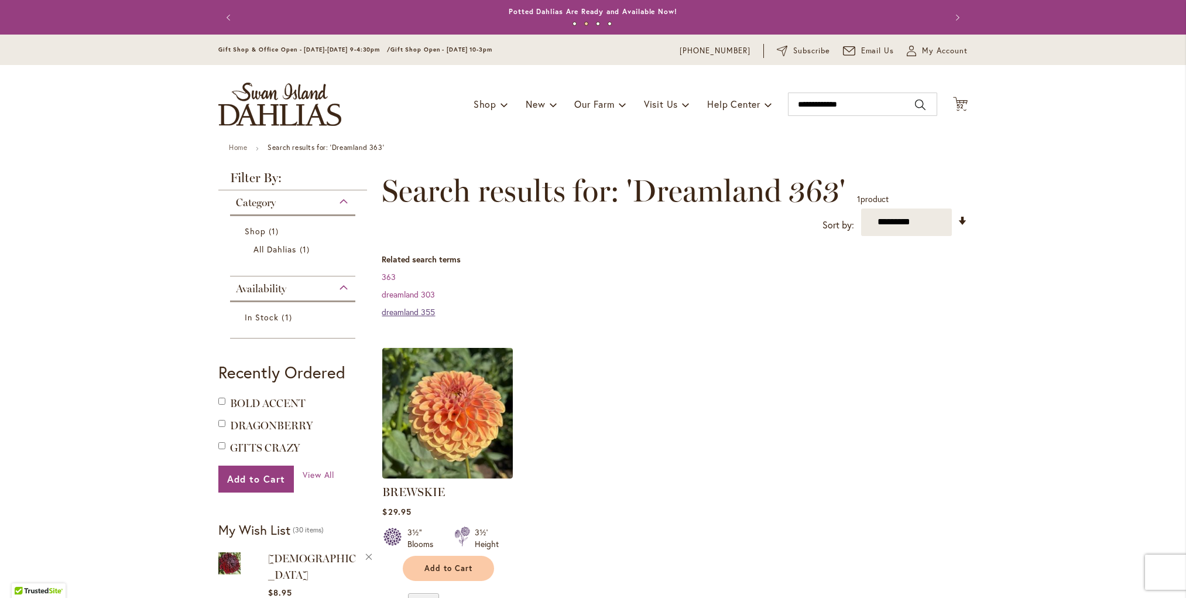
click at [403, 312] on link "dreamland 355" at bounding box center [408, 311] width 53 height 11
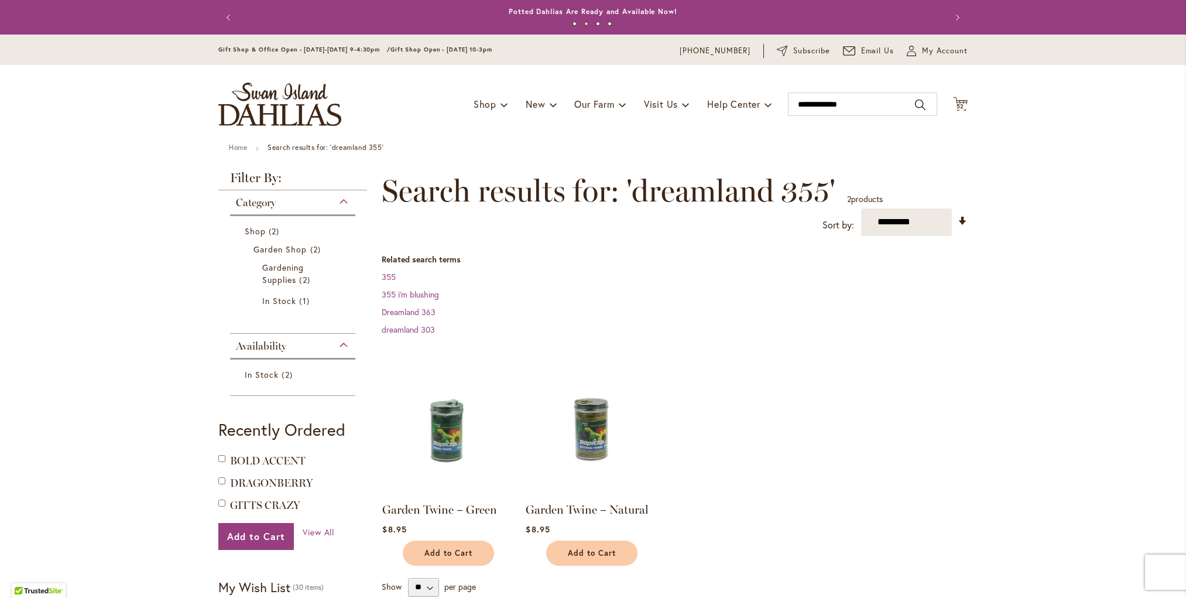
scroll to position [1, 0]
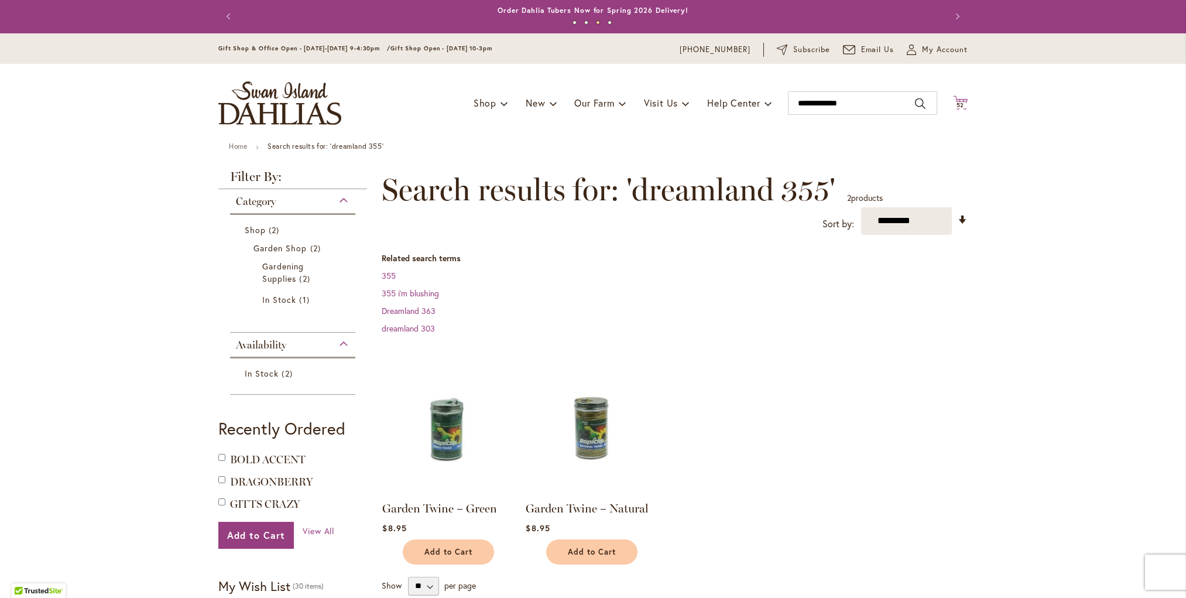
click at [962, 102] on span "52" at bounding box center [960, 105] width 8 height 8
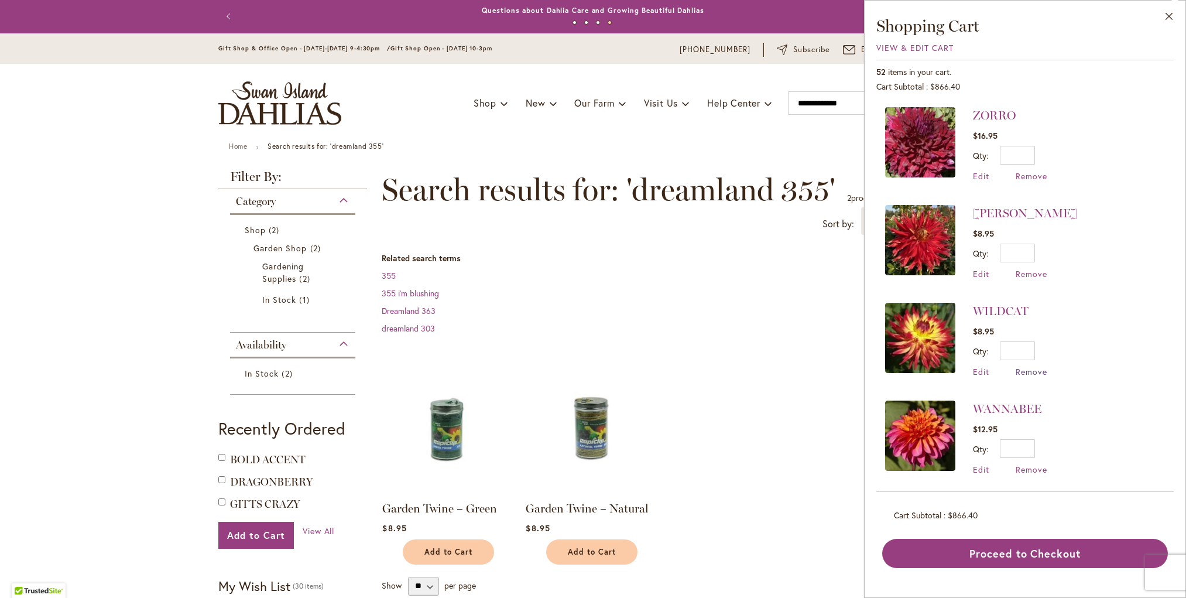
click at [1033, 370] on span "Remove" at bounding box center [1032, 371] width 32 height 11
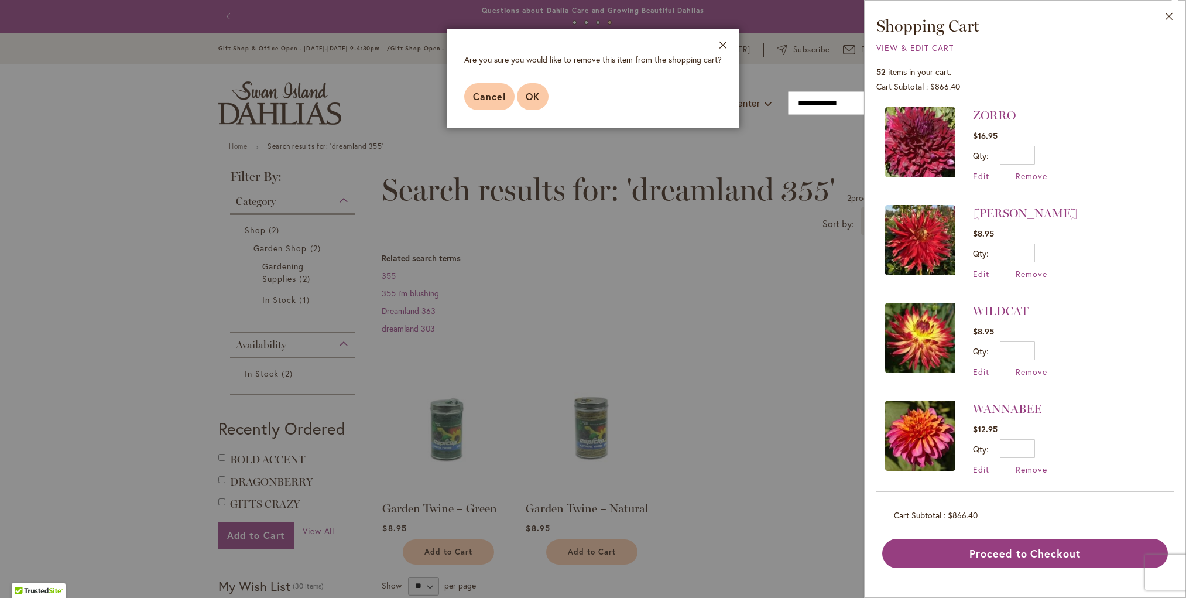
click at [536, 99] on span "OK" at bounding box center [533, 96] width 14 height 12
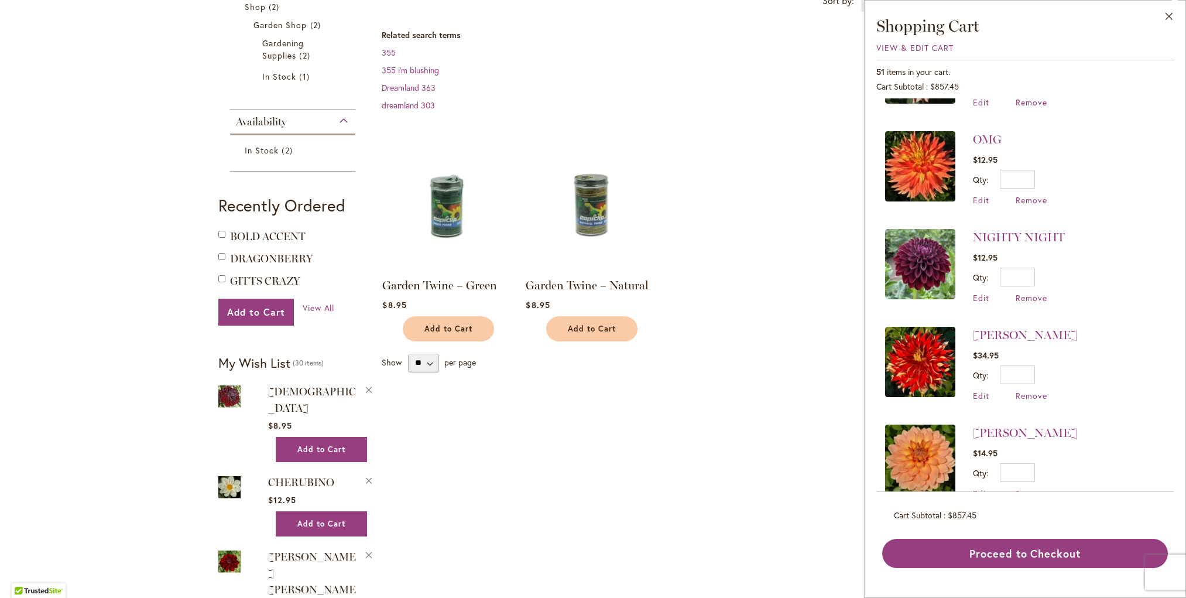
scroll to position [1443, 0]
click at [1032, 291] on span "Remove" at bounding box center [1032, 296] width 32 height 11
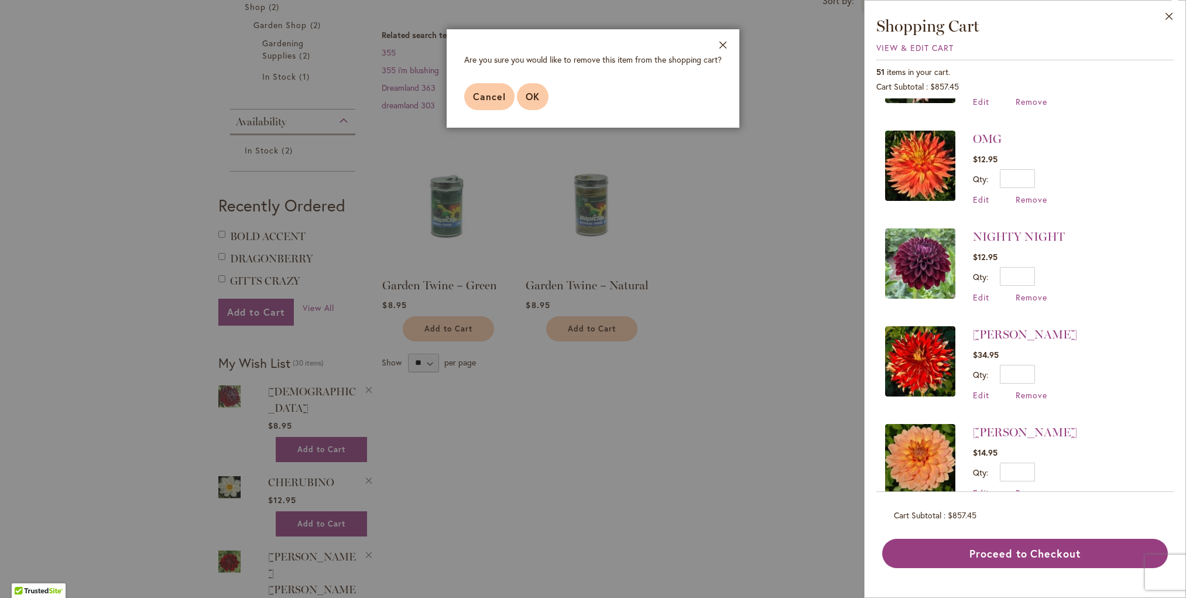
click at [529, 94] on span "OK" at bounding box center [533, 96] width 14 height 12
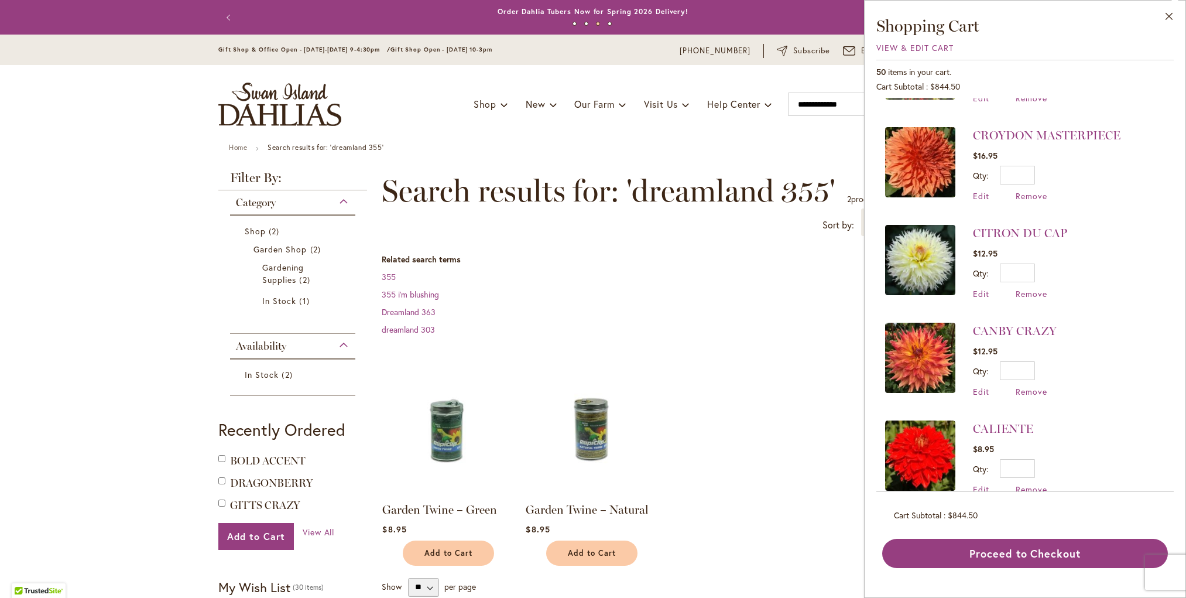
scroll to position [3819, 0]
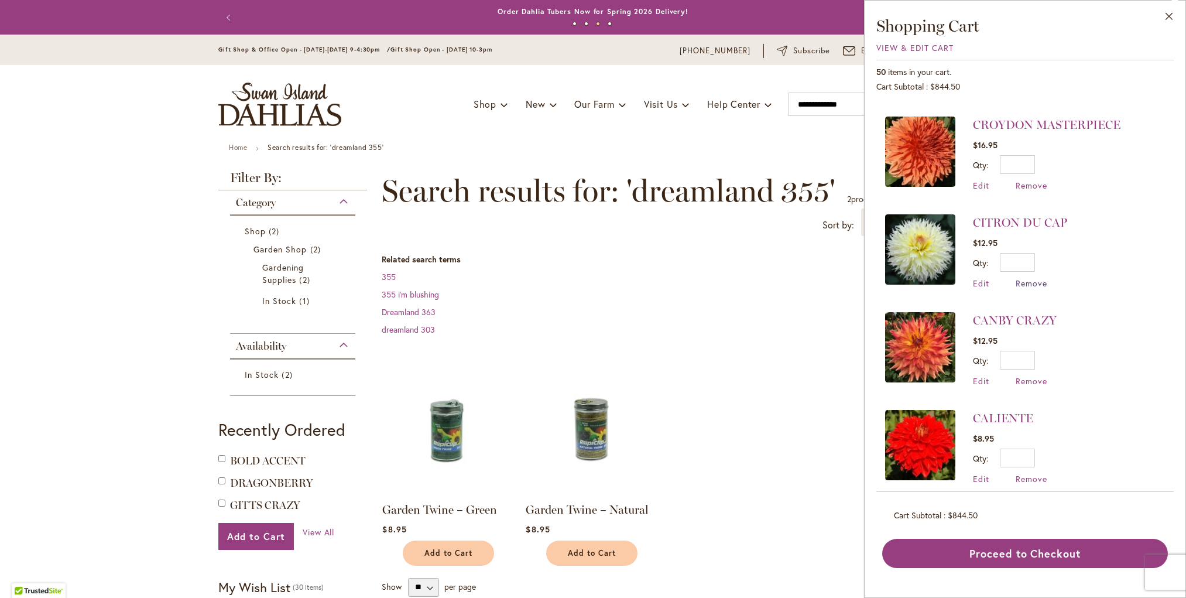
click at [1032, 277] on span "Remove" at bounding box center [1032, 282] width 32 height 11
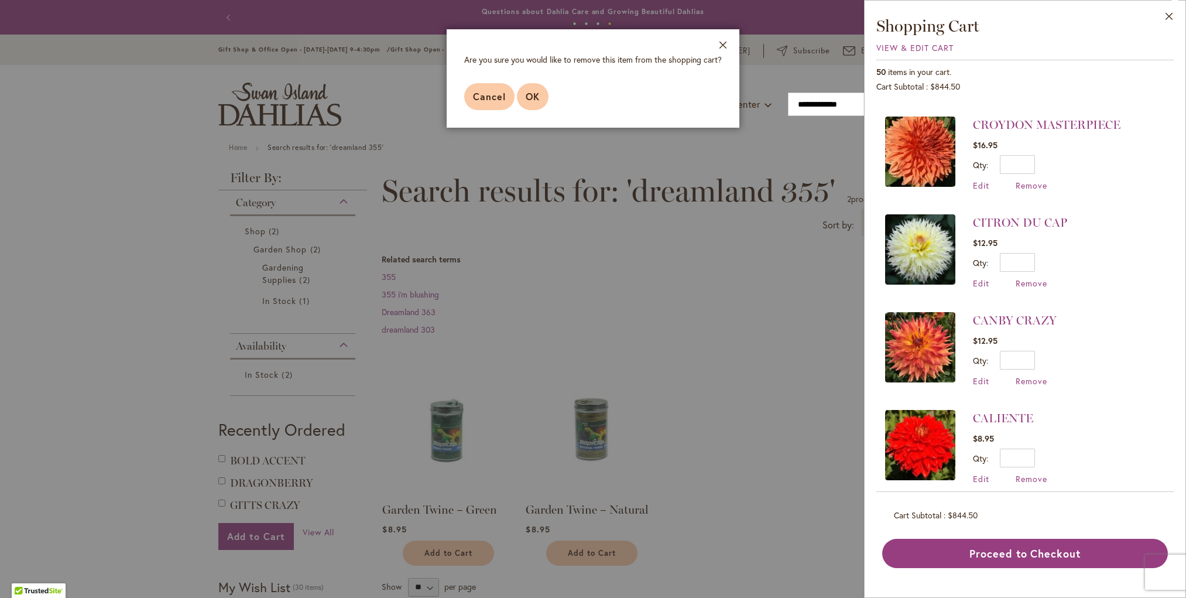
click at [535, 92] on span "OK" at bounding box center [533, 96] width 14 height 12
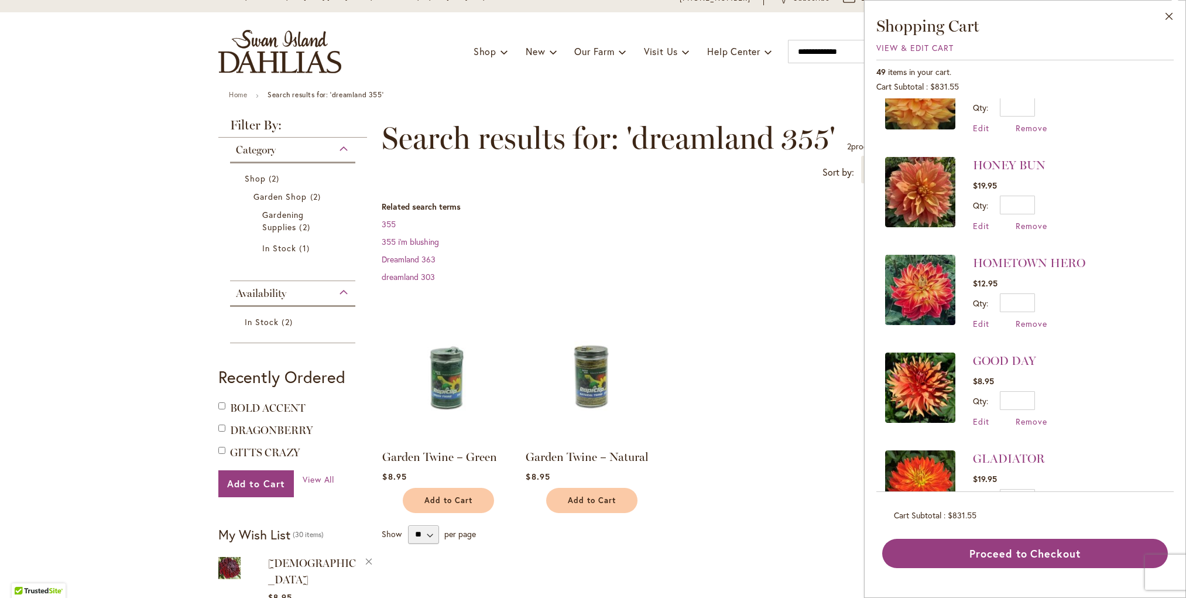
scroll to position [2791, 0]
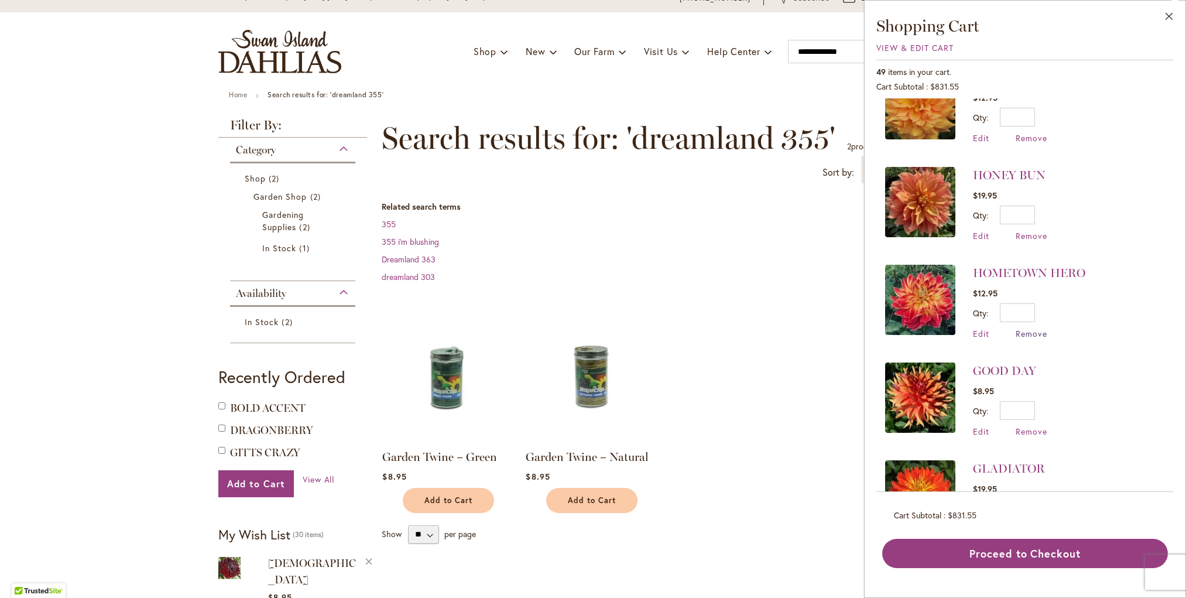
click at [1021, 328] on span "Remove" at bounding box center [1032, 333] width 32 height 11
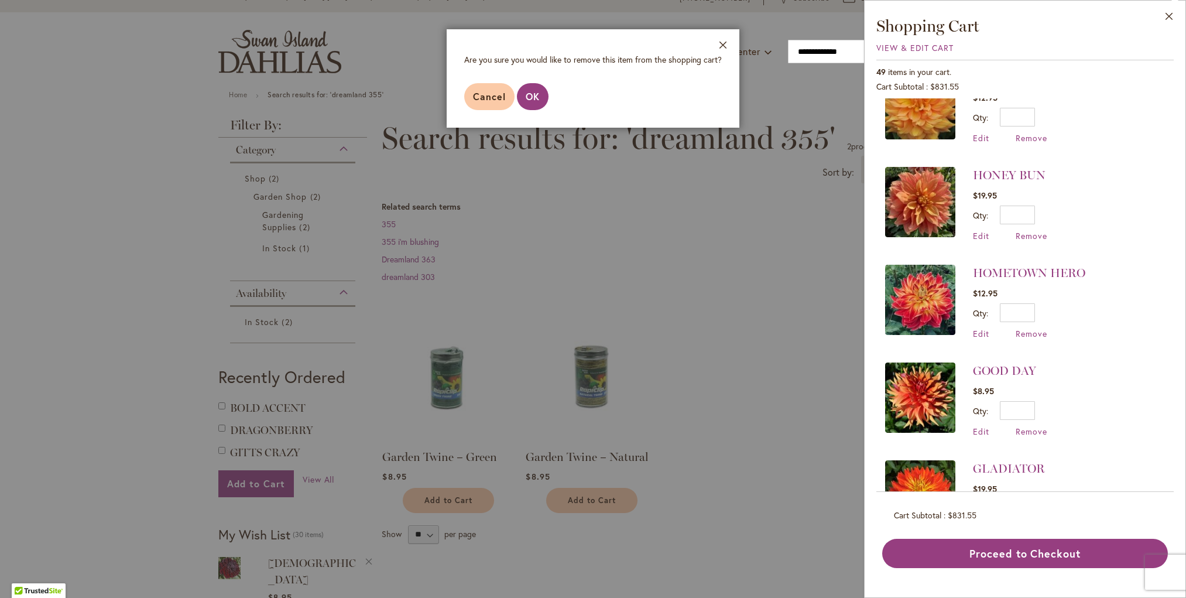
scroll to position [0, 1]
click at [532, 98] on span "OK" at bounding box center [533, 96] width 14 height 12
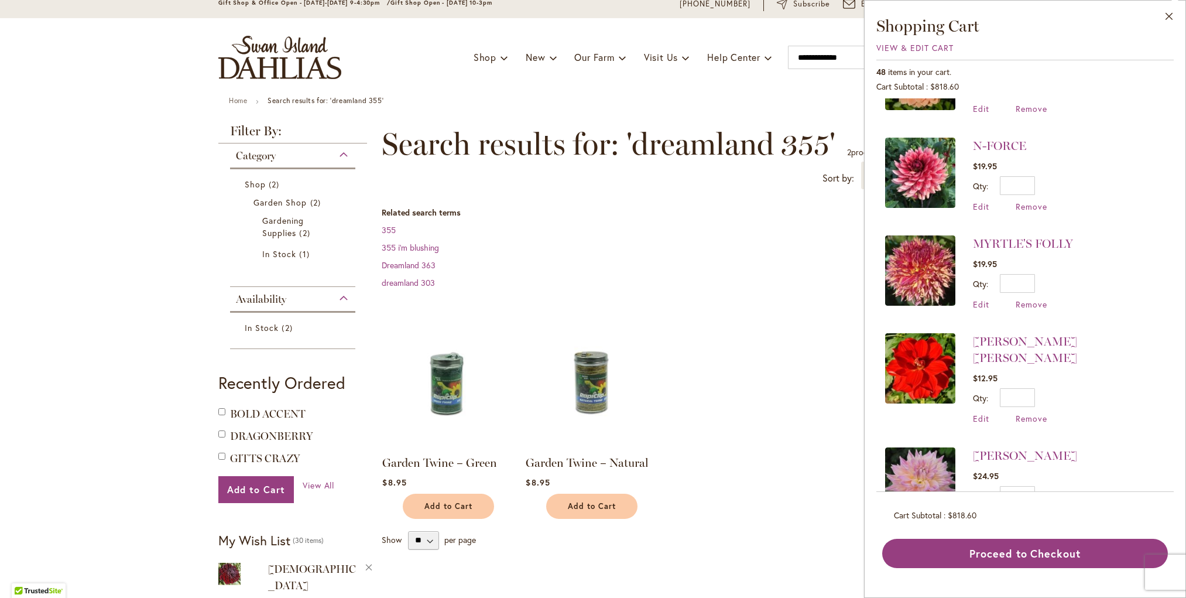
scroll to position [1728, 0]
click at [1034, 300] on span "Remove" at bounding box center [1032, 305] width 32 height 11
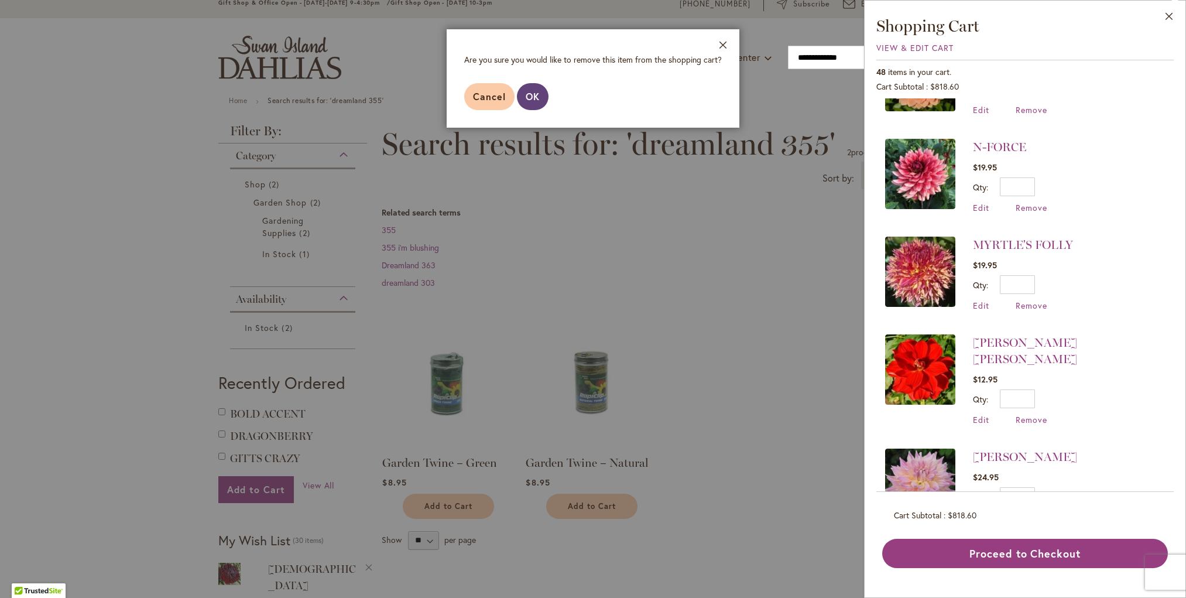
scroll to position [0, 0]
click at [528, 93] on span "OK" at bounding box center [533, 96] width 14 height 12
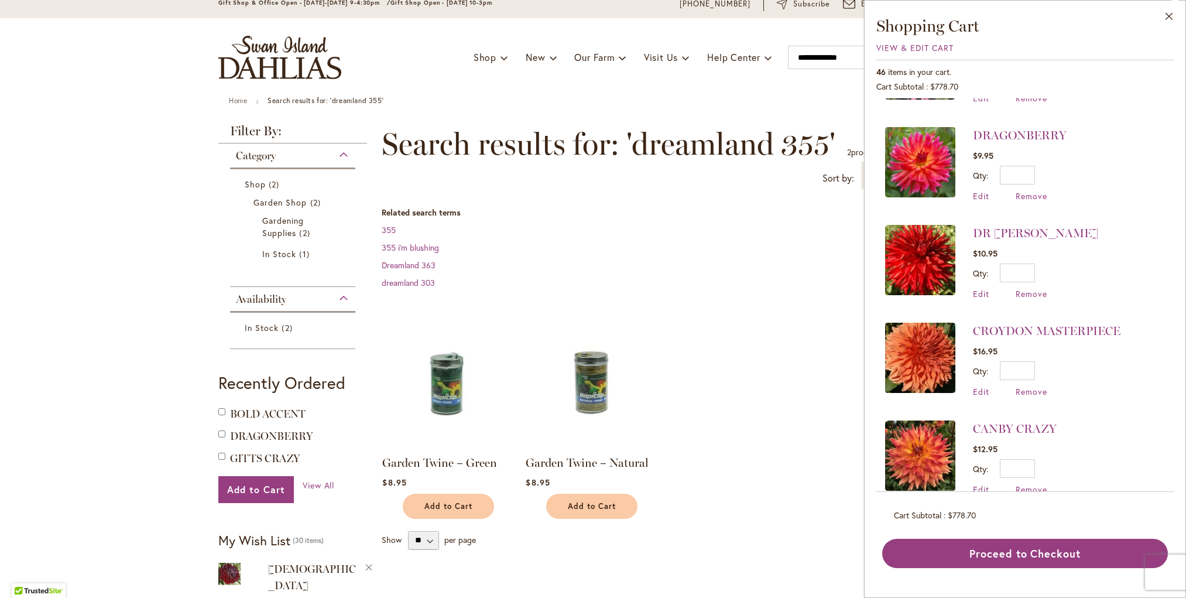
scroll to position [3418, 0]
click at [1027, 190] on span "Remove" at bounding box center [1032, 195] width 32 height 11
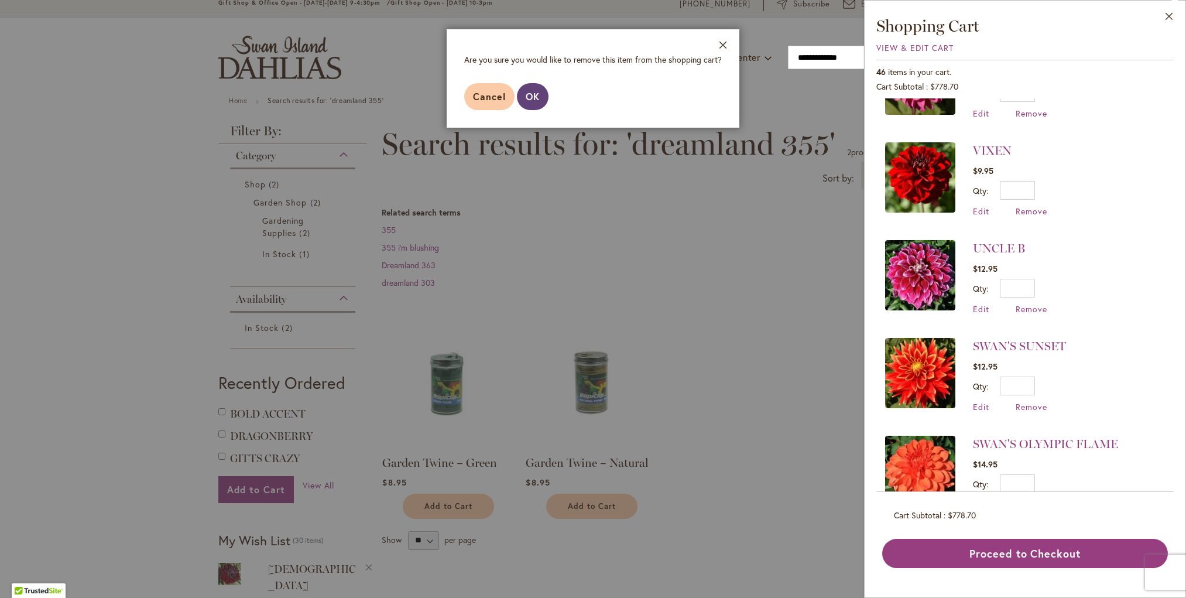
scroll to position [272, 0]
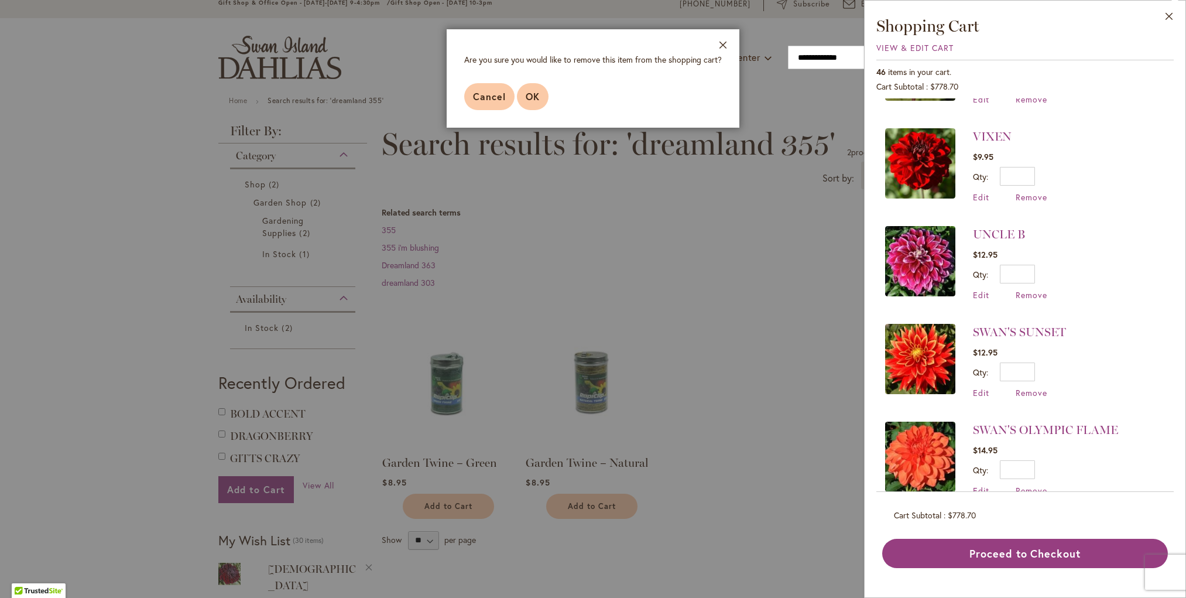
click at [532, 97] on span "OK" at bounding box center [533, 96] width 14 height 12
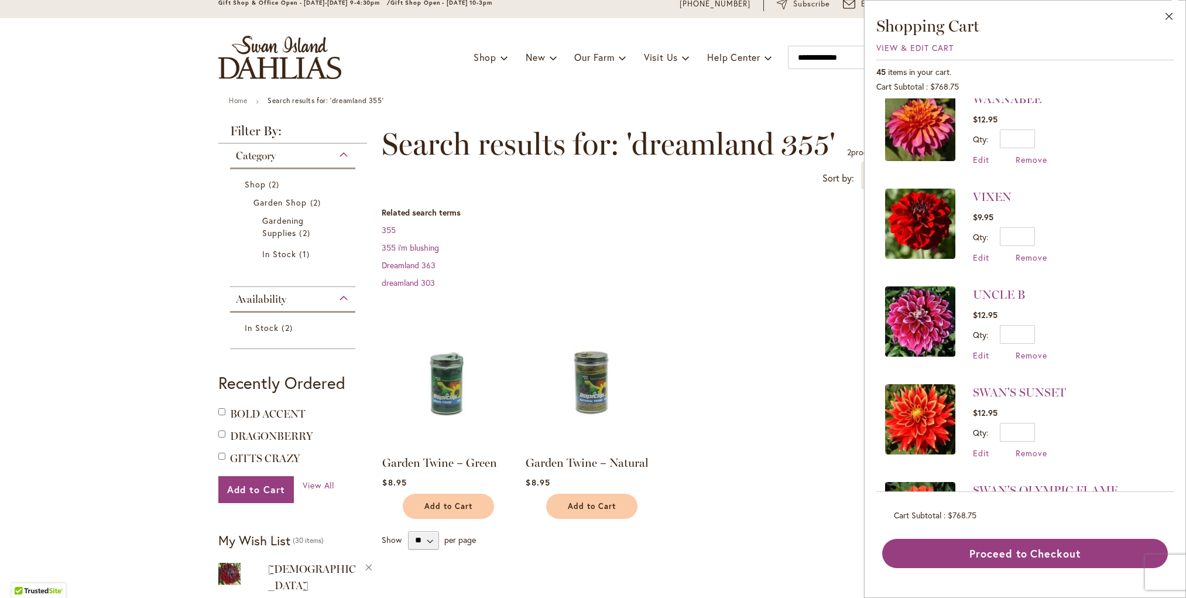
scroll to position [213, 0]
click at [1036, 350] on span "Remove" at bounding box center [1032, 353] width 32 height 11
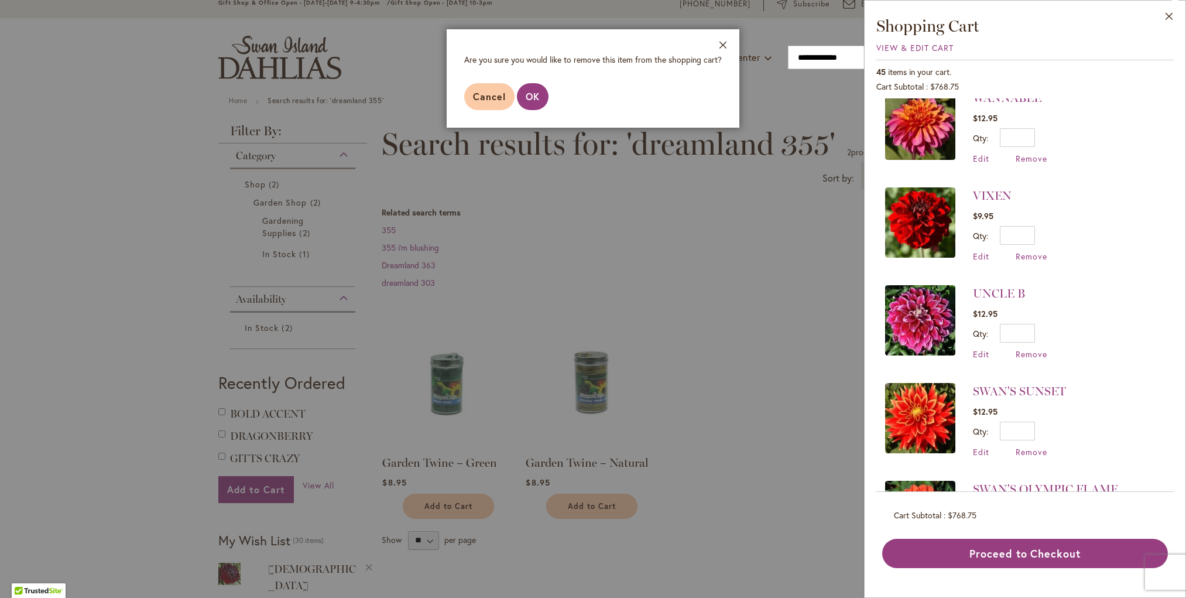
click at [530, 93] on span "OK" at bounding box center [533, 96] width 14 height 12
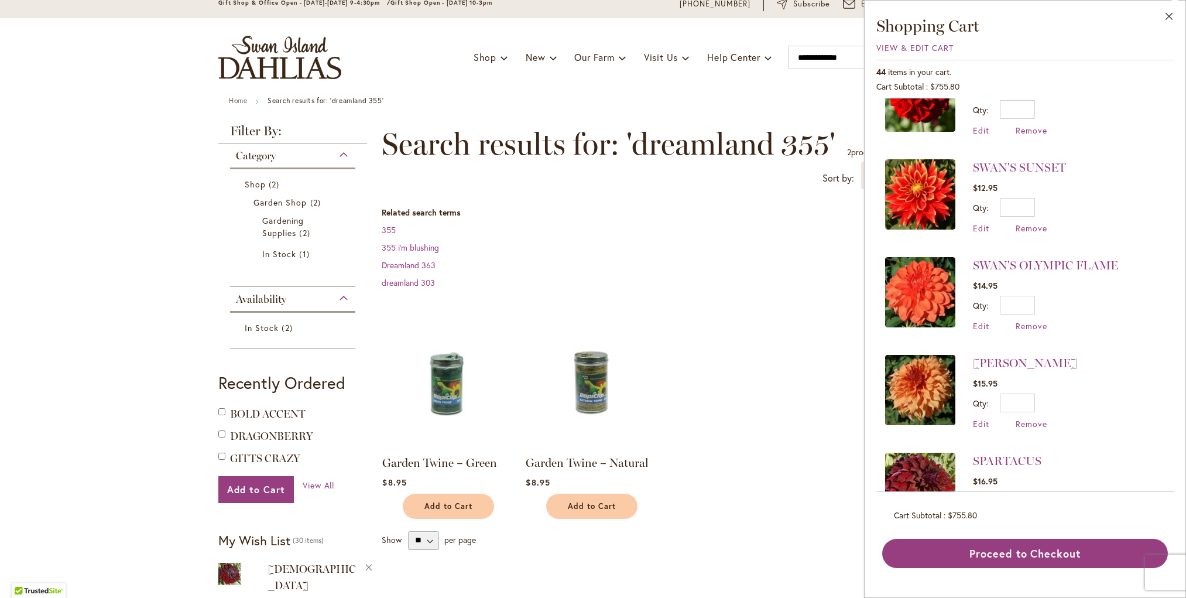
scroll to position [340, 0]
click at [1041, 320] on span "Remove" at bounding box center [1032, 324] width 32 height 11
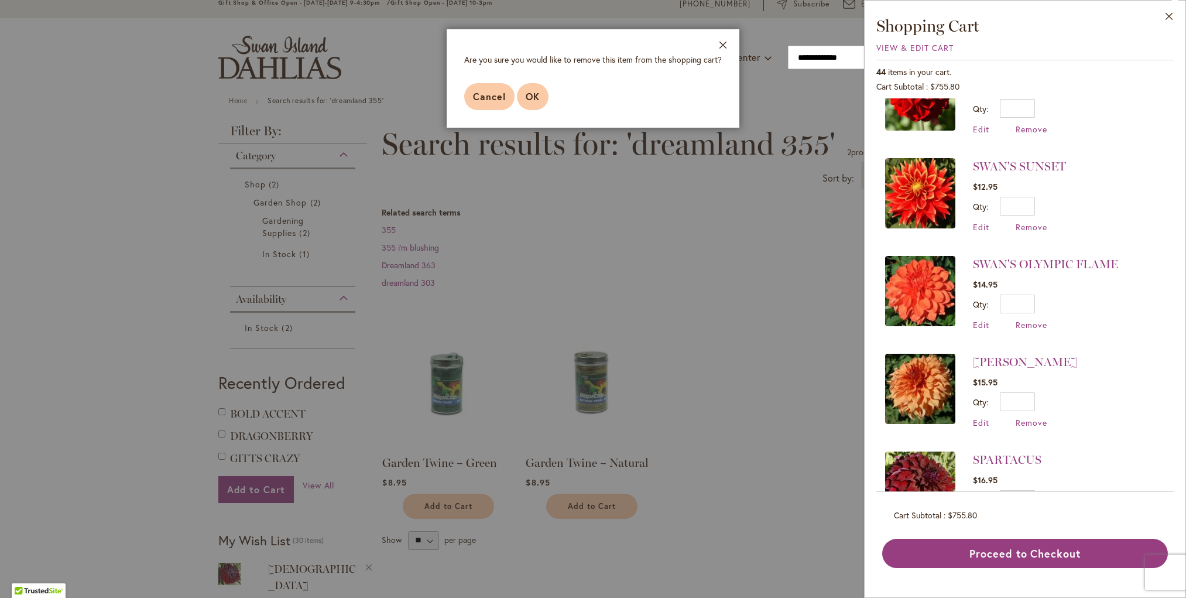
click at [533, 91] on span "OK" at bounding box center [533, 96] width 14 height 12
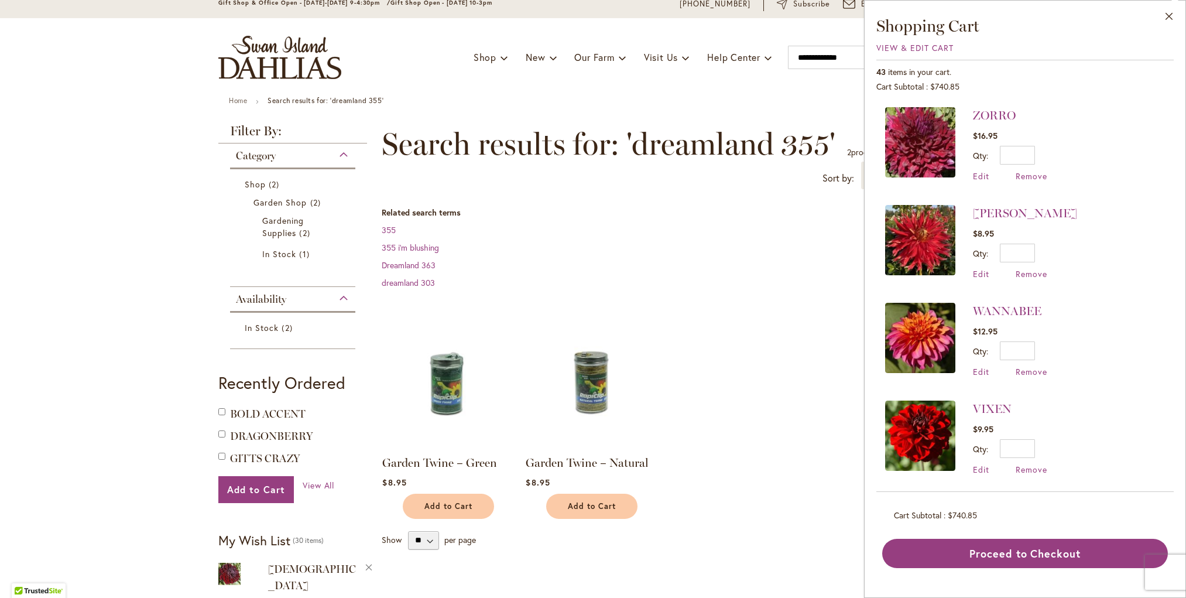
scroll to position [0, 0]
click at [1028, 175] on span "Remove" at bounding box center [1032, 175] width 32 height 11
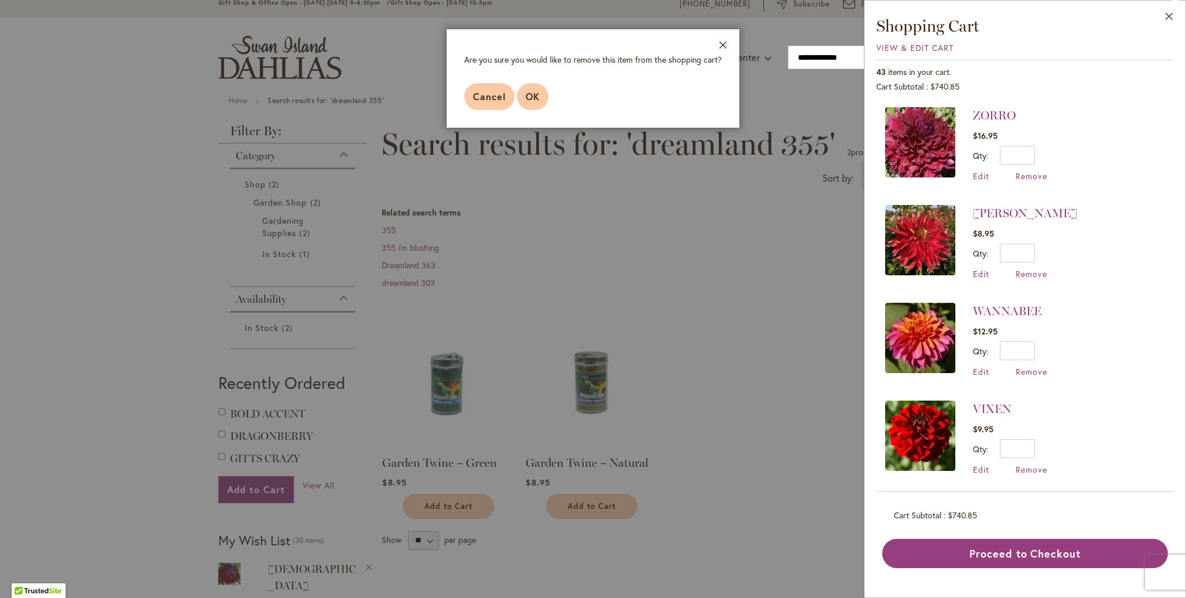
click at [538, 98] on span "OK" at bounding box center [533, 96] width 14 height 12
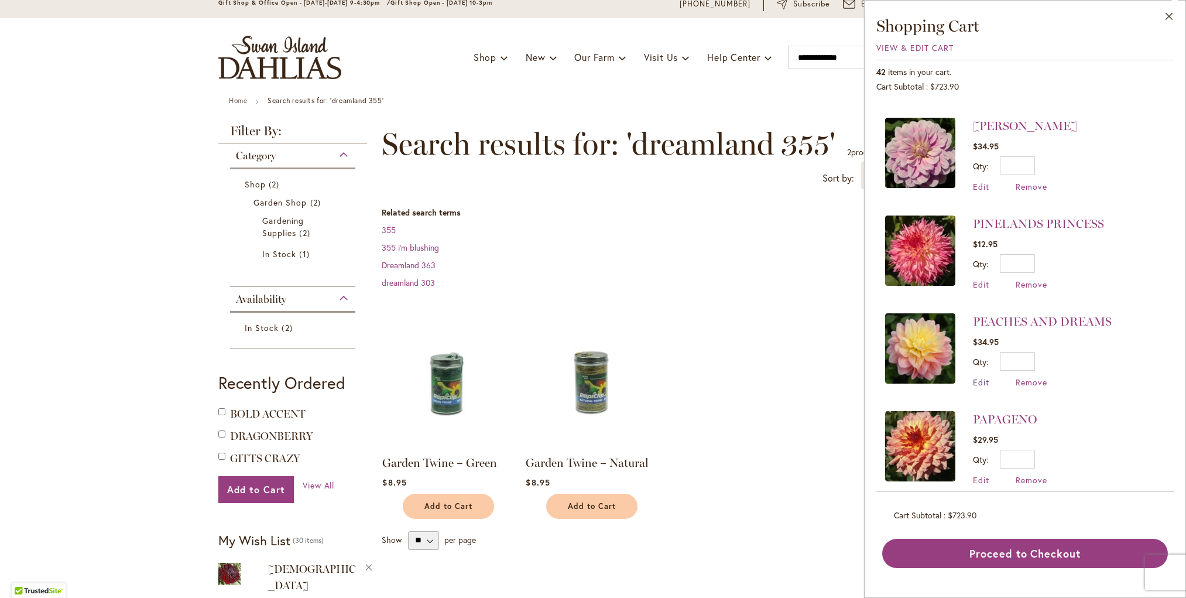
scroll to position [774, 0]
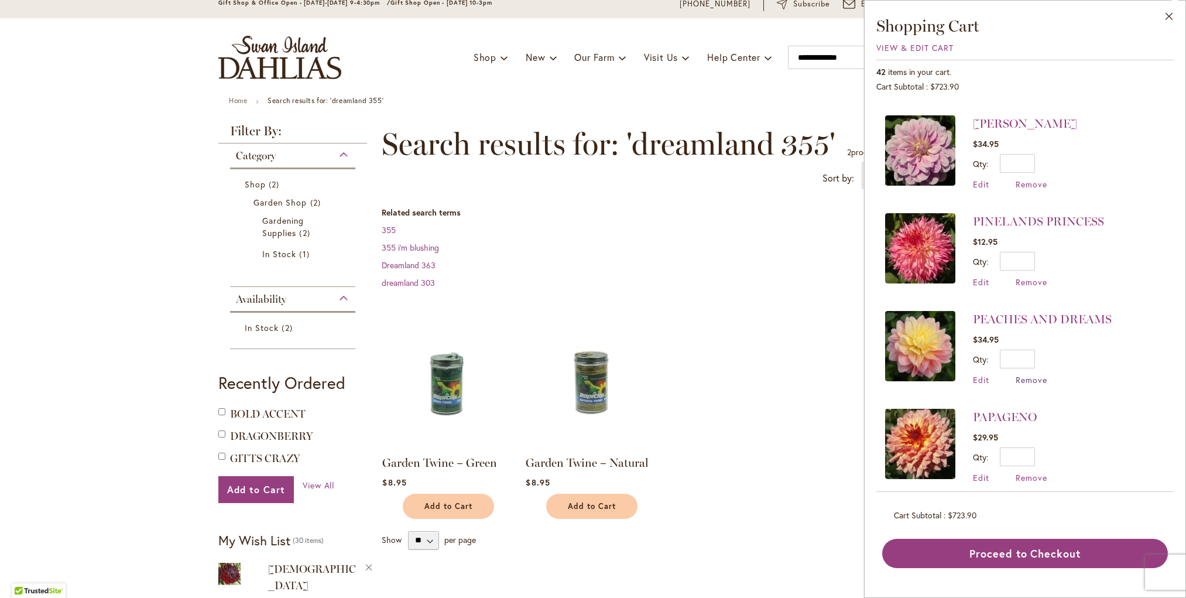
click at [1037, 374] on span "Remove" at bounding box center [1032, 379] width 32 height 11
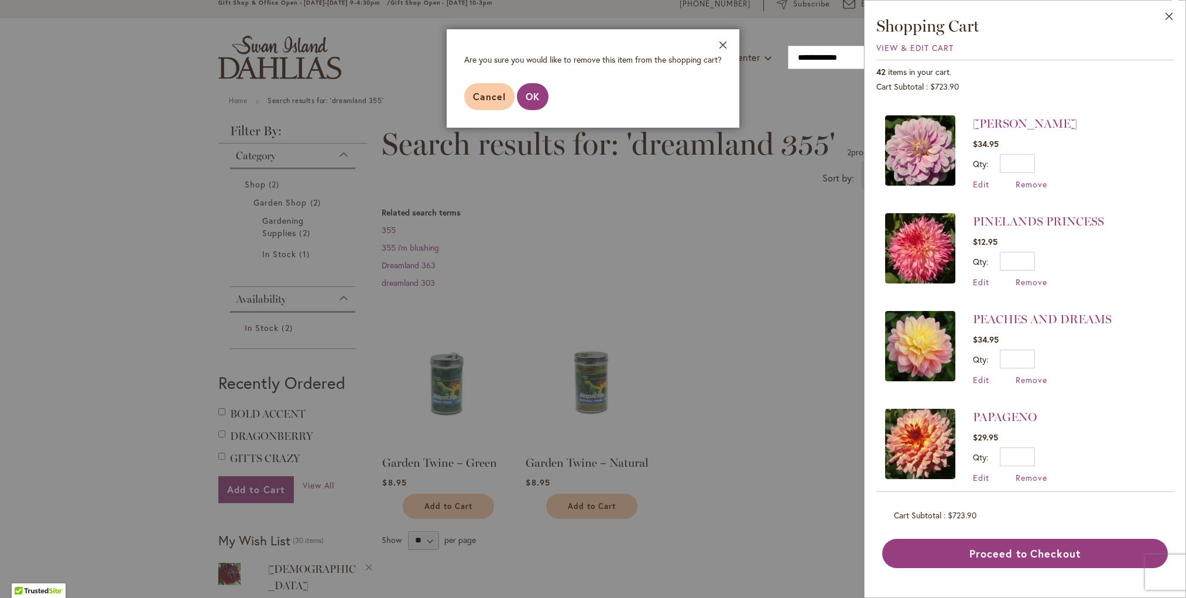
click at [531, 101] on span "OK" at bounding box center [533, 96] width 14 height 12
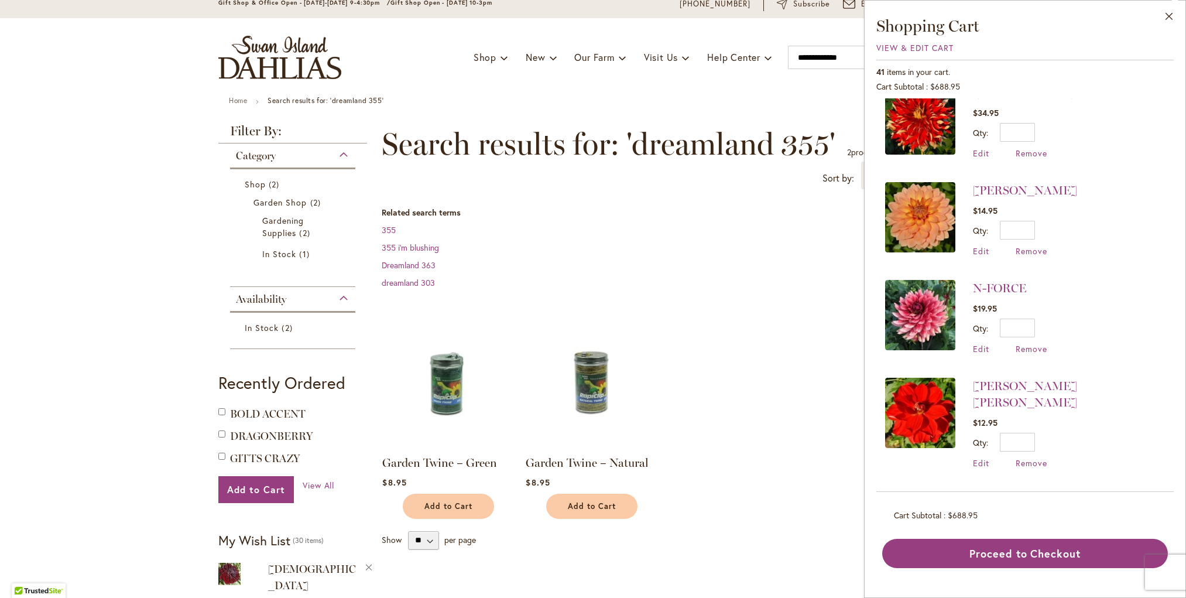
scroll to position [1196, 0]
click at [1035, 245] on span "Remove" at bounding box center [1032, 250] width 32 height 11
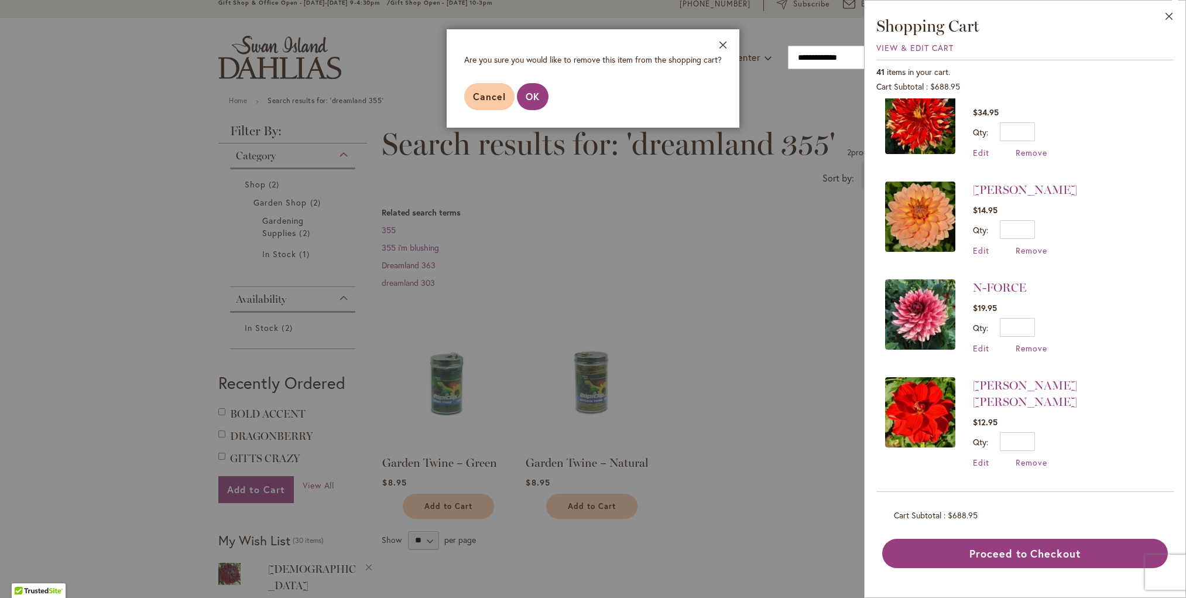
scroll to position [0, 0]
click at [534, 88] on button "OK" at bounding box center [533, 96] width 32 height 27
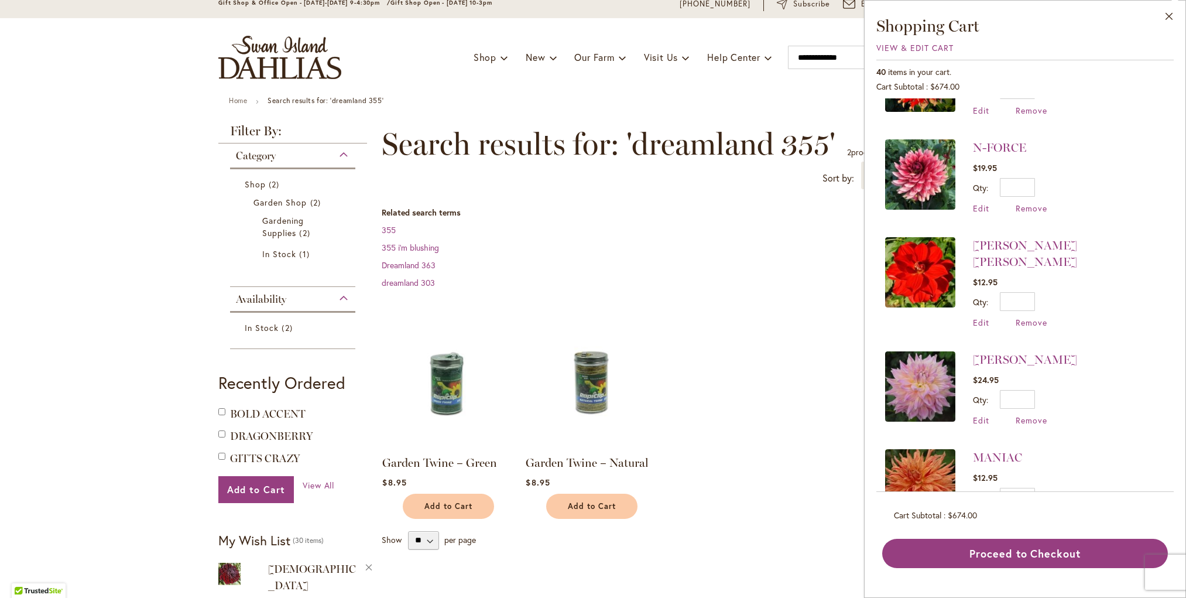
scroll to position [1239, 0]
click at [1040, 316] on span "Remove" at bounding box center [1032, 321] width 32 height 11
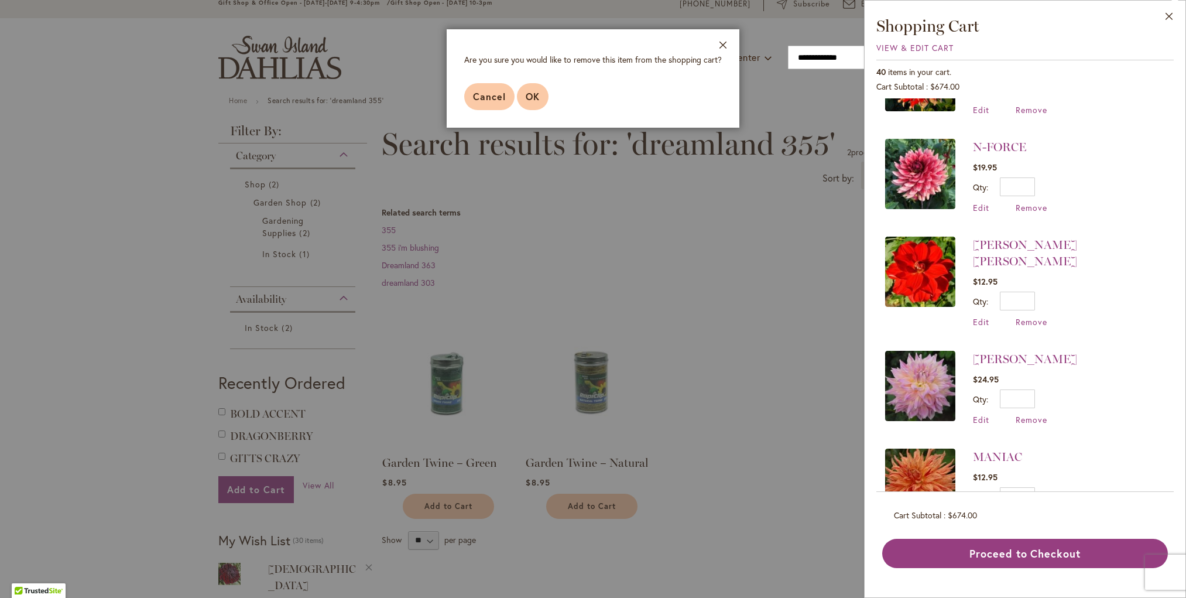
click at [527, 95] on span "OK" at bounding box center [533, 96] width 14 height 12
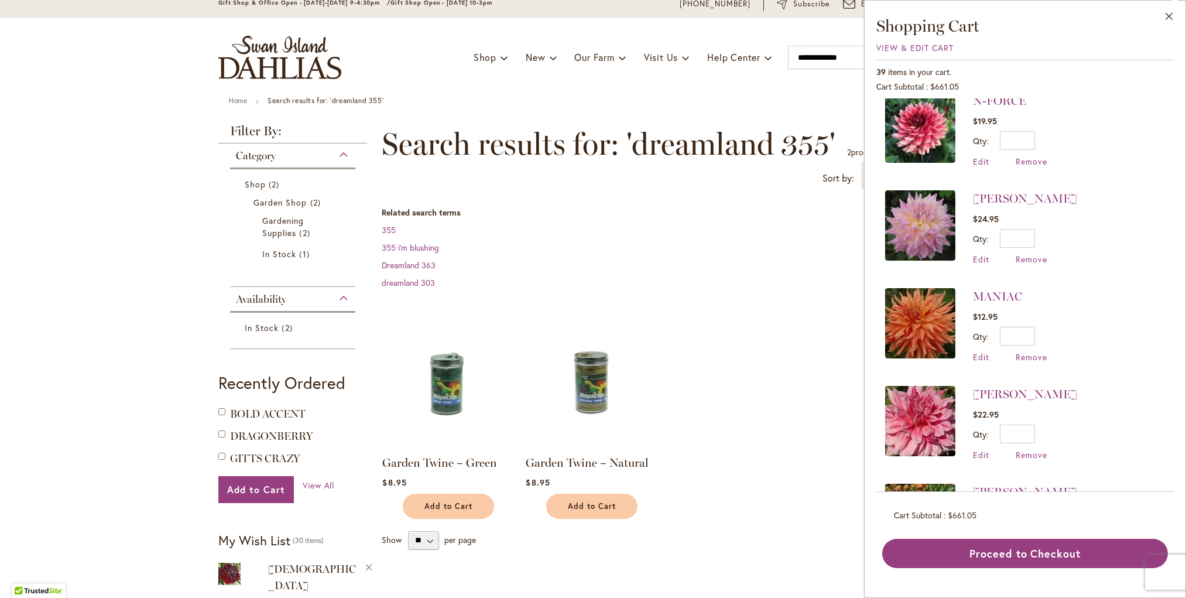
scroll to position [1286, 0]
click at [1027, 253] on span "Remove" at bounding box center [1032, 258] width 32 height 11
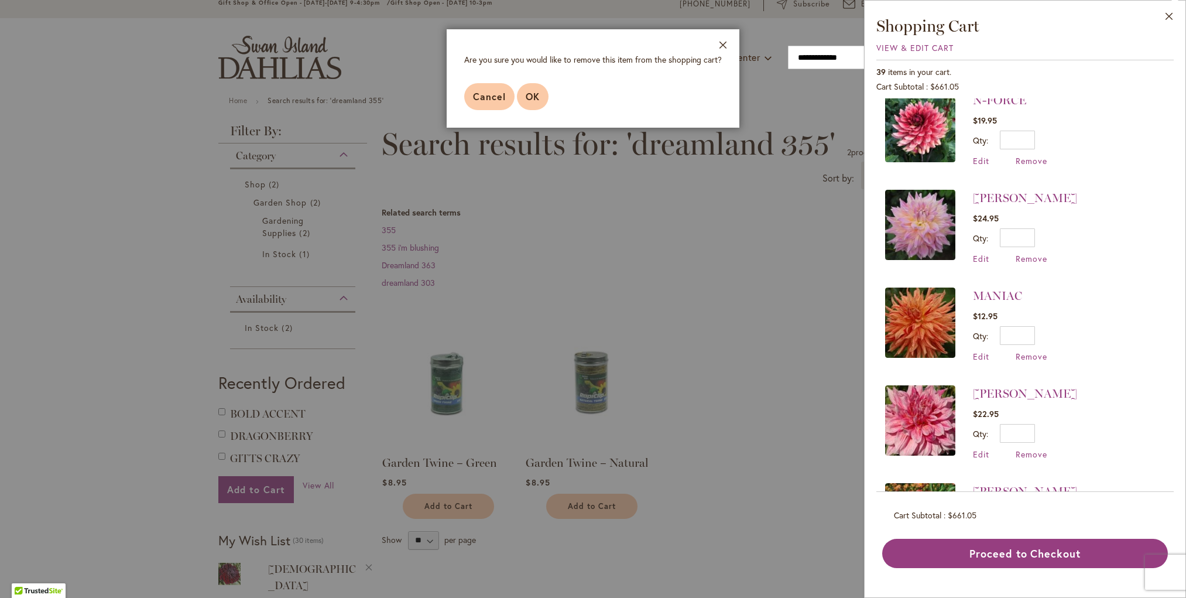
click at [529, 101] on span "OK" at bounding box center [533, 96] width 14 height 12
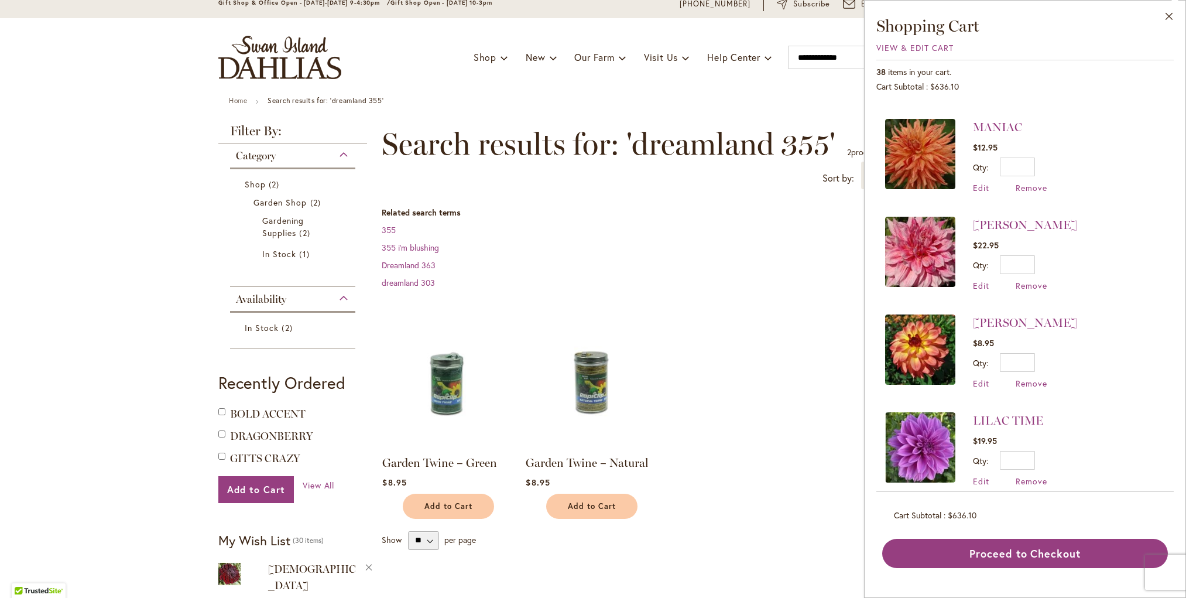
scroll to position [0, 0]
click at [1032, 280] on span "Remove" at bounding box center [1032, 285] width 32 height 11
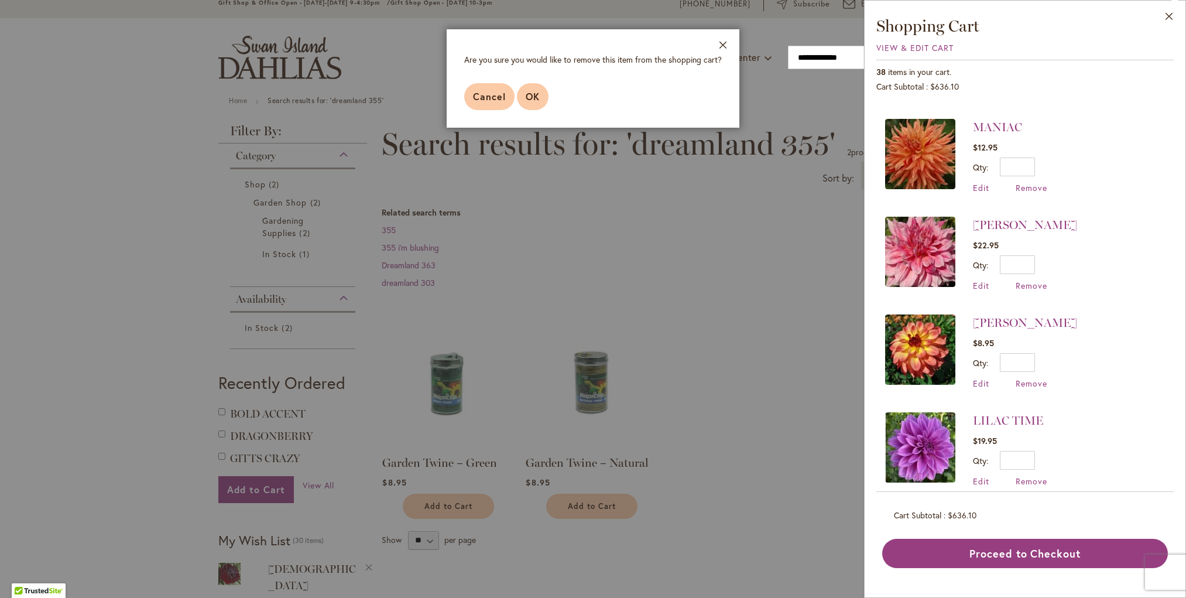
click at [534, 93] on span "OK" at bounding box center [533, 96] width 14 height 12
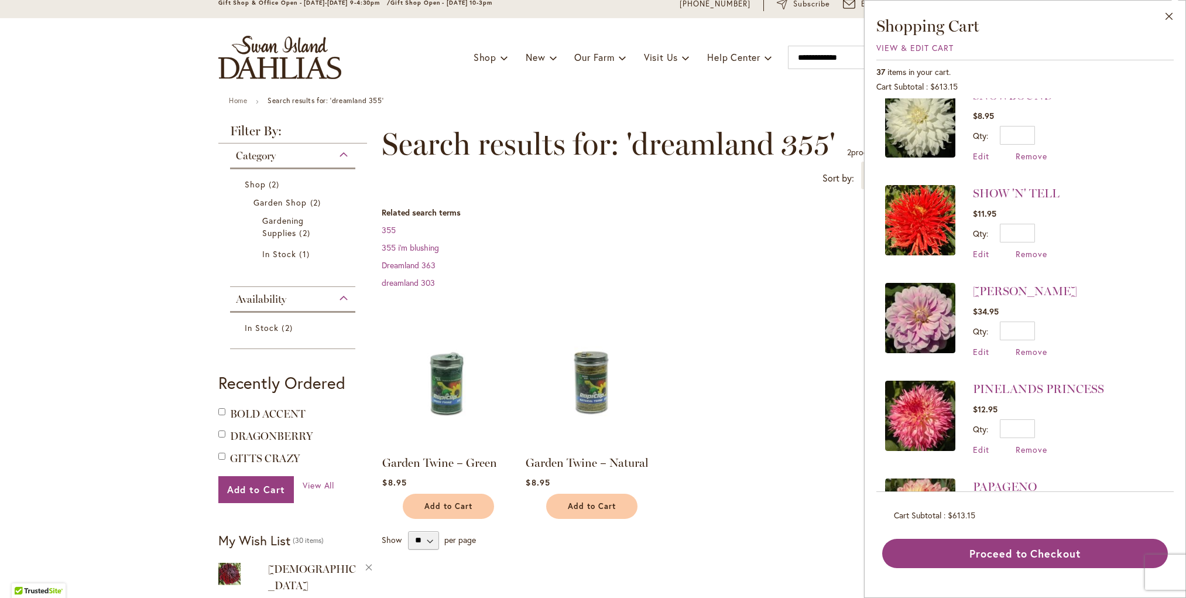
scroll to position [608, 0]
click at [1045, 345] on span "Remove" at bounding box center [1032, 350] width 32 height 11
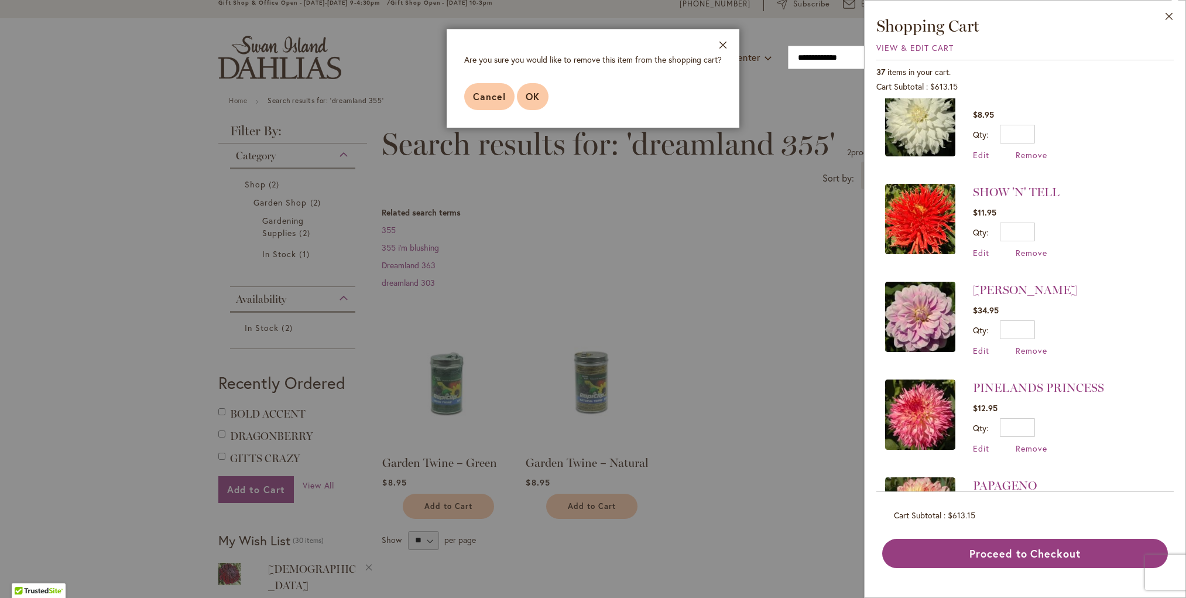
click at [535, 95] on span "OK" at bounding box center [533, 96] width 14 height 12
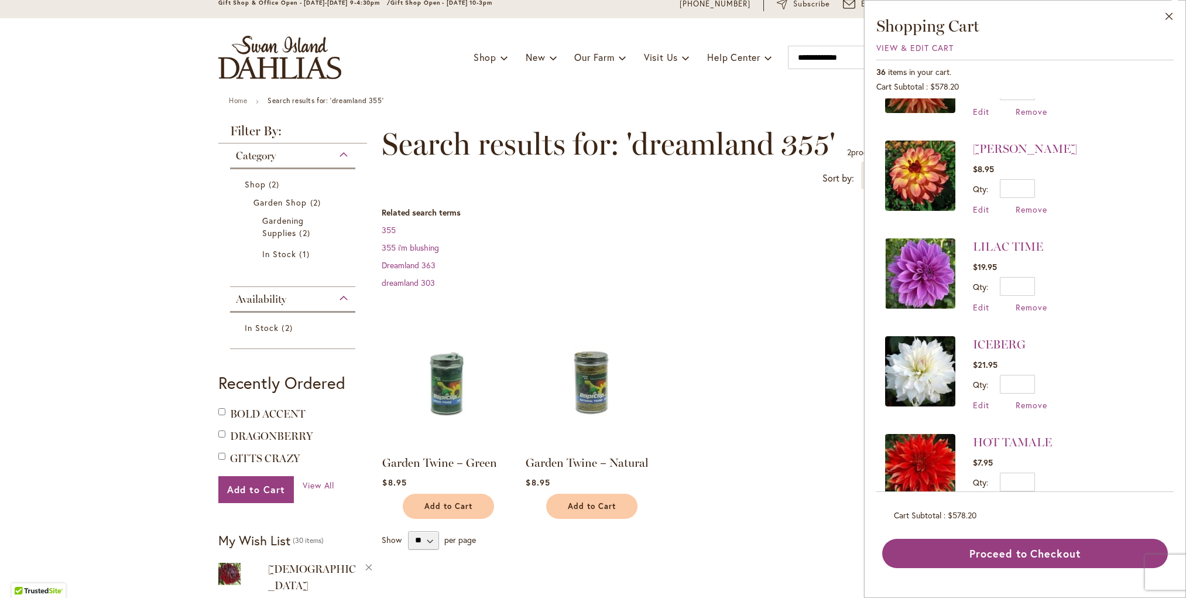
scroll to position [1343, 0]
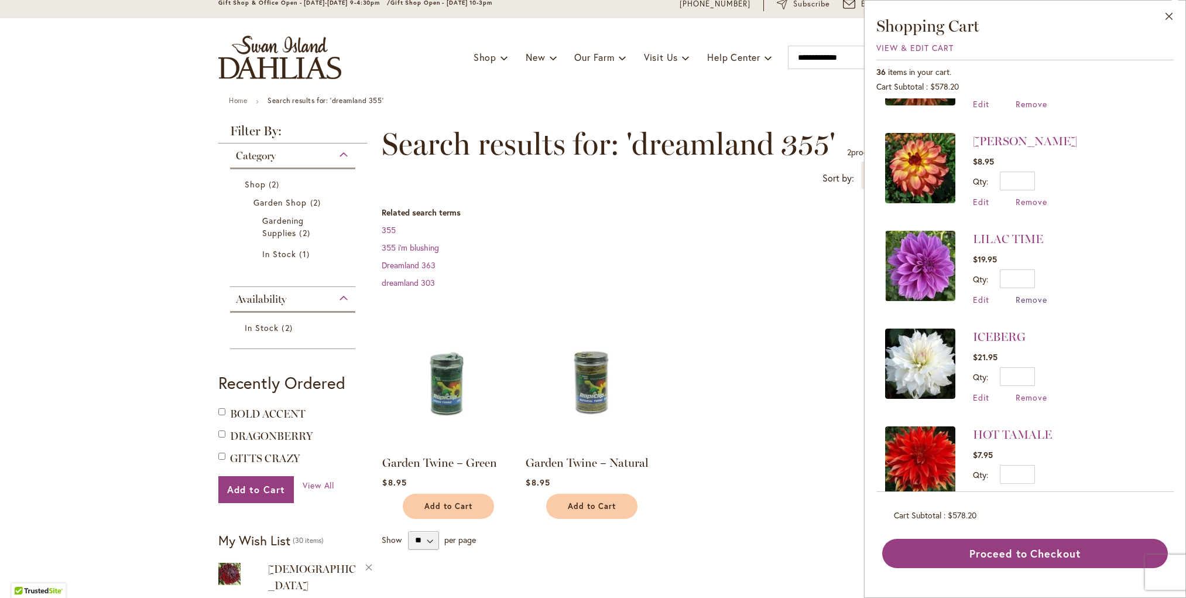
click at [1028, 294] on span "Remove" at bounding box center [1032, 299] width 32 height 11
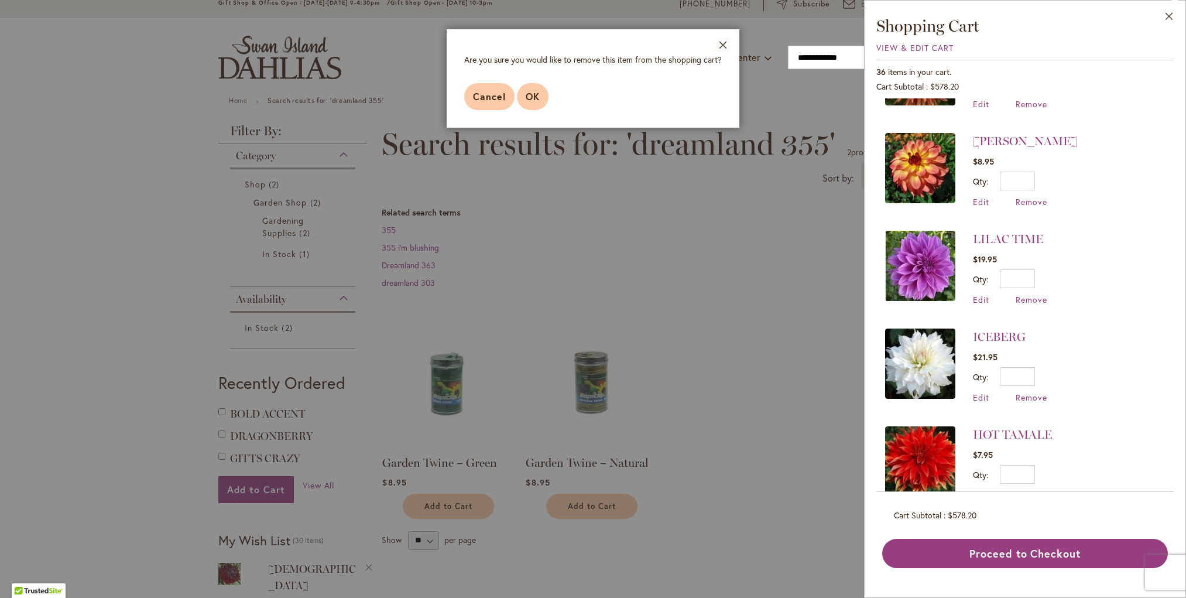
click at [527, 98] on span "OK" at bounding box center [533, 96] width 14 height 12
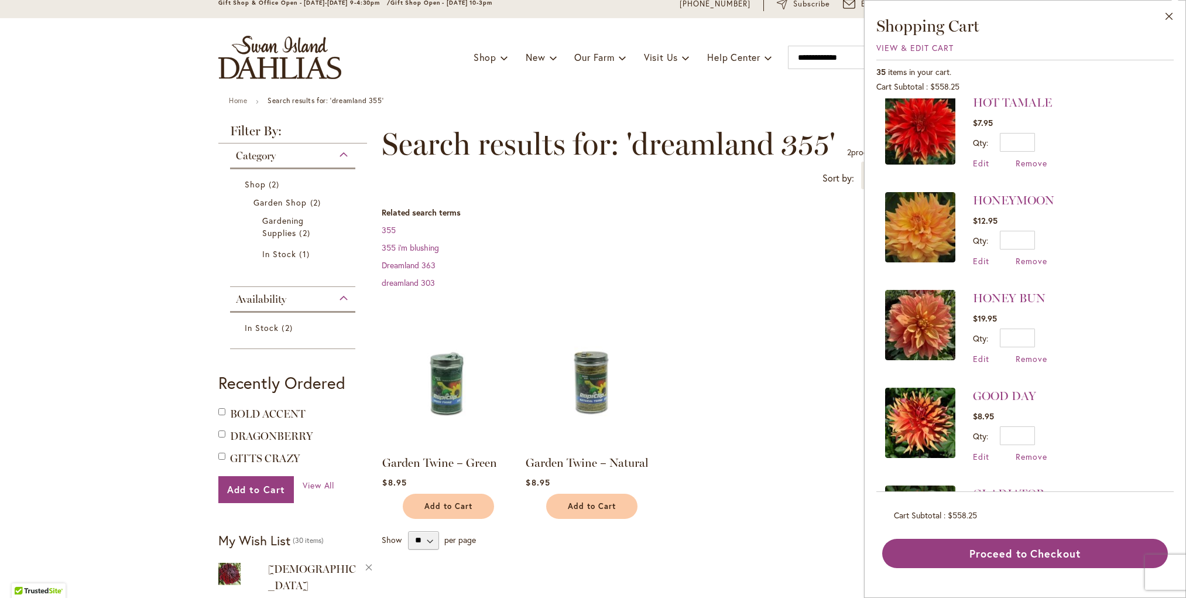
scroll to position [0, 0]
click at [1024, 353] on span "Remove" at bounding box center [1032, 358] width 32 height 11
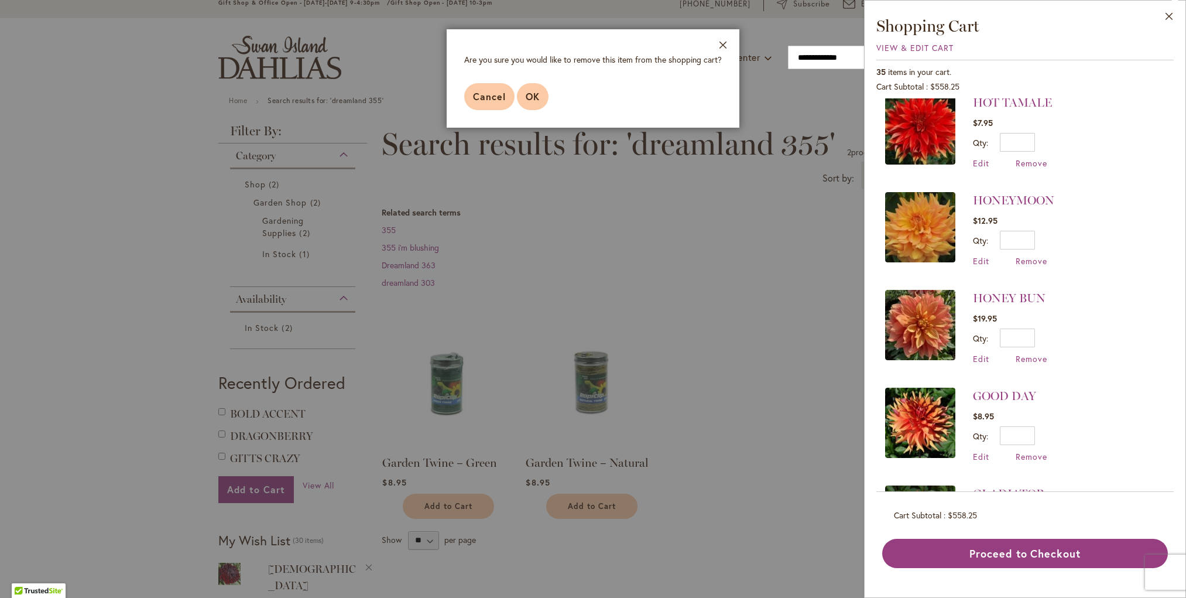
click at [541, 95] on button "OK" at bounding box center [533, 96] width 32 height 27
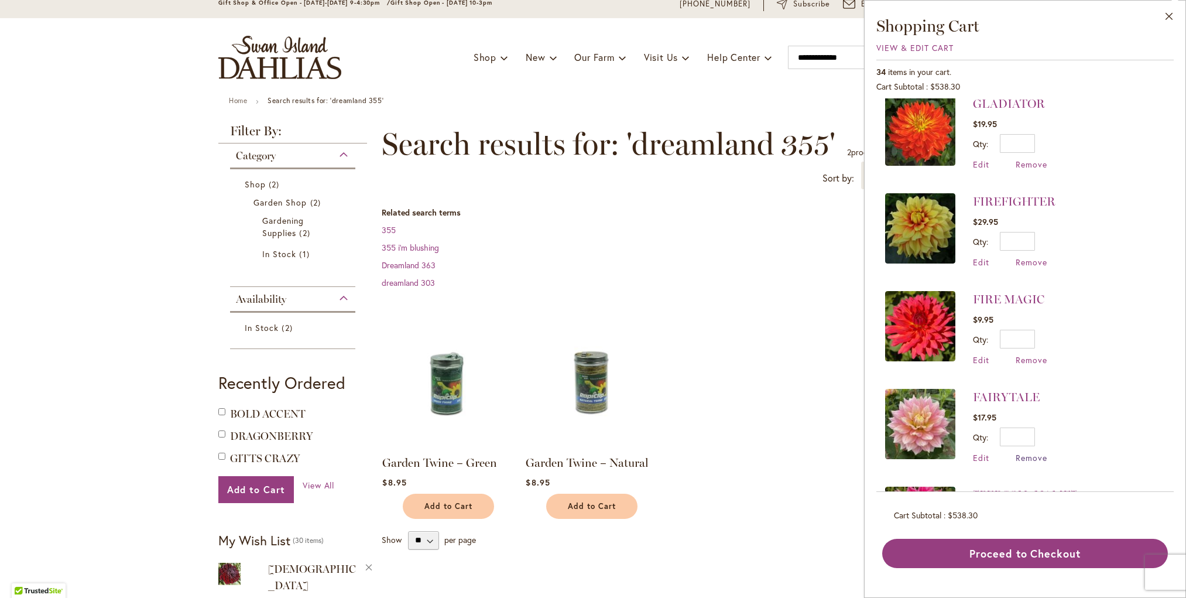
scroll to position [1871, 0]
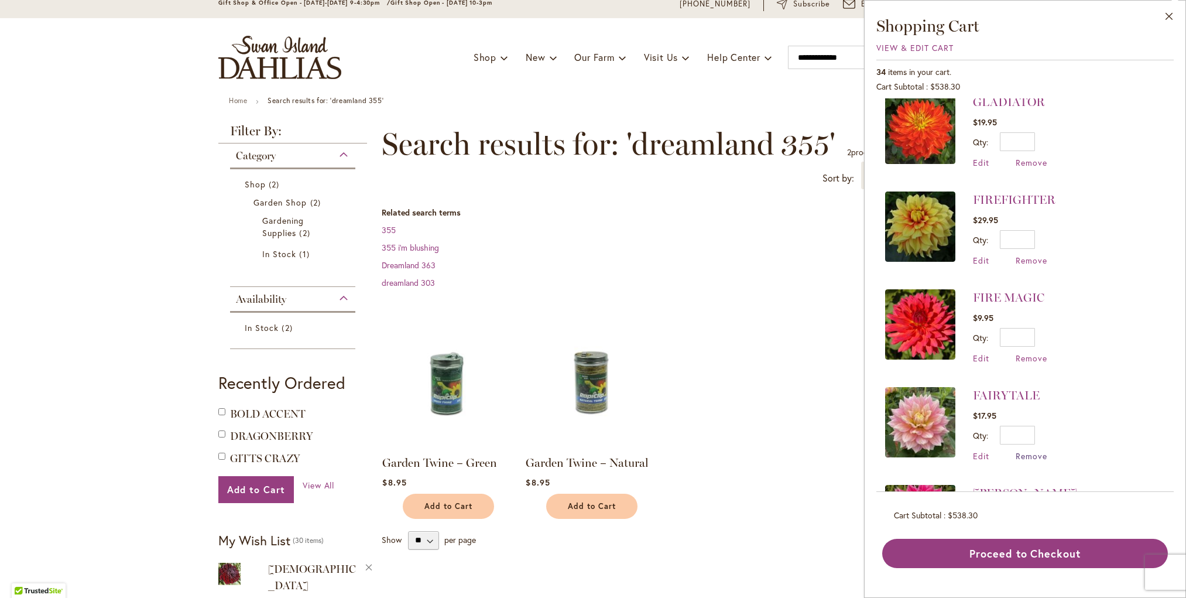
click at [1028, 450] on span "Remove" at bounding box center [1032, 455] width 32 height 11
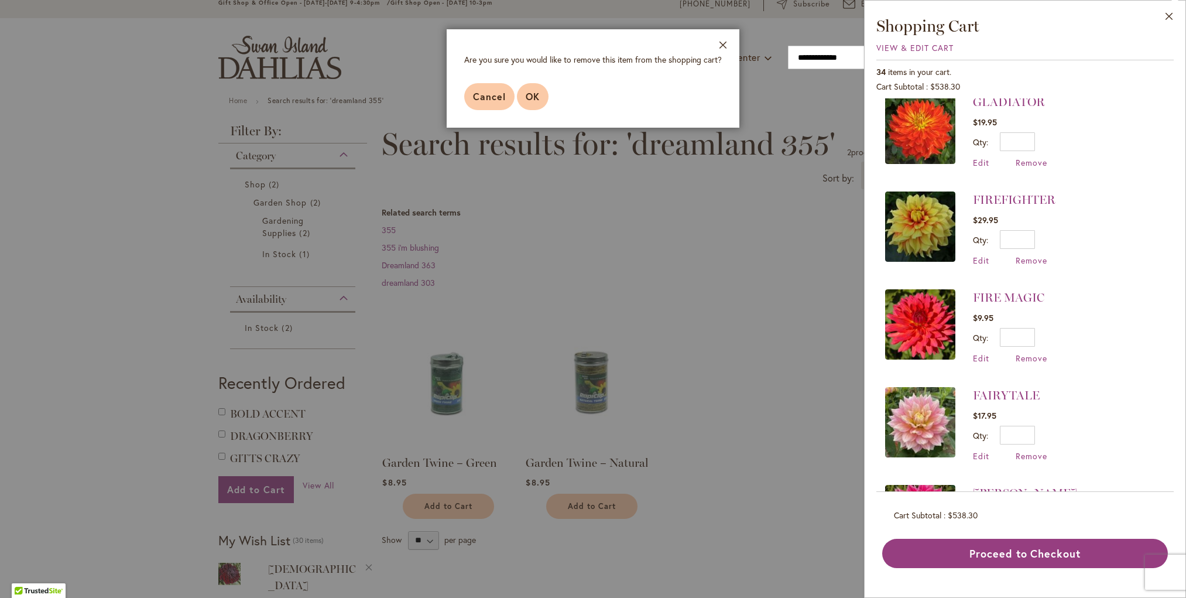
click at [532, 97] on span "OK" at bounding box center [533, 96] width 14 height 12
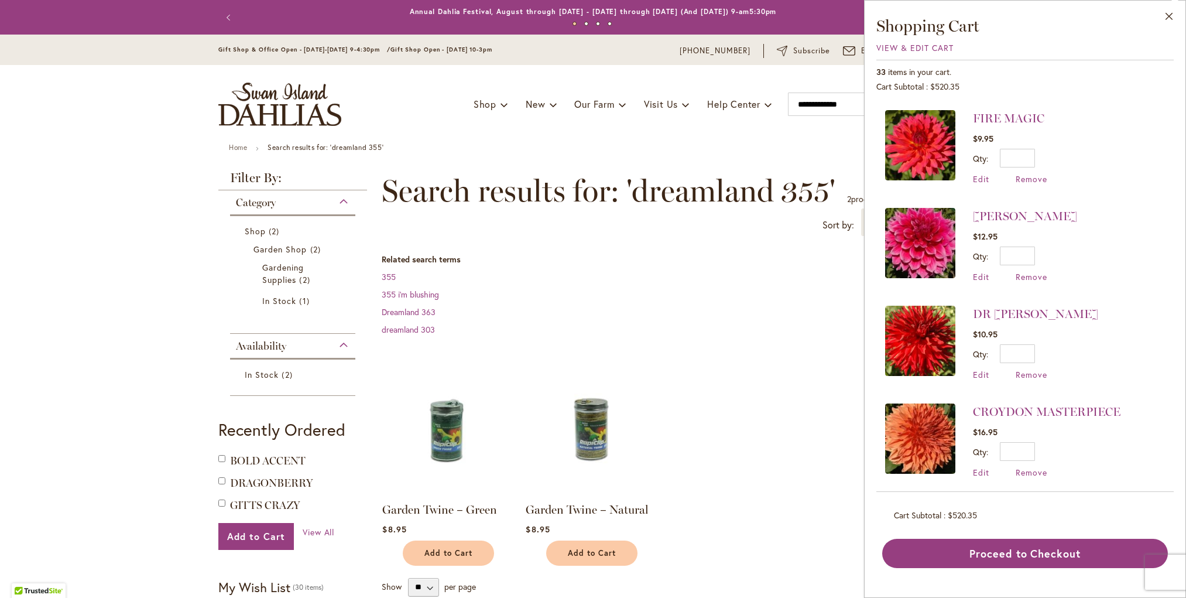
scroll to position [2051, 0]
click at [1026, 270] on span "Remove" at bounding box center [1032, 275] width 32 height 11
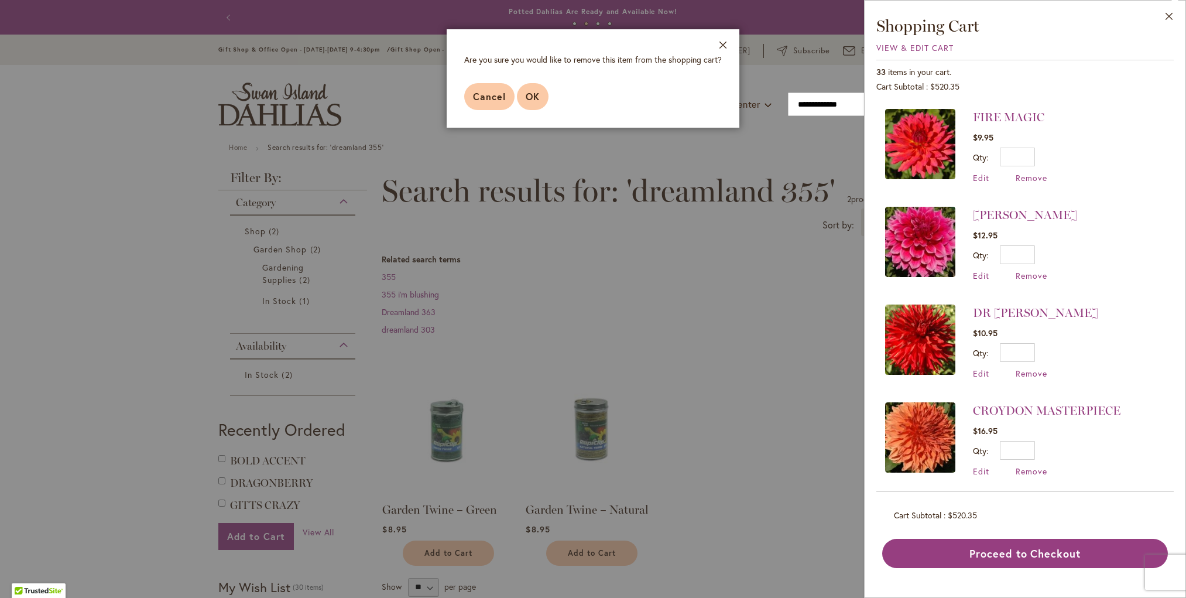
click at [533, 92] on span "OK" at bounding box center [533, 96] width 14 height 12
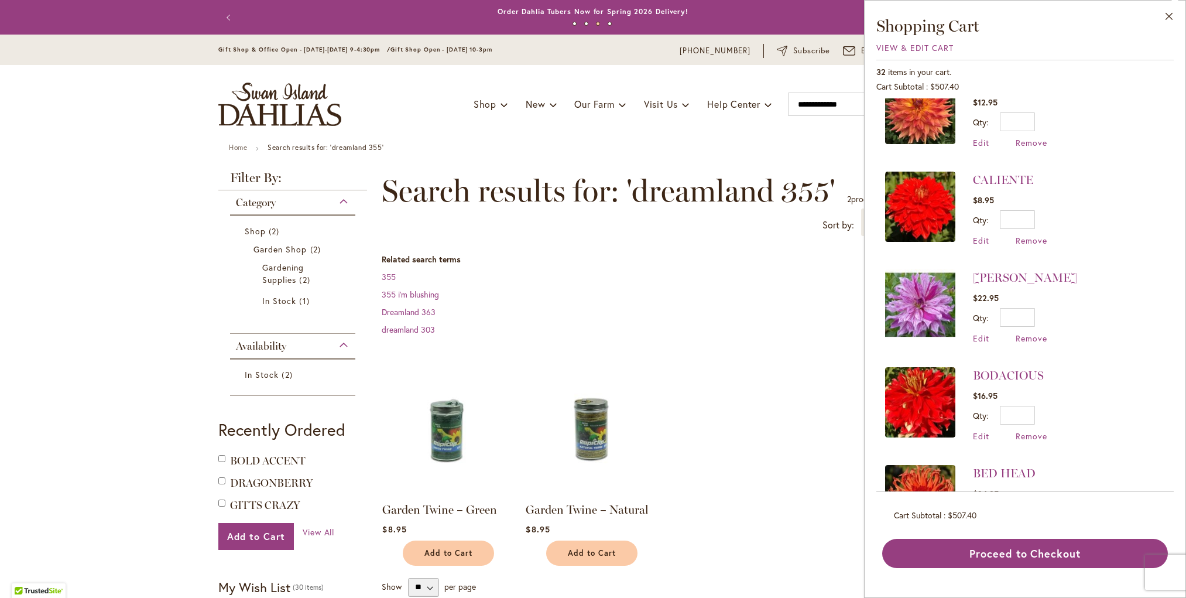
scroll to position [2380, 0]
click at [1025, 234] on span "Remove" at bounding box center [1032, 239] width 32 height 11
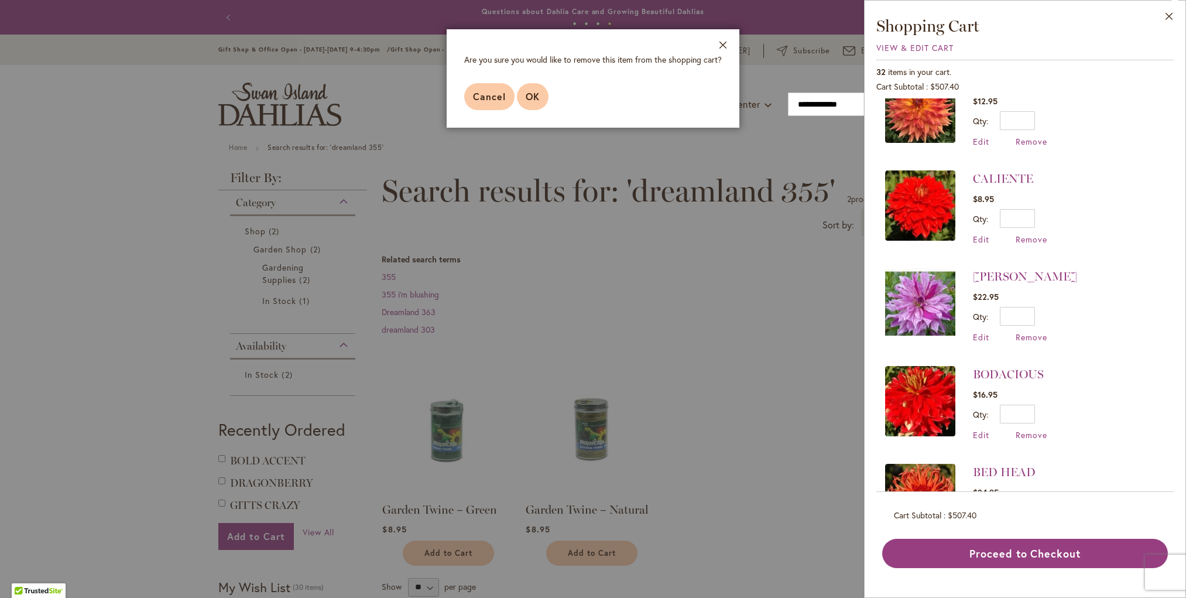
click at [534, 101] on span "OK" at bounding box center [533, 96] width 14 height 12
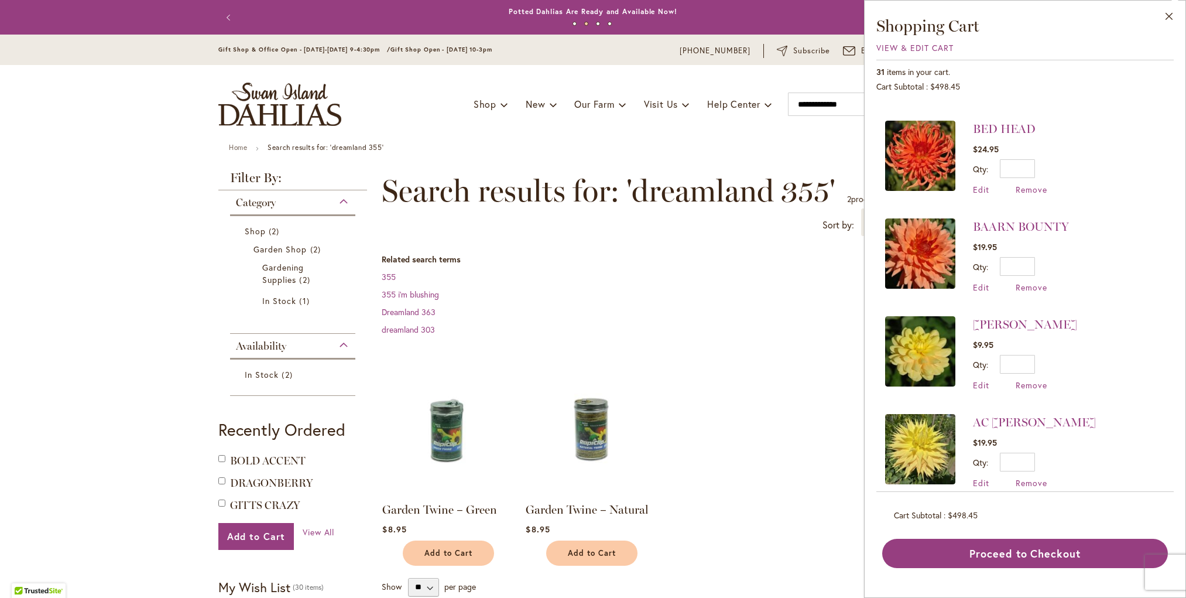
scroll to position [2625, 0]
click at [1030, 380] on span "Remove" at bounding box center [1032, 385] width 32 height 11
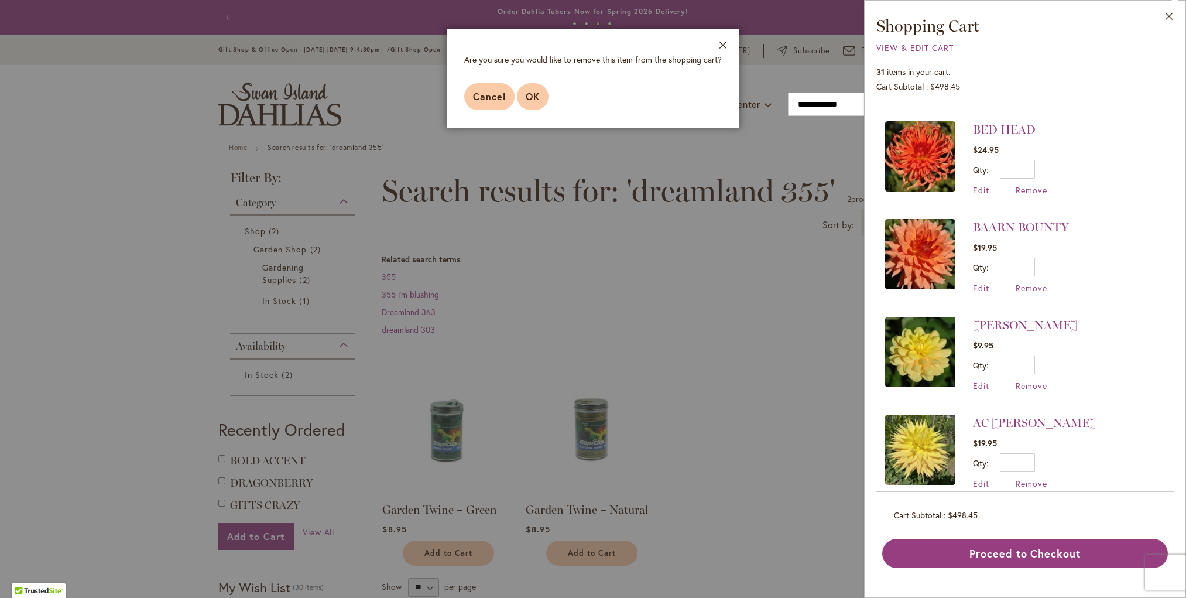
click at [538, 99] on span "OK" at bounding box center [533, 96] width 14 height 12
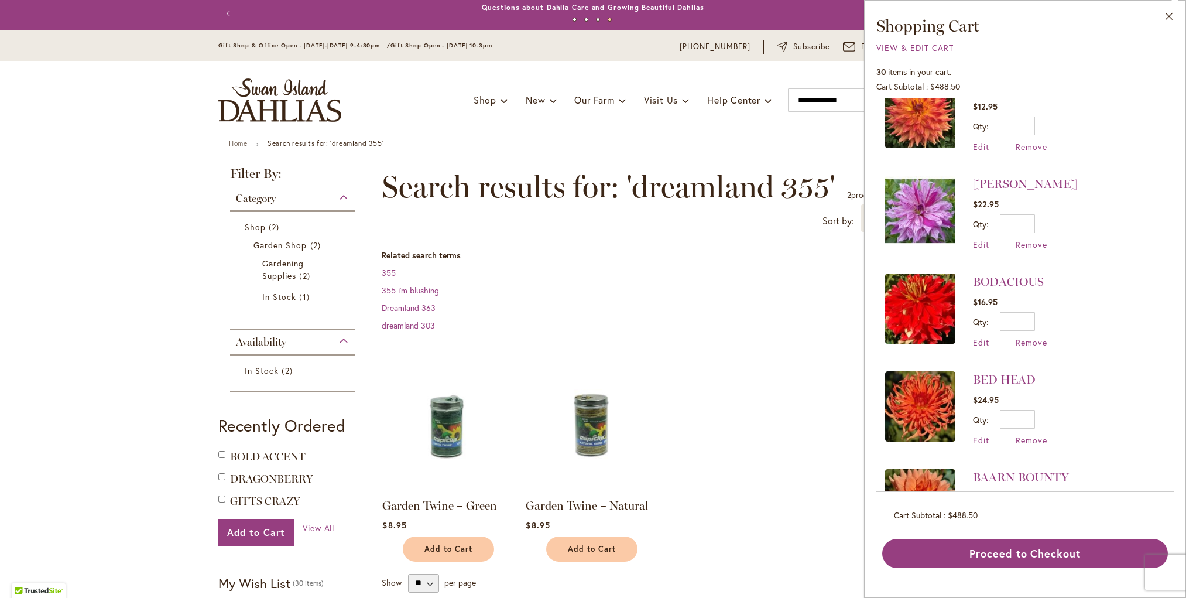
scroll to position [0, 0]
click at [1027, 239] on span "Remove" at bounding box center [1032, 244] width 32 height 11
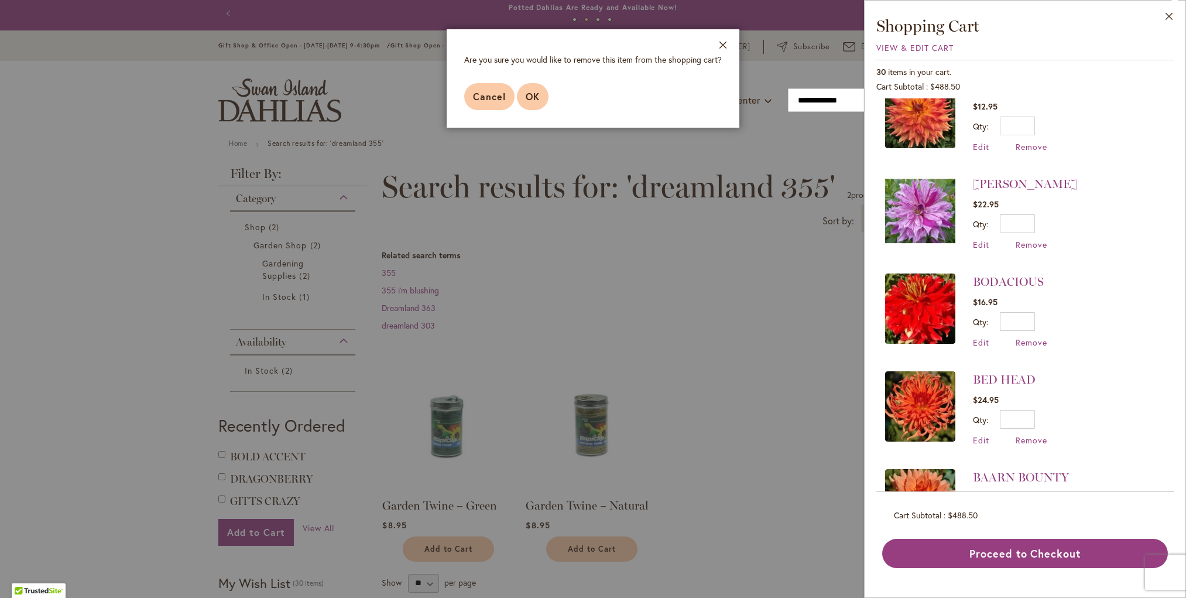
click at [529, 98] on span "OK" at bounding box center [533, 96] width 14 height 12
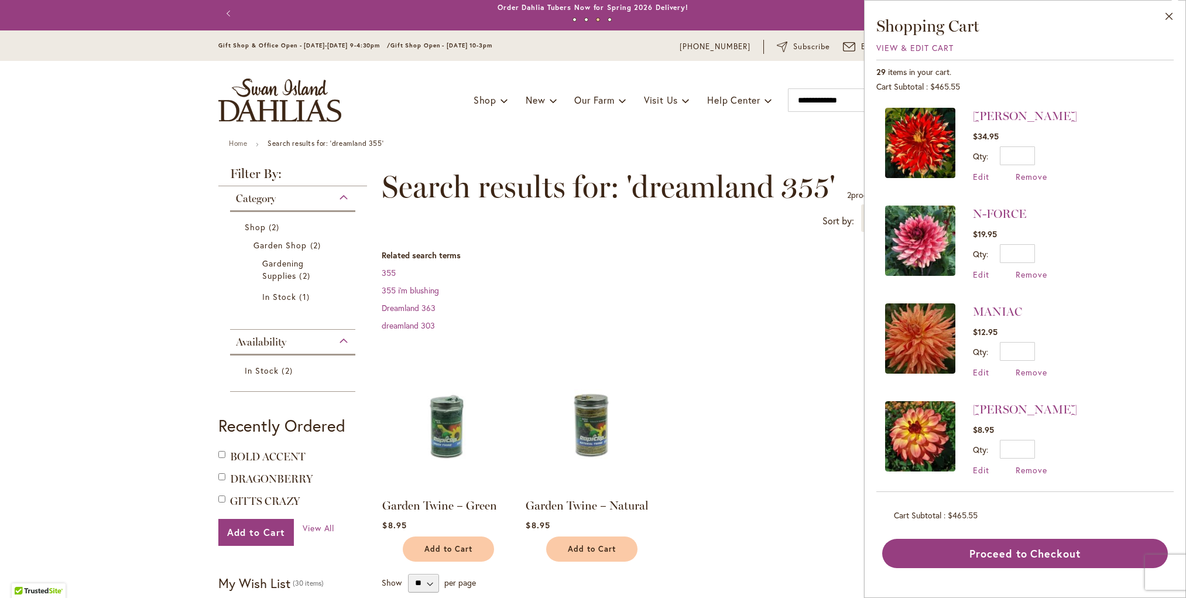
scroll to position [1075, 0]
click at [1031, 268] on span "Remove" at bounding box center [1032, 273] width 32 height 11
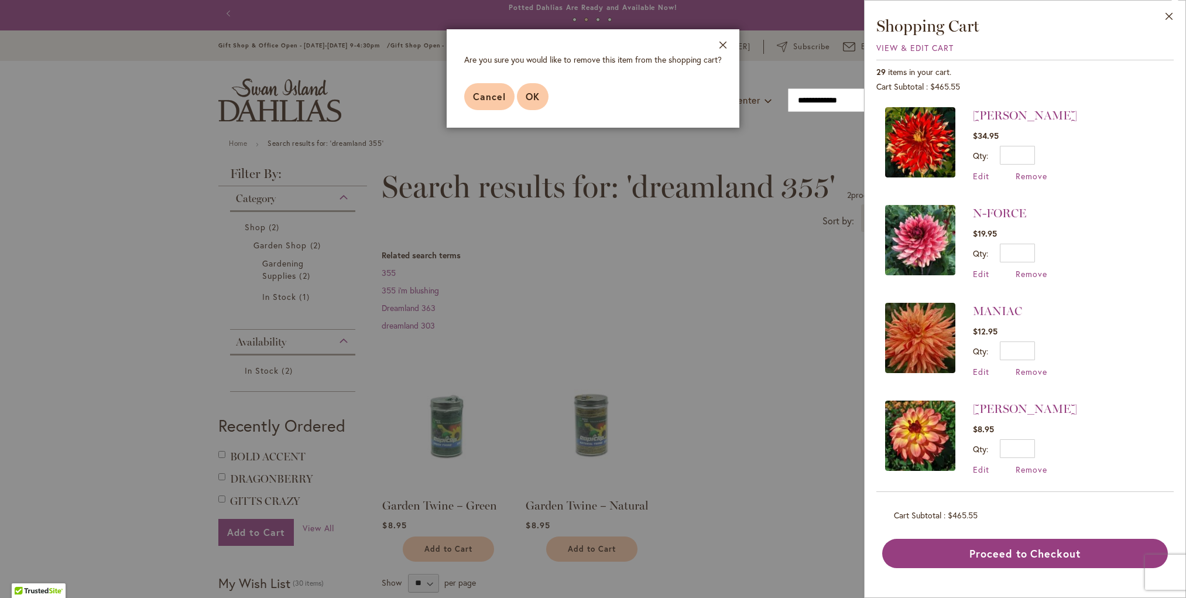
click at [534, 101] on span "OK" at bounding box center [533, 96] width 14 height 12
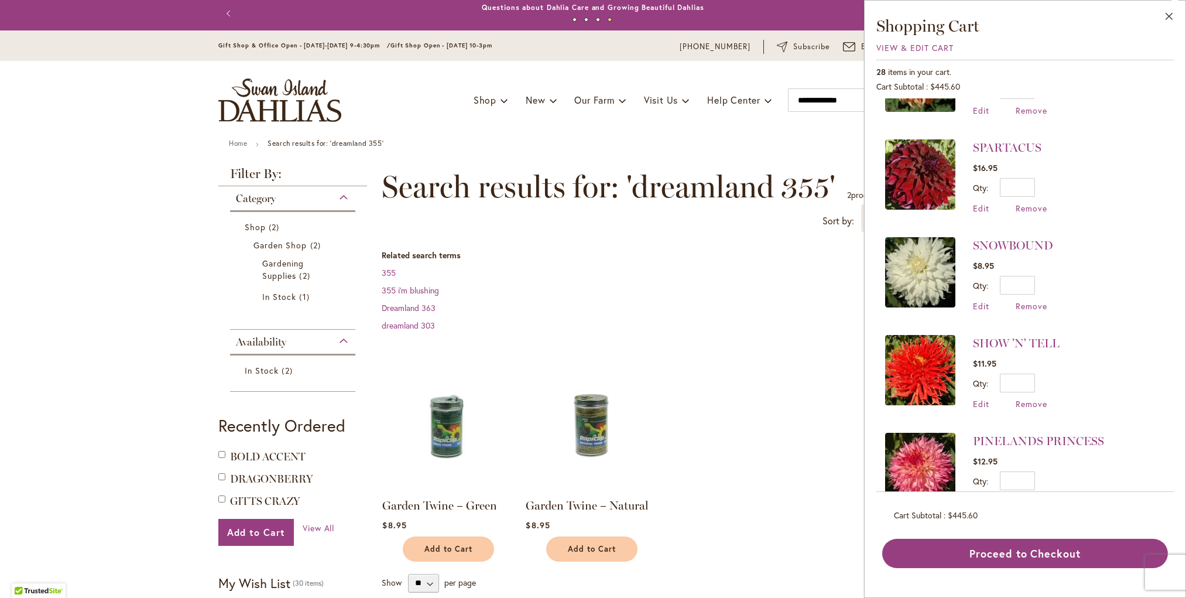
scroll to position [458, 0]
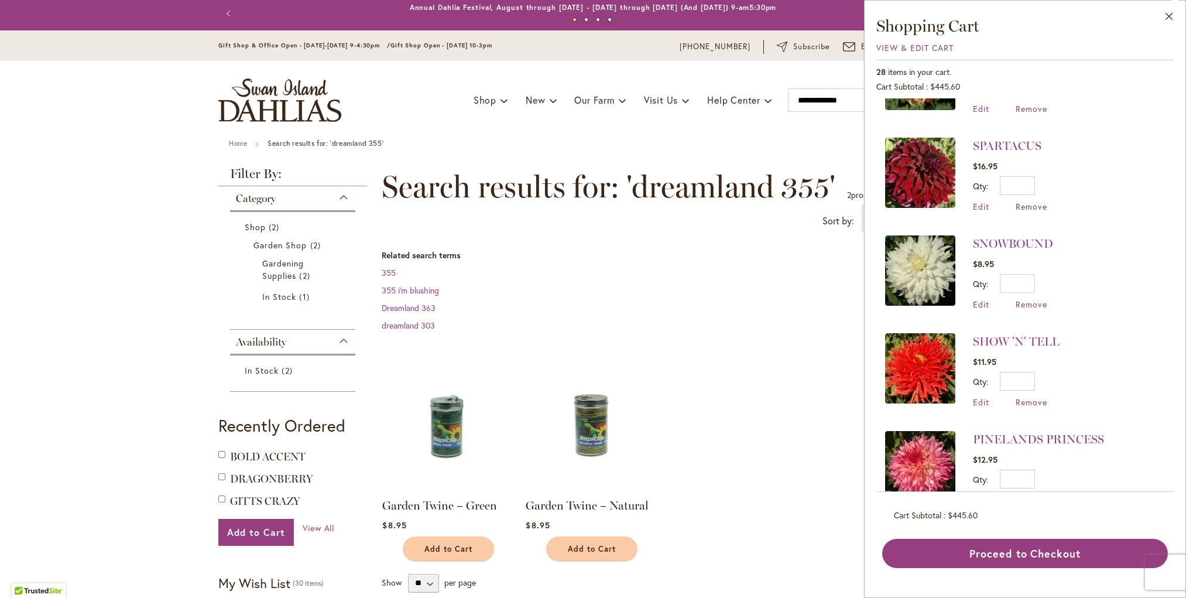
click at [1025, 203] on span "Remove" at bounding box center [1032, 206] width 32 height 11
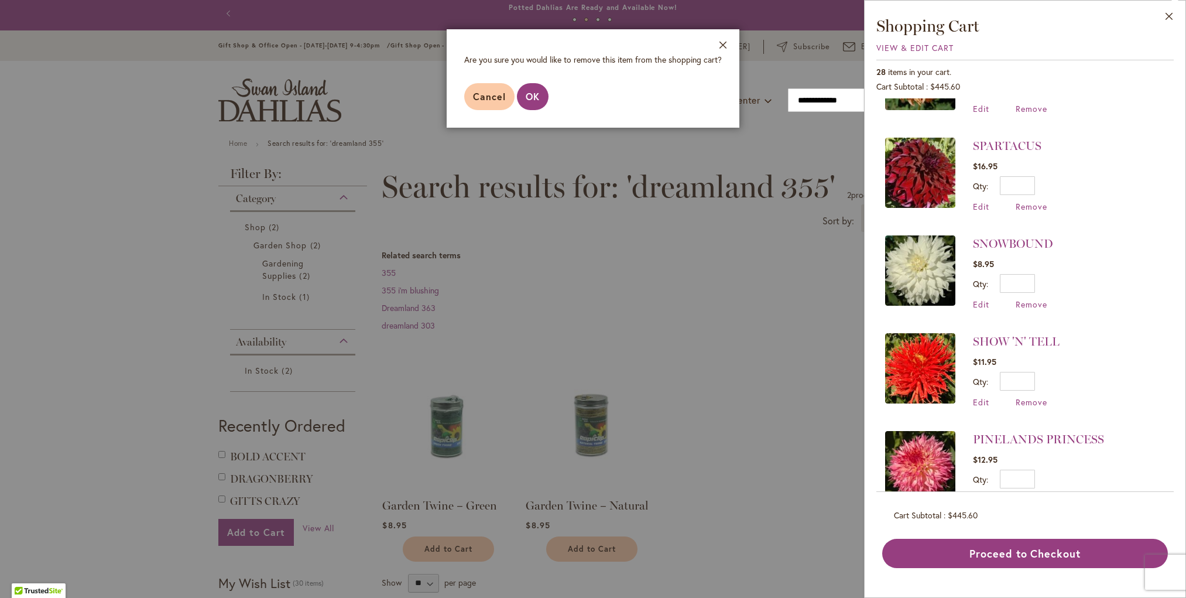
click at [535, 99] on span "OK" at bounding box center [533, 96] width 14 height 12
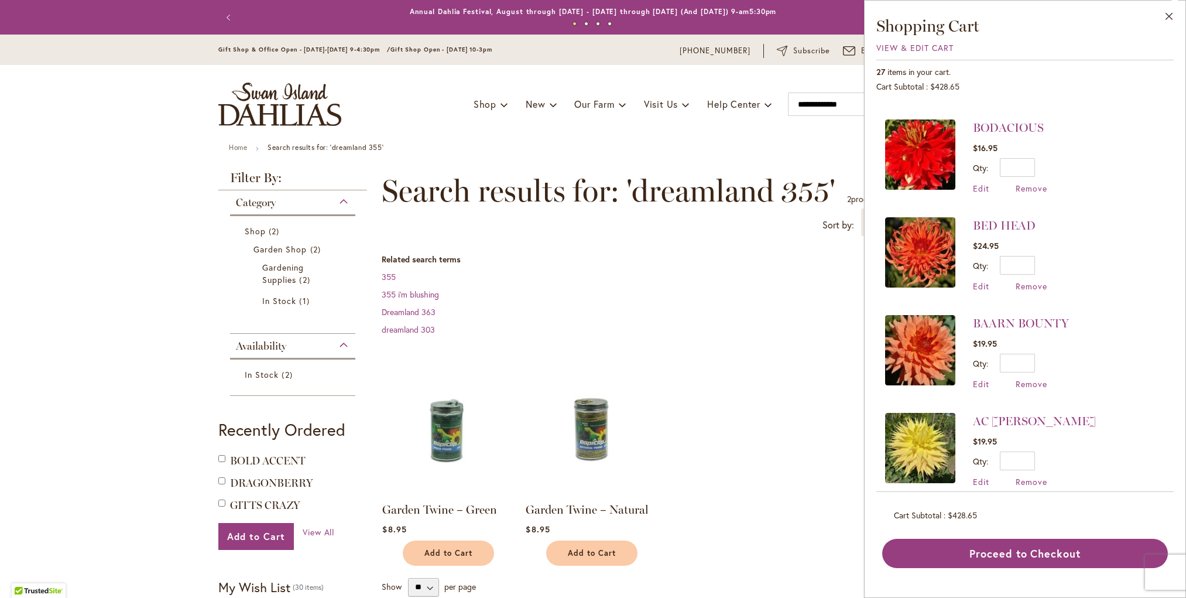
scroll to position [0, 0]
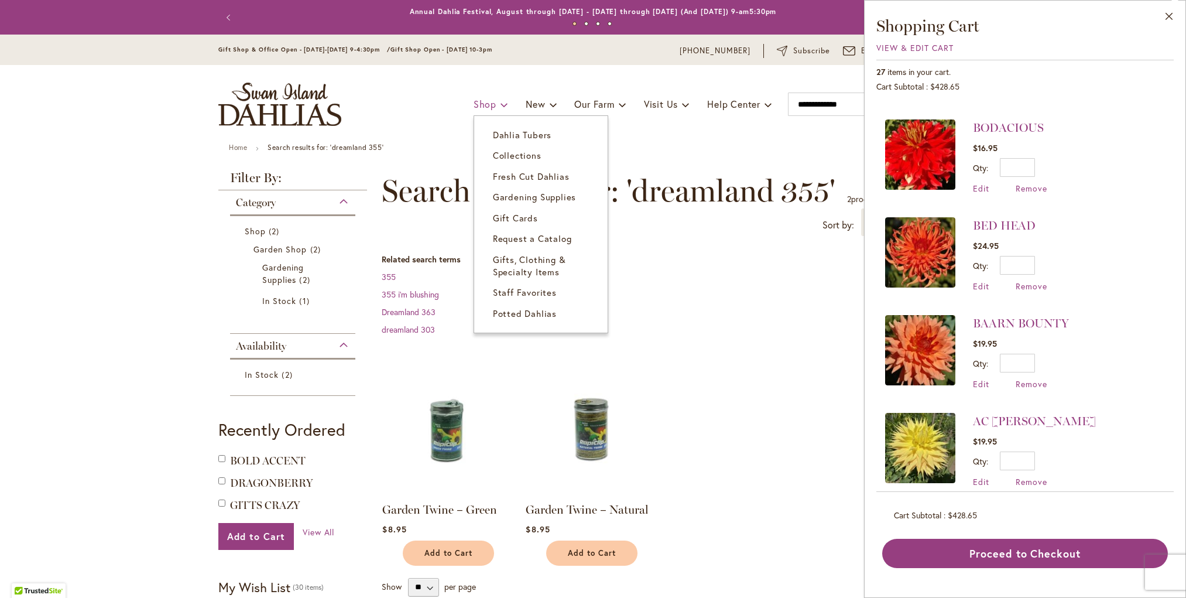
click at [482, 102] on span "Shop" at bounding box center [485, 104] width 23 height 12
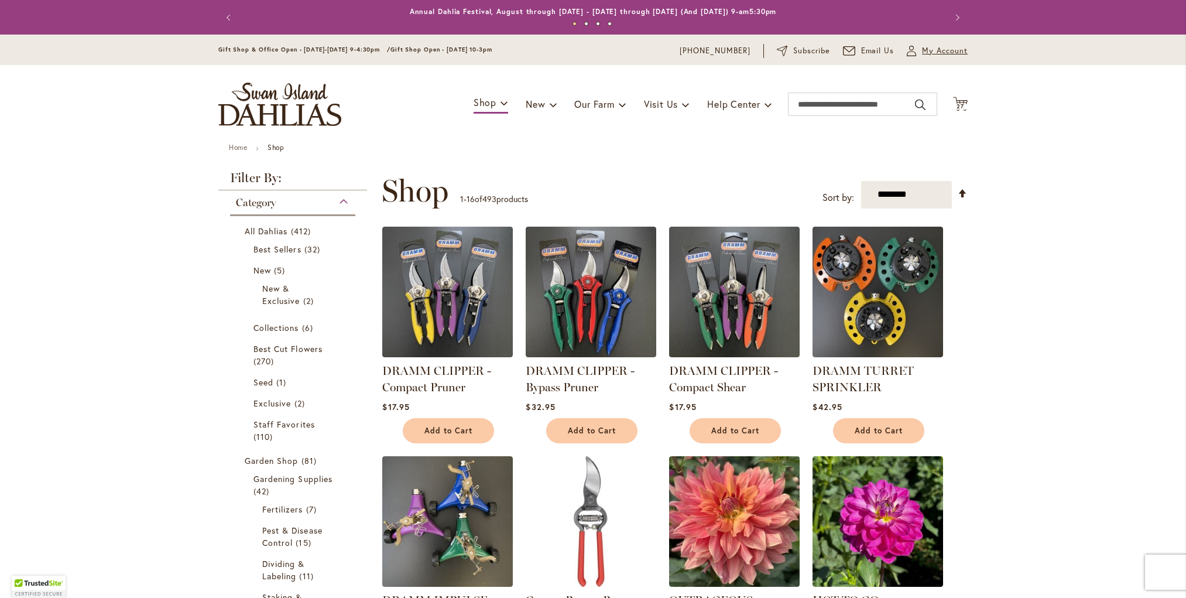
scroll to position [2, 0]
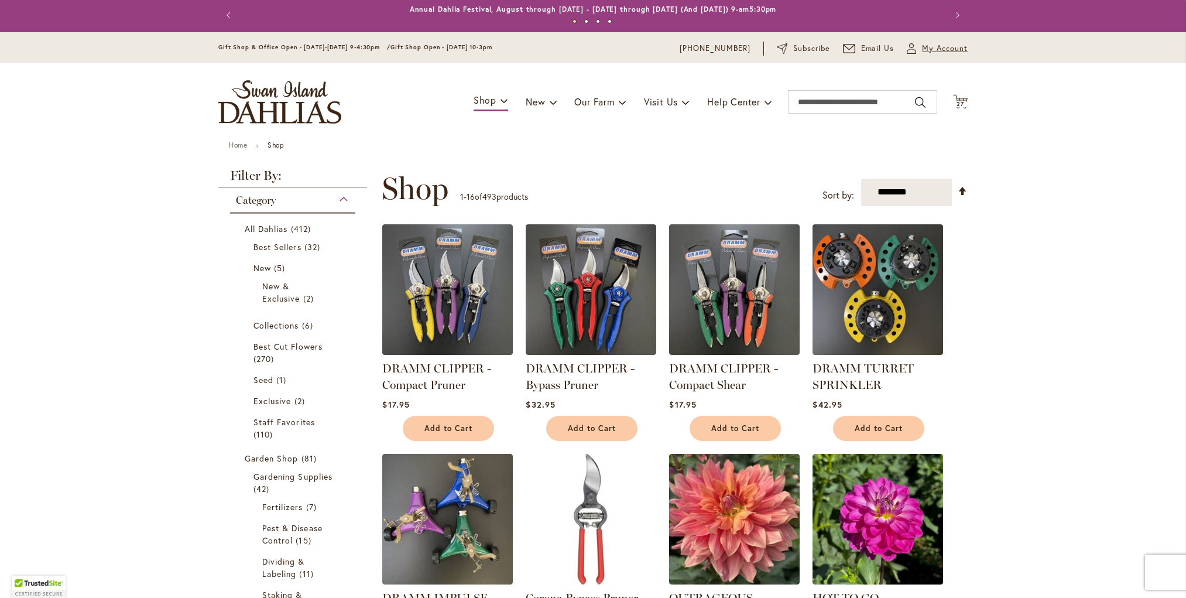
click at [932, 47] on span "My Account" at bounding box center [945, 49] width 46 height 12
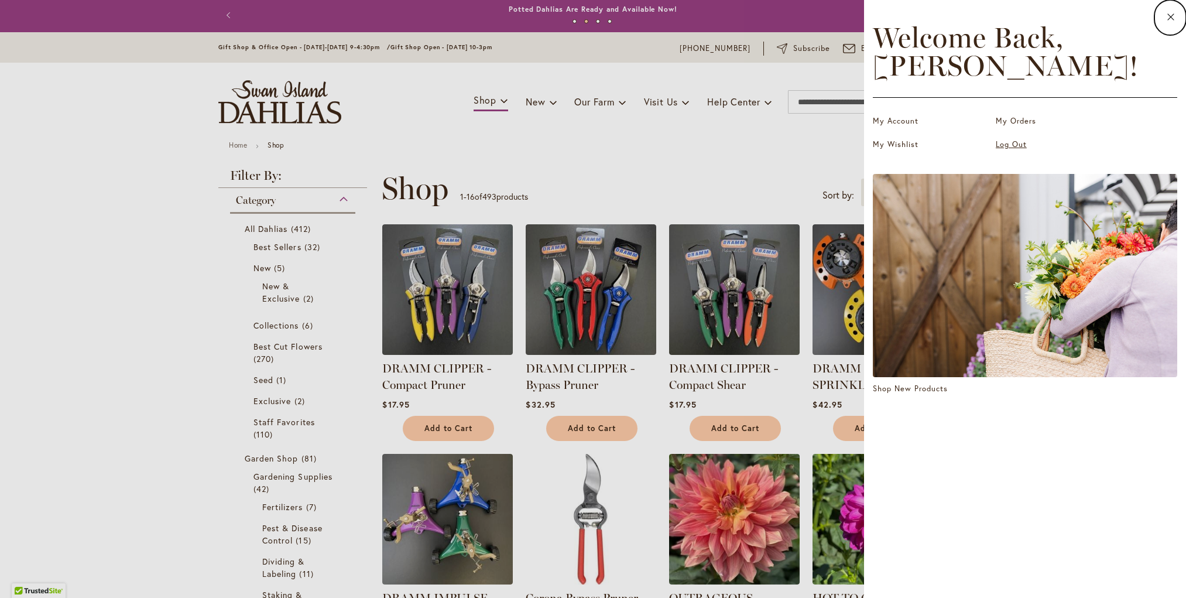
click at [1000, 143] on link "Log Out" at bounding box center [1054, 145] width 117 height 12
